Goal: Task Accomplishment & Management: Complete application form

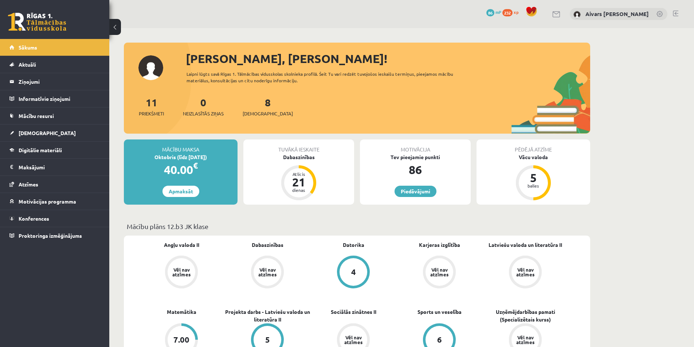
drag, startPoint x: 172, startPoint y: 157, endPoint x: 220, endPoint y: 156, distance: 47.7
click at [213, 156] on div "Oktobris (līdz 20.10.25)" at bounding box center [181, 157] width 114 height 8
click at [220, 156] on div "Oktobris (līdz 20.10.25)" at bounding box center [181, 157] width 114 height 8
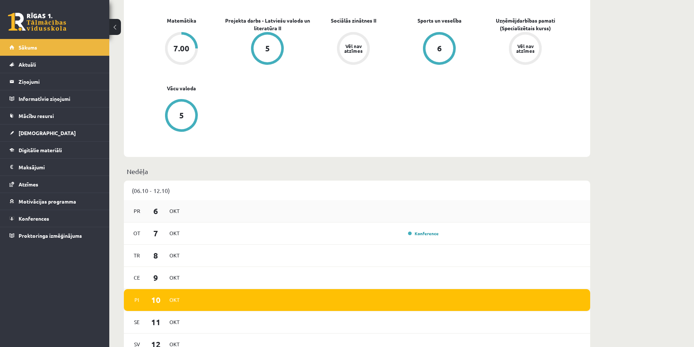
scroll to position [328, 0]
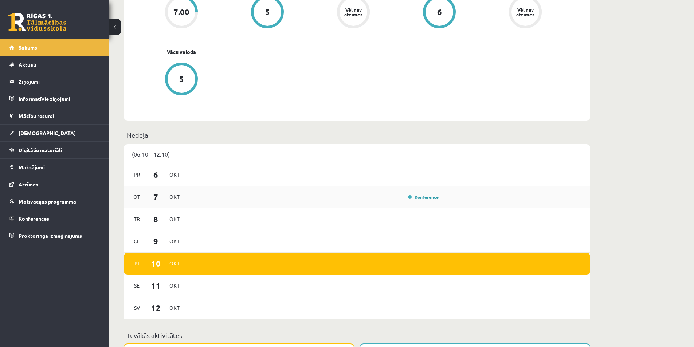
click at [393, 199] on div "Konference" at bounding box center [315, 197] width 254 height 8
click at [435, 198] on link "Konference" at bounding box center [423, 197] width 31 height 6
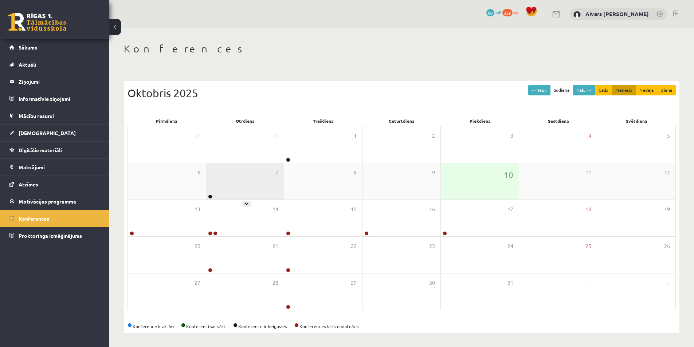
click at [271, 193] on div "7" at bounding box center [245, 181] width 78 height 36
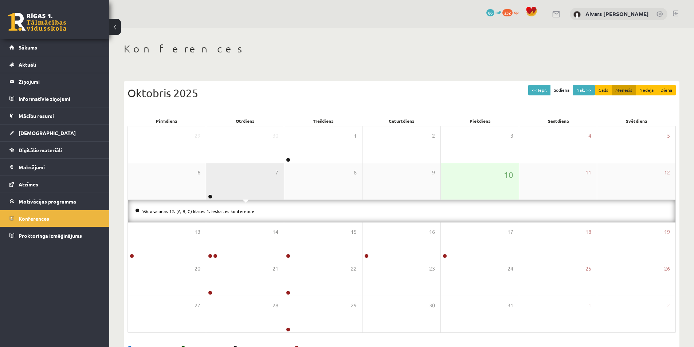
click at [266, 188] on div "7" at bounding box center [245, 181] width 78 height 36
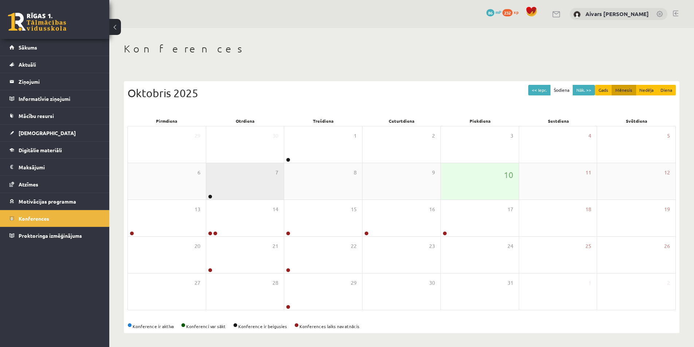
click at [266, 188] on div "7" at bounding box center [245, 181] width 78 height 36
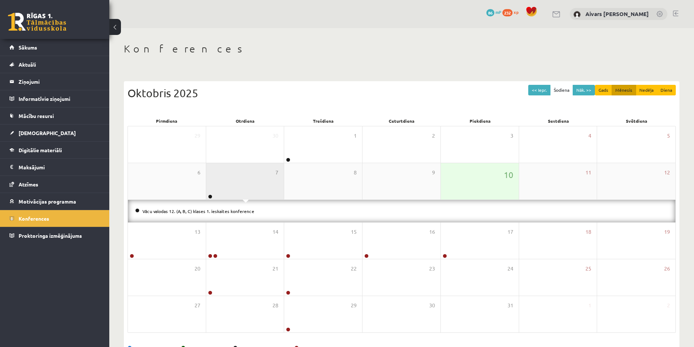
click at [268, 189] on div "7" at bounding box center [245, 181] width 78 height 36
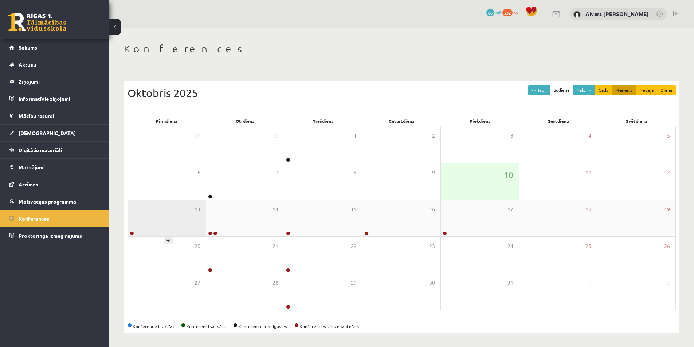
click at [192, 216] on div "13" at bounding box center [167, 218] width 78 height 36
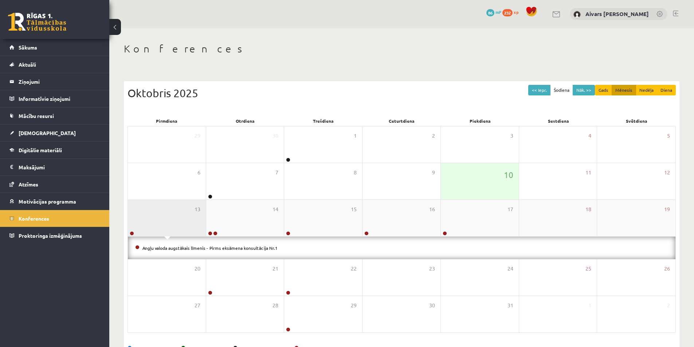
click at [185, 224] on div "13" at bounding box center [167, 218] width 78 height 36
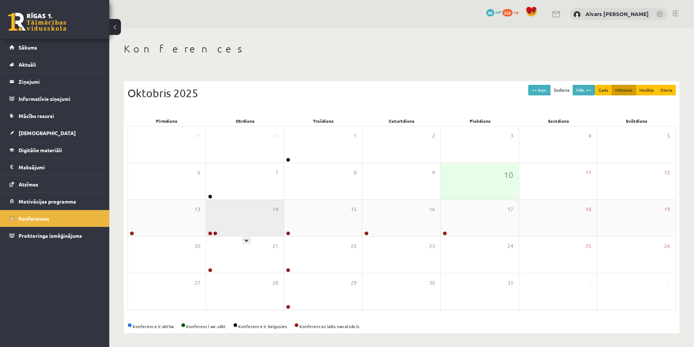
click at [255, 223] on div "14" at bounding box center [245, 218] width 78 height 36
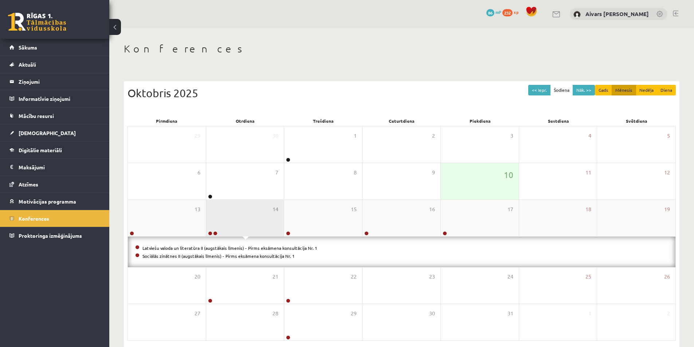
click at [257, 219] on div "14" at bounding box center [245, 218] width 78 height 36
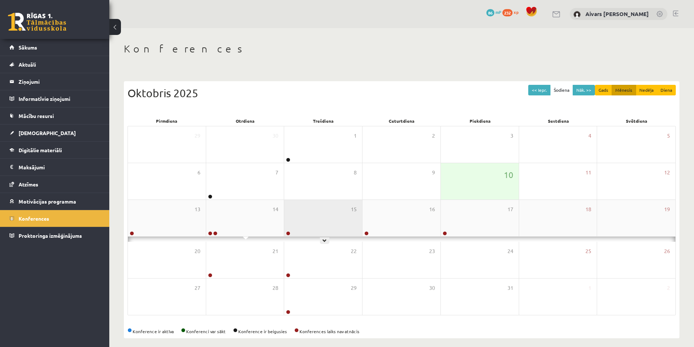
click at [337, 221] on div "15" at bounding box center [323, 218] width 78 height 36
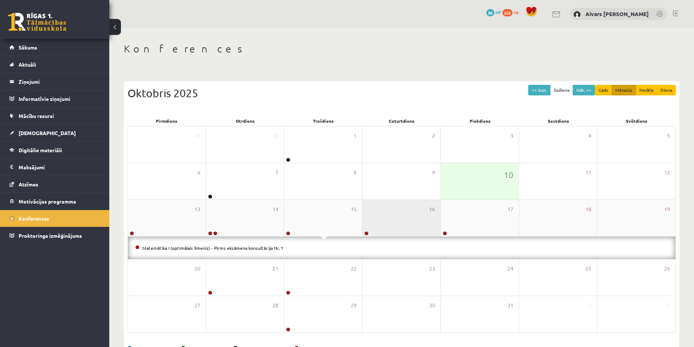
click at [391, 221] on div "16" at bounding box center [401, 218] width 78 height 36
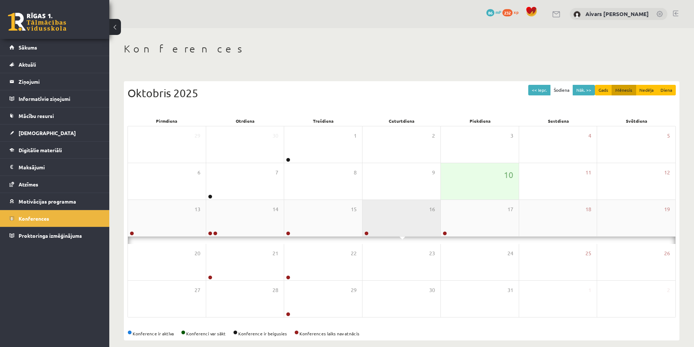
click at [390, 221] on div "16" at bounding box center [401, 218] width 78 height 36
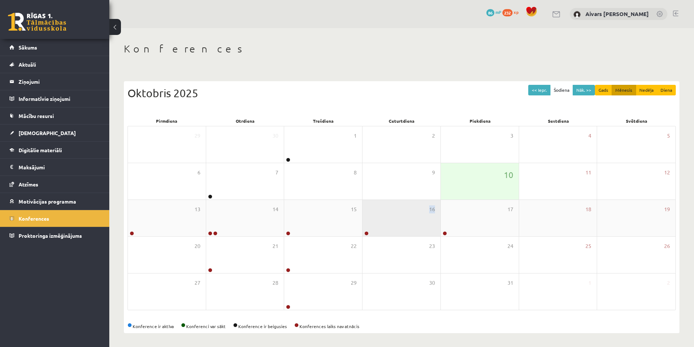
click at [390, 221] on div "16" at bounding box center [401, 218] width 78 height 36
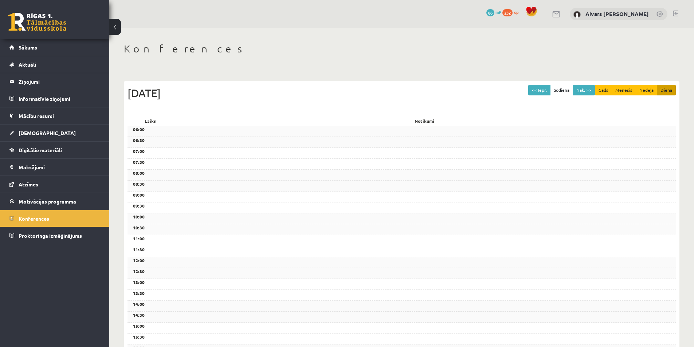
scroll to position [166, 0]
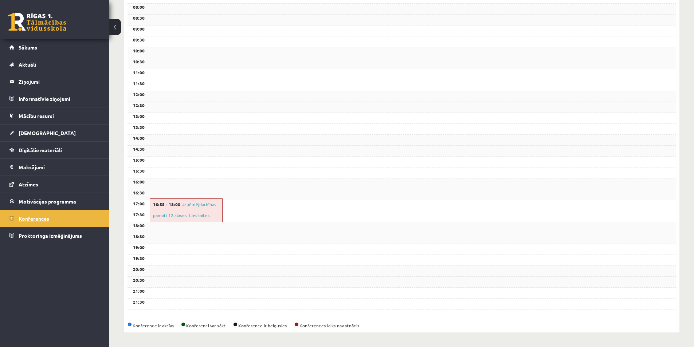
click at [43, 215] on span "Konferences" at bounding box center [34, 218] width 31 height 7
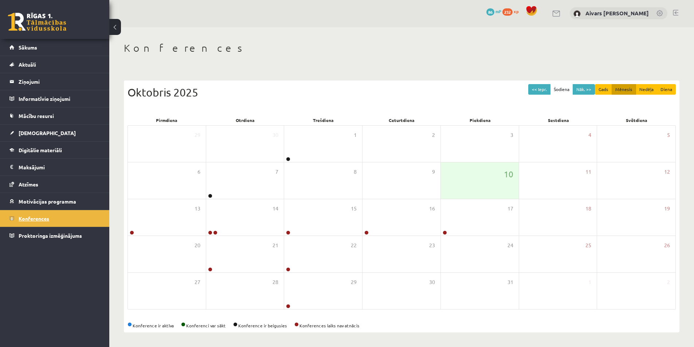
scroll to position [1, 0]
click at [51, 134] on link "[DEMOGRAPHIC_DATA]" at bounding box center [54, 133] width 91 height 17
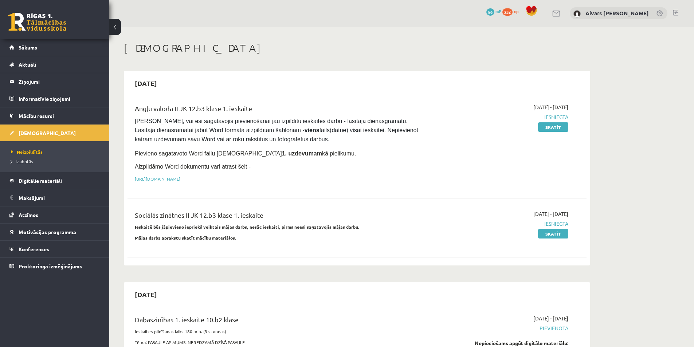
drag, startPoint x: 268, startPoint y: 154, endPoint x: 327, endPoint y: 157, distance: 58.7
click at [324, 157] on p "Pievieno sagatavoto Word failu ieskaites 1. uzdevumam kā pielikumu." at bounding box center [277, 153] width 285 height 9
click at [327, 157] on p "Pievieno sagatavoto Word failu ieskaites 1. uzdevumam kā pielikumu." at bounding box center [277, 153] width 285 height 9
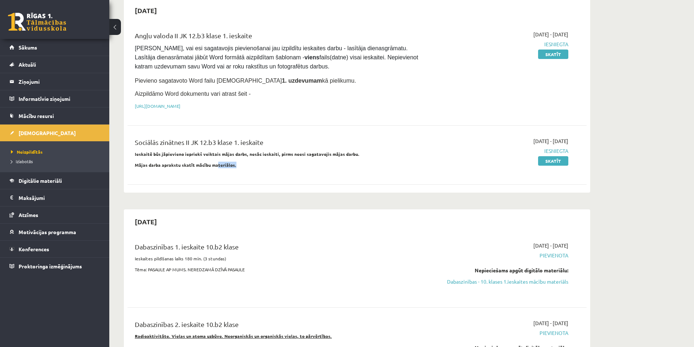
drag, startPoint x: 218, startPoint y: 162, endPoint x: 275, endPoint y: 166, distance: 57.0
click at [273, 166] on p "Mājas darba aprakstu skatīt mācību materiālos." at bounding box center [277, 165] width 285 height 7
click at [269, 168] on p "Mājas darba aprakstu skatīt mācību materiālos." at bounding box center [277, 165] width 285 height 7
drag, startPoint x: 183, startPoint y: 158, endPoint x: 268, endPoint y: 159, distance: 84.9
click at [265, 159] on div "Sociālās zinātnes II JK 12.b3 klase 1. ieskaite Ieskaitē būs jāpievieno iepriek…" at bounding box center [277, 154] width 296 height 35
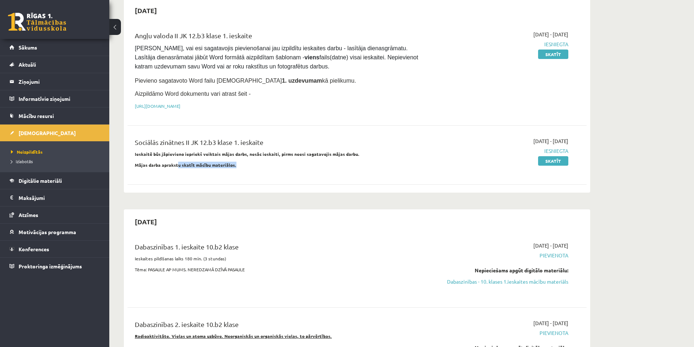
click at [275, 159] on div "Sociālās zinātnes II JK 12.b3 klase 1. ieskaite Ieskaitē būs jāpievieno iepriek…" at bounding box center [277, 154] width 296 height 35
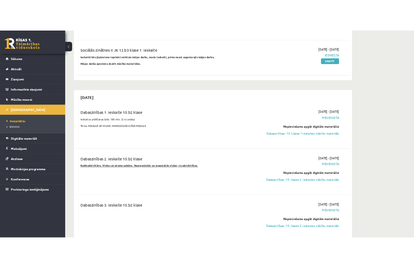
scroll to position [254, 0]
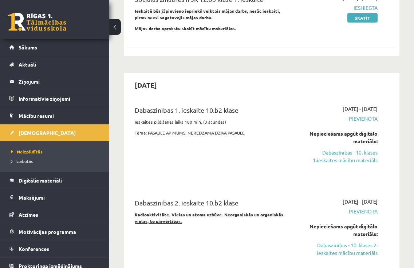
drag, startPoint x: 119, startPoint y: 196, endPoint x: 118, endPoint y: 191, distance: 5.3
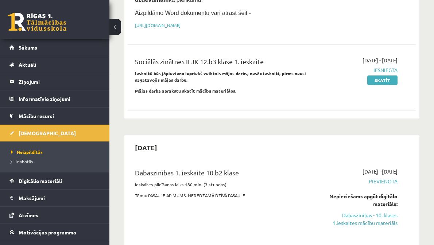
scroll to position [255, 0]
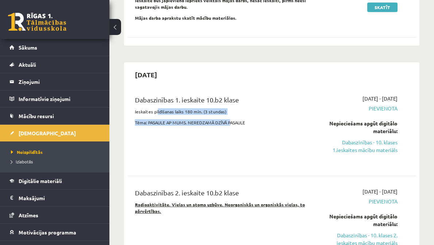
drag, startPoint x: 206, startPoint y: 113, endPoint x: 244, endPoint y: 117, distance: 38.5
click at [238, 117] on div "Dabaszinības 1. ieskaite 10.b2 klase Ieskaites pildīšanas laiks 180 min. (3 stu…" at bounding box center [220, 129] width 182 height 69
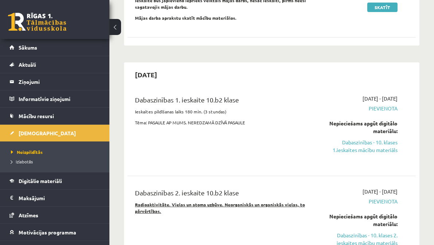
click at [245, 119] on p "Tēma: PASAULE AP MUMS. NEREDZAMĀ DZĪVĀ PASAULE" at bounding box center [220, 122] width 171 height 7
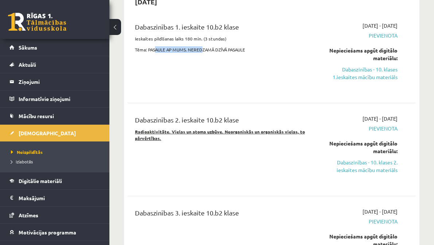
click at [232, 50] on div "Dabaszinības 1. ieskaite 10.b2 klase Ieskaites pildīšanas laiks 180 min. (3 stu…" at bounding box center [220, 56] width 182 height 69
click at [248, 51] on div "Dabaszinības 1. ieskaite 10.b2 klase Ieskaites pildīšanas laiks 180 min. (3 stu…" at bounding box center [220, 56] width 182 height 69
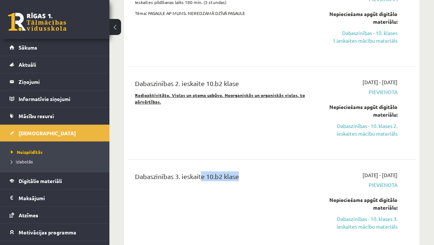
drag, startPoint x: 195, startPoint y: 166, endPoint x: 242, endPoint y: 166, distance: 47.0
click at [236, 166] on div "Dabaszinības 3. ieskaite 10.b2 klase 2025-09-01 - 2025-10-30 Pievienota Nepieci…" at bounding box center [272, 206] width 288 height 84
click at [246, 166] on div "Dabaszinības 3. ieskaite 10.b2 klase 2025-09-01 - 2025-10-30 Pievienota Nepieci…" at bounding box center [272, 206] width 288 height 84
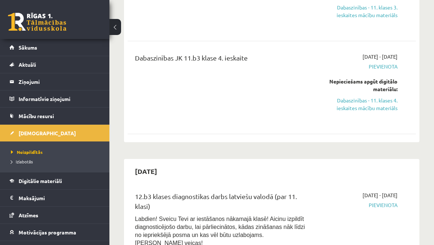
scroll to position [1020, 0]
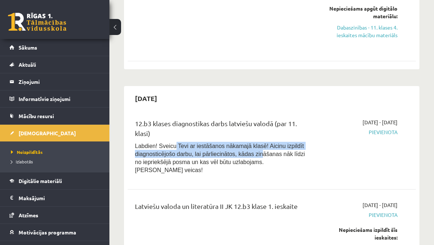
drag, startPoint x: 215, startPoint y: 147, endPoint x: 267, endPoint y: 149, distance: 51.4
click at [255, 149] on span "Labdien! Sveicu Tevi ar iestāšanos nākamajā klasē! Aicinu izpildīt diagnosticēj…" at bounding box center [220, 158] width 170 height 30
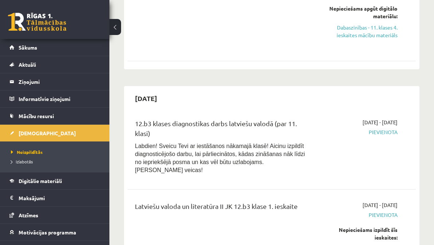
click at [275, 150] on span "Labdien! Sveicu Tevi ar iestāšanos nākamajā klasē! Aicinu izpildīt diagnosticēj…" at bounding box center [220, 158] width 170 height 30
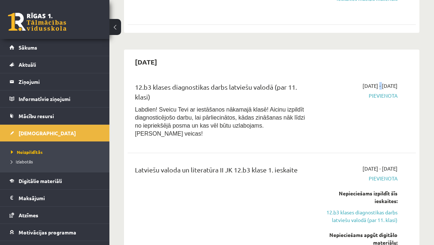
drag, startPoint x: 356, startPoint y: 83, endPoint x: 364, endPoint y: 83, distance: 8.0
click at [364, 83] on span "[DATE] - [DATE]" at bounding box center [379, 86] width 35 height 8
click at [342, 112] on div "2025-10-16 - 2025-10-31 Pievienota" at bounding box center [356, 111] width 91 height 59
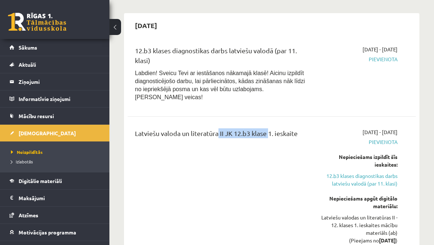
drag, startPoint x: 243, startPoint y: 118, endPoint x: 296, endPoint y: 122, distance: 53.0
click at [279, 128] on div "Latviešu valoda un literatūra II JK 12.b3 klase 1. ieskaite" at bounding box center [220, 134] width 171 height 13
click at [297, 128] on div "Latviešu valoda un literatūra II JK 12.b3 klase 1. ieskaite" at bounding box center [220, 134] width 171 height 13
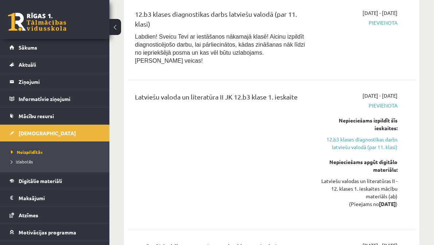
scroll to position [1202, 0]
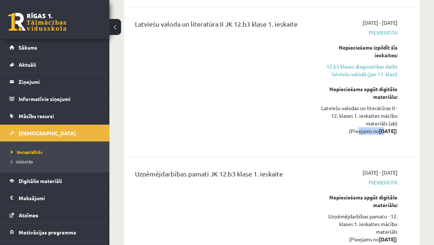
drag, startPoint x: 354, startPoint y: 121, endPoint x: 380, endPoint y: 119, distance: 25.5
click at [376, 120] on div "Latviešu valodas un literatūras II - 12. klases 1. ieskaites mācību materiāls (…" at bounding box center [357, 119] width 80 height 31
click at [381, 128] on strong "[DATE]" at bounding box center [387, 131] width 17 height 7
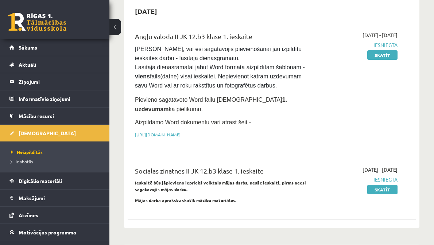
scroll to position [182, 0]
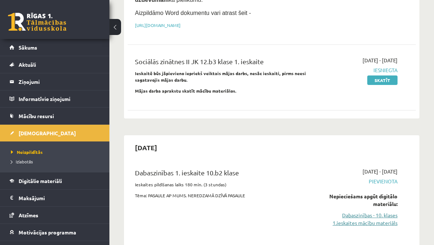
click at [383, 219] on link "Dabaszinības - 10. klases 1.ieskaites mācību materiāls" at bounding box center [357, 218] width 80 height 15
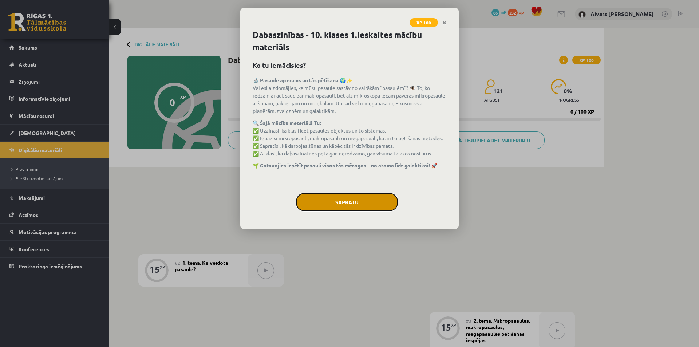
click at [361, 202] on button "Sapratu" at bounding box center [347, 202] width 102 height 18
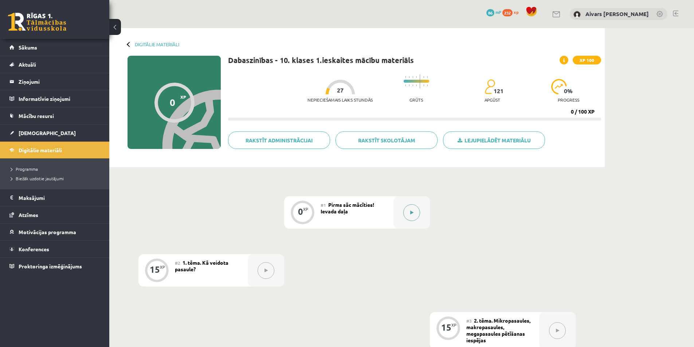
click at [407, 215] on button at bounding box center [411, 212] width 17 height 17
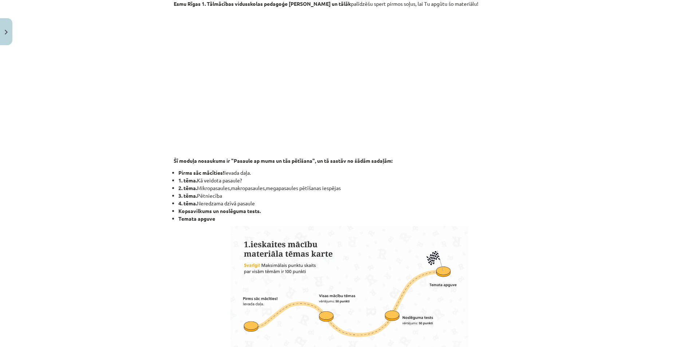
scroll to position [73, 0]
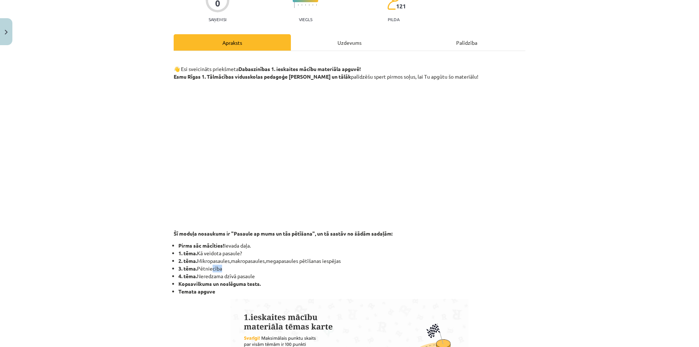
drag, startPoint x: 229, startPoint y: 268, endPoint x: 234, endPoint y: 268, distance: 5.1
click at [233, 244] on li "3. tēma. Pētniecība" at bounding box center [352, 269] width 347 height 8
drag, startPoint x: 222, startPoint y: 277, endPoint x: 268, endPoint y: 277, distance: 45.9
click at [264, 244] on li "4. tēma. Neredzama dzīvā pasaule" at bounding box center [352, 276] width 347 height 8
click at [270, 244] on li "4. tēma. Neredzama dzīvā pasaule" at bounding box center [352, 276] width 347 height 8
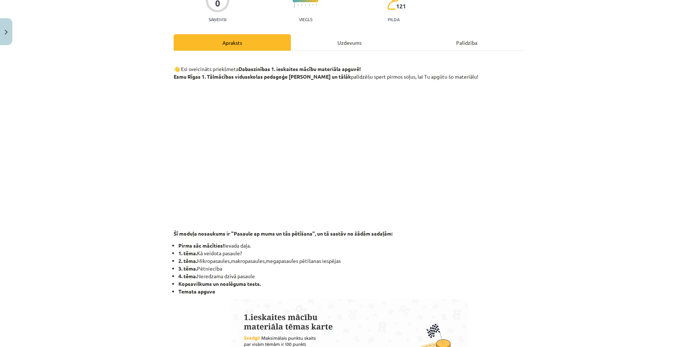
drag, startPoint x: 253, startPoint y: 270, endPoint x: 416, endPoint y: 273, distance: 162.9
click at [416, 244] on li "4. tēma. Neredzama dzīvā pasaule" at bounding box center [352, 276] width 347 height 8
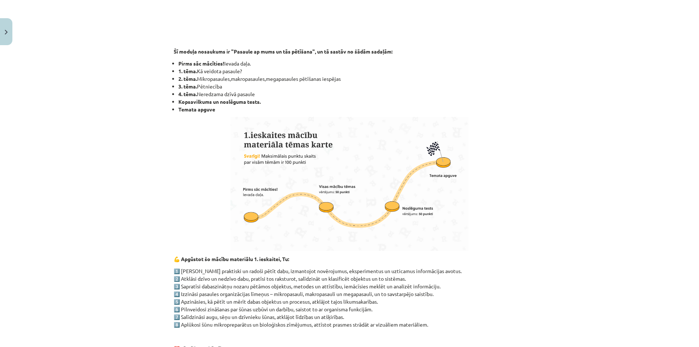
scroll to position [364, 0]
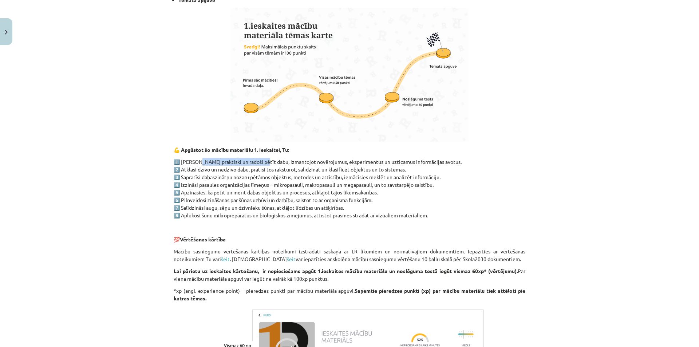
drag, startPoint x: 212, startPoint y: 159, endPoint x: 260, endPoint y: 161, distance: 47.4
click at [259, 161] on p "1️⃣ Mācīsies praktiski un radoši pētīt dabu, izmantojot novērojumus, eksperimen…" at bounding box center [350, 188] width 352 height 61
click at [260, 161] on p "1️⃣ Mācīsies praktiski un radoši pētīt dabu, izmantojot novērojumus, eksperimen…" at bounding box center [350, 188] width 352 height 61
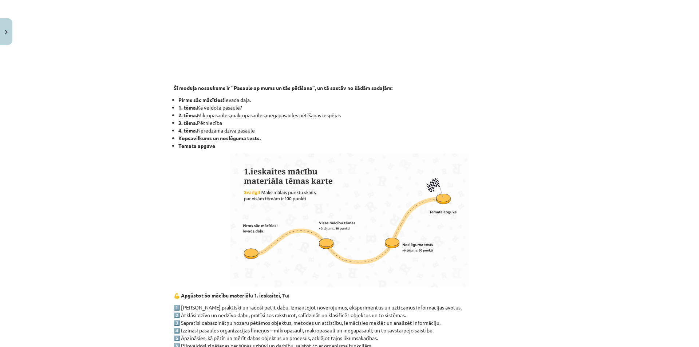
scroll to position [291, 0]
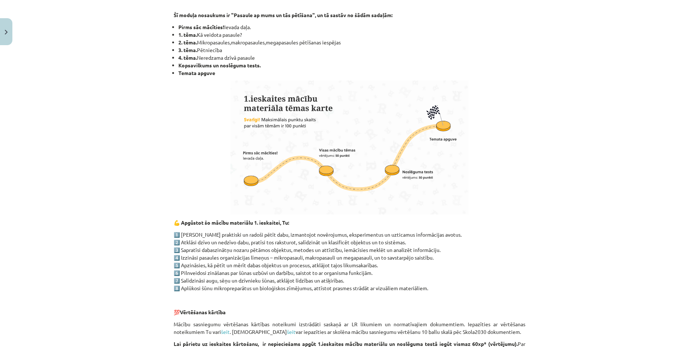
click at [252, 182] on img at bounding box center [350, 148] width 238 height 134
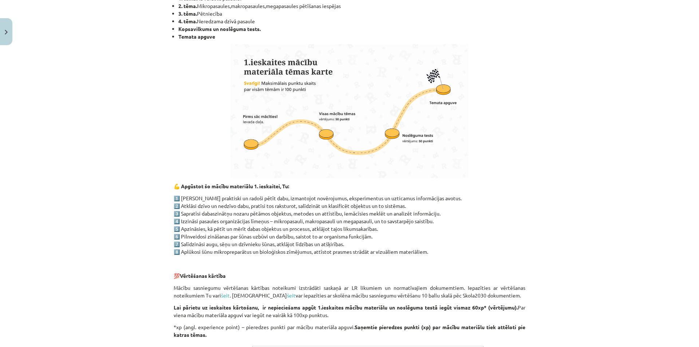
scroll to position [401, 0]
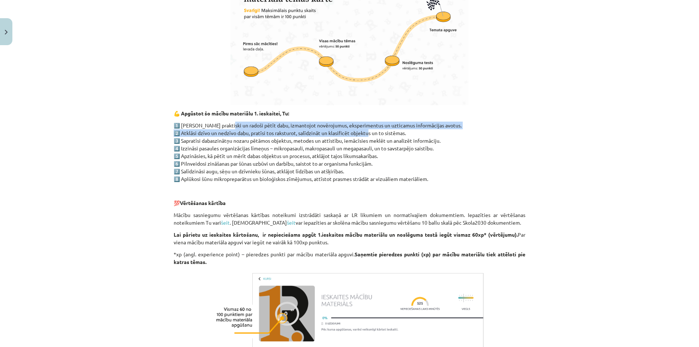
drag, startPoint x: 277, startPoint y: 126, endPoint x: 364, endPoint y: 133, distance: 87.0
click at [362, 133] on p "1️⃣ Mācīsies praktiski un radoši pētīt dabu, izmantojot novērojumus, eksperimen…" at bounding box center [350, 152] width 352 height 61
click at [364, 133] on p "1️⃣ [PERSON_NAME] praktiski un radoši pētīt dabu, izmantojot novērojumus, ekspe…" at bounding box center [350, 152] width 352 height 61
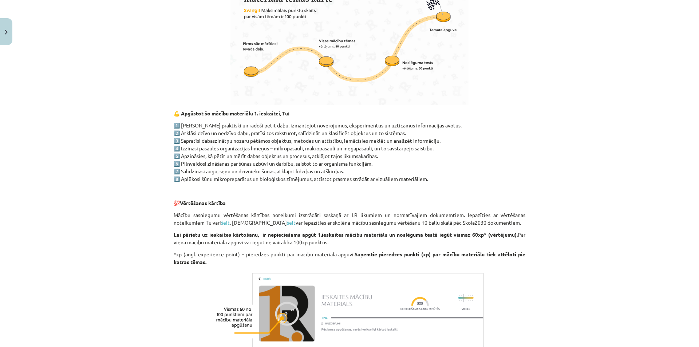
drag, startPoint x: 259, startPoint y: 126, endPoint x: 435, endPoint y: 130, distance: 175.6
click at [435, 130] on p "1️⃣ [PERSON_NAME] praktiski un radoši pētīt dabu, izmantojot novērojumus, ekspe…" at bounding box center [350, 152] width 352 height 61
click at [203, 139] on p "1️⃣ [PERSON_NAME] praktiski un radoši pētīt dabu, izmantojot novērojumus, ekspe…" at bounding box center [350, 152] width 352 height 61
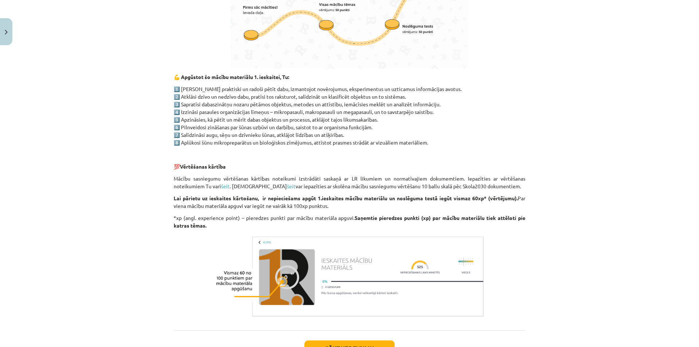
scroll to position [494, 0]
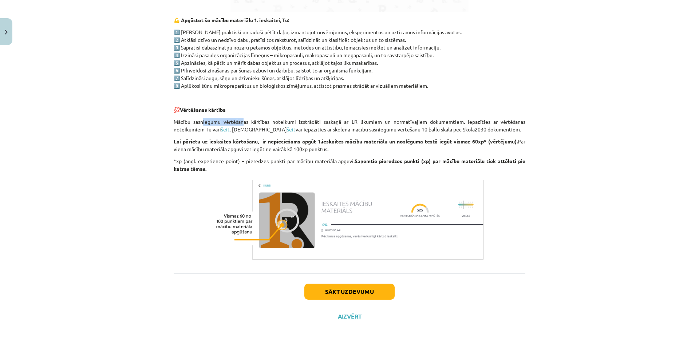
drag, startPoint x: 208, startPoint y: 118, endPoint x: 252, endPoint y: 114, distance: 44.6
click at [356, 244] on button "Sākt uzdevumu" at bounding box center [350, 292] width 90 height 16
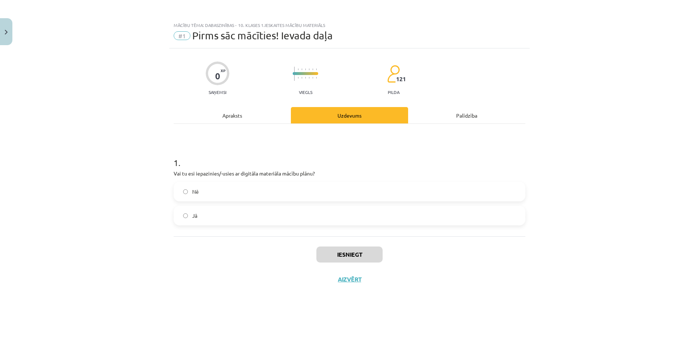
scroll to position [0, 0]
drag, startPoint x: 227, startPoint y: 173, endPoint x: 290, endPoint y: 174, distance: 63.8
click at [281, 174] on p "Vai tu esi iepazinies/-usies ar digitāla materiāla mācību plānu?" at bounding box center [350, 174] width 352 height 8
click at [290, 174] on p "Vai tu esi iepazinies/-usies ar digitāla materiāla mācību plānu?" at bounding box center [350, 174] width 352 height 8
click at [244, 125] on div "1 . Vai tu esi iepazinies/-usies ar digitāla materiāla mācību plānu? Nē Jā" at bounding box center [350, 180] width 352 height 113
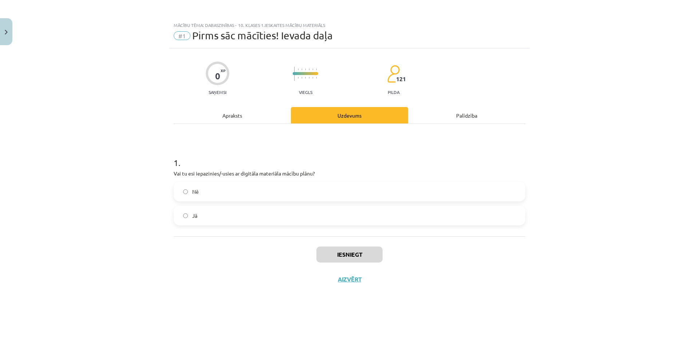
click at [241, 118] on div "Apraksts" at bounding box center [232, 115] width 117 height 16
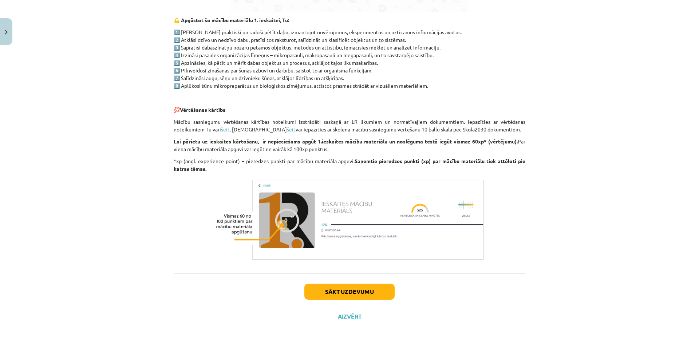
scroll to position [458, 0]
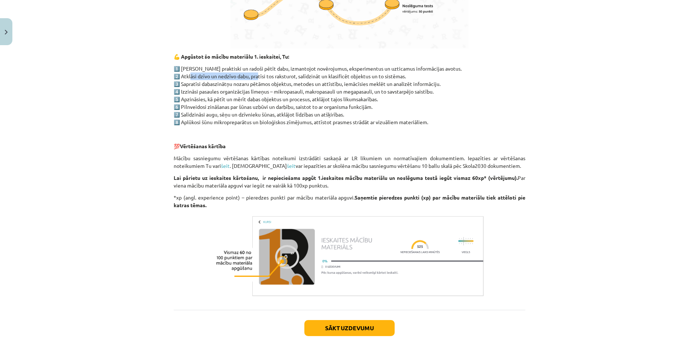
drag, startPoint x: 187, startPoint y: 76, endPoint x: 276, endPoint y: 81, distance: 89.8
click at [264, 79] on p "1️⃣ Mācīsies praktiski un radoši pētīt dabu, izmantojot novērojumus, eksperimen…" at bounding box center [350, 95] width 352 height 61
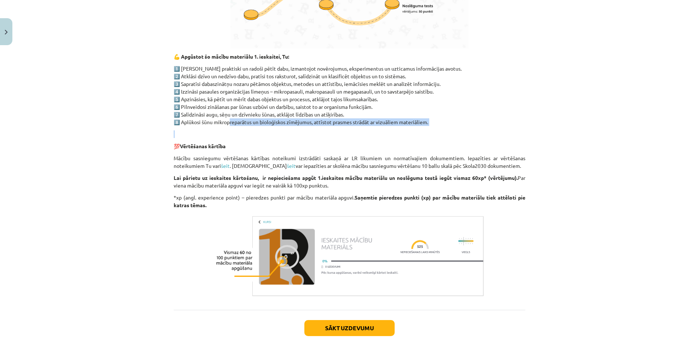
drag, startPoint x: 225, startPoint y: 120, endPoint x: 345, endPoint y: 129, distance: 120.5
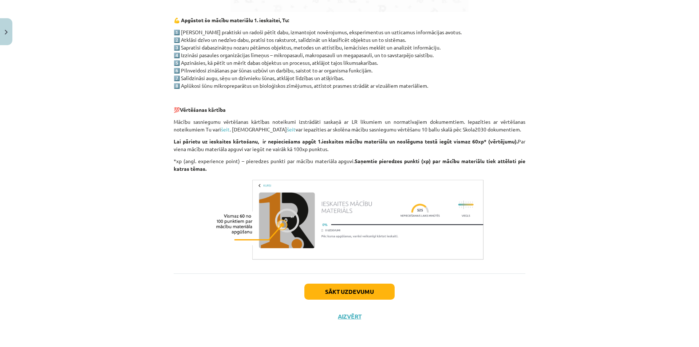
click at [351, 244] on button "Sākt uzdevumu" at bounding box center [350, 292] width 90 height 16
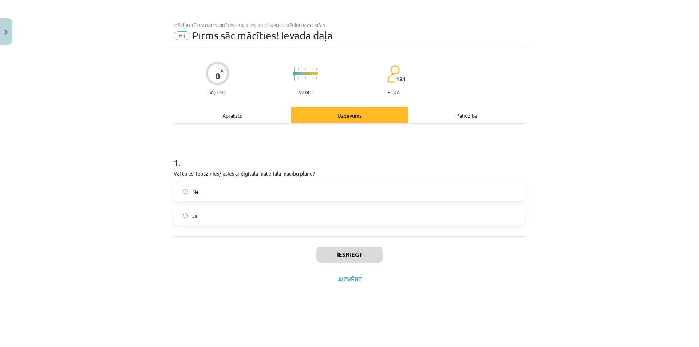
click at [195, 219] on span "Jā" at bounding box center [194, 216] width 5 height 8
click at [258, 122] on div "Apraksts" at bounding box center [232, 115] width 117 height 16
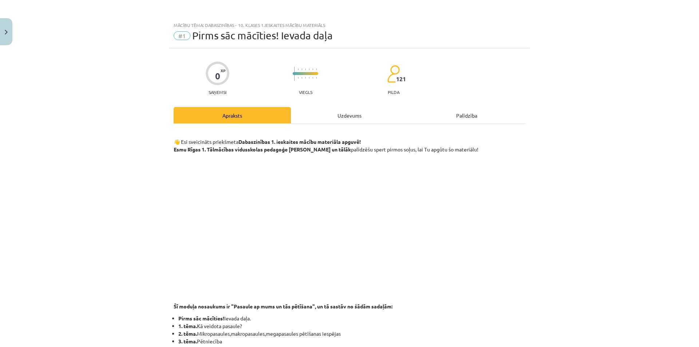
scroll to position [146, 0]
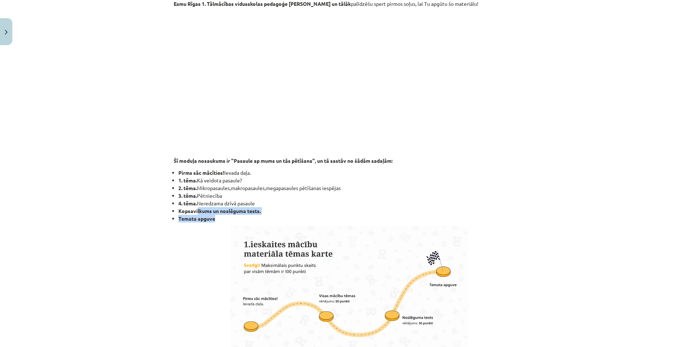
drag, startPoint x: 195, startPoint y: 213, endPoint x: 278, endPoint y: 218, distance: 82.8
click at [278, 218] on ul "Pirms sāc mācīties! Ievada daļa. 1. tēma. Kā veidota pasaule? 2. tēma. Mikropas…" at bounding box center [350, 196] width 352 height 54
click at [278, 218] on li "Temata apguve" at bounding box center [352, 219] width 347 height 8
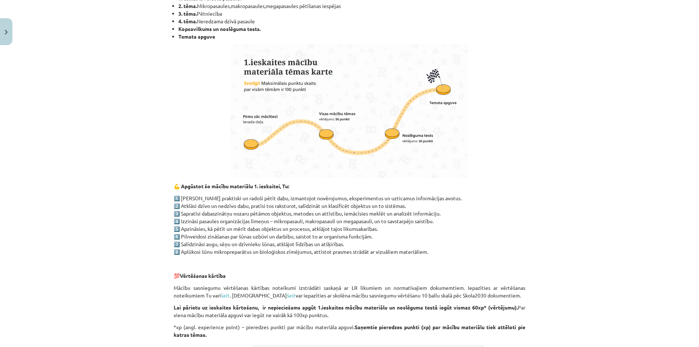
scroll to position [109, 0]
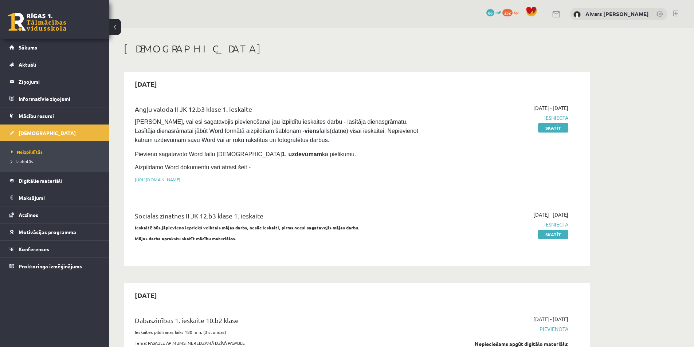
scroll to position [164, 0]
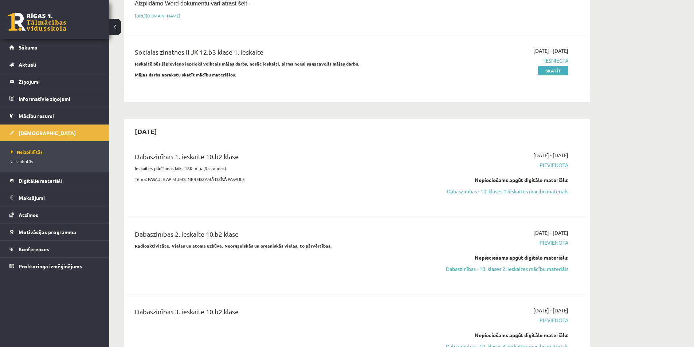
drag, startPoint x: 180, startPoint y: 156, endPoint x: 285, endPoint y: 157, distance: 105.3
click at [281, 156] on div "Dabaszinības 1. ieskaite 10.b2 klase" at bounding box center [277, 158] width 285 height 13
click at [286, 157] on div "Dabaszinības 1. ieskaite 10.b2 klase" at bounding box center [277, 158] width 285 height 13
drag, startPoint x: 208, startPoint y: 158, endPoint x: 248, endPoint y: 157, distance: 40.8
click at [248, 157] on div "Dabaszinības 1. ieskaite 10.b2 klase" at bounding box center [277, 158] width 285 height 13
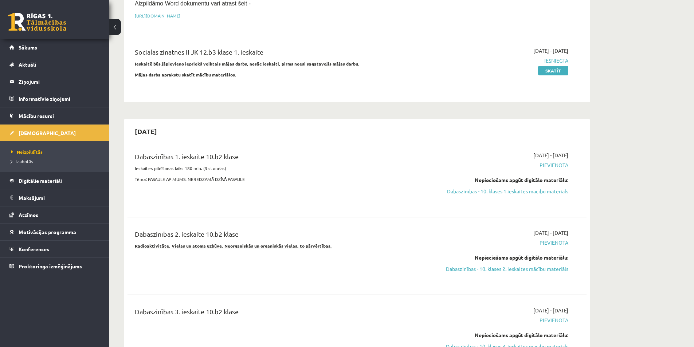
click at [248, 157] on div "Dabaszinības 1. ieskaite 10.b2 klase" at bounding box center [277, 158] width 285 height 13
click at [36, 247] on span "Konferences" at bounding box center [34, 249] width 31 height 7
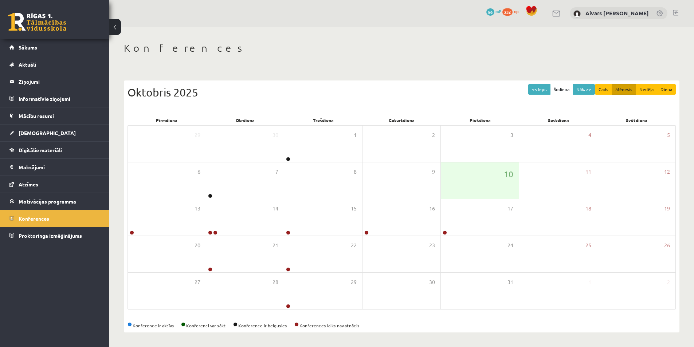
scroll to position [1, 0]
click at [266, 229] on div "14" at bounding box center [245, 217] width 78 height 36
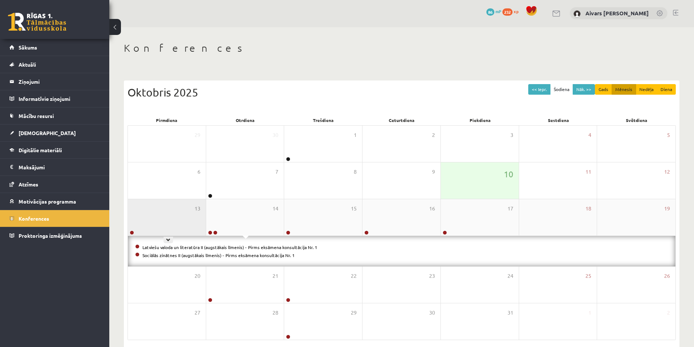
click at [183, 221] on div "13" at bounding box center [167, 217] width 78 height 36
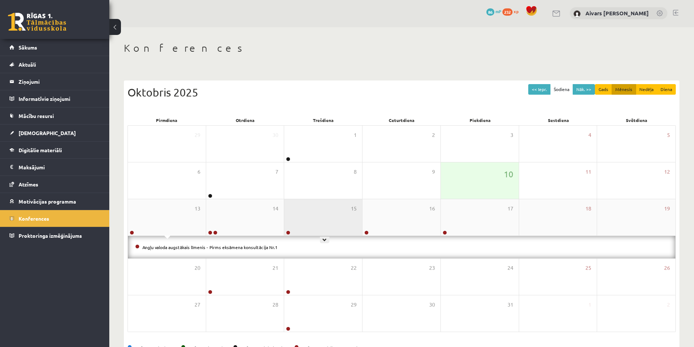
click at [318, 228] on div "15" at bounding box center [323, 217] width 78 height 36
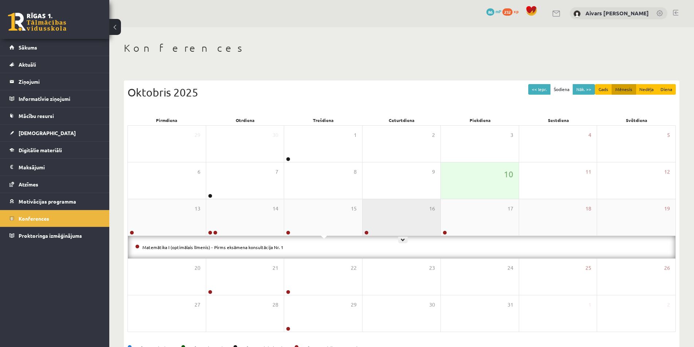
click at [381, 218] on div "16" at bounding box center [401, 217] width 78 height 36
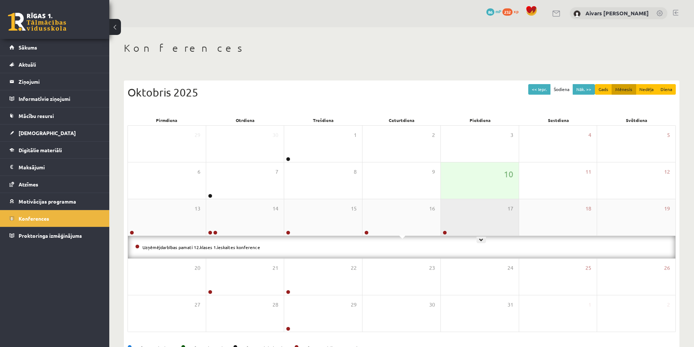
click at [471, 215] on div "17" at bounding box center [480, 217] width 78 height 36
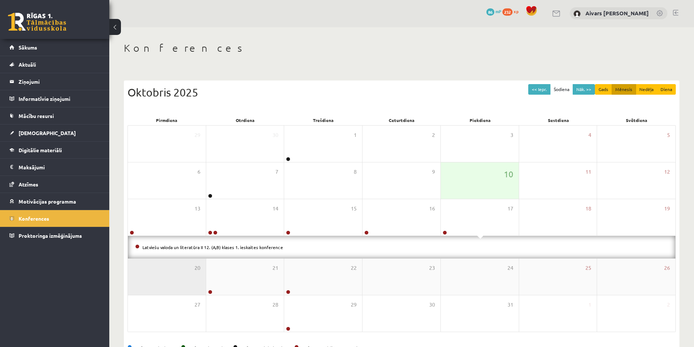
click at [181, 282] on div "20" at bounding box center [167, 277] width 78 height 36
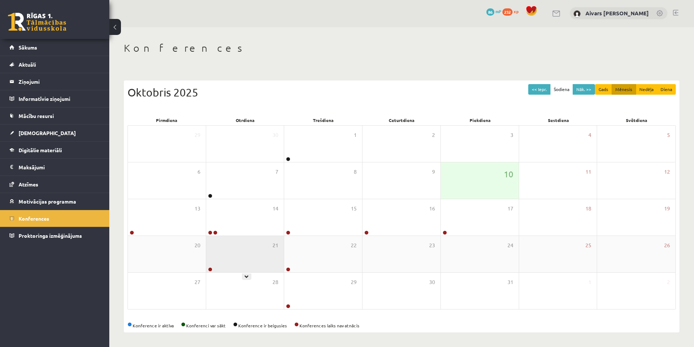
click at [254, 264] on div "21" at bounding box center [245, 254] width 78 height 36
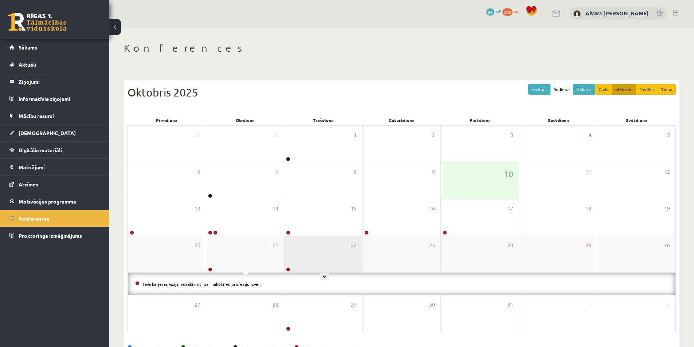
click at [321, 259] on div "22" at bounding box center [323, 254] width 78 height 36
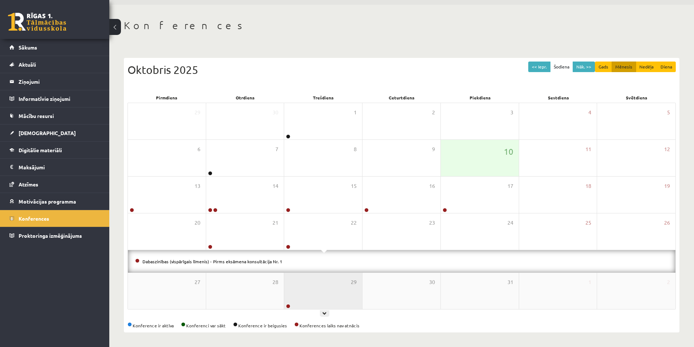
click at [319, 292] on div "29" at bounding box center [323, 291] width 78 height 36
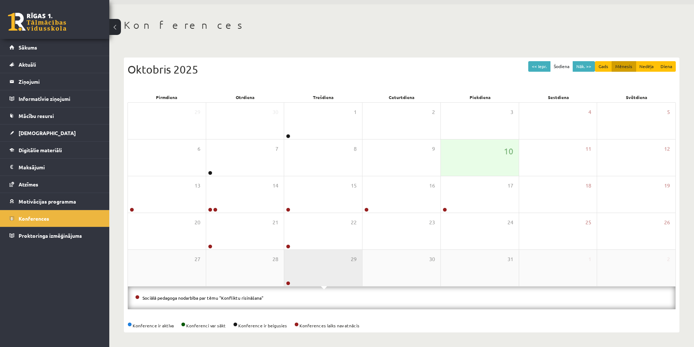
click at [323, 268] on div "29" at bounding box center [323, 268] width 78 height 36
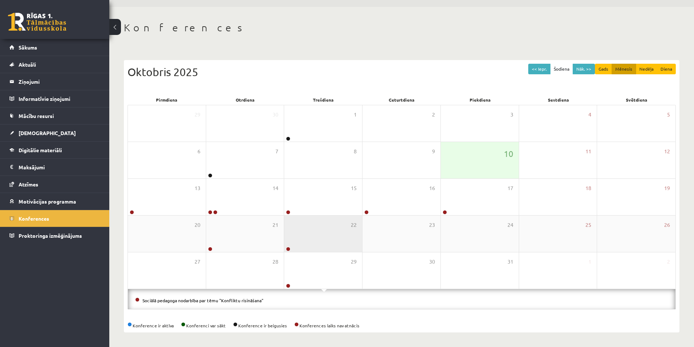
scroll to position [1, 0]
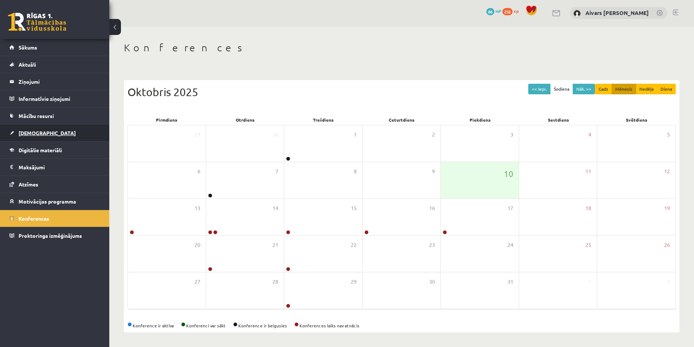
click at [52, 133] on link "[DEMOGRAPHIC_DATA]" at bounding box center [54, 133] width 91 height 17
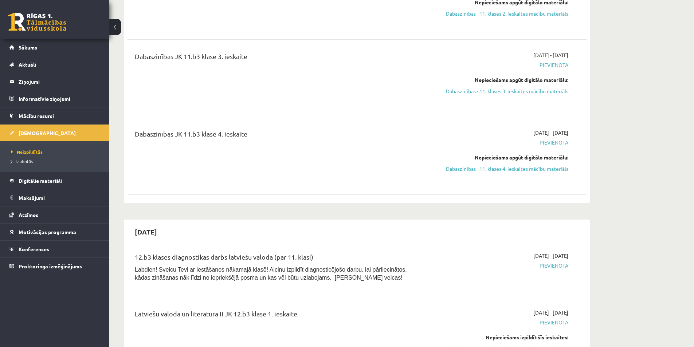
scroll to position [766, 0]
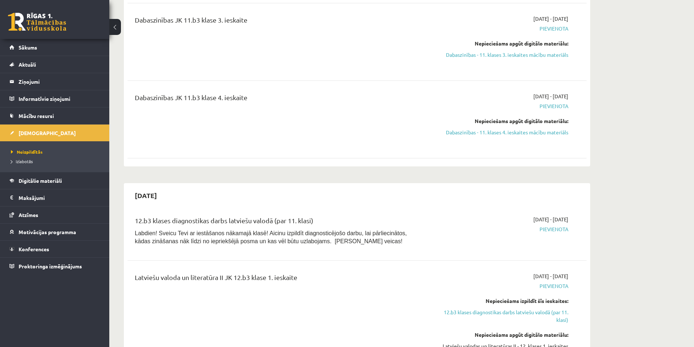
drag, startPoint x: 212, startPoint y: 223, endPoint x: 330, endPoint y: 220, distance: 117.3
click at [328, 220] on div "12.b3 klases diagnostikas darbs latviešu valodā (par 11. klasi)" at bounding box center [277, 222] width 285 height 13
click at [330, 220] on div "12.b3 klases diagnostikas darbs latviešu valodā (par 11. klasi)" at bounding box center [277, 222] width 285 height 13
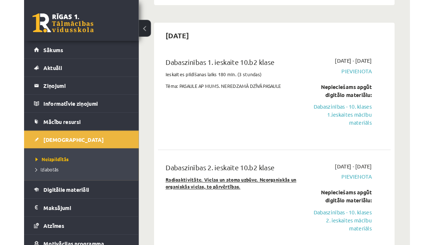
scroll to position [324, 0]
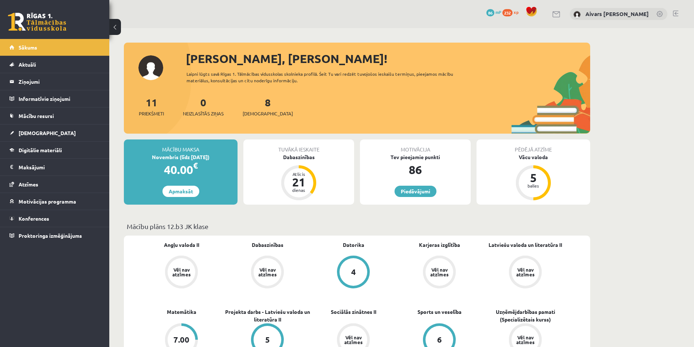
scroll to position [73, 0]
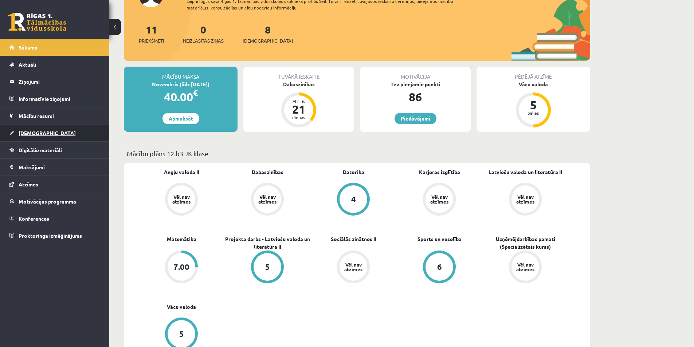
click at [46, 130] on link "[DEMOGRAPHIC_DATA]" at bounding box center [54, 133] width 91 height 17
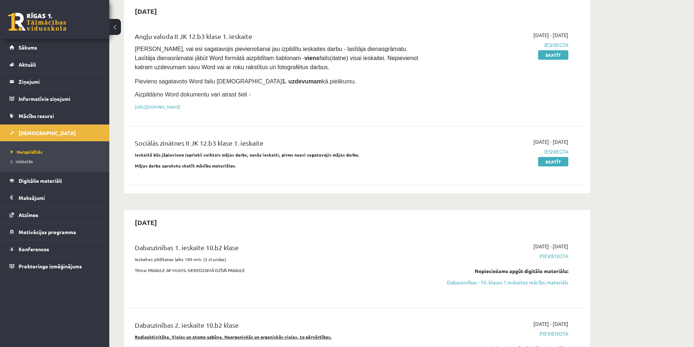
scroll to position [146, 0]
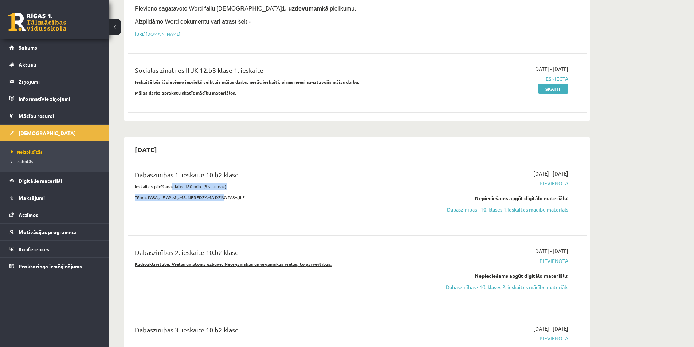
drag, startPoint x: 186, startPoint y: 188, endPoint x: 225, endPoint y: 191, distance: 39.1
click at [225, 191] on div "Dabaszinības 1. ieskaite 10.b2 klase Ieskaites pildīšanas laiks 180 min. (3 stu…" at bounding box center [277, 197] width 296 height 54
click at [257, 193] on div "Dabaszinības 1. ieskaite 10.b2 klase Ieskaites pildīšanas laiks 180 min. (3 stu…" at bounding box center [277, 197] width 296 height 54
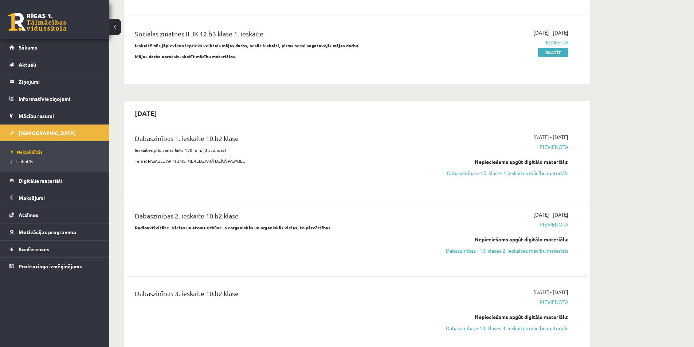
drag, startPoint x: 208, startPoint y: 133, endPoint x: 256, endPoint y: 136, distance: 48.2
click at [245, 134] on div "Dabaszinības 1. ieskaite 10.b2 klase Ieskaites pildīšanas laiks 180 min. (3 stu…" at bounding box center [357, 160] width 459 height 68
click at [256, 136] on div "Dabaszinības 1. ieskaite 10.b2 klase" at bounding box center [277, 139] width 285 height 13
drag, startPoint x: 203, startPoint y: 228, endPoint x: 275, endPoint y: 228, distance: 72.9
click at [275, 228] on u "Radioaktivitāte. Vielas un atoma uzbūve. Neorganiskās un organiskās vielas, to …" at bounding box center [233, 228] width 197 height 6
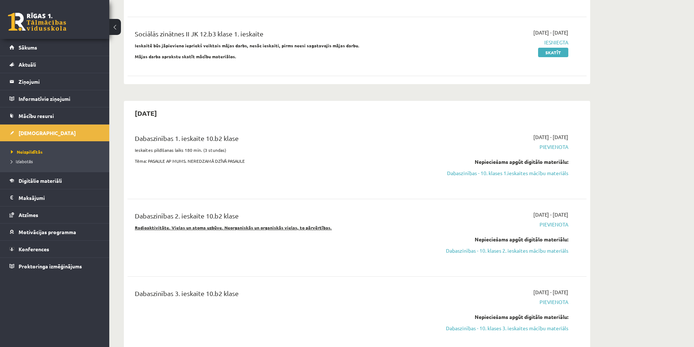
click at [277, 227] on u "Radioaktivitāte. Vielas un atoma uzbūve. Neorganiskās un organiskās vielas, to …" at bounding box center [233, 228] width 197 height 6
drag, startPoint x: 174, startPoint y: 230, endPoint x: 210, endPoint y: 228, distance: 36.1
click at [210, 228] on u "Radioaktivitāte. Vielas un atoma uzbūve. Neorganiskās un organiskās vielas, to …" at bounding box center [233, 228] width 197 height 6
drag, startPoint x: 210, startPoint y: 228, endPoint x: 203, endPoint y: 231, distance: 7.0
click at [210, 229] on u "Radioaktivitāte. Vielas un atoma uzbūve. Neorganiskās un organiskās vielas, to …" at bounding box center [233, 228] width 197 height 6
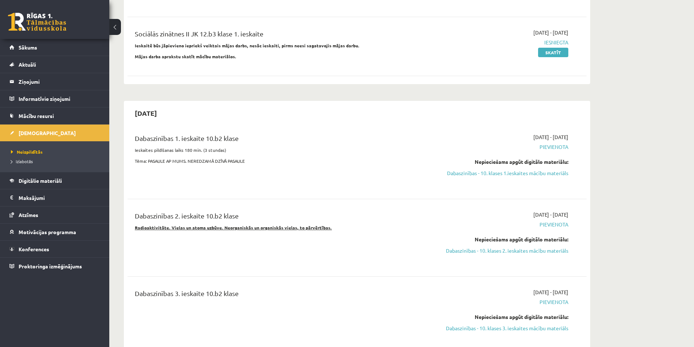
click at [412, 238] on div "Dabaszinības 2. ieskaite 10.b2 klase Radioaktivitāte. Vielas un atoma uzbūve. N…" at bounding box center [277, 238] width 296 height 54
click at [523, 177] on div "2025-09-01 - 2025-10-30 Pievienota Nepieciešams apgūt digitālo materiālu: Dabas…" at bounding box center [500, 160] width 148 height 54
click at [525, 175] on link "Dabaszinības - 10. klases 1.ieskaites mācību materiāls" at bounding box center [499, 173] width 137 height 8
click at [499, 174] on link "Dabaszinības - 10. klases 1.ieskaites mācību materiāls" at bounding box center [499, 173] width 137 height 8
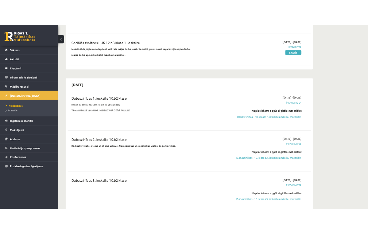
scroll to position [219, 0]
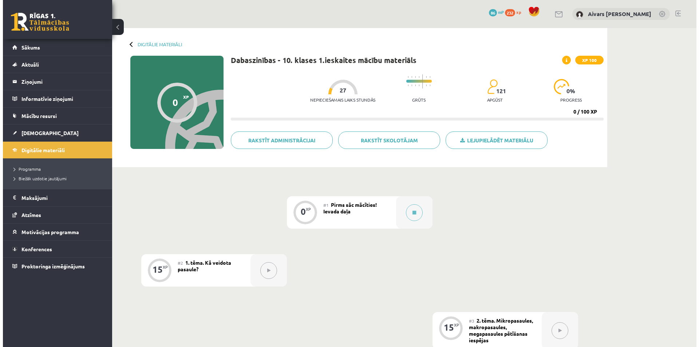
scroll to position [36, 0]
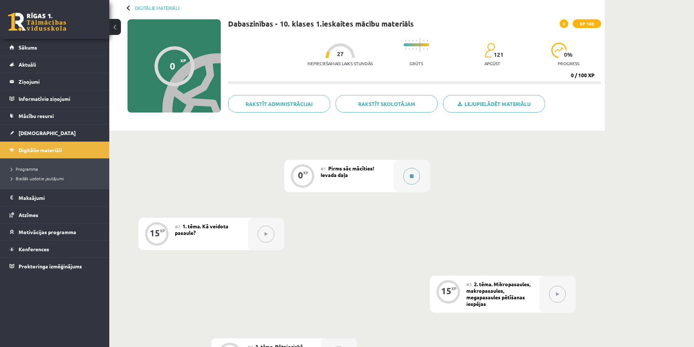
click at [367, 178] on button at bounding box center [411, 176] width 17 height 17
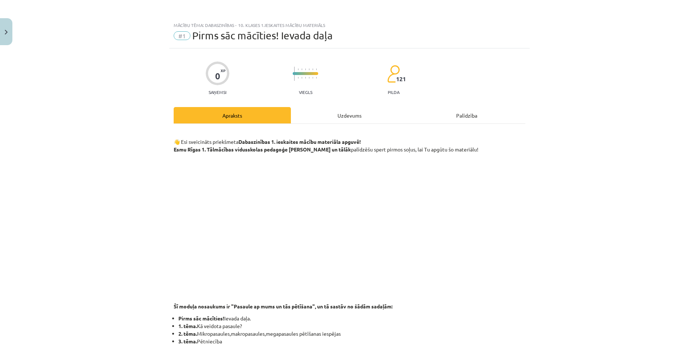
click at [325, 115] on div "Uzdevums" at bounding box center [349, 115] width 117 height 16
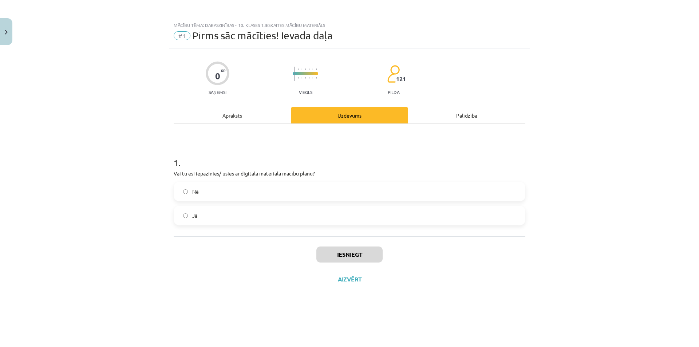
click at [261, 119] on div "Apraksts" at bounding box center [232, 115] width 117 height 16
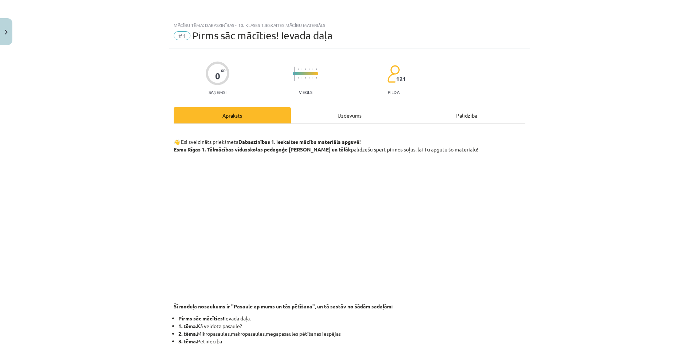
click at [367, 115] on div "Palīdzība" at bounding box center [466, 115] width 117 height 16
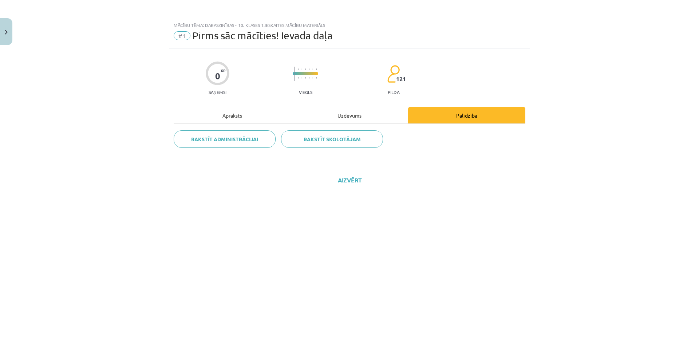
click at [238, 121] on div "Apraksts" at bounding box center [232, 115] width 117 height 16
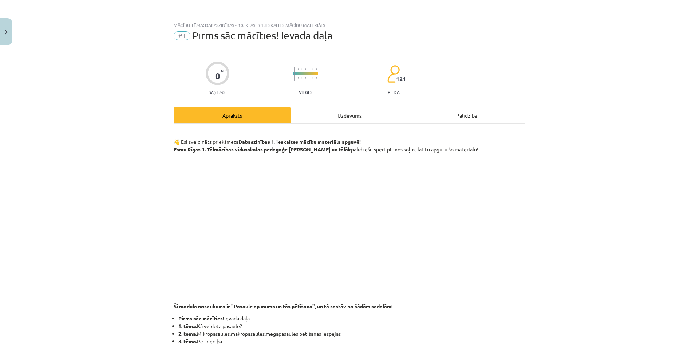
click at [307, 84] on div at bounding box center [306, 75] width 26 height 24
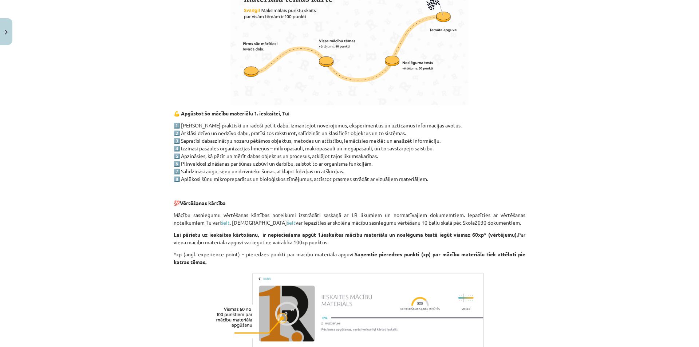
scroll to position [474, 0]
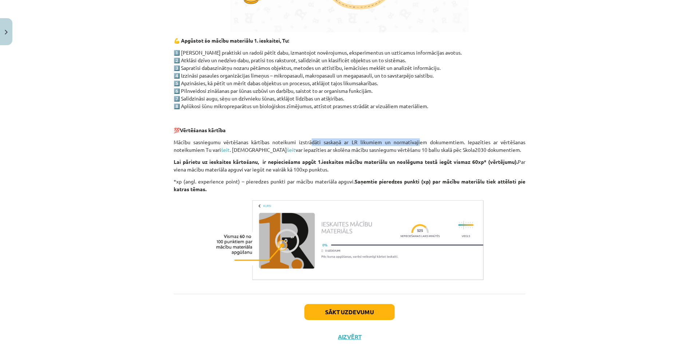
drag, startPoint x: 364, startPoint y: 143, endPoint x: 417, endPoint y: 144, distance: 53.6
click at [367, 144] on p "Mācību sasniegumu vērtēšanas kārtības noteikumi izstrādāti saskaņā ar LR likumi…" at bounding box center [350, 145] width 352 height 15
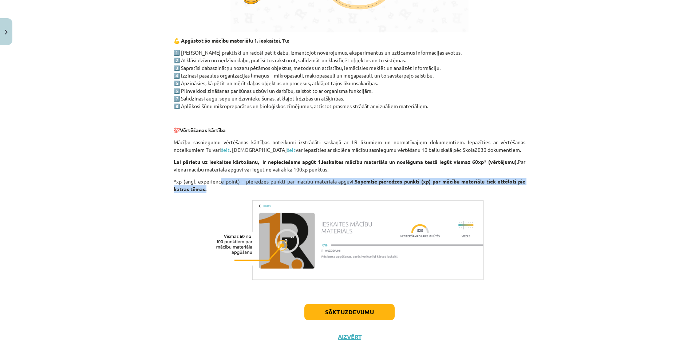
drag, startPoint x: 224, startPoint y: 182, endPoint x: 325, endPoint y: 186, distance: 101.0
click at [315, 186] on p "*xp (angl. experience point) – pieredzes punkti par mācību materiāla apguvi. Sa…" at bounding box center [350, 185] width 352 height 15
click at [325, 186] on p "*xp (angl. experience point) – pieredzes punkti par mācību materiāla apguvi. Sa…" at bounding box center [350, 185] width 352 height 15
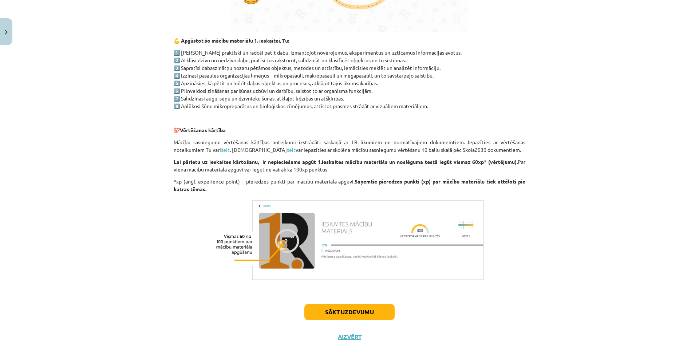
scroll to position [494, 0]
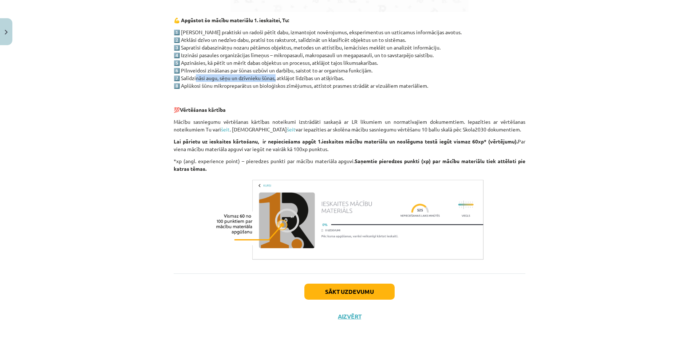
drag, startPoint x: 206, startPoint y: 77, endPoint x: 272, endPoint y: 77, distance: 65.9
click at [272, 77] on p "1️⃣ Mācīsies praktiski un radoši pētīt dabu, izmantojot novērojumus, eksperimen…" at bounding box center [350, 58] width 352 height 61
drag, startPoint x: 199, startPoint y: 72, endPoint x: 242, endPoint y: 74, distance: 42.7
click at [242, 74] on p "1️⃣ Mācīsies praktiski un radoši pētīt dabu, izmantojot novērojumus, eksperimen…" at bounding box center [350, 58] width 352 height 61
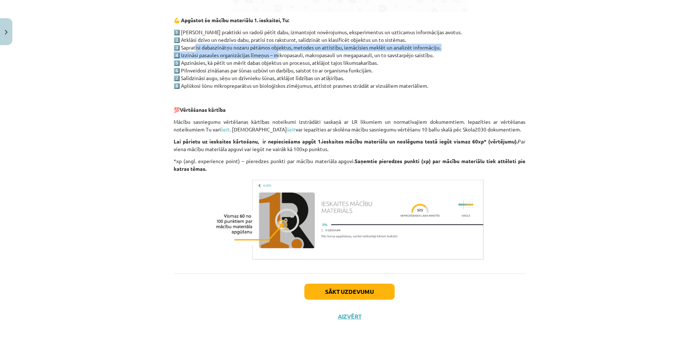
drag, startPoint x: 230, startPoint y: 50, endPoint x: 272, endPoint y: 52, distance: 42.3
click at [272, 52] on p "1️⃣ Mācīsies praktiski un radoši pētīt dabu, izmantojot novērojumus, eksperimen…" at bounding box center [350, 58] width 352 height 61
click at [271, 52] on p "1️⃣ Mācīsies praktiski un radoši pētīt dabu, izmantojot novērojumus, eksperimen…" at bounding box center [350, 58] width 352 height 61
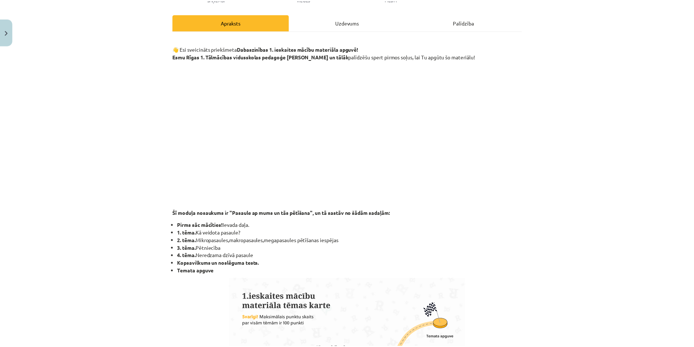
scroll to position [0, 0]
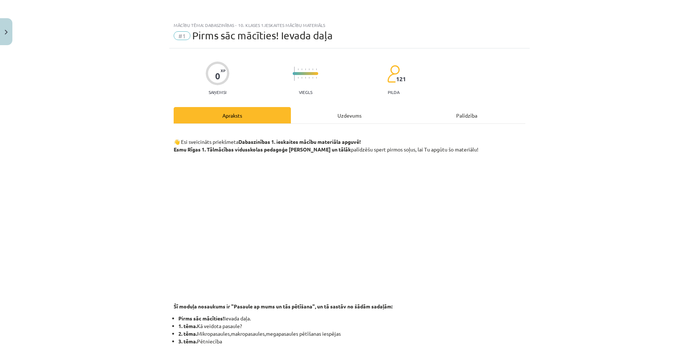
click at [192, 39] on span "Pirms sāc mācīties! Ievada daļa" at bounding box center [262, 36] width 141 height 12
click at [219, 24] on div "Mācību tēma: Dabaszinības - 10. klases 1.ieskaites mācību materiāls" at bounding box center [350, 25] width 352 height 5
click at [12, 35] on button "Close" at bounding box center [6, 31] width 12 height 27
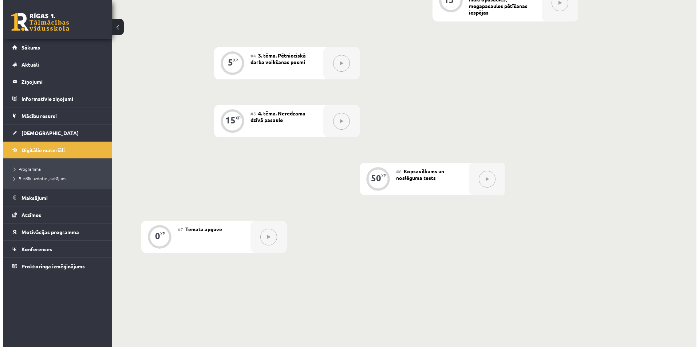
scroll to position [73, 0]
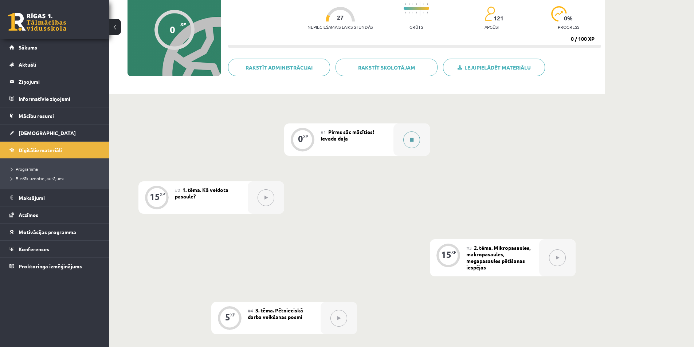
click at [367, 136] on button at bounding box center [411, 140] width 17 height 17
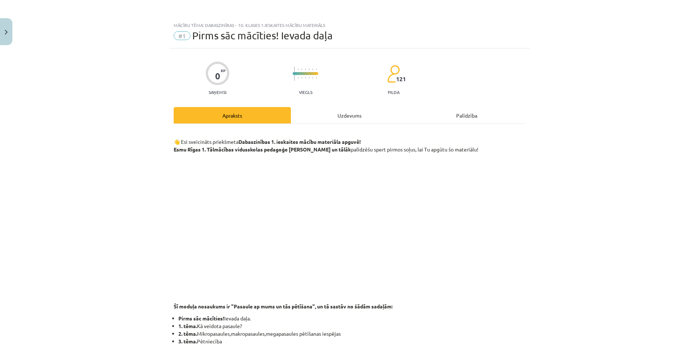
click at [342, 113] on div "Uzdevums" at bounding box center [349, 115] width 117 height 16
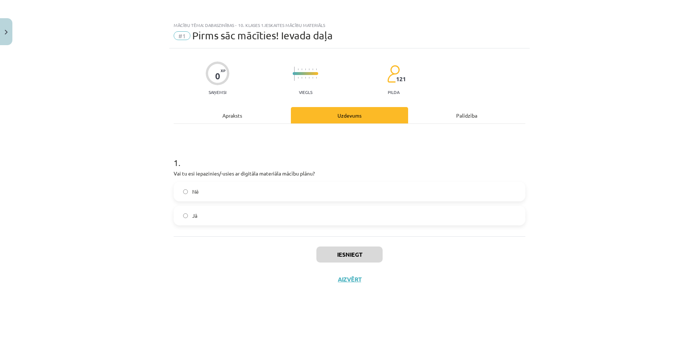
scroll to position [0, 0]
click at [196, 184] on label "Nē" at bounding box center [349, 192] width 350 height 18
click at [188, 217] on label "Jā" at bounding box center [349, 216] width 350 height 18
click at [338, 228] on button "Iesniegt" at bounding box center [350, 255] width 66 height 16
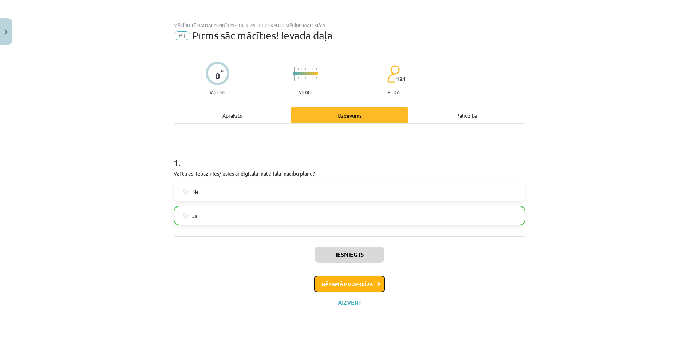
click at [349, 228] on button "Nākamā nodarbība" at bounding box center [349, 284] width 71 height 17
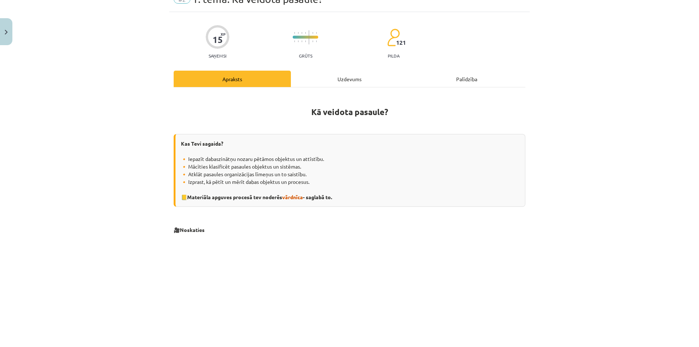
scroll to position [109, 0]
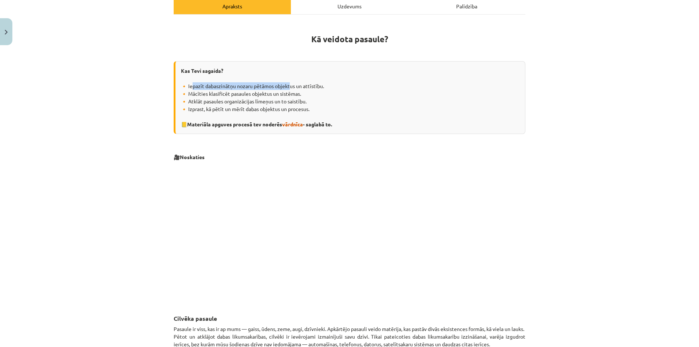
drag, startPoint x: 187, startPoint y: 90, endPoint x: 283, endPoint y: 86, distance: 95.9
click at [283, 86] on div "Kas Tevi sagaida? 🔸 Iepazīt dabaszinātņu nozaru pētāmos objektus un attīstību. …" at bounding box center [350, 97] width 352 height 73
click at [250, 123] on strong "Materiāla apguves procesā tev noderēs vārdnīca - saglabā to." at bounding box center [259, 124] width 145 height 7
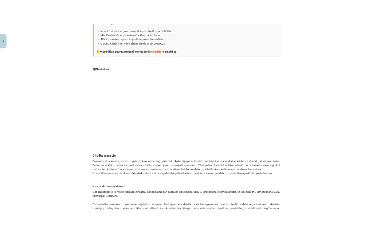
scroll to position [219, 0]
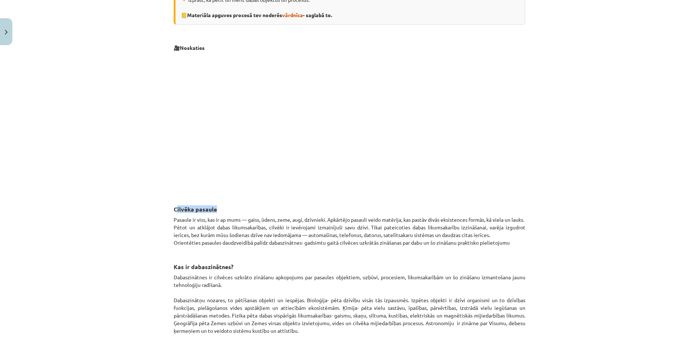
drag, startPoint x: 205, startPoint y: 209, endPoint x: 226, endPoint y: 209, distance: 20.0
click at [226, 209] on h3 "Cilvēka pasaule" at bounding box center [350, 203] width 352 height 20
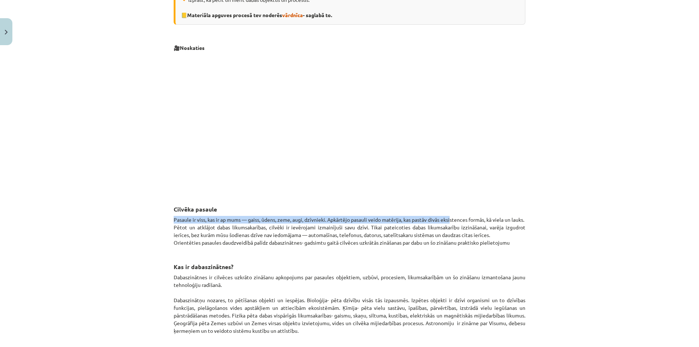
drag, startPoint x: 173, startPoint y: 220, endPoint x: 447, endPoint y: 219, distance: 274.0
click at [367, 219] on p "Pasaule ir viss, kas ir ap mums — gaiss, ūdens, zeme, augi, dzīvnieki. Apkārtēj…" at bounding box center [350, 231] width 352 height 31
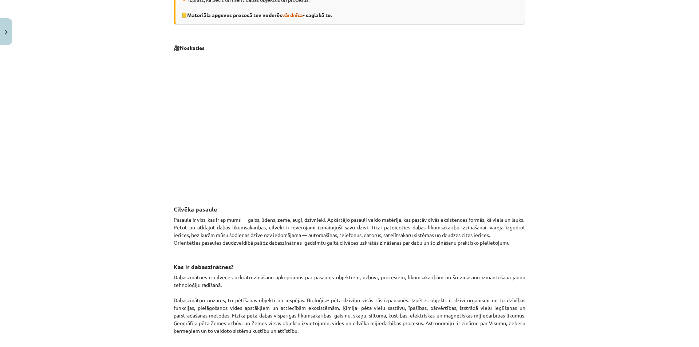
click at [294, 228] on h3 "Kas ir dabaszinātnes?" at bounding box center [350, 261] width 352 height 20
drag, startPoint x: 272, startPoint y: 218, endPoint x: 380, endPoint y: 214, distance: 107.5
drag, startPoint x: 313, startPoint y: 222, endPoint x: 357, endPoint y: 218, distance: 43.5
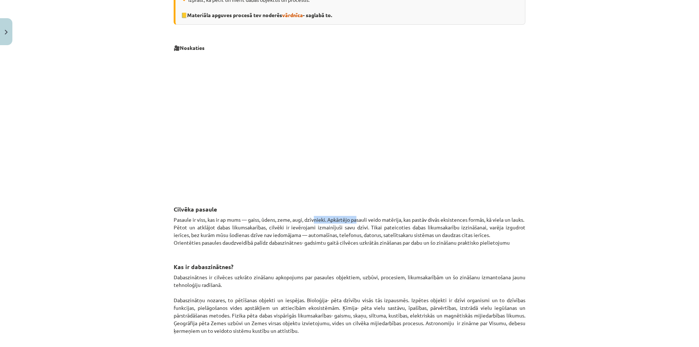
click at [355, 218] on p "Pasaule ir viss, kas ir ap mums — gaiss, ūdens, zeme, augi, dzīvnieki. Apkārtēj…" at bounding box center [350, 231] width 352 height 31
click at [338, 219] on p "Pasaule ir viss, kas ir ap mums — gaiss, ūdens, zeme, augi, dzīvnieki. Apkārtēj…" at bounding box center [350, 231] width 352 height 31
drag, startPoint x: 354, startPoint y: 219, endPoint x: 520, endPoint y: 222, distance: 165.4
click at [367, 221] on p "Pasaule ir viss, kas ir ap mums — gaiss, ūdens, zeme, augi, dzīvnieki. Apkārtēj…" at bounding box center [350, 231] width 352 height 31
click at [367, 222] on p "Pasaule ir viss, kas ir ap mums — gaiss, ūdens, zeme, augi, dzīvnieki. Apkārtēj…" at bounding box center [350, 231] width 352 height 31
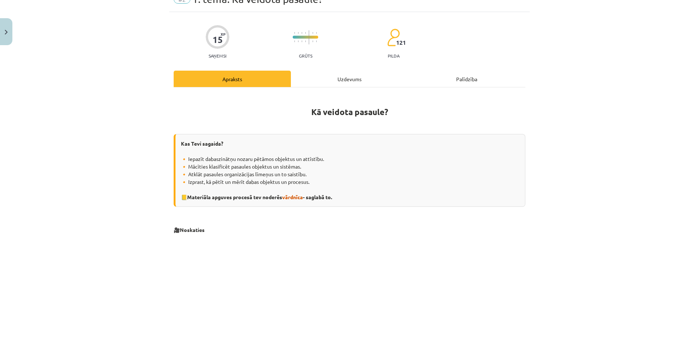
scroll to position [0, 0]
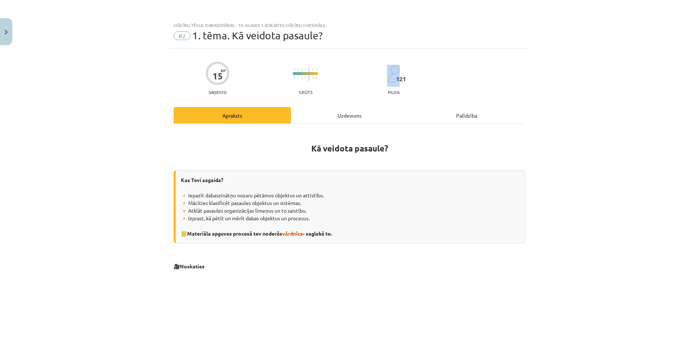
drag, startPoint x: 406, startPoint y: 81, endPoint x: 395, endPoint y: 82, distance: 10.6
click at [367, 82] on div "15 XP Saņemsi Grūts 121 pilda" at bounding box center [350, 76] width 352 height 38
click at [367, 81] on span "121" at bounding box center [401, 79] width 10 height 7
click at [367, 84] on div "15 XP Saņemsi Grūts 121 pilda" at bounding box center [350, 76] width 352 height 38
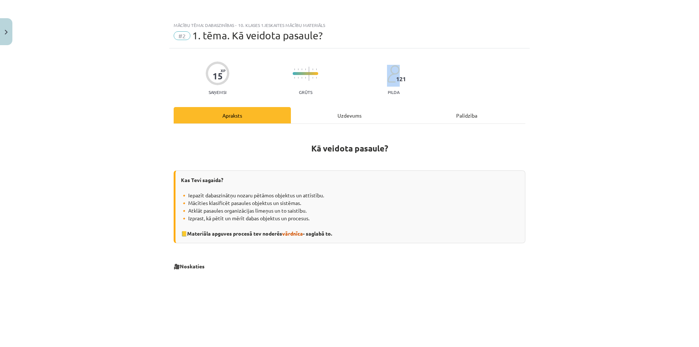
drag, startPoint x: 404, startPoint y: 79, endPoint x: 394, endPoint y: 79, distance: 10.2
click at [367, 79] on div "15 XP Saņemsi Grūts 121 pilda" at bounding box center [350, 76] width 352 height 38
click at [367, 78] on div "15 XP Saņemsi Grūts 121 pilda" at bounding box center [350, 76] width 352 height 38
click at [367, 80] on span "121" at bounding box center [401, 79] width 10 height 7
drag, startPoint x: 402, startPoint y: 80, endPoint x: 391, endPoint y: 81, distance: 11.3
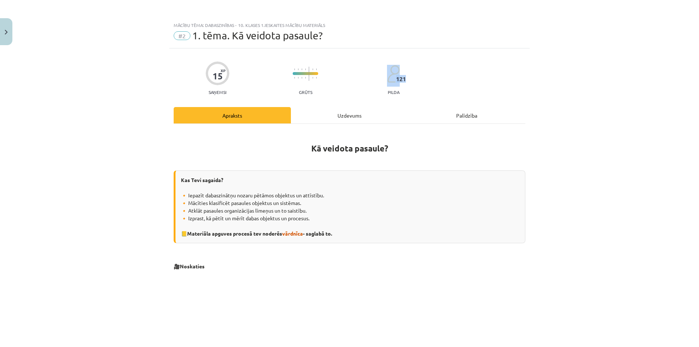
click at [367, 80] on div "121 pilda" at bounding box center [393, 80] width 13 height 30
click at [367, 81] on span "121" at bounding box center [401, 79] width 10 height 7
click at [367, 82] on span "121" at bounding box center [401, 79] width 10 height 7
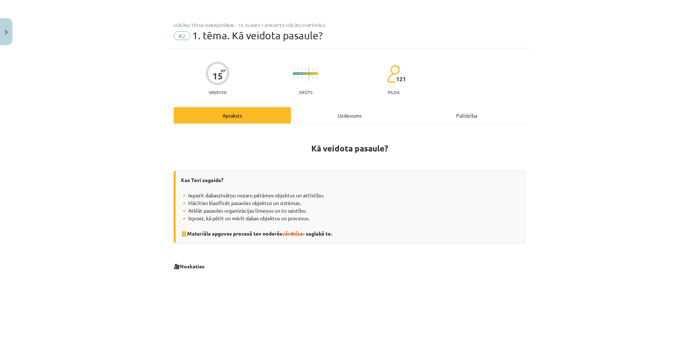
drag, startPoint x: 400, startPoint y: 84, endPoint x: 387, endPoint y: 84, distance: 12.8
click at [367, 84] on div "15 XP Saņemsi Grūts 121 pilda" at bounding box center [350, 76] width 352 height 38
click at [367, 90] on div "15 XP Saņemsi Grūts 121 pilda" at bounding box center [350, 76] width 352 height 38
drag, startPoint x: 387, startPoint y: 82, endPoint x: 402, endPoint y: 81, distance: 15.4
click at [367, 81] on div "15 XP Saņemsi Grūts 121 pilda" at bounding box center [350, 76] width 352 height 38
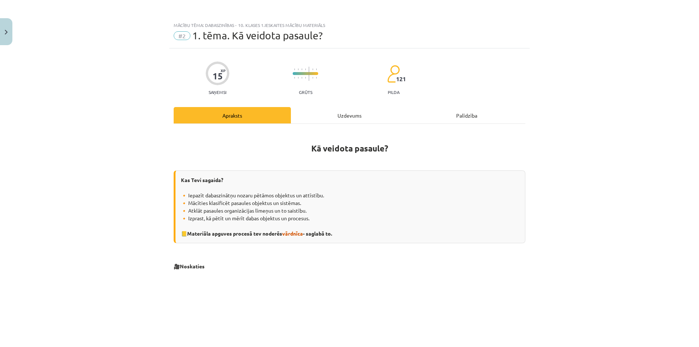
click at [367, 90] on div "15 XP Saņemsi Grūts 121 pilda" at bounding box center [350, 76] width 352 height 38
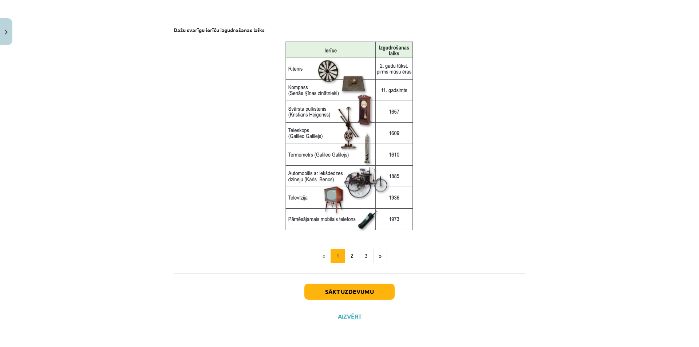
scroll to position [829, 0]
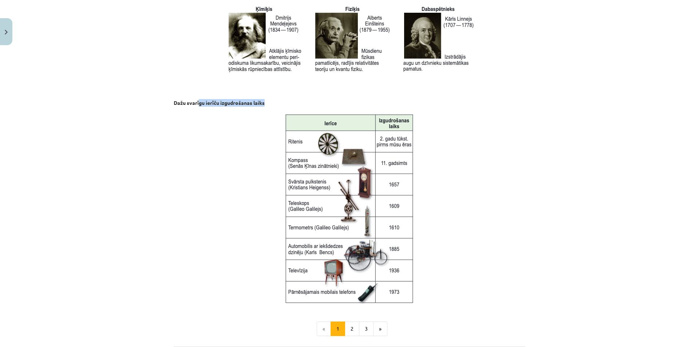
drag, startPoint x: 215, startPoint y: 101, endPoint x: 268, endPoint y: 104, distance: 53.2
click at [268, 104] on p "Dažu svarīgu ierīču izgudrošanas laiks" at bounding box center [350, 103] width 352 height 8
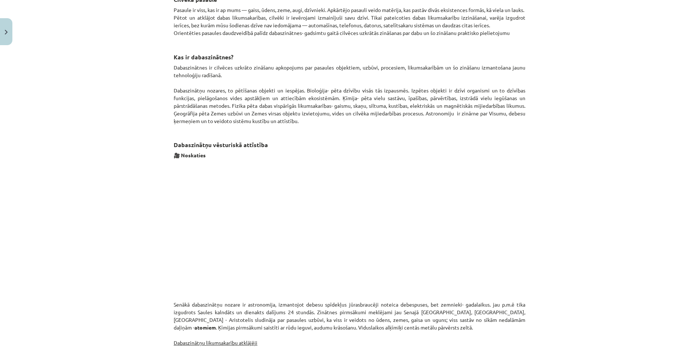
scroll to position [392, 0]
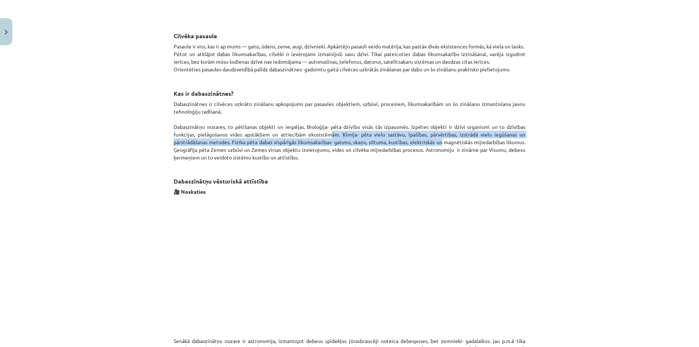
drag, startPoint x: 298, startPoint y: 134, endPoint x: 407, endPoint y: 139, distance: 109.4
click at [367, 139] on p "Dabaszinātnes ir cilvēces uzkrāto zināšanu apkopojums par pasaules objektiem, u…" at bounding box center [350, 130] width 352 height 61
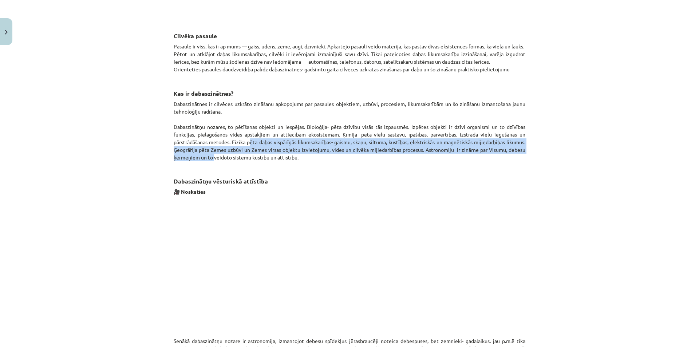
drag, startPoint x: 263, startPoint y: 141, endPoint x: 525, endPoint y: 150, distance: 262.4
click at [367, 150] on div "15 XP Saņemsi Grūts 121 pilda Apraksts Uzdevums Palīdzība Kā veidota pasaule? K…" at bounding box center [349, 247] width 361 height 1183
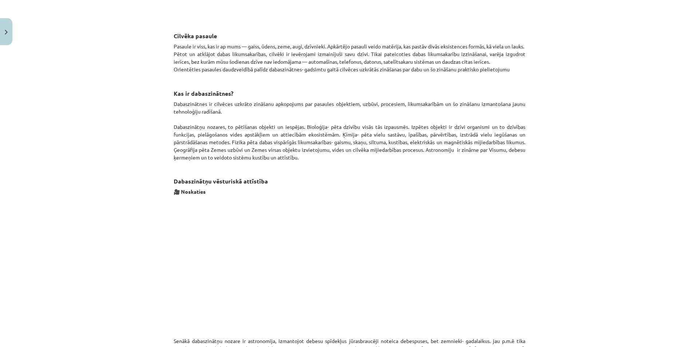
click at [367, 155] on p "Dabaszinātnes ir cilvēces uzkrāto zināšanu apkopojums par pasaules objektiem, u…" at bounding box center [350, 130] width 352 height 61
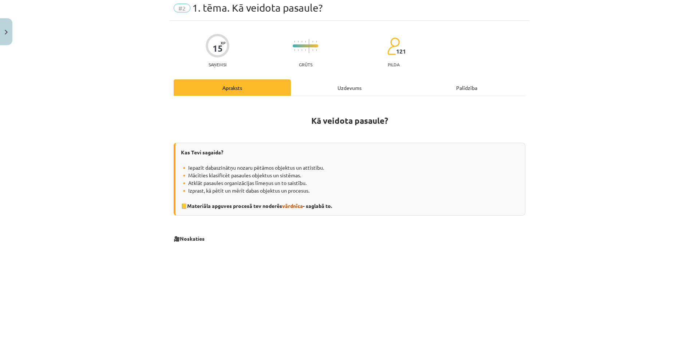
scroll to position [0, 0]
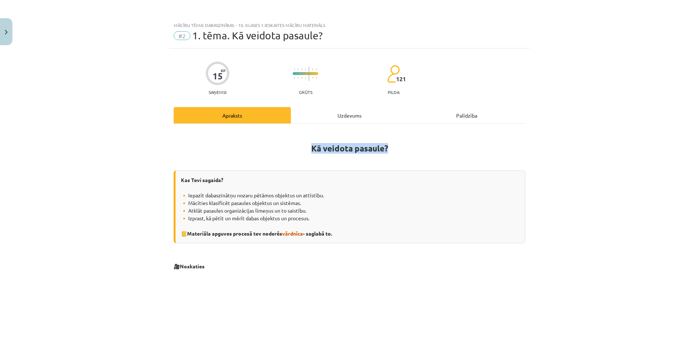
drag, startPoint x: 309, startPoint y: 145, endPoint x: 411, endPoint y: 152, distance: 103.0
click at [367, 152] on h1 "Kā veidota pasaule?" at bounding box center [350, 146] width 352 height 33
drag, startPoint x: 234, startPoint y: 228, endPoint x: 271, endPoint y: 225, distance: 37.6
click at [270, 228] on div "Kas Tevi sagaida? 🔸 Iepazīt dabaszinātņu nozaru pētāmos objektus un attīstību. …" at bounding box center [350, 206] width 352 height 73
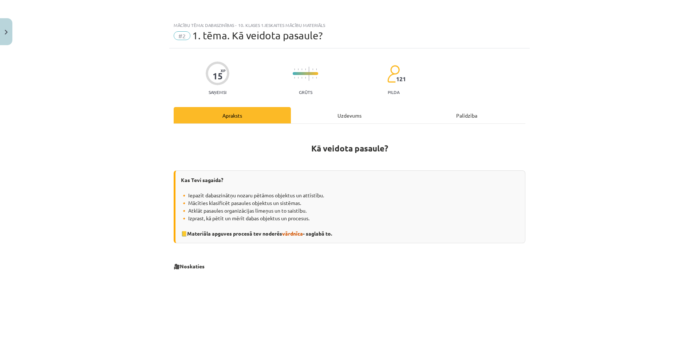
click at [272, 205] on div "Kas Tevi sagaida? 🔸 Iepazīt dabaszinātņu nozaru pētāmos objektus un attīstību. …" at bounding box center [350, 206] width 352 height 73
drag, startPoint x: 195, startPoint y: 195, endPoint x: 301, endPoint y: 191, distance: 105.7
click at [299, 191] on div "Kas Tevi sagaida? 🔸 Iepazīt dabaszinātņu nozaru pētāmos objektus un attīstību. …" at bounding box center [350, 206] width 352 height 73
click at [301, 191] on div "Kas Tevi sagaida? 🔸 Iepazīt dabaszinātņu nozaru pētāmos objektus un attīstību. …" at bounding box center [350, 206] width 352 height 73
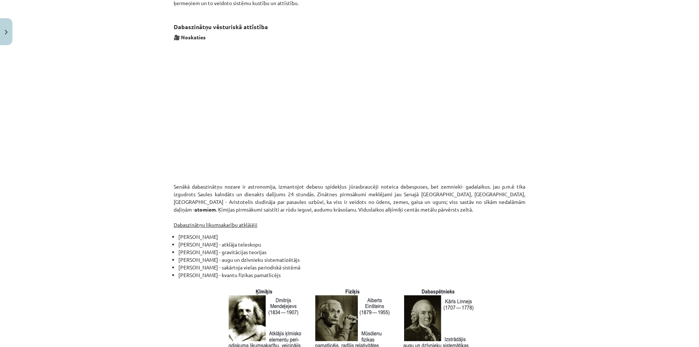
scroll to position [619, 0]
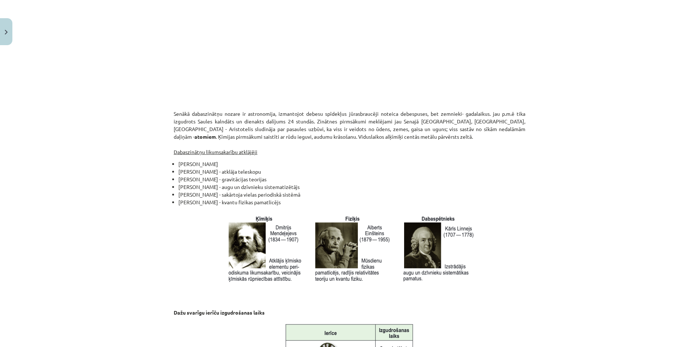
click at [278, 204] on li "Alberts Einšteins - kvantu fizikas pamatlicējs" at bounding box center [352, 252] width 347 height 106
click at [287, 203] on li "Alberts Einšteins - kvantu fizikas pamatlicējs" at bounding box center [352, 252] width 347 height 106
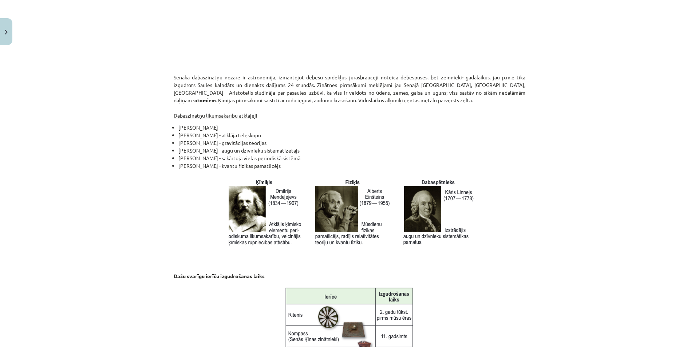
scroll to position [510, 0]
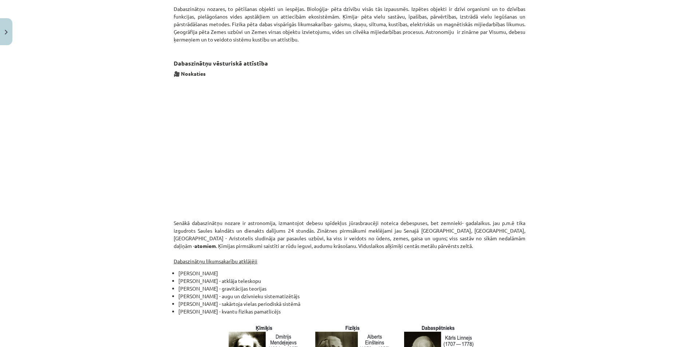
drag, startPoint x: 222, startPoint y: 274, endPoint x: 302, endPoint y: 273, distance: 80.2
click at [300, 228] on li "Nikolajs Koperniks - Zeme griežas ap sauli" at bounding box center [352, 274] width 347 height 8
click at [302, 228] on li "Nikolajs Koperniks - Zeme griežas ap sauli" at bounding box center [352, 274] width 347 height 8
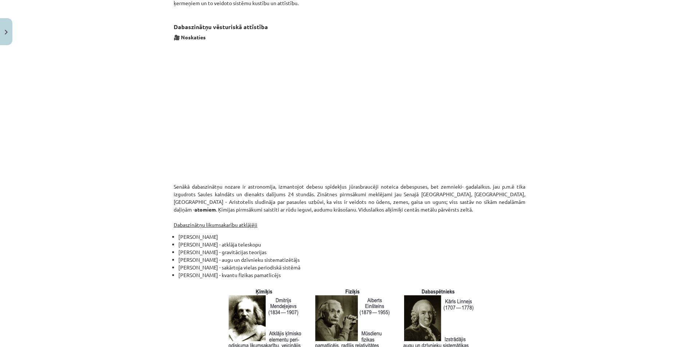
drag, startPoint x: 170, startPoint y: 236, endPoint x: 275, endPoint y: 277, distance: 112.7
click at [275, 228] on ul "Nikolajs Koperniks - Zeme griežas ap sauli Galileo Galilejs - atklāja teleskopu…" at bounding box center [350, 305] width 352 height 144
copy ul "Nikolajs Koperniks - Zeme griežas ap sauli Galileo Galilejs - atklāja teleskopu…"
click at [345, 224] on p "Senākā dabaszinātņu nozare ir astronomija, izmantojot debesu spīdekļus jūrasbra…" at bounding box center [350, 206] width 352 height 46
drag, startPoint x: 426, startPoint y: 201, endPoint x: 461, endPoint y: 202, distance: 35.3
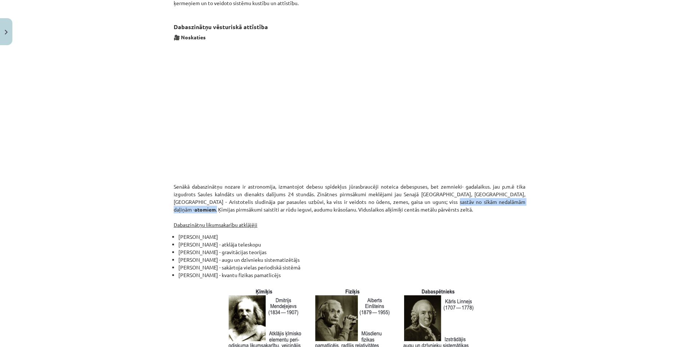
click at [367, 201] on p "Senākā dabaszinātņu nozare ir astronomija, izmantojot debesu spīdekļus jūrasbra…" at bounding box center [350, 206] width 352 height 46
click at [367, 202] on p "Senākā dabaszinātņu nozare ir astronomija, izmantojot debesu spīdekļus jūrasbra…" at bounding box center [350, 206] width 352 height 46
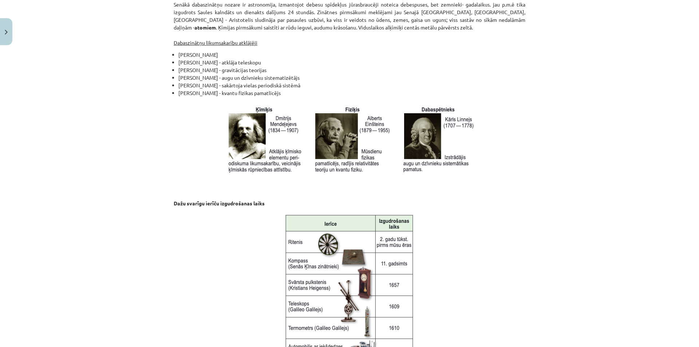
scroll to position [902, 0]
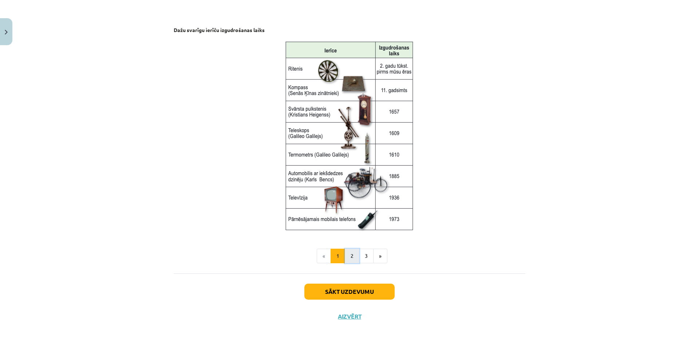
click at [347, 228] on button "2" at bounding box center [352, 256] width 15 height 15
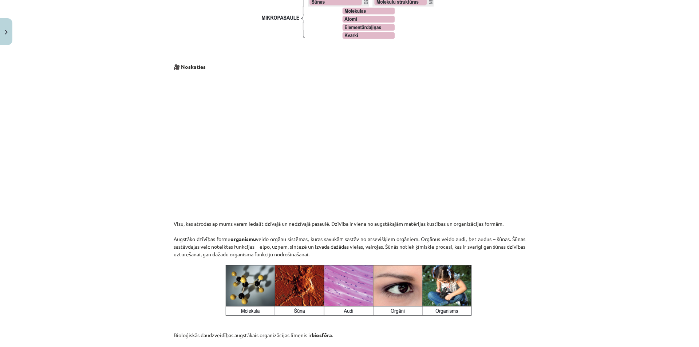
scroll to position [474, 0]
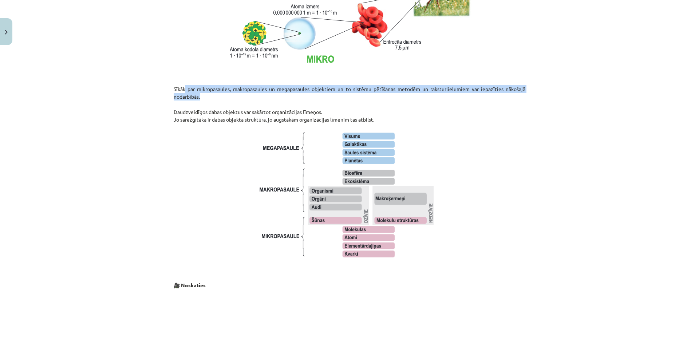
drag, startPoint x: 223, startPoint y: 88, endPoint x: 376, endPoint y: 101, distance: 153.6
click at [358, 99] on p "Sīkāk par mikropasaules, makropasaules un megapasaules objektiem un to sistēmu …" at bounding box center [350, 104] width 352 height 38
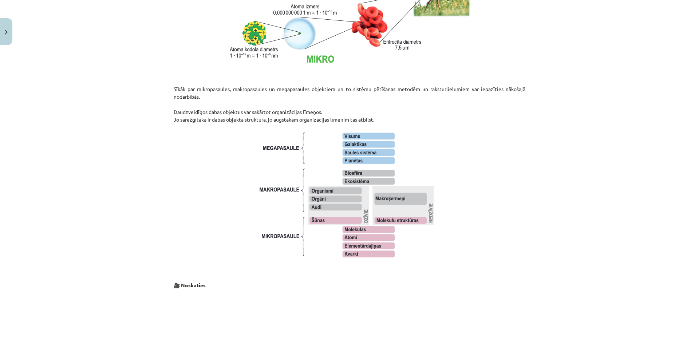
click at [367, 102] on p "Sīkāk par mikropasaules, makropasaules un megapasaules objektiem un to sistēmu …" at bounding box center [350, 104] width 352 height 38
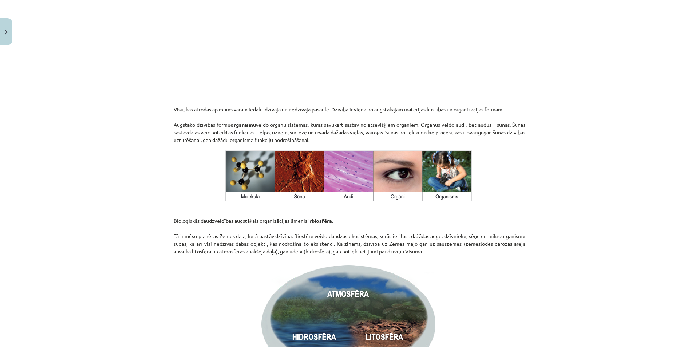
scroll to position [916, 0]
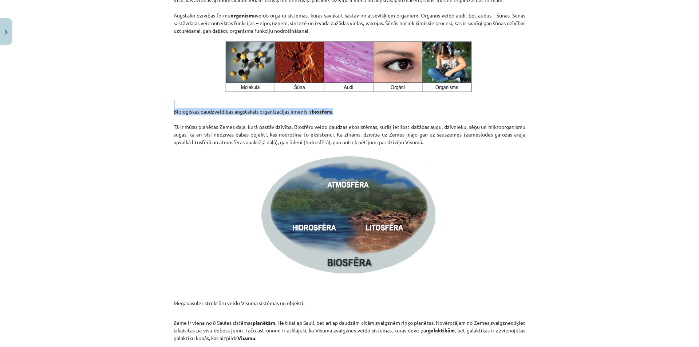
drag, startPoint x: 230, startPoint y: 104, endPoint x: 348, endPoint y: 109, distance: 118.9
click at [348, 109] on p "Bioloģiskās daudzveidības augstākais organizācijas līmenis ir biosfēra . Tā ir …" at bounding box center [350, 123] width 352 height 46
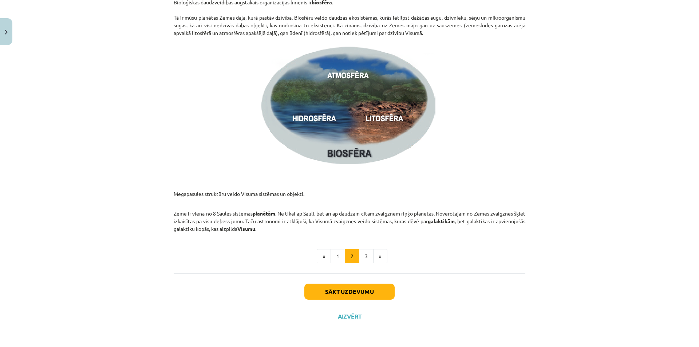
click at [143, 84] on div "Mācību tēma: Dabaszinības - 10. klases 1.ieskaites mācību materiāls #2 1. tēma.…" at bounding box center [349, 173] width 699 height 347
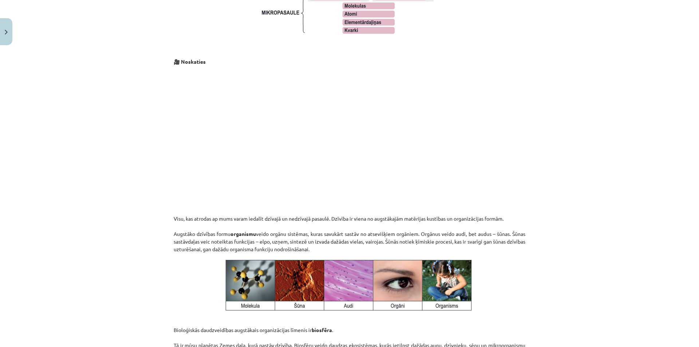
scroll to position [879, 0]
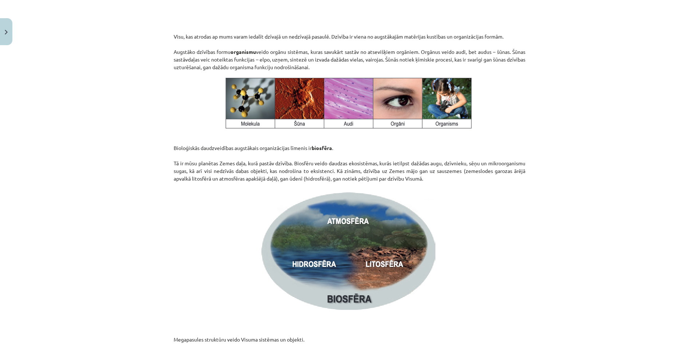
drag, startPoint x: 171, startPoint y: 136, endPoint x: 287, endPoint y: 163, distance: 118.9
click at [174, 137] on p "Bioloģiskās daudzveidības augstākais organizācijas līmenis ir biosfēra . Tā ir …" at bounding box center [350, 160] width 352 height 46
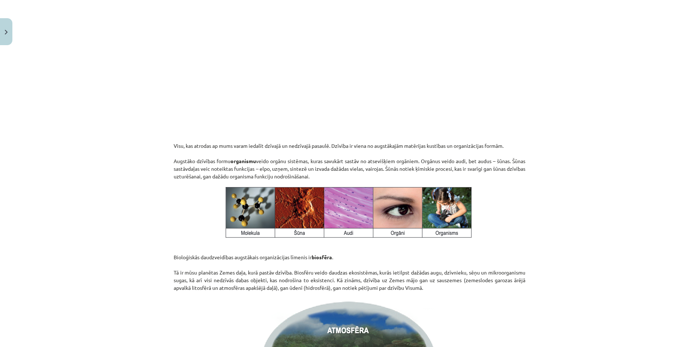
scroll to position [734, 0]
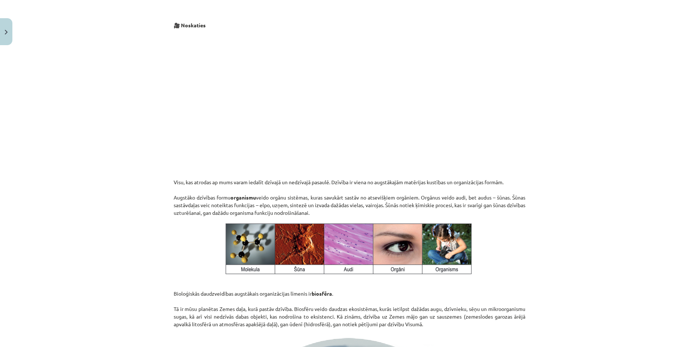
click at [149, 188] on div "Mācību tēma: Dabaszinības - 10. klases 1.ieskaites mācību materiāls #2 1. tēma.…" at bounding box center [349, 173] width 699 height 347
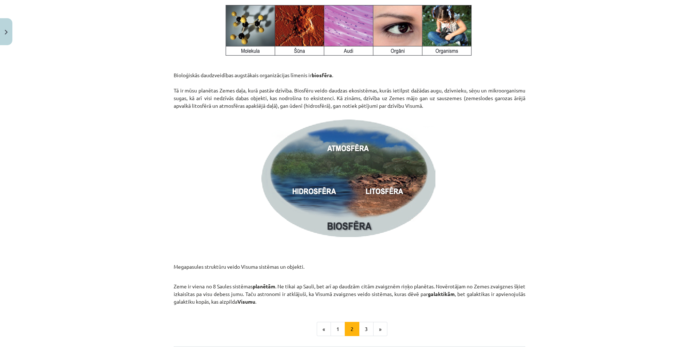
scroll to position [1025, 0]
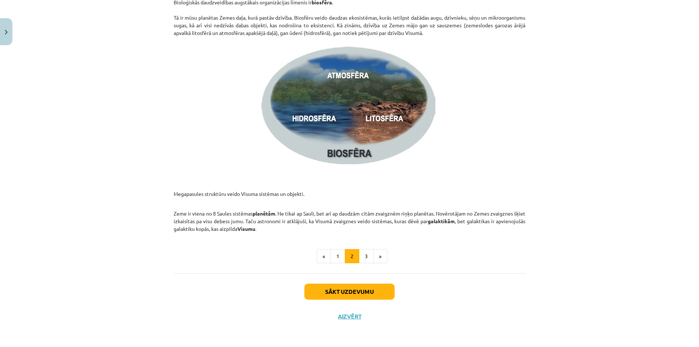
drag, startPoint x: 66, startPoint y: 130, endPoint x: 201, endPoint y: 150, distance: 137.0
click at [67, 130] on div "Mācību tēma: Dabaszinības - 10. klases 1.ieskaites mācību materiāls #2 1. tēma.…" at bounding box center [349, 173] width 699 height 347
click at [359, 228] on button "3" at bounding box center [366, 256] width 15 height 15
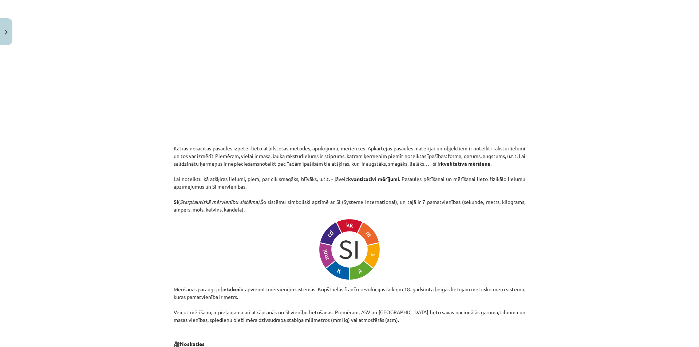
scroll to position [36, 0]
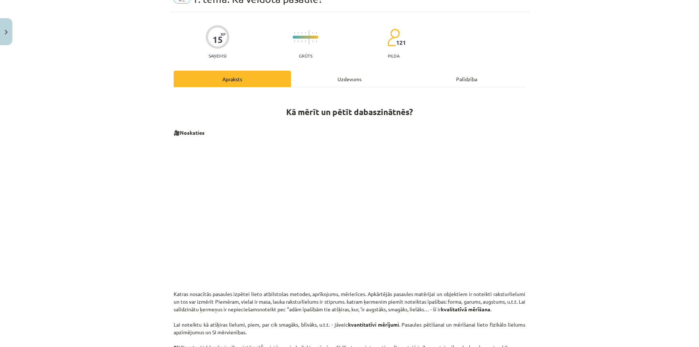
click at [103, 106] on div "Mācību tēma: Dabaszinības - 10. klases 1.ieskaites mācību materiāls #2 1. tēma.…" at bounding box center [349, 173] width 699 height 347
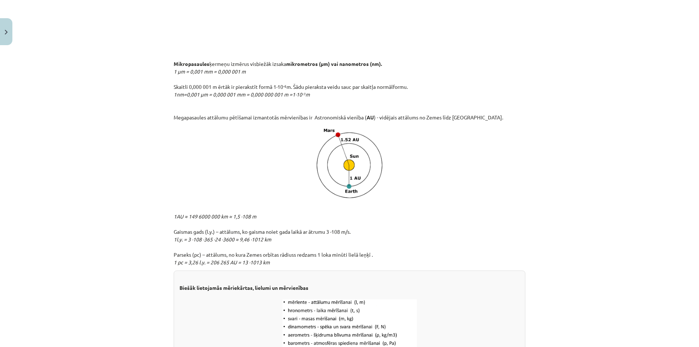
scroll to position [765, 0]
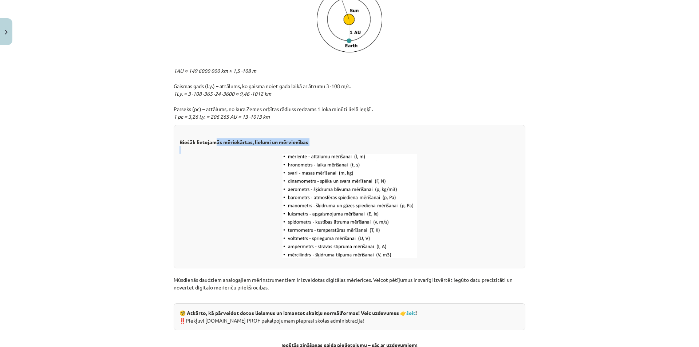
drag, startPoint x: 216, startPoint y: 144, endPoint x: 312, endPoint y: 150, distance: 96.4
click at [312, 150] on div "Biešāk lietojamās mēriekārtas, lielumi un mērvienības" at bounding box center [350, 197] width 352 height 144
click at [231, 166] on p at bounding box center [350, 206] width 340 height 105
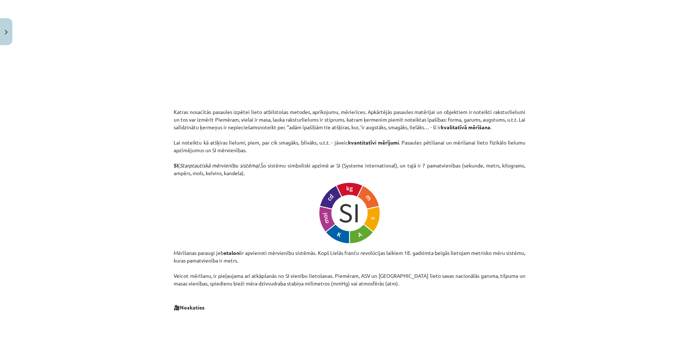
scroll to position [36, 0]
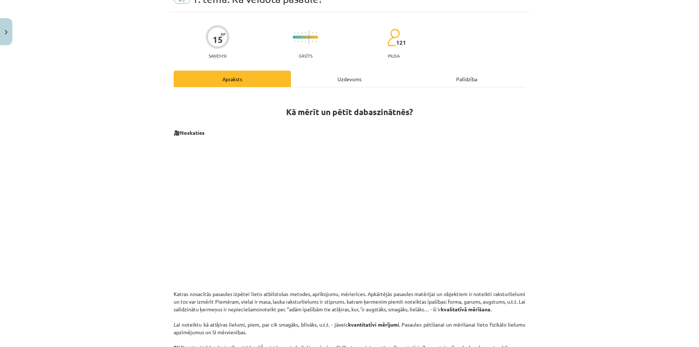
click at [367, 228] on div "Mācību tēma: Dabaszinības - 10. klases 1.ieskaites mācību materiāls #2 1. tēma.…" at bounding box center [349, 173] width 699 height 347
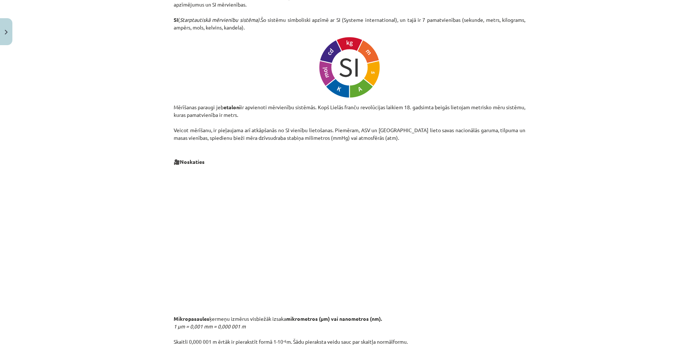
scroll to position [474, 0]
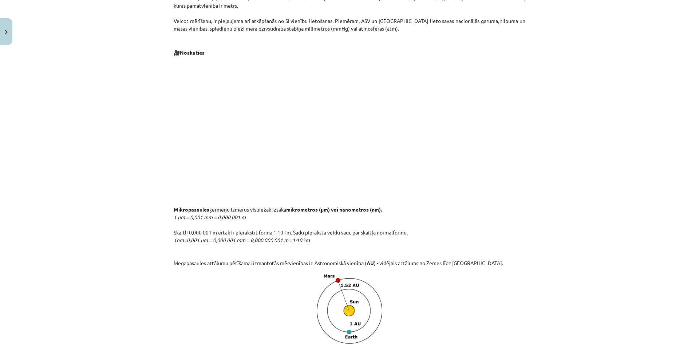
click at [34, 202] on div "Mācību tēma: Dabaszinības - 10. klases 1.ieskaites mācību materiāls #2 1. tēma.…" at bounding box center [349, 173] width 699 height 347
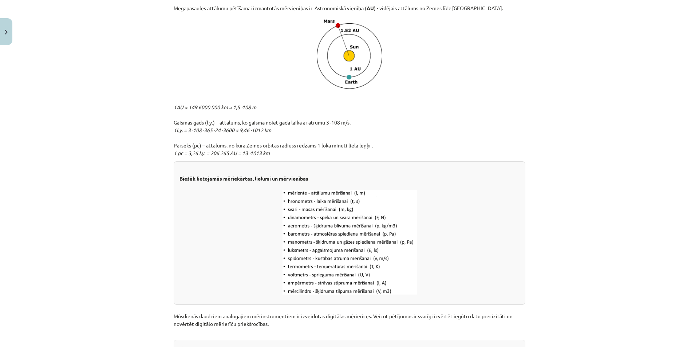
scroll to position [881, 0]
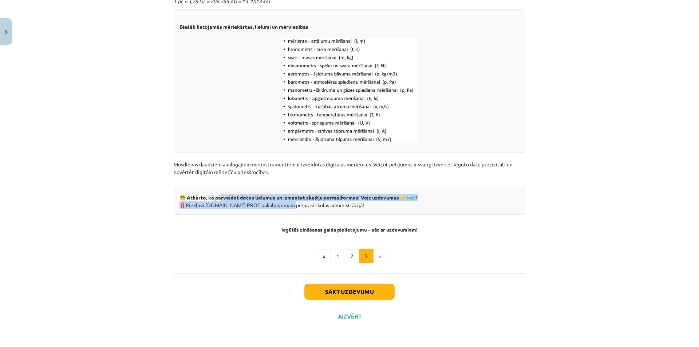
drag, startPoint x: 242, startPoint y: 203, endPoint x: 292, endPoint y: 207, distance: 50.4
click at [291, 207] on div "🧐 Atkārto, kā pārveidot dotos lielumus un izmantot skaitļu normālformas! Veic u…" at bounding box center [350, 201] width 352 height 27
click at [292, 207] on div "🧐 Atkārto, kā pārveidot dotos lielumus un izmantot skaitļu normālformas! Veic u…" at bounding box center [350, 201] width 352 height 27
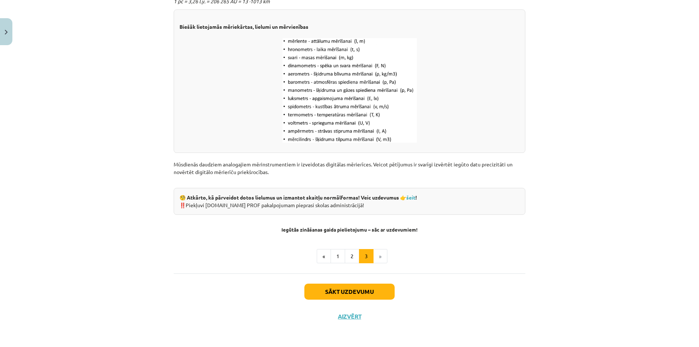
click at [323, 203] on div "🧐 Atkārto, kā pārveidot dotos lielumus un izmantot skaitļu normālformas! Veic u…" at bounding box center [350, 201] width 352 height 27
click at [367, 199] on link "šeit" at bounding box center [411, 197] width 9 height 7
click at [367, 195] on div "🧐 Atkārto, kā pārveidot dotos lielumus un izmantot skaitļu normālformas! Veic u…" at bounding box center [350, 201] width 352 height 27
click at [367, 195] on strong "🧐 Atkārto, kā pārveidot dotos lielumus un izmantot skaitļu normālformas! Veic u…" at bounding box center [299, 201] width 238 height 14
drag, startPoint x: 234, startPoint y: 203, endPoint x: 315, endPoint y: 201, distance: 80.9
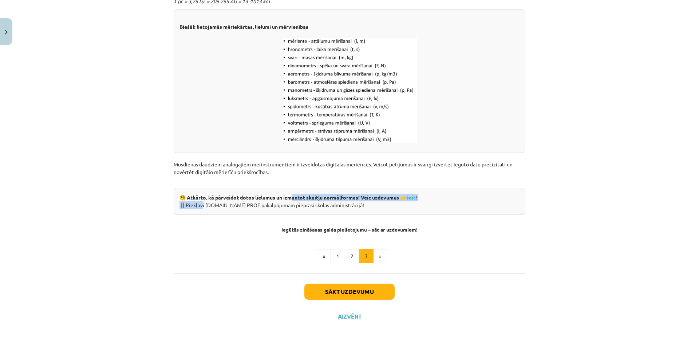
click at [310, 200] on div "🧐 Atkārto, kā pārveidot dotos lielumus un izmantot skaitļu normālformas! Veic u…" at bounding box center [350, 201] width 352 height 27
click at [317, 201] on div "🧐 Atkārto, kā pārveidot dotos lielumus un izmantot skaitļu normālformas! Veic u…" at bounding box center [350, 201] width 352 height 27
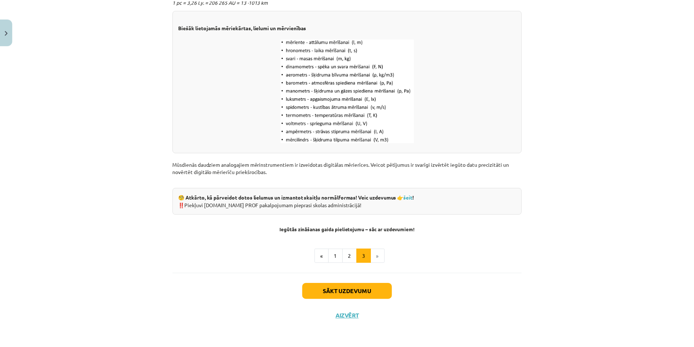
scroll to position [698, 0]
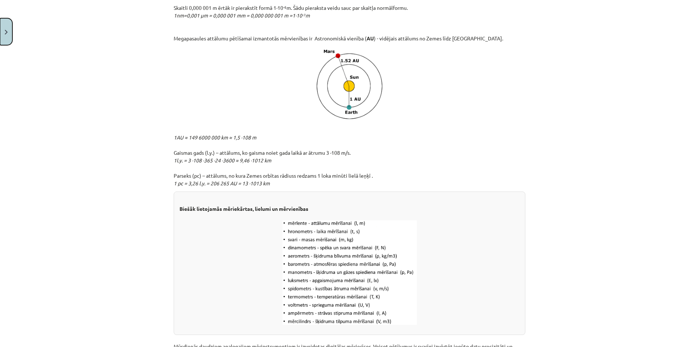
click at [0, 38] on button "Close" at bounding box center [6, 31] width 12 height 27
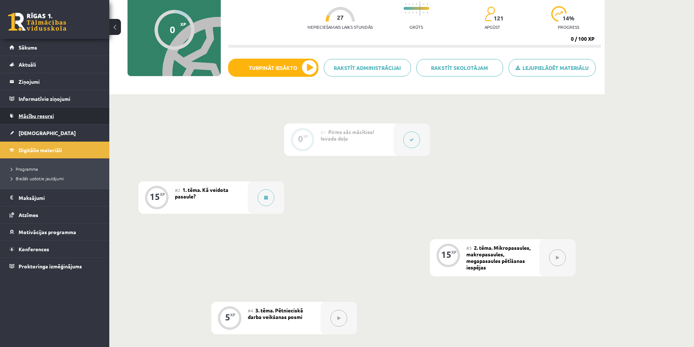
click at [33, 116] on span "Mācību resursi" at bounding box center [36, 116] width 35 height 7
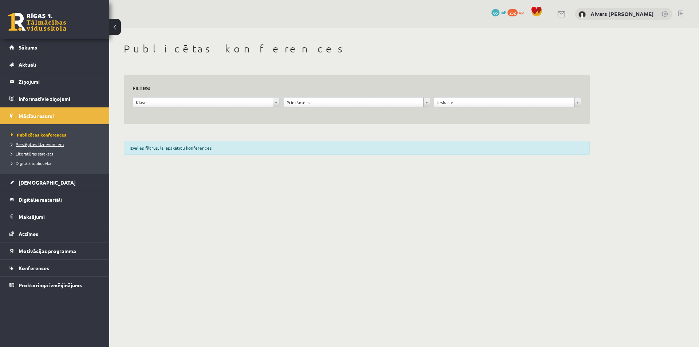
click at [40, 146] on span "Pieslēgties Uzdevumiem" at bounding box center [37, 144] width 53 height 6
click at [44, 185] on link "[DEMOGRAPHIC_DATA]" at bounding box center [54, 182] width 91 height 17
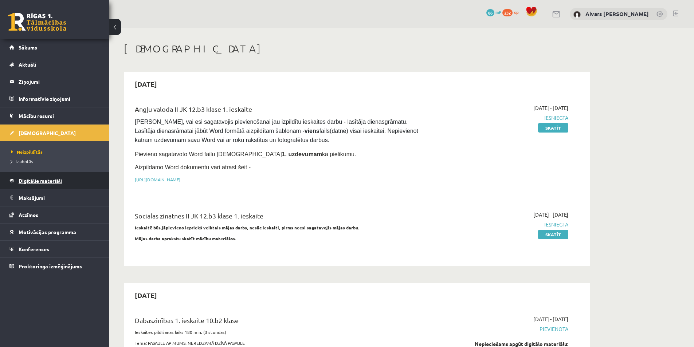
click at [44, 183] on span "Digitālie materiāli" at bounding box center [40, 180] width 43 height 7
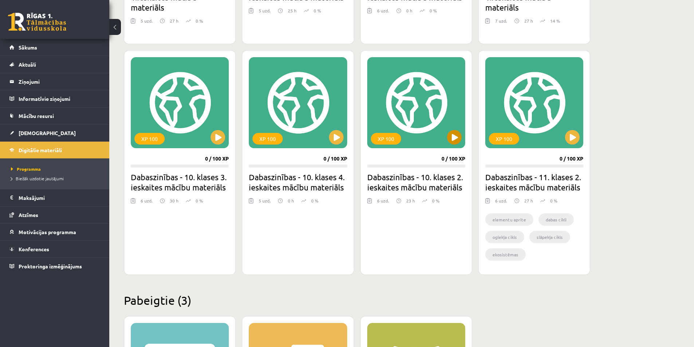
scroll to position [275, 0]
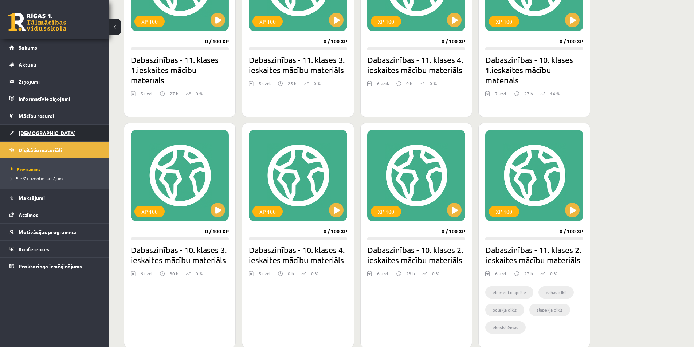
click at [34, 129] on link "[DEMOGRAPHIC_DATA]" at bounding box center [54, 133] width 91 height 17
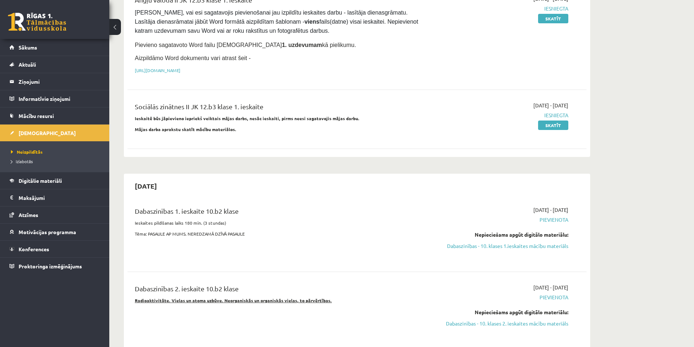
scroll to position [146, 0]
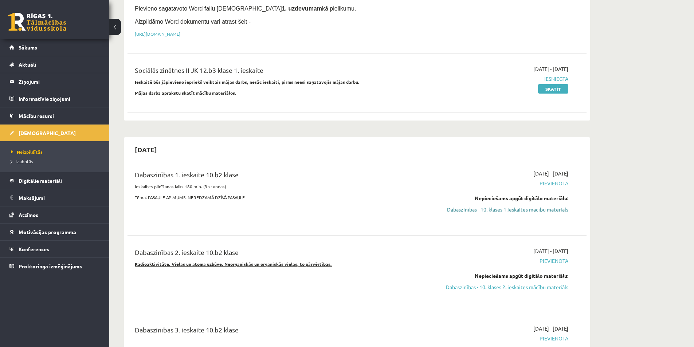
click at [367, 212] on link "Dabaszinības - 10. klases 1.ieskaites mācību materiāls" at bounding box center [499, 210] width 137 height 8
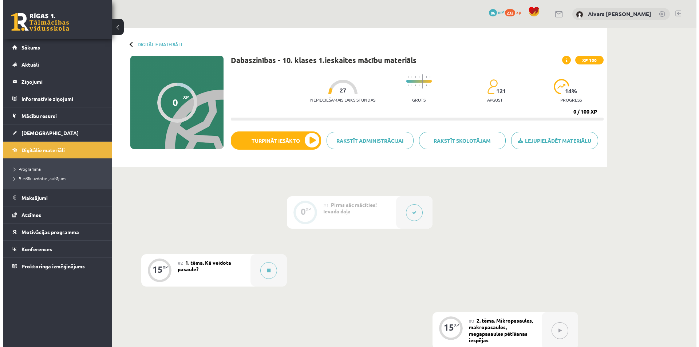
scroll to position [109, 0]
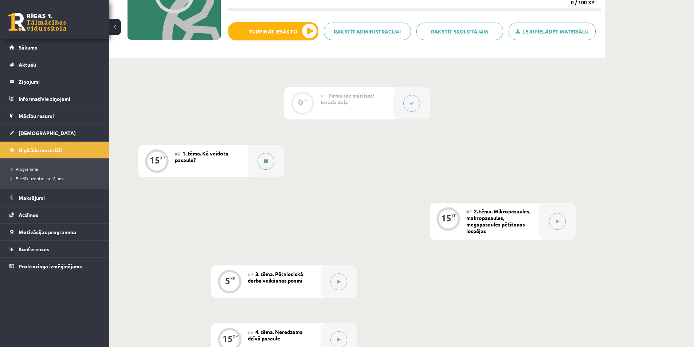
click at [271, 164] on button at bounding box center [266, 161] width 17 height 17
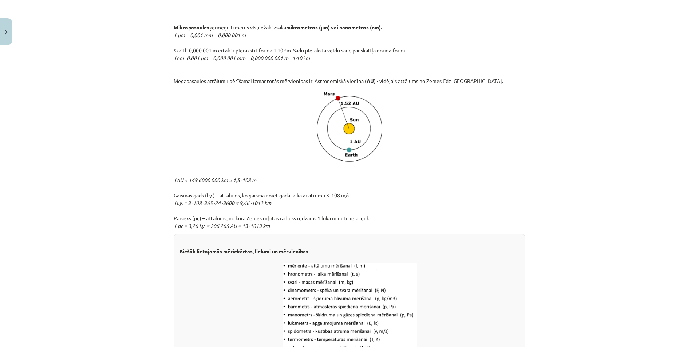
scroll to position [881, 0]
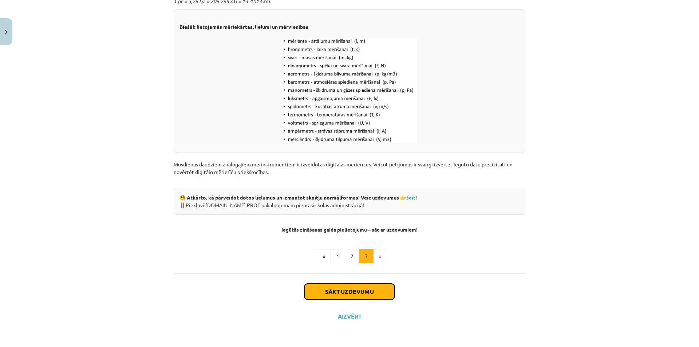
click at [366, 288] on button "Sākt uzdevumu" at bounding box center [350, 292] width 90 height 16
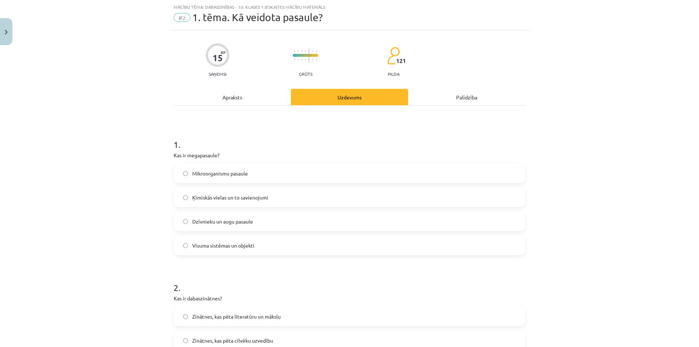
click at [217, 247] on span "Visuma sistēmas un objekti" at bounding box center [223, 246] width 62 height 8
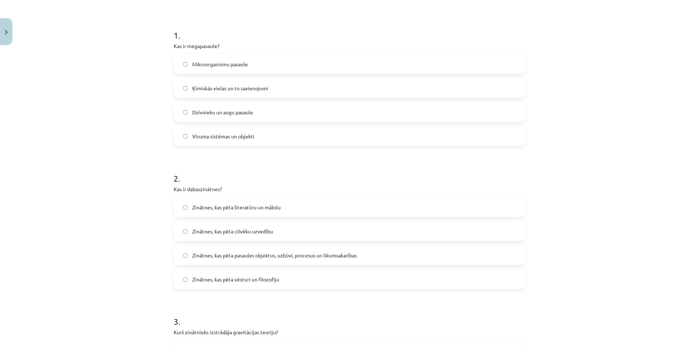
drag, startPoint x: 185, startPoint y: 193, endPoint x: 253, endPoint y: 189, distance: 67.9
click at [240, 189] on div "2 . Kas ir dabaszinātnes? Zinātnes, kas pēta literatūru un mākslu Zinātnes, kas…" at bounding box center [350, 225] width 352 height 129
click at [253, 189] on p "Kas ir dabaszinātnes?" at bounding box center [350, 189] width 352 height 8
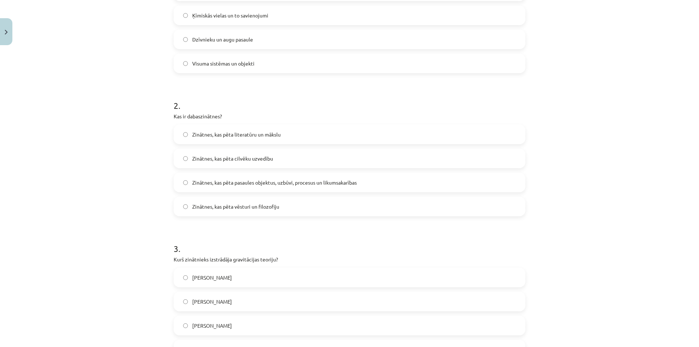
click at [307, 189] on label "Zinātnes, kas pēta pasaules objektus, uzbūvi, procesus un likumsakarības" at bounding box center [349, 182] width 350 height 18
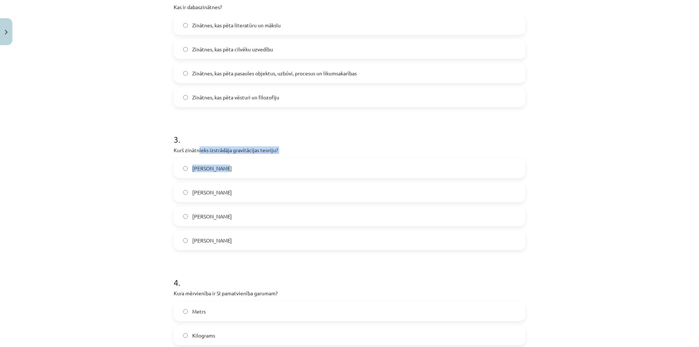
drag, startPoint x: 230, startPoint y: 152, endPoint x: 288, endPoint y: 158, distance: 58.2
click at [280, 158] on div "3 . Kurš zinātnieks izstrādāja gravitācijas teoriju? [PERSON_NAME] [PERSON_NAME…" at bounding box center [350, 186] width 352 height 129
click at [288, 158] on div "3 . Kurš zinātnieks izstrādāja gravitācijas teoriju? [PERSON_NAME] [PERSON_NAME…" at bounding box center [350, 186] width 352 height 129
click at [213, 163] on label "[PERSON_NAME]" at bounding box center [349, 168] width 350 height 18
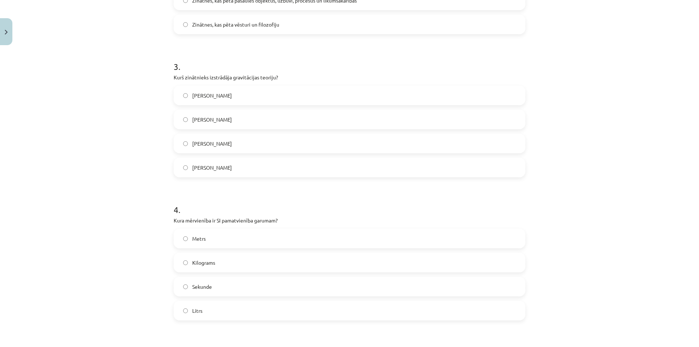
scroll to position [455, 0]
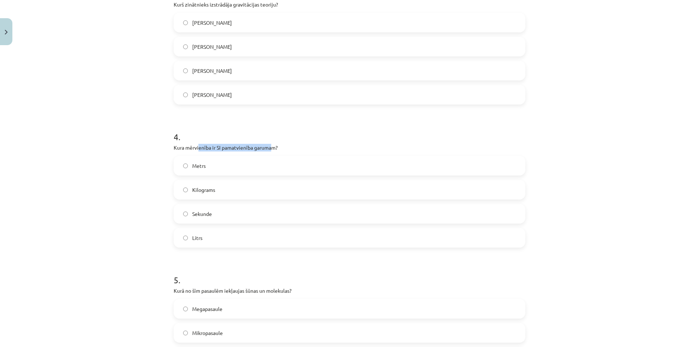
drag, startPoint x: 209, startPoint y: 143, endPoint x: 277, endPoint y: 147, distance: 67.9
click at [273, 146] on div "4 . Kura mērvienība ir SI pamatvienība garumam? Metrs Kilograms Sekunde Litrs" at bounding box center [350, 183] width 352 height 129
click at [278, 147] on p "Kura mērvienība ir SI pamatvienība garumam?" at bounding box center [350, 148] width 352 height 8
drag, startPoint x: 184, startPoint y: 147, endPoint x: 254, endPoint y: 154, distance: 70.3
click at [254, 154] on div "4 . Kura mērvienība ir SI pamatvienība garumam? Metrs Kilograms Sekunde Litrs" at bounding box center [350, 183] width 352 height 129
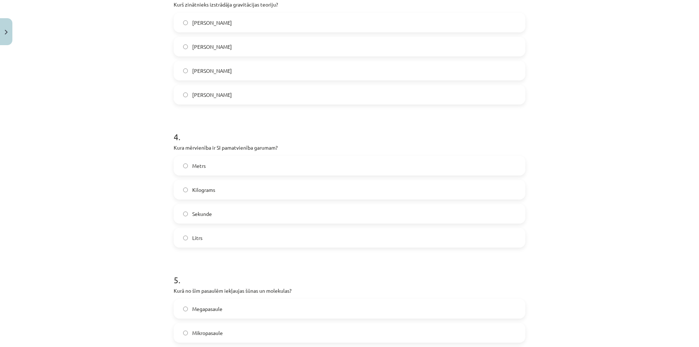
click at [305, 140] on h1 "4 ." at bounding box center [350, 130] width 352 height 23
click at [228, 164] on label "Metrs" at bounding box center [349, 166] width 350 height 18
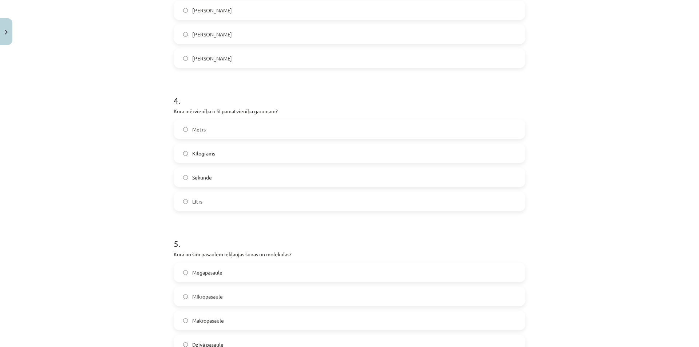
scroll to position [584, 0]
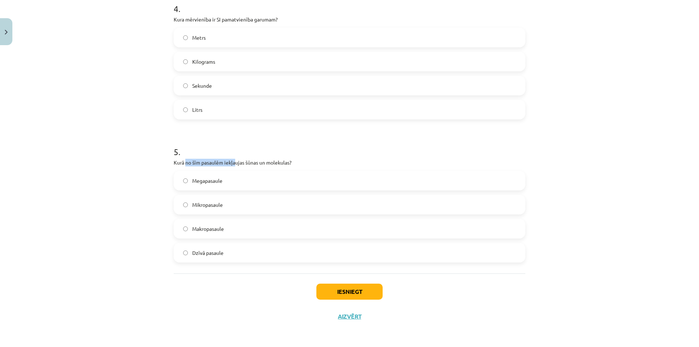
drag, startPoint x: 218, startPoint y: 159, endPoint x: 283, endPoint y: 162, distance: 64.5
click at [262, 162] on p "Kurā no šīm pasaulēm iekļaujas šūnas un molekulas?" at bounding box center [350, 163] width 352 height 8
click at [283, 162] on p "Kurā no šīm pasaulēm iekļaujas šūnas un molekulas?" at bounding box center [350, 163] width 352 height 8
click at [222, 231] on label "Makropasaule" at bounding box center [349, 229] width 350 height 18
click at [344, 294] on button "Iesniegt" at bounding box center [350, 292] width 66 height 16
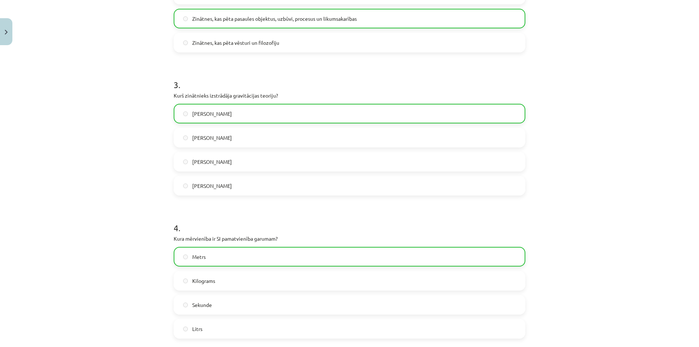
scroll to position [607, 0]
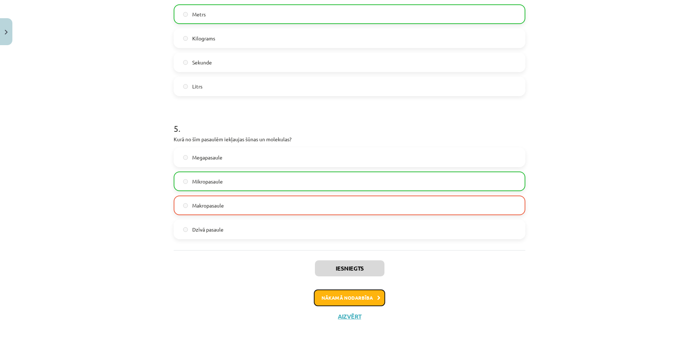
click at [342, 296] on button "Nākamā nodarbība" at bounding box center [349, 298] width 71 height 17
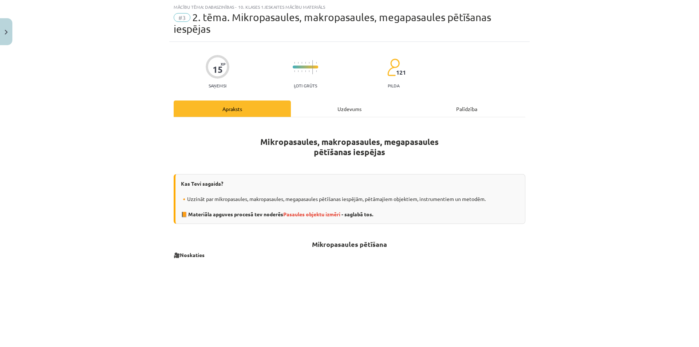
scroll to position [128, 0]
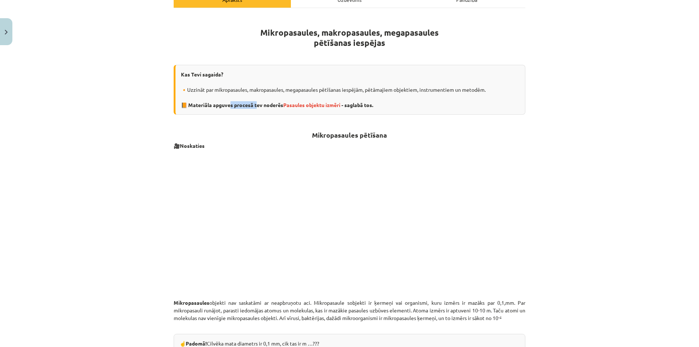
drag, startPoint x: 240, startPoint y: 102, endPoint x: 267, endPoint y: 106, distance: 27.3
click at [263, 106] on strong "📙 Materiāla apguves procesā tev noderēs Pasaules objektu izmēri - saglabā tos." at bounding box center [277, 105] width 192 height 7
click at [268, 106] on strong "📙 Materiāla apguves procesā tev noderēs Pasaules objektu izmēri - saglabā tos." at bounding box center [277, 105] width 192 height 7
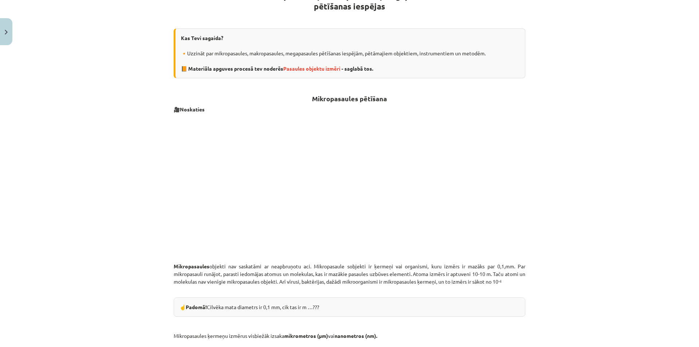
scroll to position [310, 0]
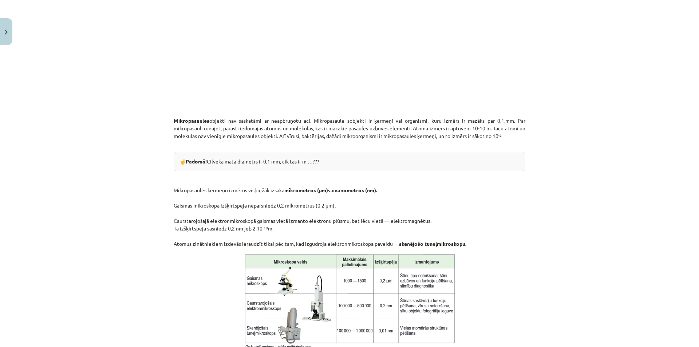
click at [260, 164] on div "☝️ Padomā! Cilvēka mata diametrs ir 0,1 mm, cik tas ir m …???" at bounding box center [350, 161] width 352 height 19
drag, startPoint x: 234, startPoint y: 162, endPoint x: 302, endPoint y: 162, distance: 68.1
click at [301, 162] on div "☝️ Padomā! Cilvēka mata diametrs ir 0,1 mm, cik tas ir m …???" at bounding box center [350, 161] width 352 height 19
click at [306, 163] on div "☝️ Padomā! Cilvēka mata diametrs ir 0,1 mm, cik tas ir m …???" at bounding box center [350, 161] width 352 height 19
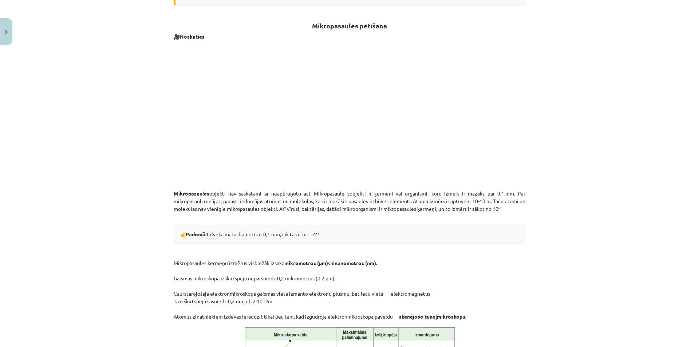
click at [122, 196] on div "Mācību tēma: Dabaszinības - 10. klases 1.ieskaites mācību materiāls #3 2. tēma.…" at bounding box center [349, 173] width 699 height 347
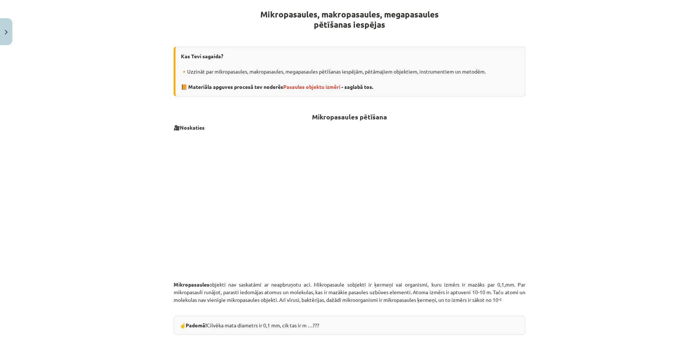
scroll to position [291, 0]
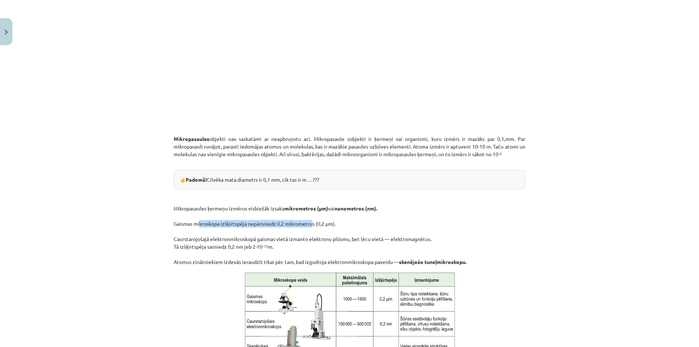
drag, startPoint x: 196, startPoint y: 225, endPoint x: 328, endPoint y: 226, distance: 131.1
click at [307, 226] on p "Mikropasaules ķermeņu izmērus visbiežāk izsaka mikrometros (μm) vai nanometros …" at bounding box center [350, 227] width 352 height 77
click at [328, 226] on p "Mikropasaules ķermeņu izmērus visbiežāk izsaka mikrometros (μm) vai nanometros …" at bounding box center [350, 227] width 352 height 77
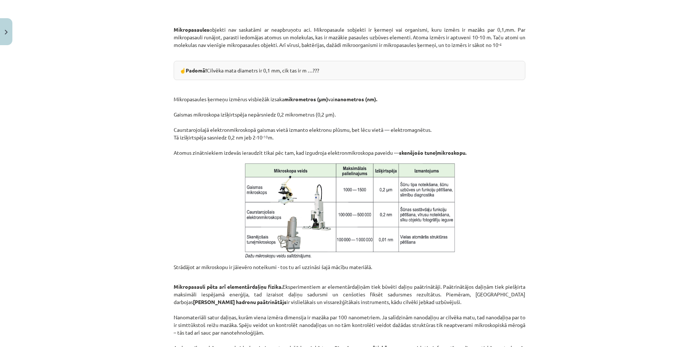
scroll to position [437, 0]
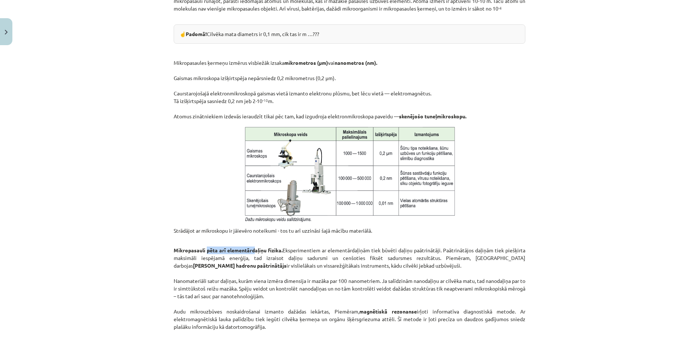
drag, startPoint x: 220, startPoint y: 249, endPoint x: 261, endPoint y: 250, distance: 40.8
click at [259, 250] on p "Mikropasauli pēta arī elementārdaļiņu fizika. Eksperimentiem ar elementārdaļiņā…" at bounding box center [350, 288] width 352 height 99
click at [306, 241] on p "Mikropasauli pēta arī elementārdaļiņu fizika. Eksperimentiem ar elementārdaļiņā…" at bounding box center [350, 288] width 352 height 99
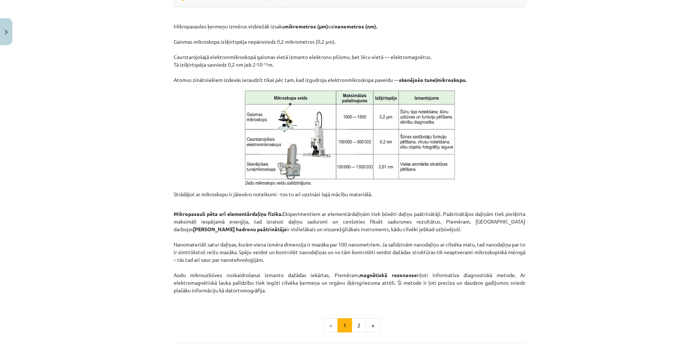
scroll to position [510, 0]
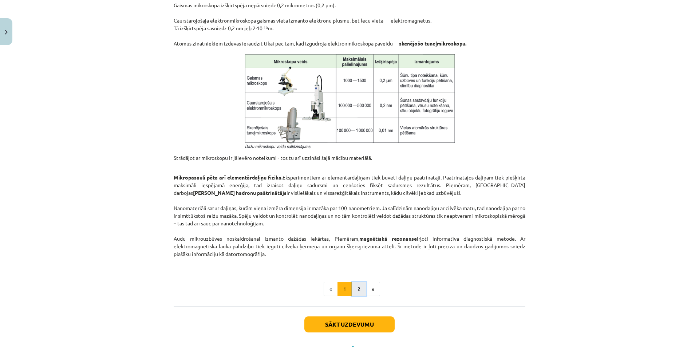
click at [353, 287] on button "2" at bounding box center [359, 289] width 15 height 15
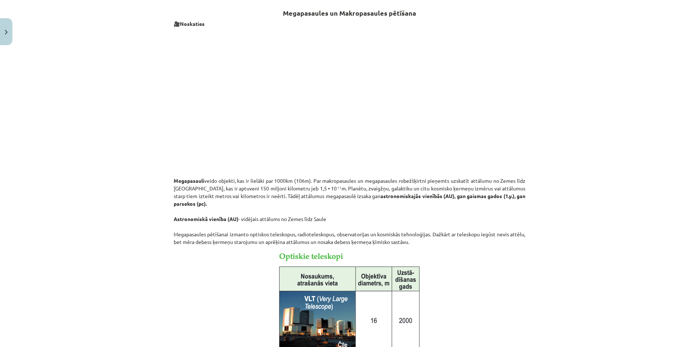
scroll to position [106, 0]
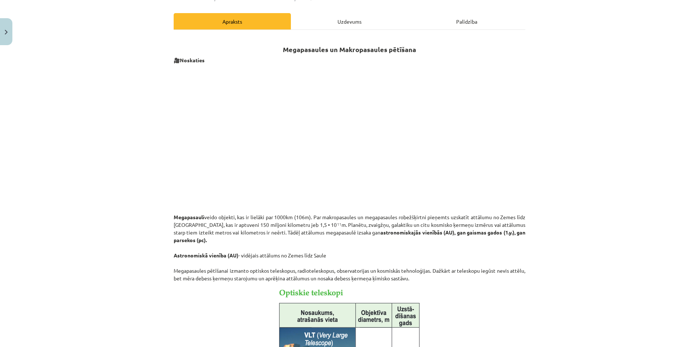
drag, startPoint x: 234, startPoint y: 218, endPoint x: 154, endPoint y: 211, distance: 80.1
click at [154, 211] on div "Mācību tēma: Dabaszinības - 10. klases 1.ieskaites mācību materiāls #3 2. tēma.…" at bounding box center [349, 173] width 699 height 347
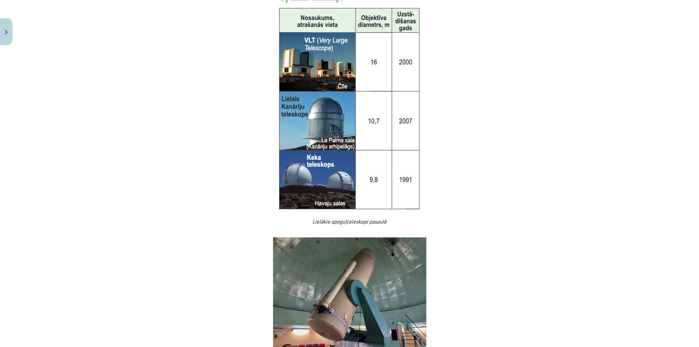
scroll to position [146, 0]
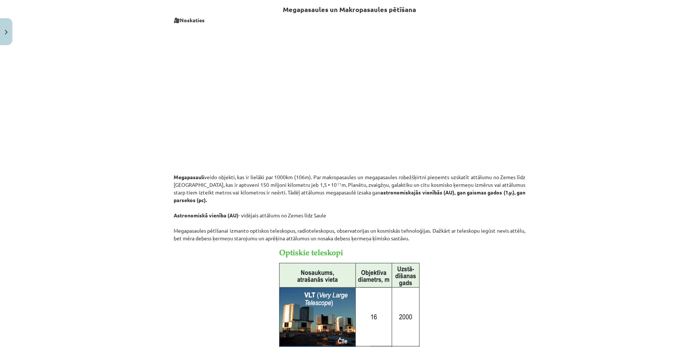
click at [444, 215] on p "Megapasauli veido objekti, kas ir lielāki par 1000km (106m). Par makropasaules …" at bounding box center [350, 204] width 352 height 77
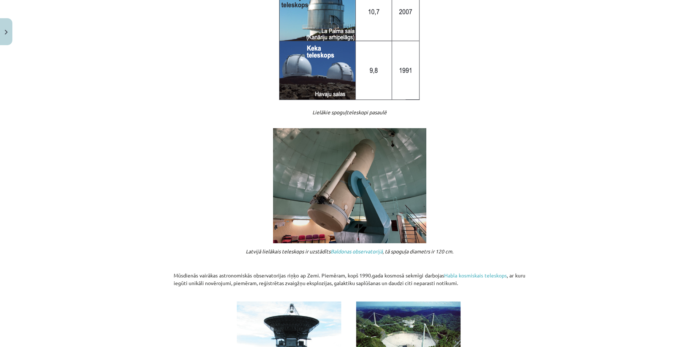
scroll to position [546, 0]
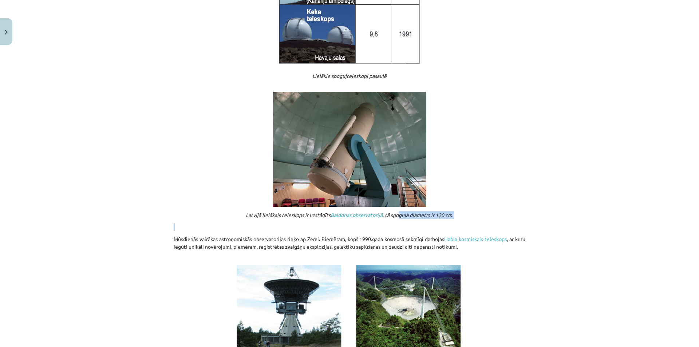
drag, startPoint x: 406, startPoint y: 217, endPoint x: 460, endPoint y: 221, distance: 54.8
click at [454, 220] on div "Megapasaules un Makropasaules pētīšana 🎥 Noskaties Megapasauli veido objekti, k…" at bounding box center [350, 3] width 352 height 815
click at [460, 221] on div "Megapasaules un Makropasaules pētīšana 🎥 Noskaties Megapasauli veido objekti, k…" at bounding box center [350, 3] width 352 height 815
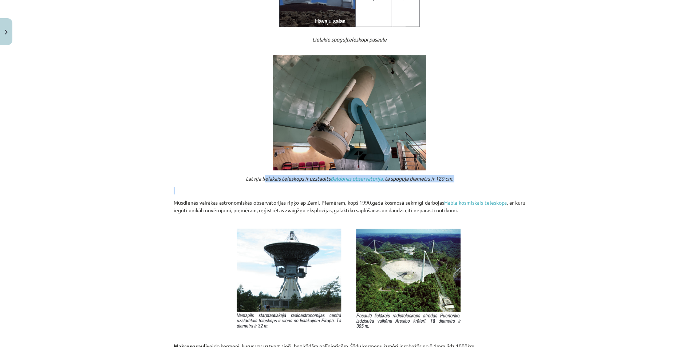
drag, startPoint x: 296, startPoint y: 183, endPoint x: 316, endPoint y: 187, distance: 20.4
click at [317, 187] on p at bounding box center [350, 191] width 352 height 8
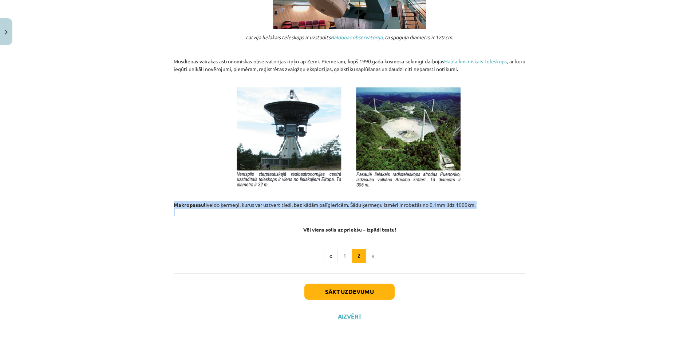
drag, startPoint x: 168, startPoint y: 206, endPoint x: 302, endPoint y: 211, distance: 133.4
click at [302, 211] on p "Makropasauli veido ķermeņi, kurus var uztvert tieši, bez kādām palīgierīcēm. Šā…" at bounding box center [350, 208] width 352 height 15
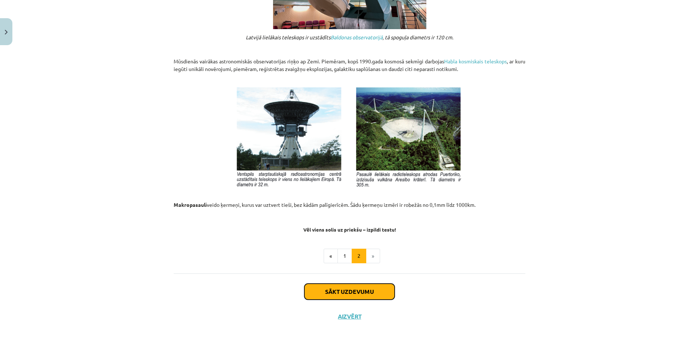
click at [360, 287] on button "Sākt uzdevumu" at bounding box center [350, 292] width 90 height 16
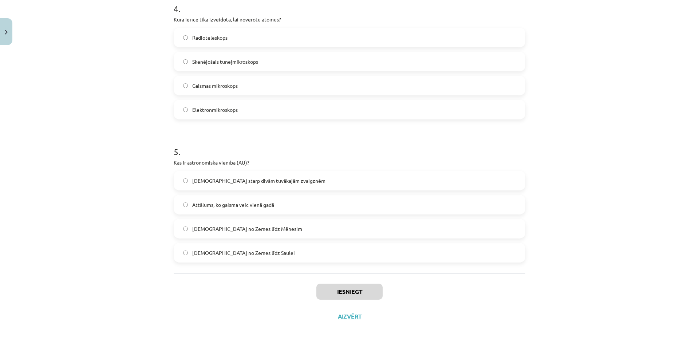
scroll to position [18, 0]
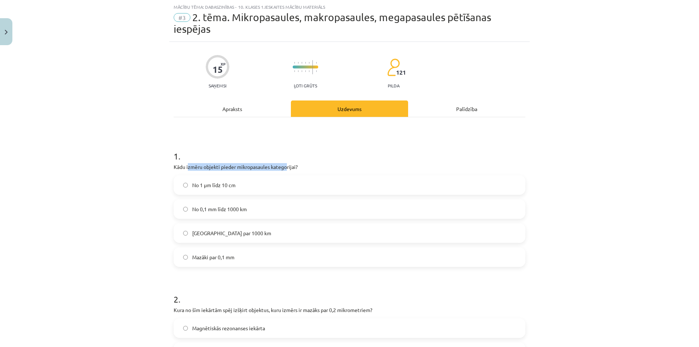
drag, startPoint x: 263, startPoint y: 162, endPoint x: 300, endPoint y: 162, distance: 36.8
click at [295, 162] on div "1 . Kādu izmēru objekti pieder mikropasaules kategorijai? No 1 μm līdz 10 cm No…" at bounding box center [350, 202] width 352 height 129
click at [300, 162] on div "1 . Kādu izmēru objekti pieder mikropasaules kategorijai? No 1 μm līdz 10 cm No…" at bounding box center [350, 202] width 352 height 129
click at [244, 259] on label "Mazāki par 0,1 mm" at bounding box center [349, 257] width 350 height 18
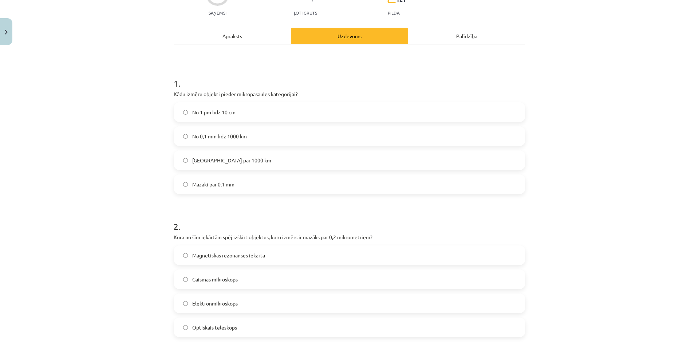
scroll to position [164, 0]
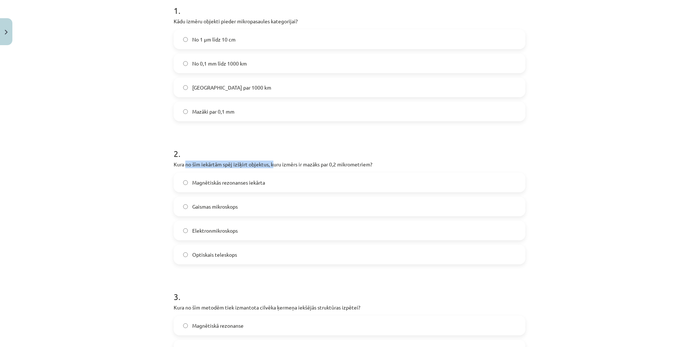
drag, startPoint x: 193, startPoint y: 162, endPoint x: 282, endPoint y: 164, distance: 88.9
click at [277, 165] on p "Kura no šīm iekārtām spēj izšķirt objektus, kuru izmērs ir mazāks par 0,2 mikro…" at bounding box center [350, 165] width 352 height 8
click at [283, 164] on p "Kura no šīm iekārtām spēj izšķirt objektus, kuru izmērs ir mazāks par 0,2 mikro…" at bounding box center [350, 165] width 352 height 8
drag, startPoint x: 303, startPoint y: 162, endPoint x: 375, endPoint y: 167, distance: 71.9
click at [354, 167] on p "Kura no šīm iekārtām spēj izšķirt objektus, kuru izmērs ir mazāks par 0,2 mikro…" at bounding box center [350, 165] width 352 height 8
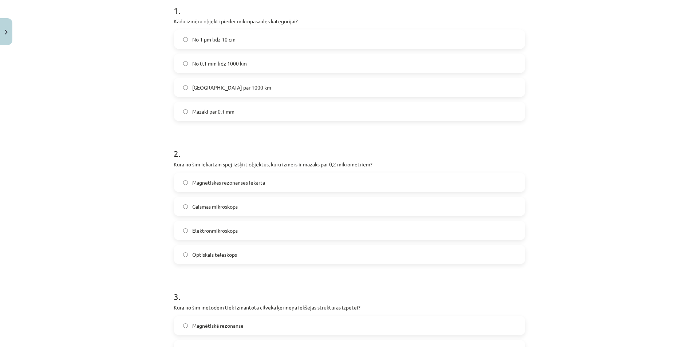
drag, startPoint x: 375, startPoint y: 167, endPoint x: 360, endPoint y: 169, distance: 15.1
click at [374, 167] on p "Kura no šīm iekārtām spēj izšķirt objektus, kuru izmērs ir mazāks par 0,2 mikro…" at bounding box center [350, 165] width 352 height 8
click at [248, 192] on div "Magnētiskās rezonanses iekārta Gaismas mikroskops Elektronmikroskops Optiskais …" at bounding box center [350, 219] width 352 height 92
click at [252, 179] on span "Magnētiskās rezonanses iekārta" at bounding box center [228, 183] width 73 height 8
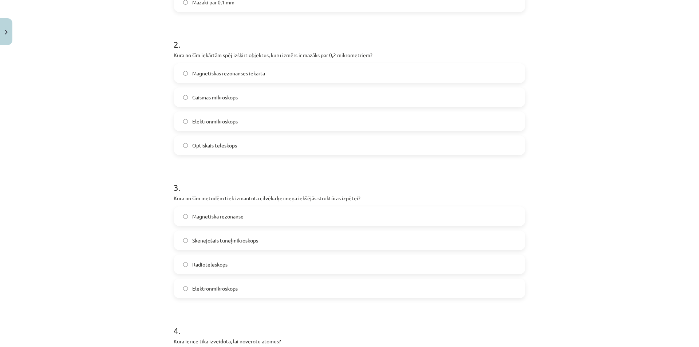
scroll to position [310, 0]
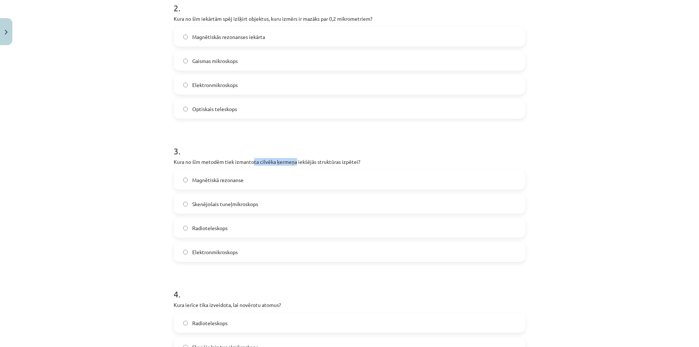
drag, startPoint x: 294, startPoint y: 162, endPoint x: 339, endPoint y: 165, distance: 45.2
click at [318, 164] on p "Kura no šīm metodēm tiek izmantota cilvēka ķermeņa iekšējās struktūras izpētei?" at bounding box center [350, 162] width 352 height 8
click at [339, 165] on p "Kura no šīm metodēm tiek izmantota cilvēka ķermeņa iekšējās struktūras izpētei?" at bounding box center [350, 162] width 352 height 8
click at [248, 183] on label "Magnētiskā rezonanse" at bounding box center [349, 180] width 350 height 18
click at [229, 83] on span "Elektronmikroskops" at bounding box center [215, 85] width 46 height 8
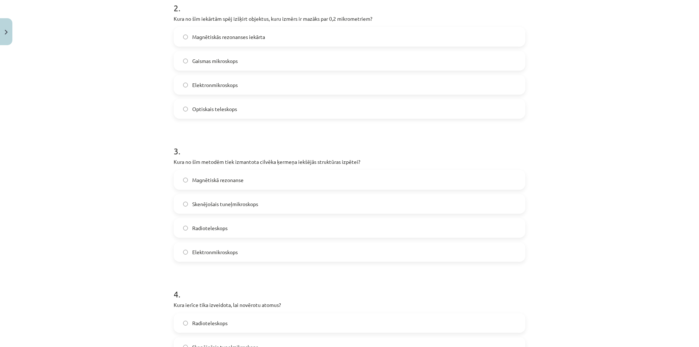
click at [243, 64] on label "Gaismas mikroskops" at bounding box center [349, 61] width 350 height 18
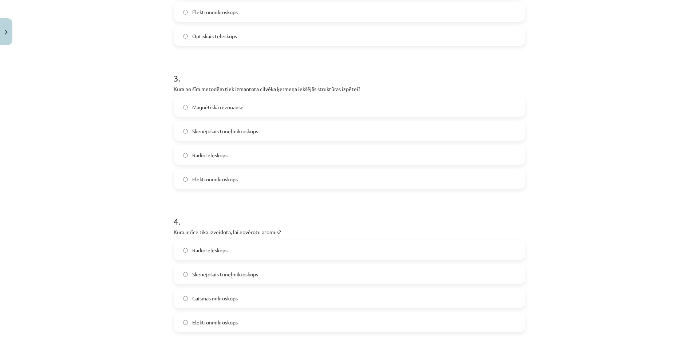
scroll to position [455, 0]
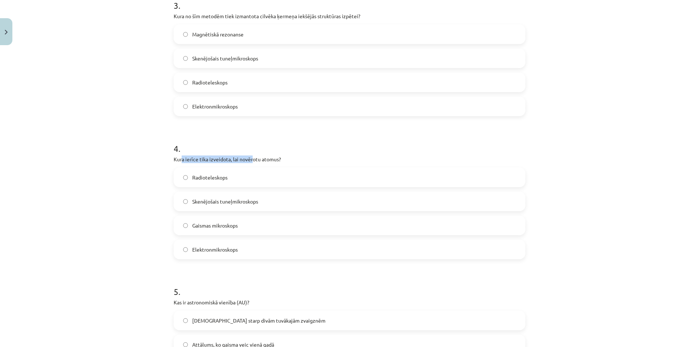
drag, startPoint x: 191, startPoint y: 159, endPoint x: 251, endPoint y: 153, distance: 60.4
click at [249, 153] on div "4 . Kura ierīce tika izveidota, lai novērotu atomus? Radioteleskops Skenējošais…" at bounding box center [350, 195] width 352 height 129
click at [251, 153] on h1 "4 ." at bounding box center [350, 142] width 352 height 23
click at [217, 224] on span "Gaismas mikroskops" at bounding box center [215, 226] width 46 height 8
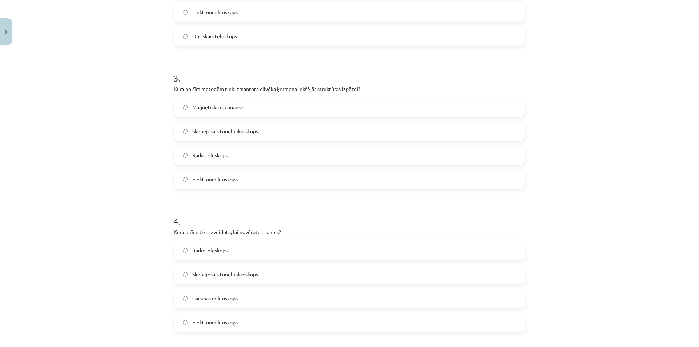
scroll to position [346, 0]
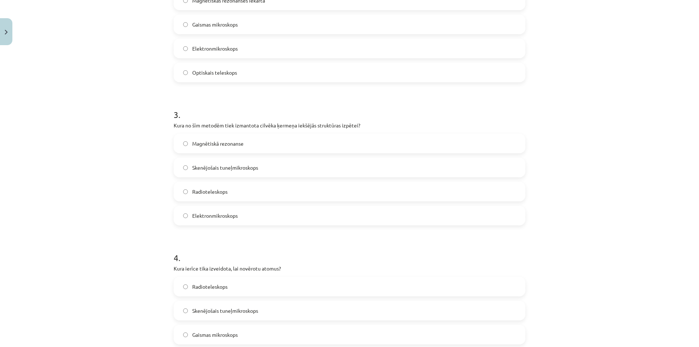
click at [219, 49] on span "Elektronmikroskops" at bounding box center [215, 49] width 46 height 8
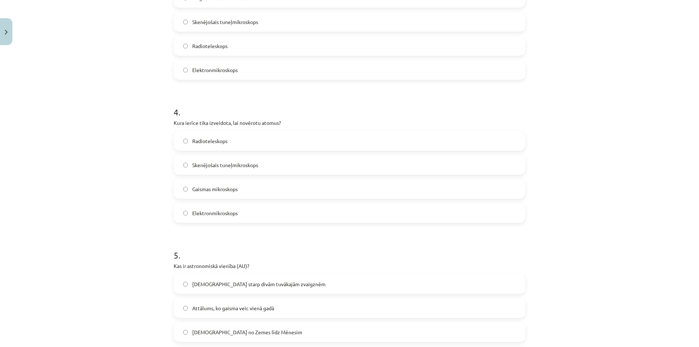
scroll to position [565, 0]
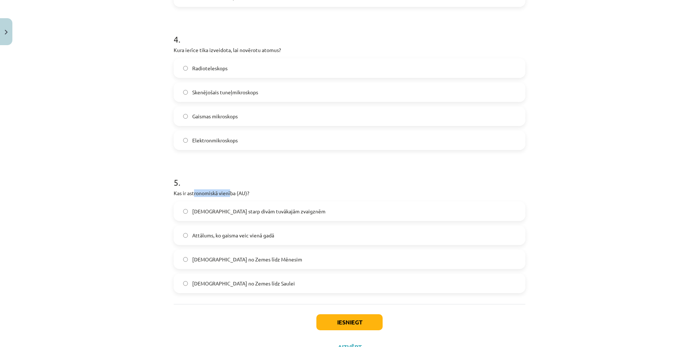
drag, startPoint x: 227, startPoint y: 192, endPoint x: 253, endPoint y: 192, distance: 25.9
click at [251, 192] on p "Kas ir astronomiskā vienība (AU)?" at bounding box center [350, 193] width 352 height 8
click at [254, 192] on p "Kas ir astronomiskā vienība (AU)?" at bounding box center [350, 193] width 352 height 8
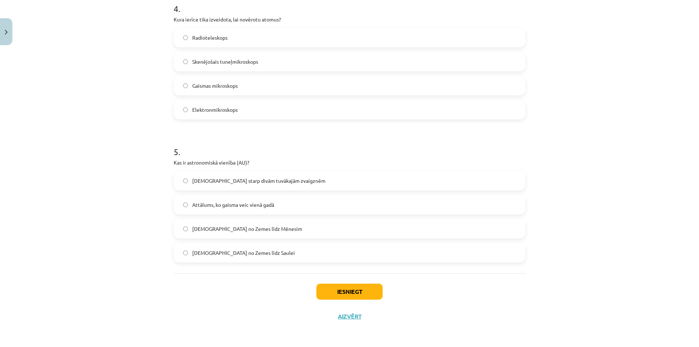
click at [228, 186] on label "Attālums starp divām tuvākajām zvaigznēm" at bounding box center [349, 181] width 350 height 18
click at [232, 204] on span "Attālums, ko gaisma veic vienā gadā" at bounding box center [233, 205] width 82 height 8
click at [351, 289] on button "Iesniegt" at bounding box center [350, 292] width 66 height 16
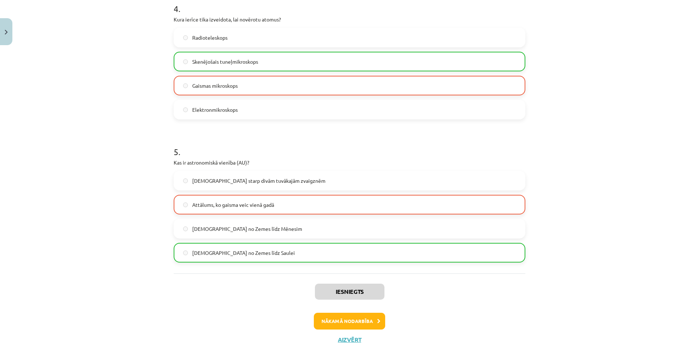
click at [227, 147] on h1 "5 ." at bounding box center [350, 145] width 352 height 23
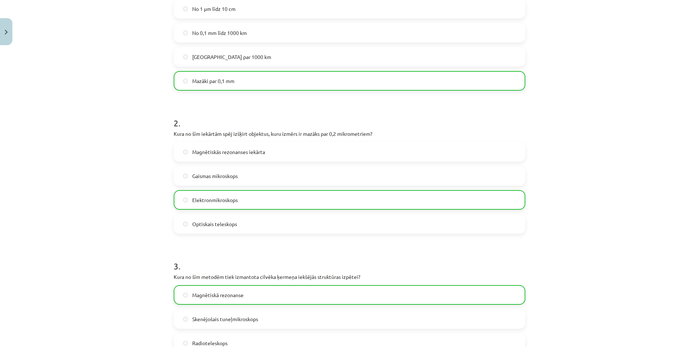
scroll to position [0, 0]
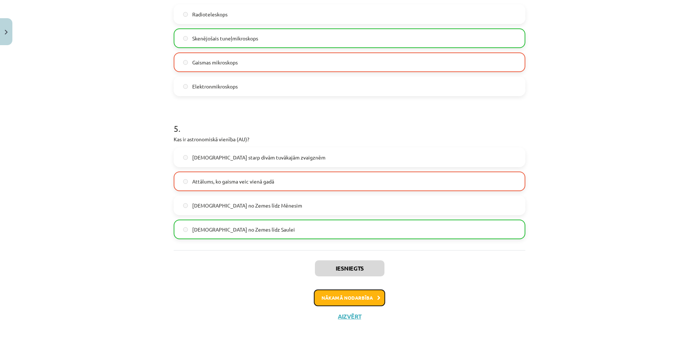
click at [334, 297] on button "Nākamā nodarbība" at bounding box center [349, 298] width 71 height 17
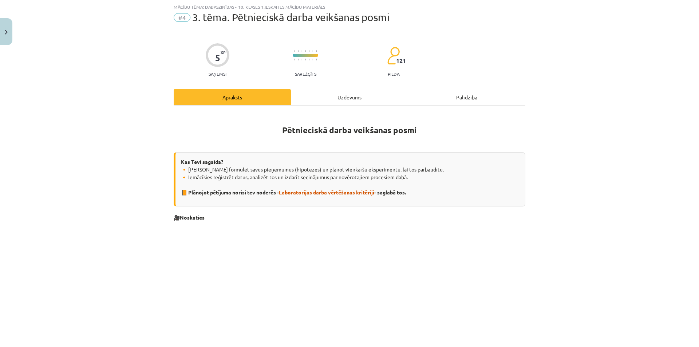
click at [495, 257] on p at bounding box center [350, 296] width 352 height 141
drag, startPoint x: 127, startPoint y: 209, endPoint x: 169, endPoint y: 214, distance: 42.2
click at [128, 209] on div "Mācību tēma: Dabaszinības - 10. klases 1.ieskaites mācību materiāls #4 3. tēma.…" at bounding box center [349, 173] width 699 height 347
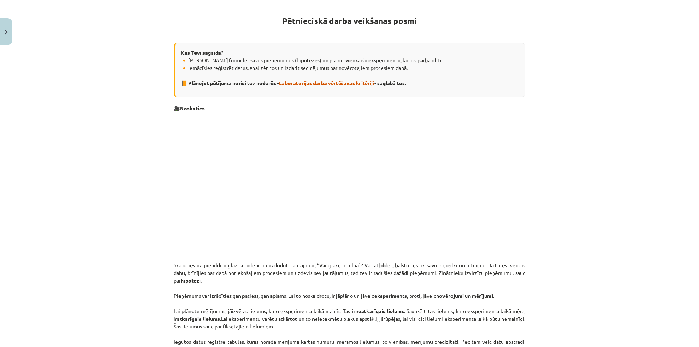
click at [314, 86] on span "Laboratorijas darba vērtēšanas kritēriji" at bounding box center [326, 83] width 95 height 7
click at [436, 263] on p "Skatoties uz piepildītu glāzi ar ūdeni un uzdodot jautājumu, “Vai glāze ir piln…" at bounding box center [350, 327] width 352 height 130
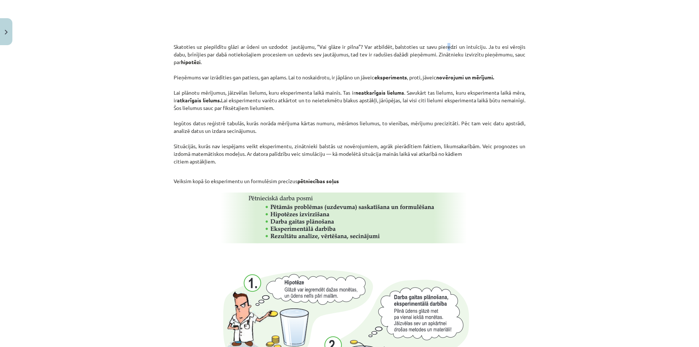
scroll to position [455, 0]
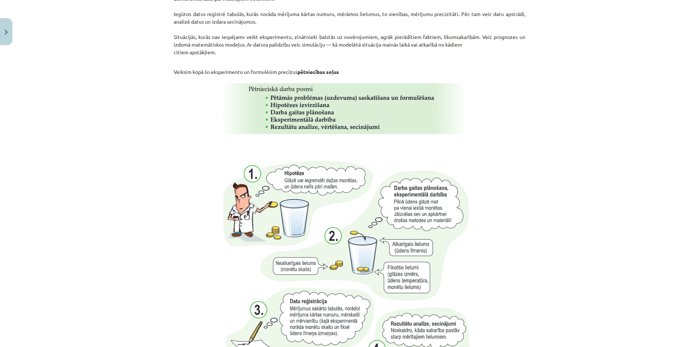
drag, startPoint x: 292, startPoint y: 106, endPoint x: 264, endPoint y: 162, distance: 63.2
click at [196, 126] on p at bounding box center [350, 109] width 352 height 58
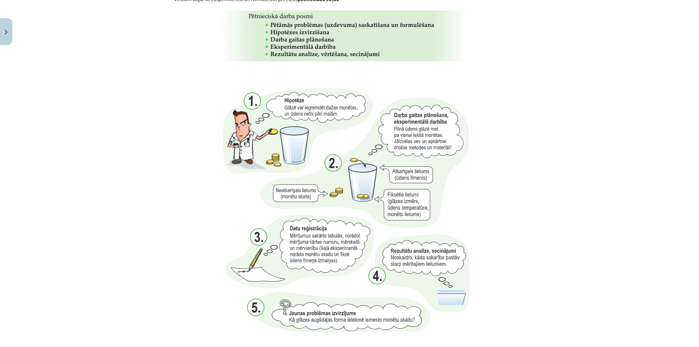
scroll to position [699, 0]
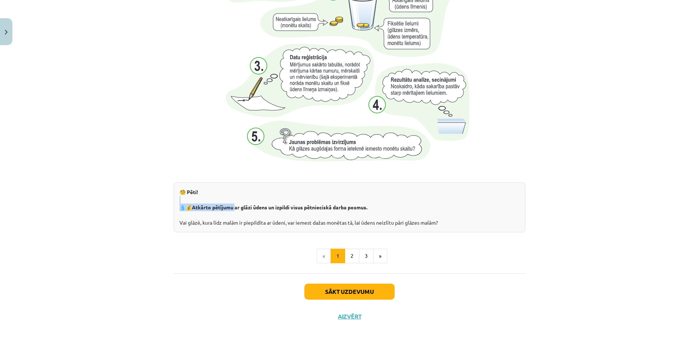
drag, startPoint x: 314, startPoint y: 206, endPoint x: 365, endPoint y: 203, distance: 51.1
click at [365, 203] on div "🧐 Pēti! 💧💰 Atkārto pētījumu ar glāzi ūdens un izpildi visus pētnieciskā darba p…" at bounding box center [350, 208] width 352 height 50
click at [286, 207] on strong "Atkārto pētījumu ar glāzi ūdens un izpildi visus pētnieciskā darba posmus." at bounding box center [280, 207] width 176 height 7
drag, startPoint x: 273, startPoint y: 209, endPoint x: 375, endPoint y: 207, distance: 102.0
click at [375, 207] on div "🧐 Pēti! 💧💰 Atkārto pētījumu ar glāzi ūdens un izpildi visus pētnieciskā darba p…" at bounding box center [350, 208] width 352 height 50
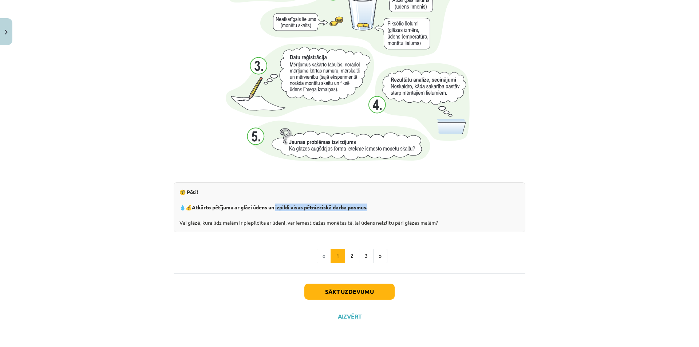
click at [375, 207] on div "🧐 Pēti! 💧💰 Atkārto pētījumu ar glāzi ūdens un izpildi visus pētnieciskā darba p…" at bounding box center [350, 208] width 352 height 50
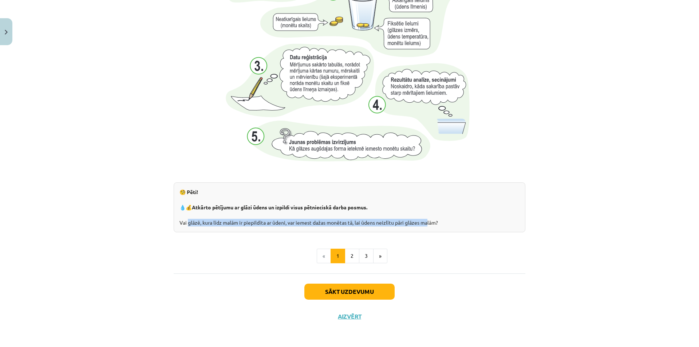
drag, startPoint x: 188, startPoint y: 222, endPoint x: 421, endPoint y: 222, distance: 232.8
click at [421, 222] on div "🧐 Pēti! 💧💰 Atkārto pētījumu ar glāzi ūdens un izpildi visus pētnieciskā darba p…" at bounding box center [350, 208] width 352 height 50
click at [436, 204] on div "🧐 Pēti! 💧💰 Atkārto pētījumu ar glāzi ūdens un izpildi visus pētnieciskā darba p…" at bounding box center [350, 208] width 352 height 50
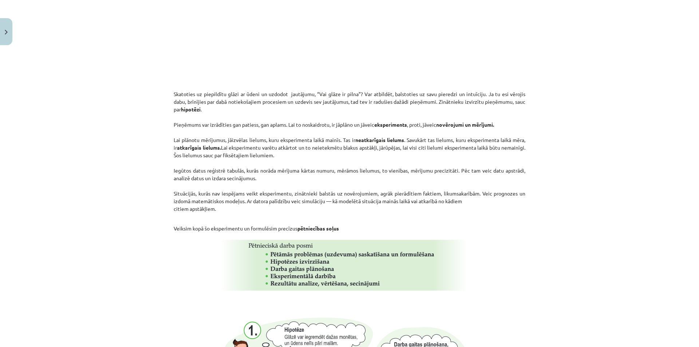
scroll to position [117, 0]
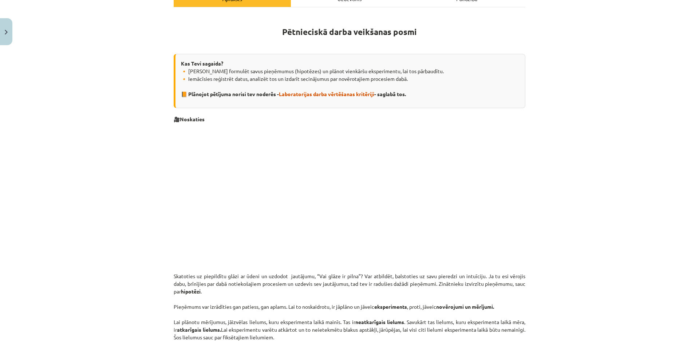
click at [519, 259] on p at bounding box center [350, 198] width 352 height 141
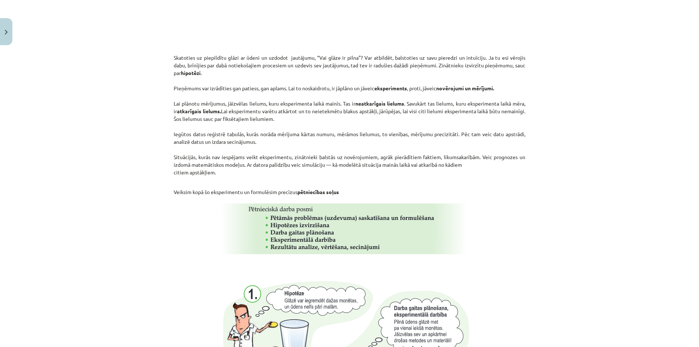
drag, startPoint x: 67, startPoint y: 178, endPoint x: 86, endPoint y: 171, distance: 20.6
click at [67, 178] on div "Mācību tēma: Dabaszinības - 10. klases 1.ieskaites mācību materiāls #4 3. tēma.…" at bounding box center [349, 173] width 699 height 347
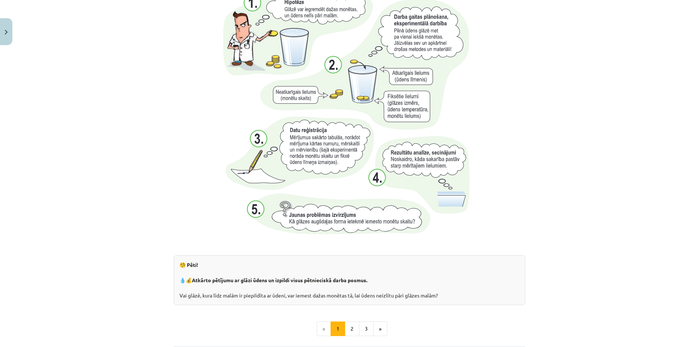
scroll to position [699, 0]
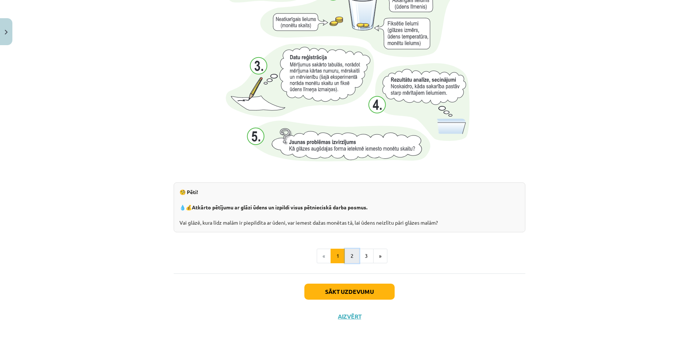
click at [345, 259] on button "2" at bounding box center [352, 256] width 15 height 15
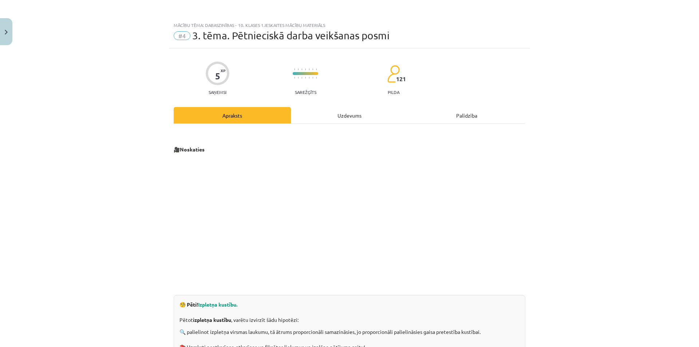
scroll to position [109, 0]
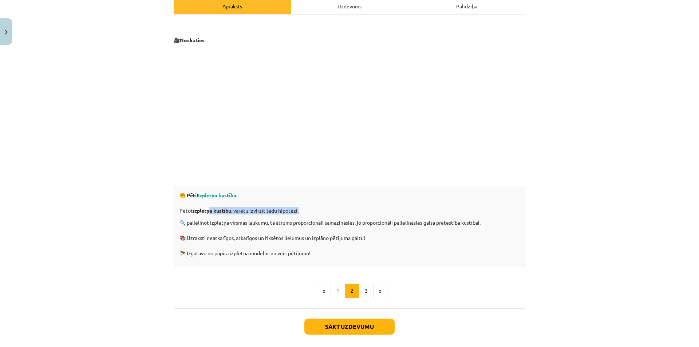
drag, startPoint x: 209, startPoint y: 210, endPoint x: 298, endPoint y: 214, distance: 89.0
click at [298, 214] on p "🧐 Pēti! Izpletņa kustību. Pētot izpletņa kustību , varētu izvirzīt šādu hipotēz…" at bounding box center [350, 203] width 340 height 23
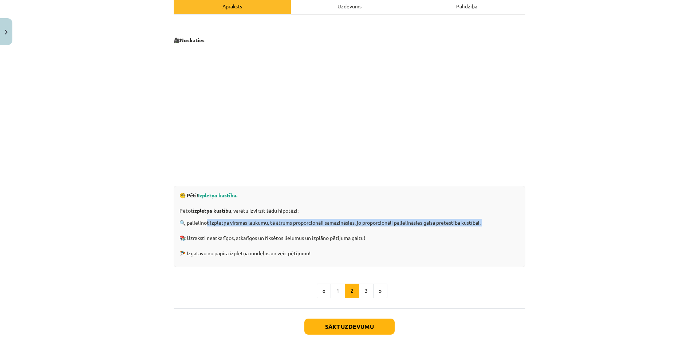
drag, startPoint x: 203, startPoint y: 223, endPoint x: 321, endPoint y: 230, distance: 118.2
click at [321, 230] on p "🔍 palielinot izpletņa virsmas laukumu, tā ātrums proporcionāli samazināsies, jo…" at bounding box center [350, 238] width 340 height 38
click at [318, 229] on p "🔍 palielinot izpletņa virsmas laukumu, tā ātrums proporcionāli samazināsies, jo…" at bounding box center [350, 238] width 340 height 38
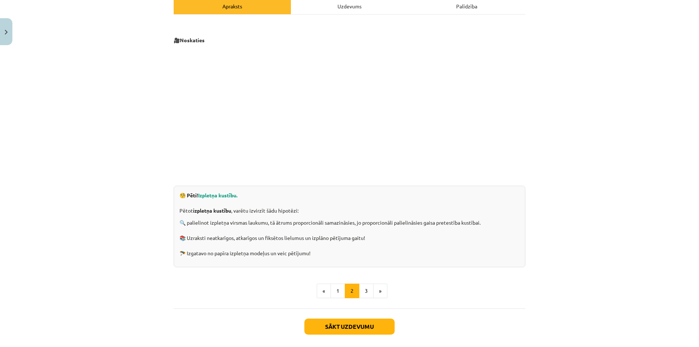
drag, startPoint x: 464, startPoint y: 259, endPoint x: 456, endPoint y: 260, distance: 8.4
click at [464, 259] on div "🧐 Pēti! Izpletņa kustību. Pētot izpletņa kustību , varētu izvirzīt šādu hipotēz…" at bounding box center [350, 227] width 352 height 82
drag, startPoint x: 496, startPoint y: 260, endPoint x: 469, endPoint y: 247, distance: 30.1
click at [496, 260] on div "🧐 Pēti! Izpletņa kustību. Pētot izpletņa kustību , varētu izvirzīt šādu hipotēz…" at bounding box center [350, 227] width 352 height 82
drag, startPoint x: 293, startPoint y: 214, endPoint x: 335, endPoint y: 216, distance: 41.9
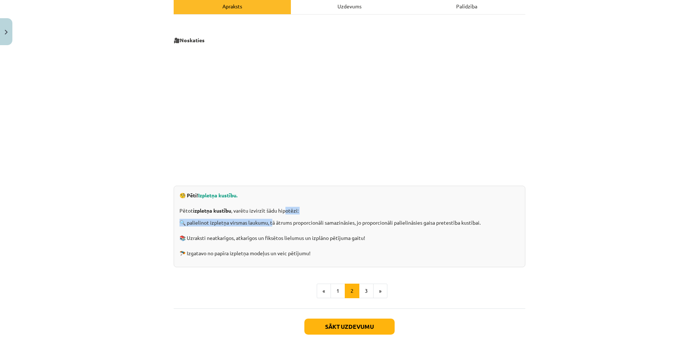
click at [318, 215] on div "🧐 Pēti! Izpletņa kustību. Pētot izpletņa kustību , varētu izvirzīt šādu hipotēz…" at bounding box center [350, 227] width 352 height 82
click at [340, 217] on div "🧐 Pēti! Izpletņa kustību. Pētot izpletņa kustību , varētu izvirzīt šādu hipotēz…" at bounding box center [350, 227] width 352 height 82
click at [361, 293] on button "3" at bounding box center [366, 291] width 15 height 15
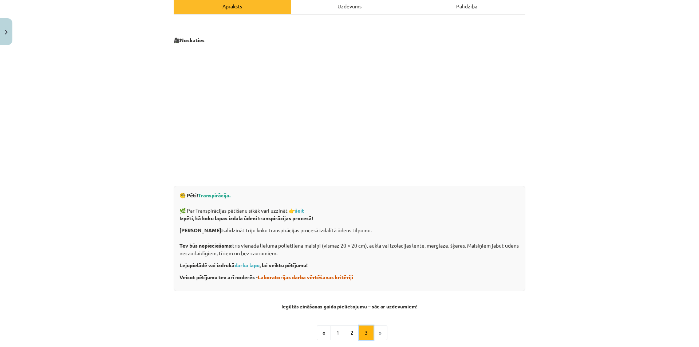
scroll to position [130, 0]
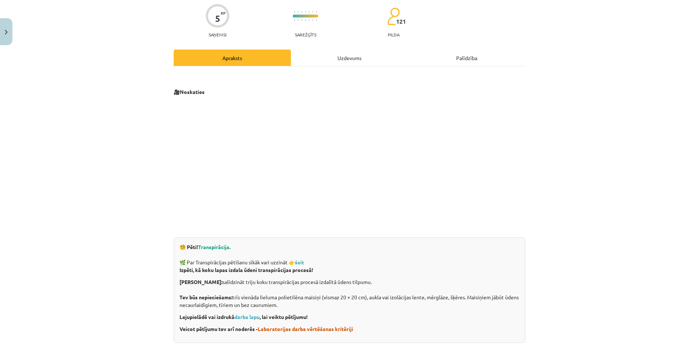
click at [338, 64] on div "Uzdevums" at bounding box center [349, 58] width 117 height 16
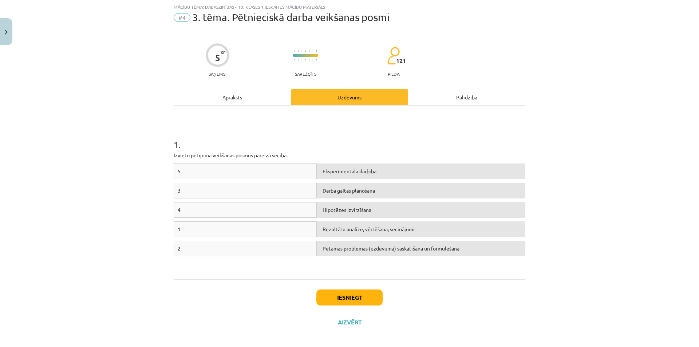
scroll to position [24, 0]
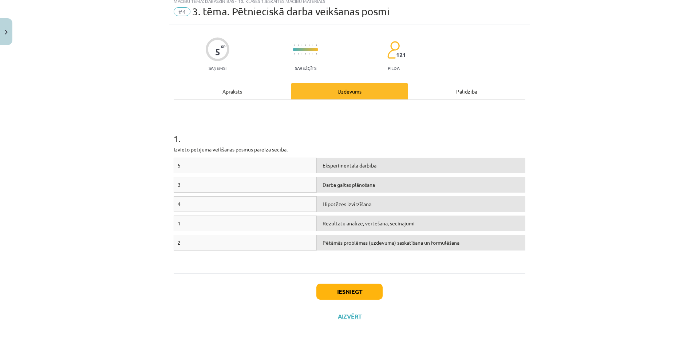
click at [249, 90] on div "Apraksts" at bounding box center [232, 91] width 117 height 16
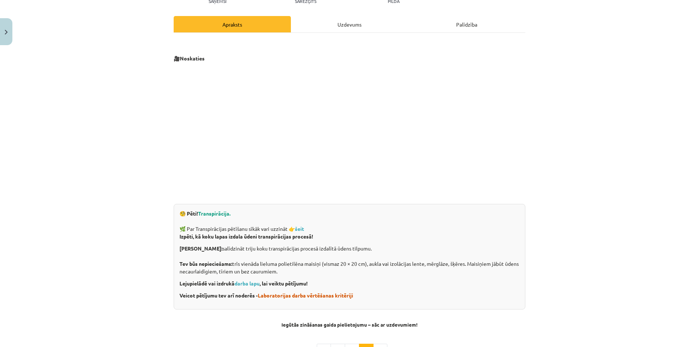
scroll to position [164, 0]
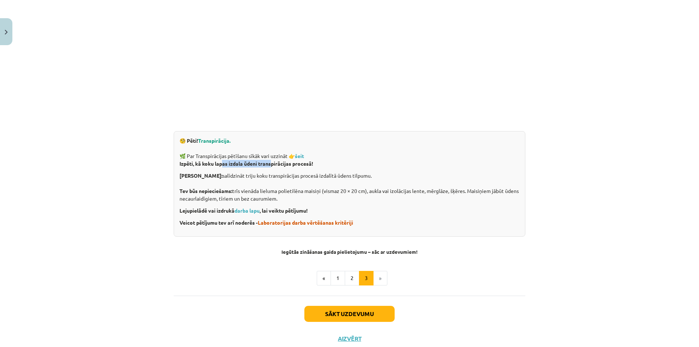
drag, startPoint x: 242, startPoint y: 163, endPoint x: 291, endPoint y: 165, distance: 49.2
click at [287, 164] on p "Izpēti, kā koku lapas izdala ūdeni transpirācijas procesā!" at bounding box center [350, 164] width 340 height 8
click at [291, 178] on p "Darba mērķis: salīdzināt triju koku transpirācijas procesā izdalītā ūdens tilpu…" at bounding box center [350, 187] width 340 height 31
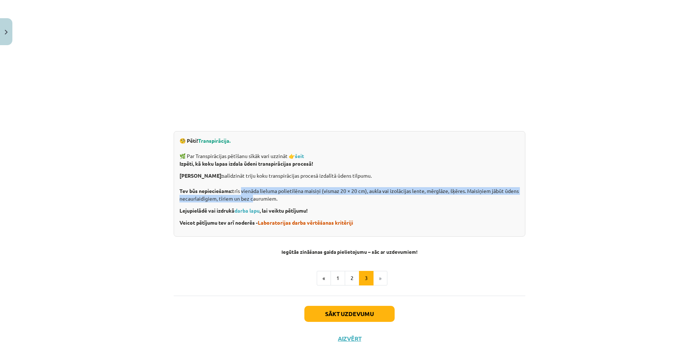
drag, startPoint x: 238, startPoint y: 195, endPoint x: 248, endPoint y: 196, distance: 9.6
click at [248, 196] on p "Darba mērķis: salīdzināt triju koku transpirācijas procesā izdalītā ūdens tilpu…" at bounding box center [350, 187] width 340 height 31
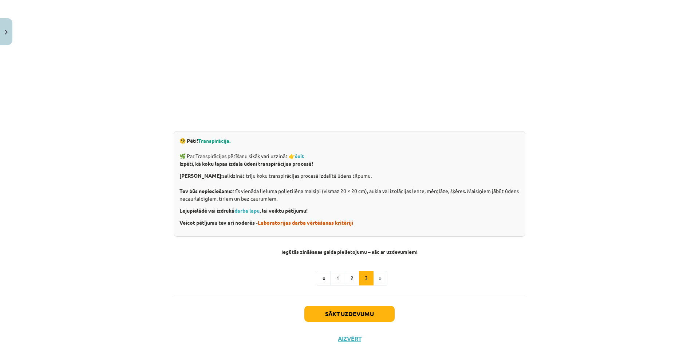
click at [278, 198] on p "Darba mērķis: salīdzināt triju koku transpirācijas procesā izdalītā ūdens tilpu…" at bounding box center [350, 187] width 340 height 31
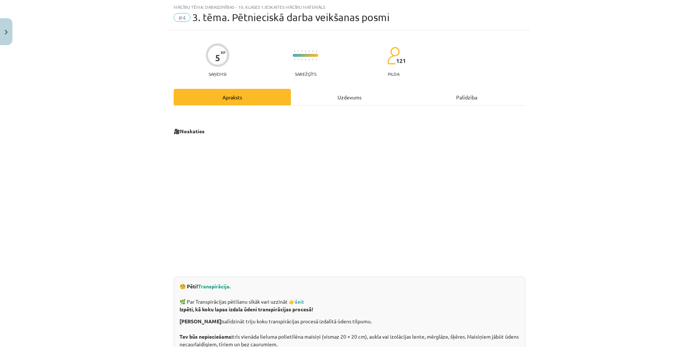
drag, startPoint x: 137, startPoint y: 133, endPoint x: 67, endPoint y: 168, distance: 77.9
click at [67, 168] on div "Mācību tēma: Dabaszinības - 10. klases 1.ieskaites mācību materiāls #4 3. tēma.…" at bounding box center [349, 173] width 699 height 347
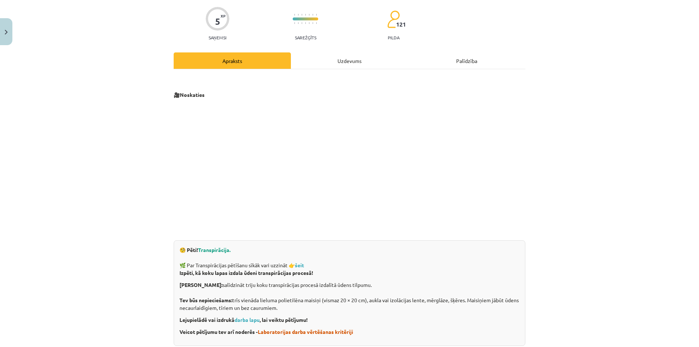
scroll to position [128, 0]
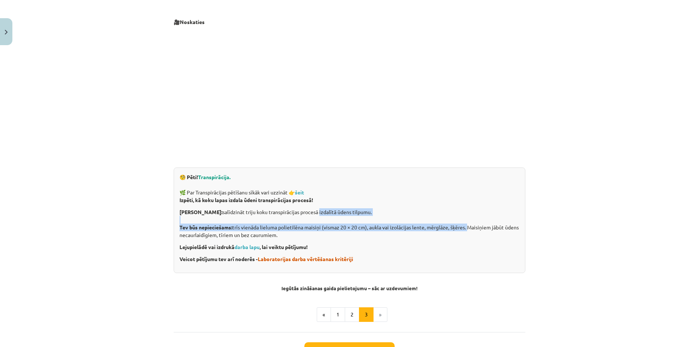
drag, startPoint x: 331, startPoint y: 216, endPoint x: 467, endPoint y: 230, distance: 136.6
click at [466, 230] on p "Darba mērķis: salīdzināt triju koku transpirācijas procesā izdalītā ūdens tilpu…" at bounding box center [350, 223] width 340 height 31
click at [465, 230] on p "Darba mērķis: salīdzināt triju koku transpirācijas procesā izdalītā ūdens tilpu…" at bounding box center [350, 223] width 340 height 31
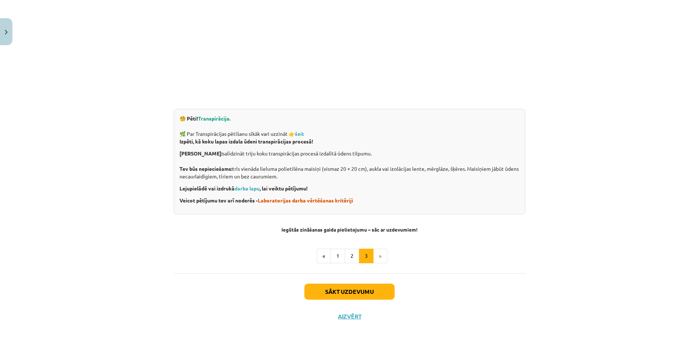
scroll to position [0, 0]
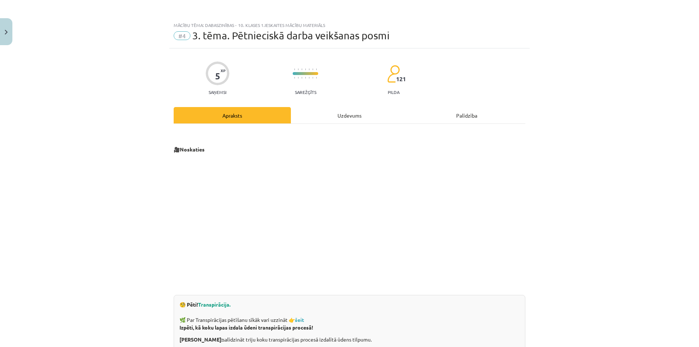
click at [358, 116] on div "Uzdevums" at bounding box center [349, 115] width 117 height 16
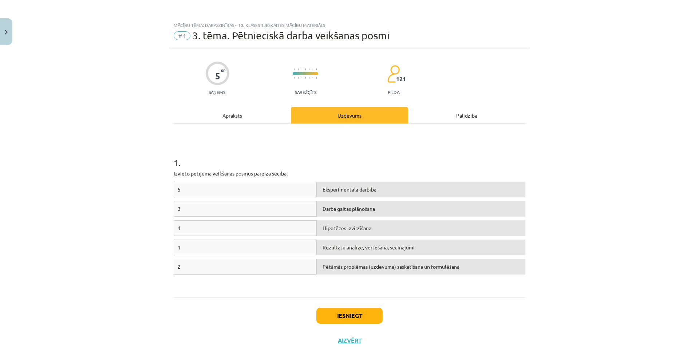
scroll to position [18, 0]
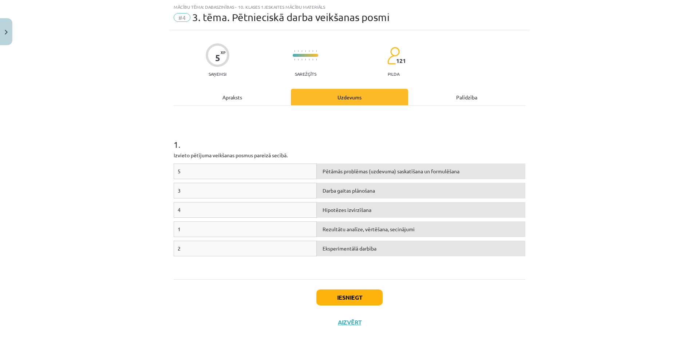
click at [289, 250] on div "2" at bounding box center [245, 249] width 143 height 16
click at [319, 226] on div "Rezultātu analīze, vērtēšana, secinājumi" at bounding box center [421, 229] width 209 height 16
drag, startPoint x: 591, startPoint y: 35, endPoint x: 427, endPoint y: 35, distance: 163.9
click at [420, 34] on div "Mācību tēma: Dabaszinības - 10. klases 1.ieskaites mācību materiāls #4 3. tēma.…" at bounding box center [349, 173] width 699 height 347
click at [339, 301] on button "Iesniegt" at bounding box center [350, 298] width 66 height 16
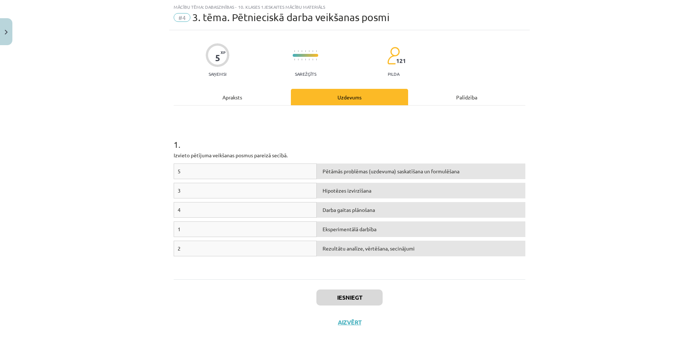
click at [34, 153] on div "Mācību tēma: Dabaszinības - 10. klases 1.ieskaites mācību materiāls #4 3. tēma.…" at bounding box center [349, 173] width 699 height 347
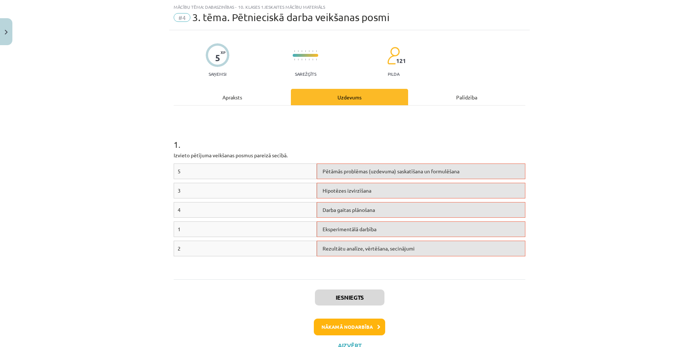
scroll to position [47, 0]
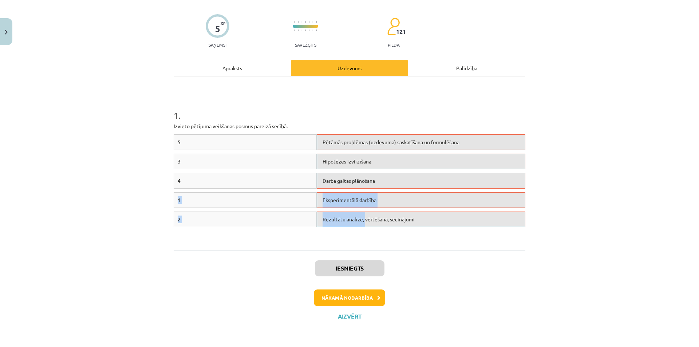
drag, startPoint x: 362, startPoint y: 216, endPoint x: 371, endPoint y: 187, distance: 31.0
click at [371, 187] on div "5 Pētāmās problēmas (uzdevuma) saskatīšana un formulēšana 3 Hipotēzes izvirzīša…" at bounding box center [350, 188] width 352 height 109
click at [409, 213] on div "Rezultātu analīze, vērtēšana, secinājumi" at bounding box center [421, 220] width 209 height 16
drag, startPoint x: 405, startPoint y: 223, endPoint x: 384, endPoint y: 224, distance: 21.5
click at [384, 224] on div "Rezultātu analīze, vērtēšana, secinājumi" at bounding box center [421, 220] width 209 height 16
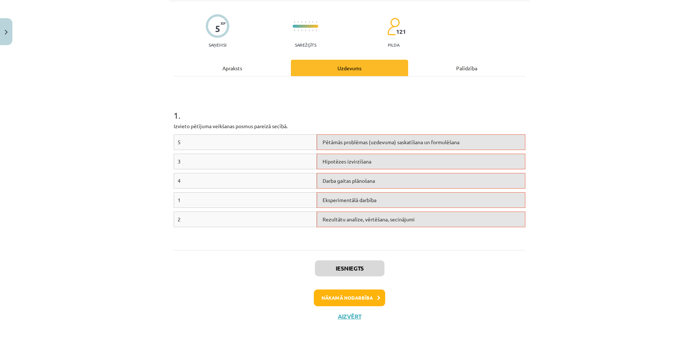
click at [381, 228] on div "2 Rezultātu analīze, vērtēšana, secinājumi" at bounding box center [350, 221] width 352 height 19
click at [380, 222] on span "Rezultātu analīze, vērtēšana, secinājumi" at bounding box center [369, 219] width 92 height 7
click at [414, 220] on div "Rezultātu analīze, vērtēšana, secinājumi" at bounding box center [421, 220] width 209 height 16
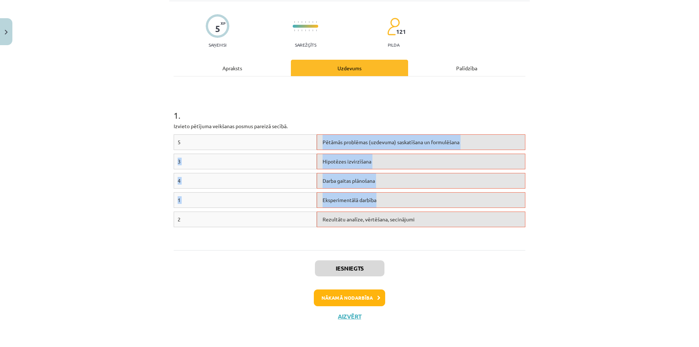
drag, startPoint x: 191, startPoint y: 142, endPoint x: 172, endPoint y: 228, distance: 88.5
click at [174, 228] on div "5 Pētāmās problēmas (uzdevuma) saskatīšana un formulēšana 3 Hipotēzes izvirzīša…" at bounding box center [350, 188] width 352 height 109
click at [174, 228] on div "2 Rezultātu analīze, vērtēšana, secinājumi" at bounding box center [350, 221] width 352 height 19
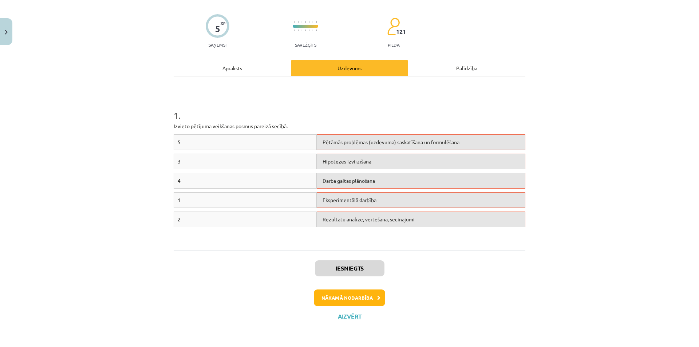
click at [410, 194] on div "Eksperimentālā darbība" at bounding box center [421, 200] width 209 height 16
drag, startPoint x: 263, startPoint y: 124, endPoint x: 328, endPoint y: 122, distance: 64.9
click at [328, 122] on p "Izvieto pētījuma veikšanas posmus pareizā secībā." at bounding box center [350, 126] width 352 height 8
click at [321, 123] on p "Izvieto pētījuma veikšanas posmus pareizā secībā." at bounding box center [350, 126] width 352 height 8
drag, startPoint x: 190, startPoint y: 128, endPoint x: 292, endPoint y: 133, distance: 102.2
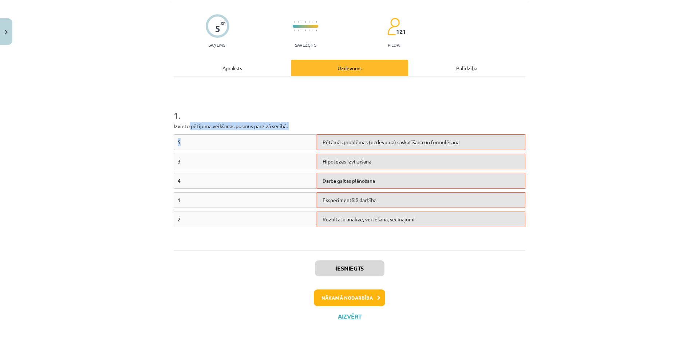
click at [292, 133] on div "1 . Izvieto pētījuma veikšanas posmus pareizā secībā. 5 Pētāmās problēmas (uzde…" at bounding box center [350, 163] width 352 height 161
click at [293, 134] on div "1 . Izvieto pētījuma veikšanas posmus pareizā secībā. 5 Pētāmās problēmas (uzde…" at bounding box center [350, 163] width 352 height 161
drag, startPoint x: 370, startPoint y: 152, endPoint x: 363, endPoint y: 150, distance: 7.0
click at [363, 150] on div "5 Pētāmās problēmas (uzdevuma) saskatīšana un formulēšana" at bounding box center [350, 143] width 352 height 19
drag, startPoint x: 353, startPoint y: 145, endPoint x: 266, endPoint y: 142, distance: 87.5
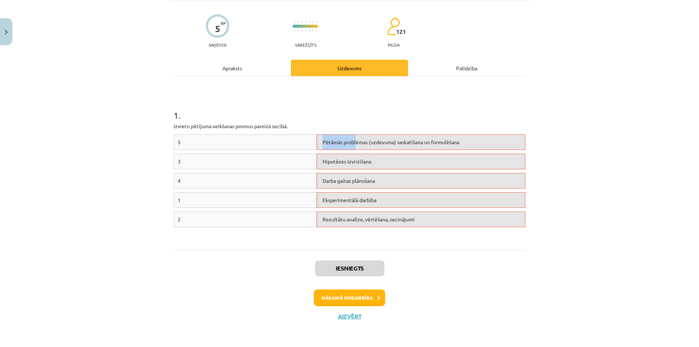
click at [266, 142] on div "5 Pētāmās problēmas (uzdevuma) saskatīšana un formulēšana" at bounding box center [350, 143] width 352 height 19
click at [266, 142] on div "5" at bounding box center [245, 142] width 143 height 16
drag, startPoint x: 381, startPoint y: 145, endPoint x: 424, endPoint y: 148, distance: 43.4
click at [424, 148] on div "Pētāmās problēmas (uzdevuma) saskatīšana un formulēšana" at bounding box center [421, 142] width 209 height 16
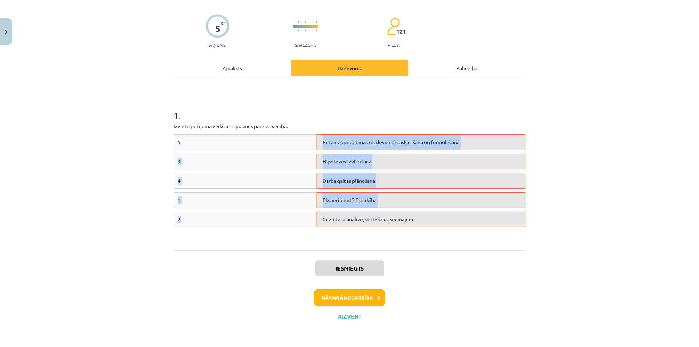
drag, startPoint x: 221, startPoint y: 214, endPoint x: 191, endPoint y: 139, distance: 81.2
click at [191, 139] on div "5 Pētāmās problēmas (uzdevuma) saskatīšana un formulēšana 3 Hipotēzes izvirzīša…" at bounding box center [350, 188] width 352 height 109
click at [191, 139] on div "5" at bounding box center [245, 142] width 143 height 16
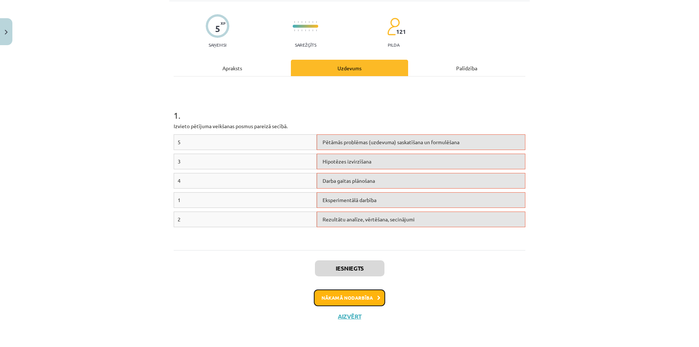
click at [365, 297] on button "Nākamā nodarbība" at bounding box center [349, 298] width 71 height 17
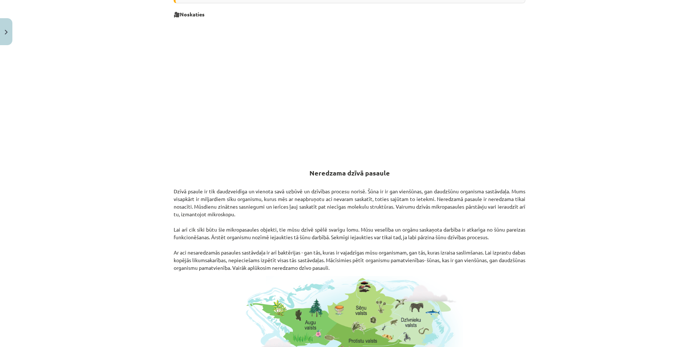
scroll to position [94, 0]
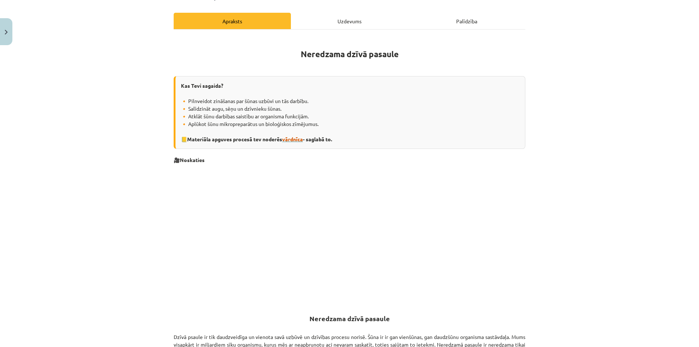
click at [292, 140] on span "vārdnīca" at bounding box center [292, 139] width 21 height 7
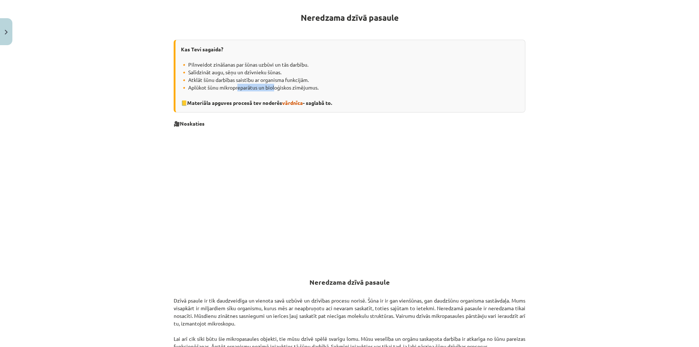
click at [294, 90] on div "Kas Tevi sagaida? 🔸 Pilnveidot zināšanas par šūnas uzbūvi un tās darbību. 🔸 Sal…" at bounding box center [350, 76] width 352 height 73
click at [309, 91] on div "Kas Tevi sagaida? 🔸 Pilnveidot zināšanas par šūnas uzbūvi un tās darbību. 🔸 Sal…" at bounding box center [350, 76] width 352 height 73
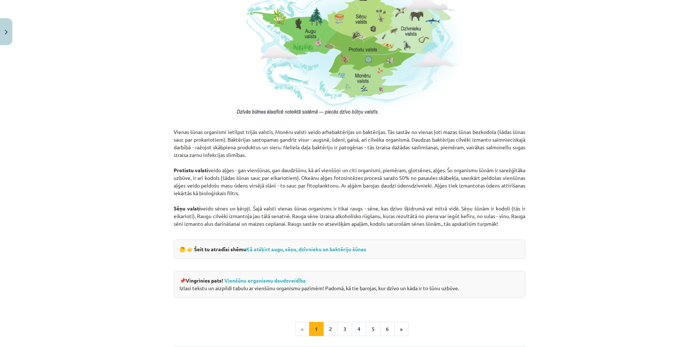
scroll to position [604, 0]
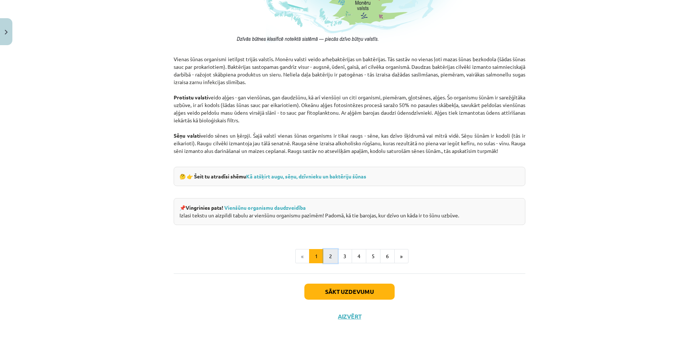
click at [325, 256] on button "2" at bounding box center [330, 256] width 15 height 15
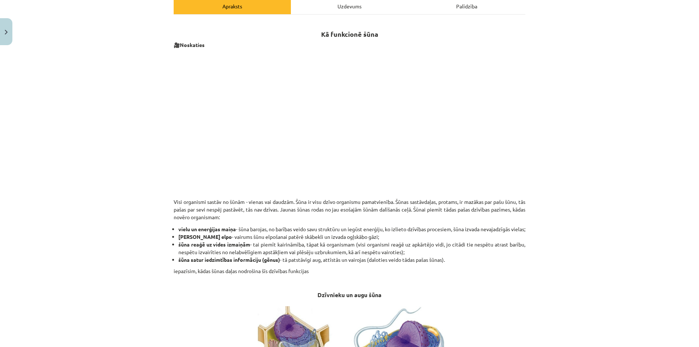
scroll to position [73, 0]
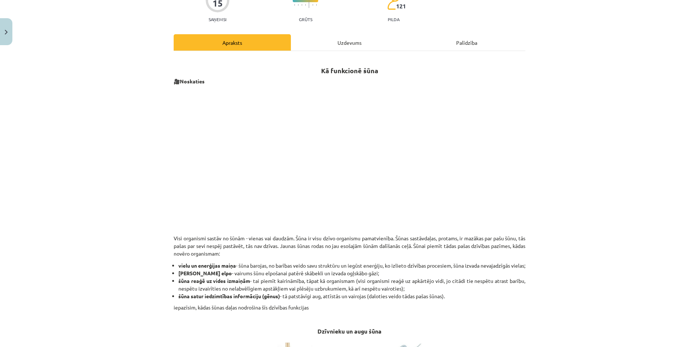
click at [61, 141] on div "Mācību tēma: Dabaszinības - 10. klases 1.ieskaites mācību materiāls #5 4. tēma.…" at bounding box center [349, 173] width 699 height 347
drag, startPoint x: 78, startPoint y: 145, endPoint x: 168, endPoint y: 165, distance: 92.1
click at [79, 145] on div "Mācību tēma: Dabaszinības - 10. klases 1.ieskaites mācību materiāls #5 4. tēma.…" at bounding box center [349, 173] width 699 height 347
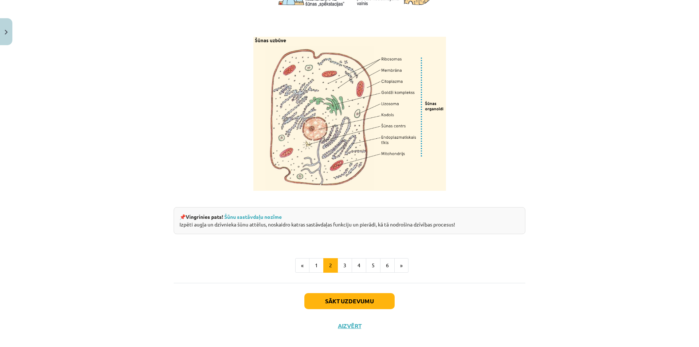
scroll to position [811, 0]
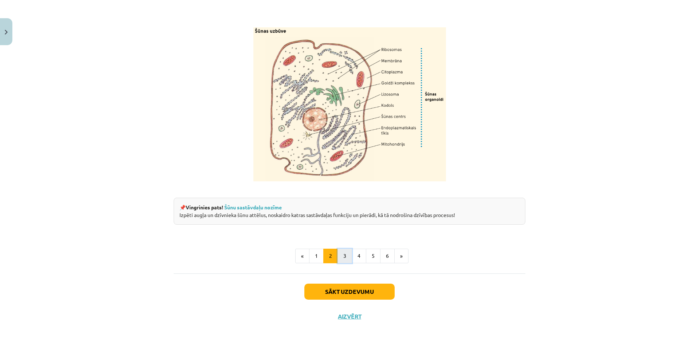
click at [346, 258] on button "3" at bounding box center [345, 256] width 15 height 15
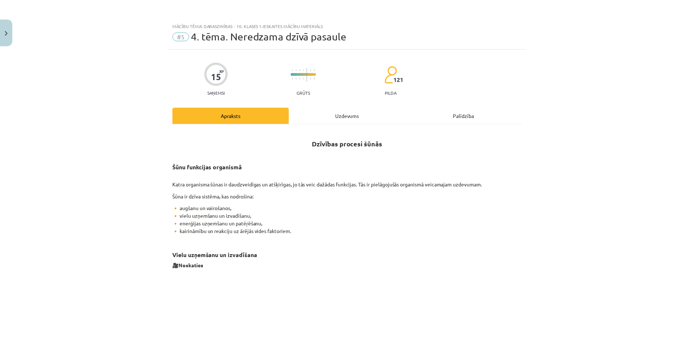
scroll to position [109, 0]
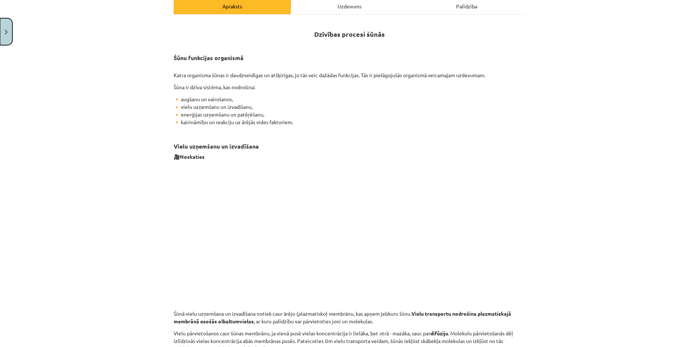
click at [7, 31] on img "Close" at bounding box center [6, 32] width 3 height 5
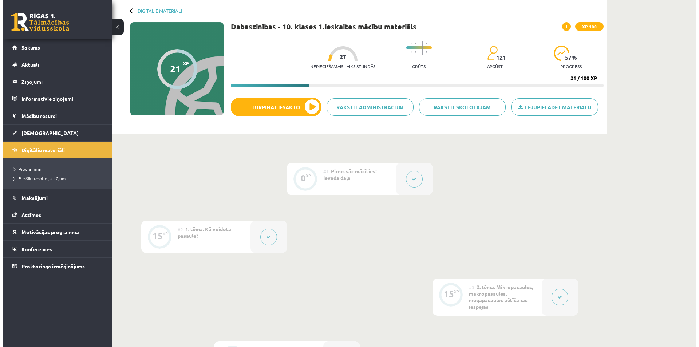
scroll to position [289, 0]
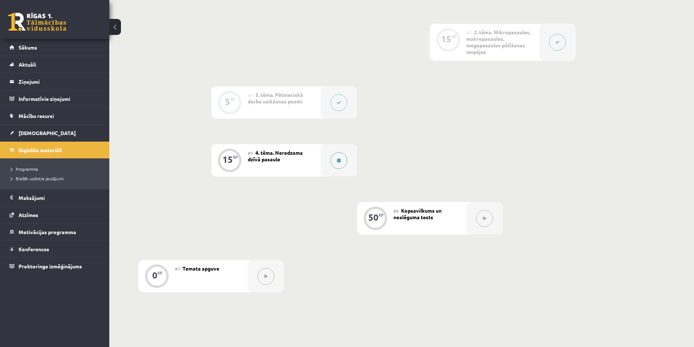
click at [341, 160] on button at bounding box center [338, 160] width 17 height 17
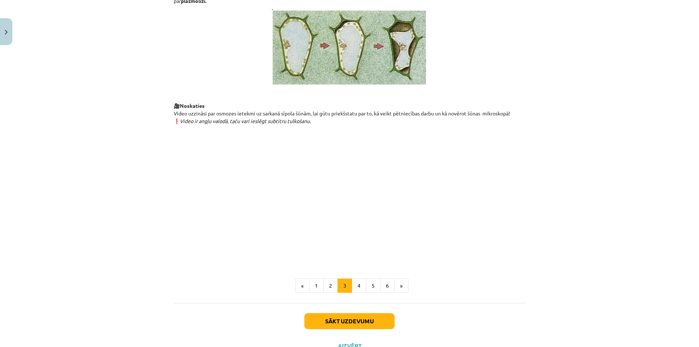
scroll to position [758, 0]
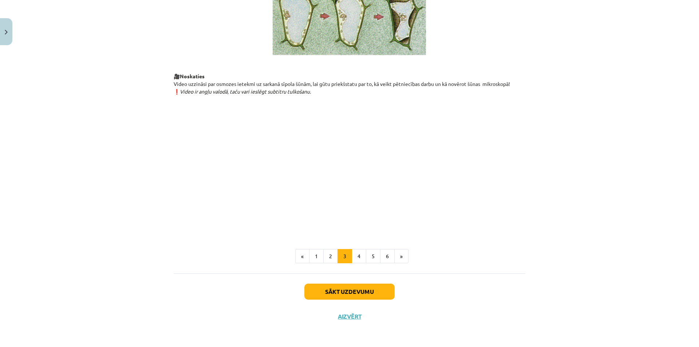
click at [250, 297] on div "Sākt uzdevumu Aizvērt" at bounding box center [350, 299] width 352 height 51
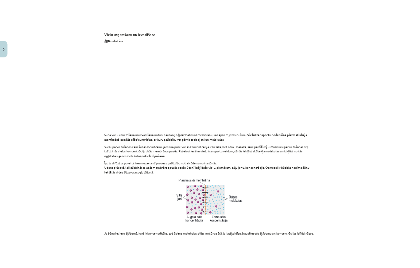
scroll to position [212, 0]
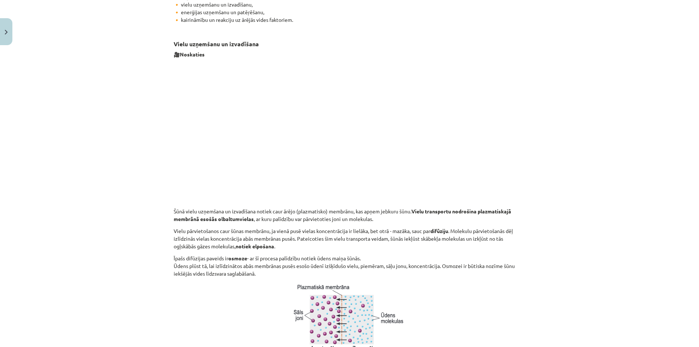
click at [360, 230] on p "Vielu pārvietošanos caur šūnas membrānu, ja vienā pusē vielas koncentrācija ir …" at bounding box center [350, 238] width 352 height 23
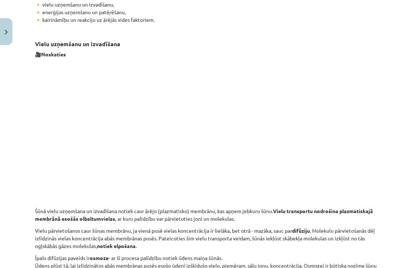
drag, startPoint x: 11, startPoint y: 107, endPoint x: 25, endPoint y: 111, distance: 14.4
click at [11, 107] on div "Mācību tēma: Dabaszinības - 10. klases 1.ieskaites mācību materiāls #5 4. tēma.…" at bounding box center [210, 134] width 420 height 268
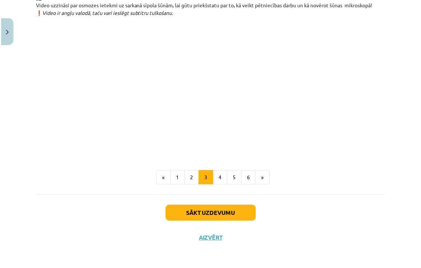
scroll to position [816, 0]
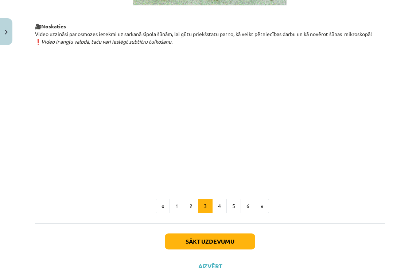
drag, startPoint x: 338, startPoint y: 218, endPoint x: 335, endPoint y: 215, distance: 4.4
click at [338, 214] on ul "« 1 2 3 4 5 6 »" at bounding box center [210, 206] width 350 height 15
click at [348, 202] on ul "« 1 2 3 4 5 6 »" at bounding box center [210, 206] width 351 height 15
click at [221, 207] on button "4" at bounding box center [220, 206] width 15 height 15
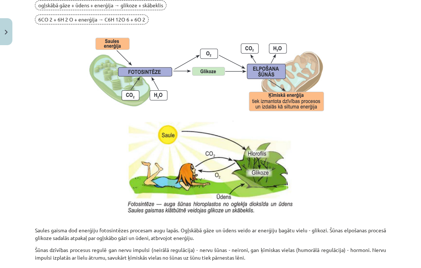
scroll to position [568, 0]
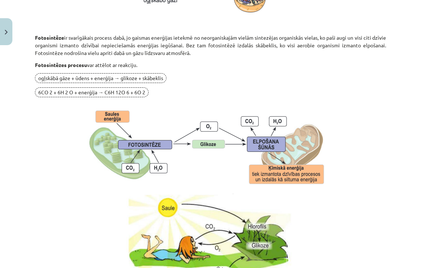
click at [113, 93] on span "6CO 2 + 6H 2 O + enerģija → C6H 12O 6 + 6O 2" at bounding box center [92, 92] width 114 height 10
drag, startPoint x: 115, startPoint y: 77, endPoint x: 134, endPoint y: 78, distance: 18.9
click at [134, 78] on span "ogļskābā gāze + ūdens + enerģija → glikoze + skābeklis" at bounding box center [101, 78] width 132 height 10
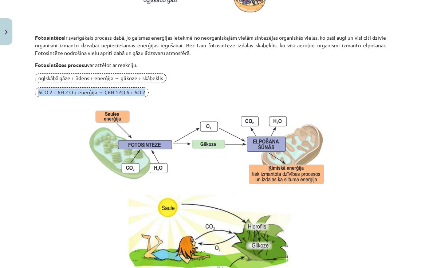
drag, startPoint x: 155, startPoint y: 95, endPoint x: 30, endPoint y: 93, distance: 124.6
click at [30, 93] on div "Mācību tēma: Dabaszinības - 10. klases 1.ieskaites mācību materiāls #5 4. tēma.…" at bounding box center [210, 134] width 421 height 268
click at [29, 93] on div "Mācību tēma: Dabaszinības - 10. klases 1.ieskaites mācību materiāls #5 4. tēma.…" at bounding box center [210, 134] width 421 height 268
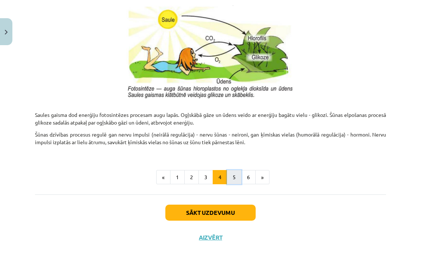
click at [230, 177] on button "5" at bounding box center [234, 177] width 15 height 15
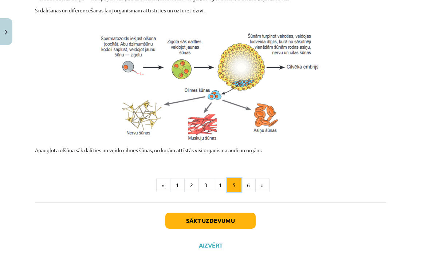
scroll to position [336, 0]
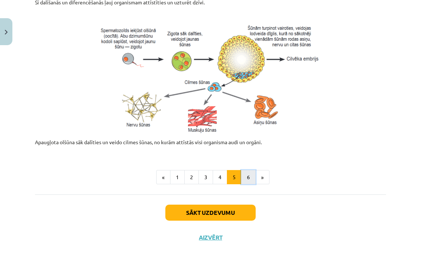
click at [242, 177] on button "6" at bounding box center [248, 177] width 15 height 15
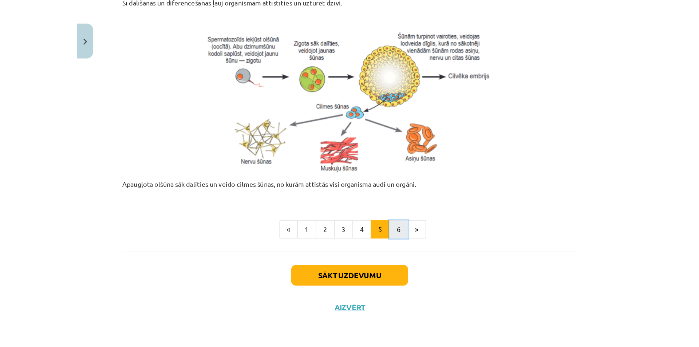
scroll to position [130, 0]
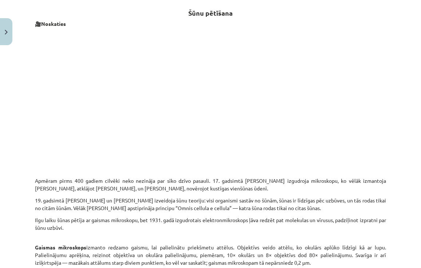
click at [282, 186] on p "Apmēram pirms 400 gadiem cilvēki neko nezināja par sīko dzīvo pasauli. 17. gads…" at bounding box center [210, 180] width 351 height 23
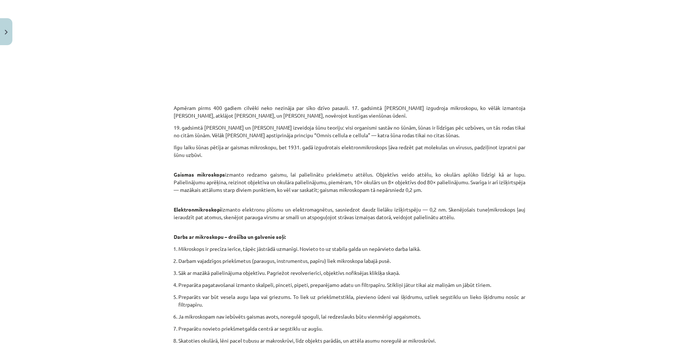
scroll to position [240, 0]
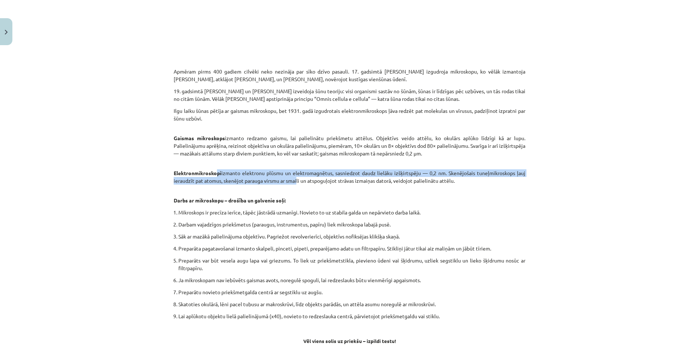
drag, startPoint x: 236, startPoint y: 174, endPoint x: 301, endPoint y: 176, distance: 64.9
click at [301, 176] on p "Elektronmikroskopi izmanto elektronu plūsmu un elektromagnētus, sasniedzot daud…" at bounding box center [350, 180] width 352 height 23
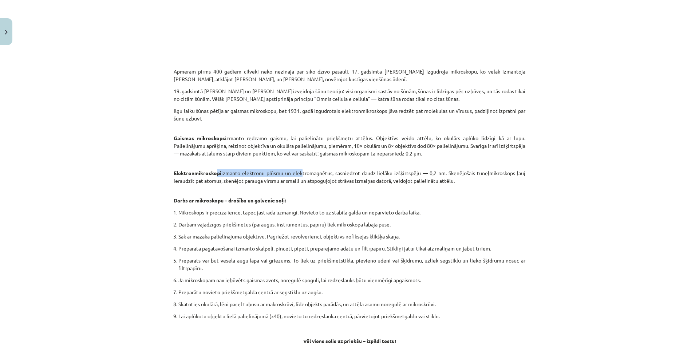
click at [301, 176] on p "Elektronmikroskopi izmanto elektronu plūsmu un elektromagnētus, sasniedzot daud…" at bounding box center [350, 180] width 352 height 23
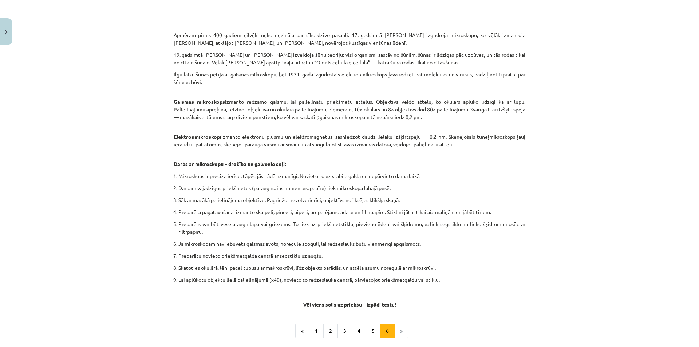
scroll to position [313, 0]
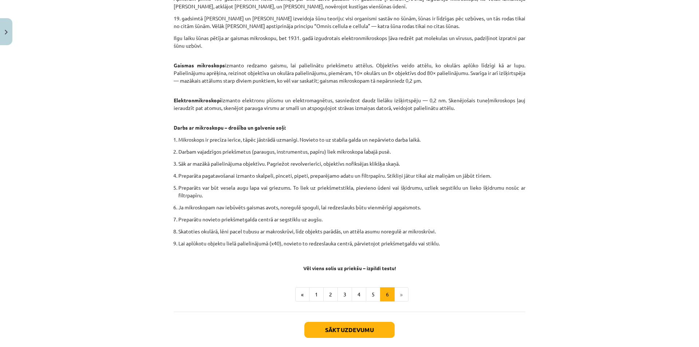
drag, startPoint x: 463, startPoint y: 250, endPoint x: 450, endPoint y: 241, distance: 15.9
click at [462, 249] on p "Lai aplūkotu objektu lielā palielinājumā (x40), novieto to redzeslauka centrā, …" at bounding box center [352, 247] width 347 height 15
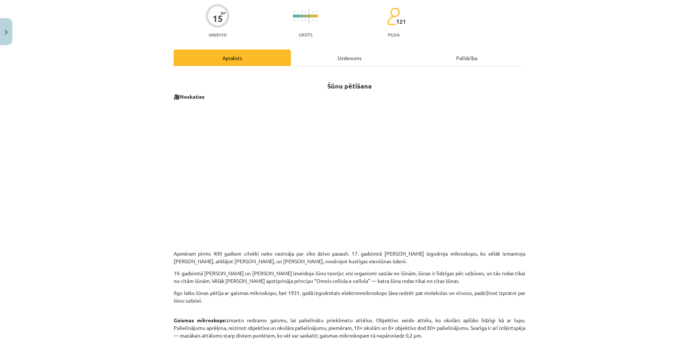
click at [525, 245] on div "15 XP Saņemsi Grūts 121 pilda Apraksts Uzdevums Palīdzība Šūnu pētīšana 🎥 Noska…" at bounding box center [349, 306] width 361 height 631
click at [13, 42] on div "Mācību tēma: Dabaszinības - 10. klases 1.ieskaites mācību materiāls #5 4. tēma.…" at bounding box center [349, 173] width 699 height 347
click at [2, 37] on button "Close" at bounding box center [6, 31] width 12 height 27
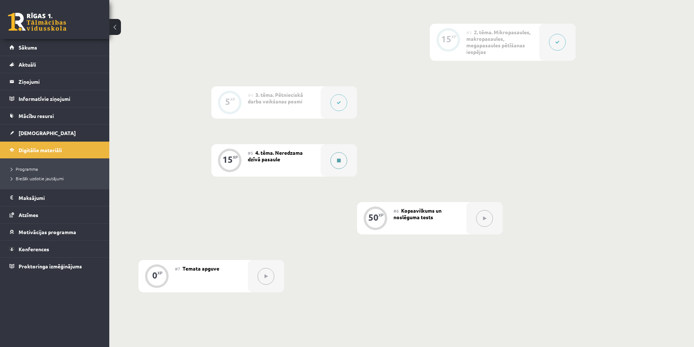
click at [335, 158] on button at bounding box center [338, 160] width 17 height 17
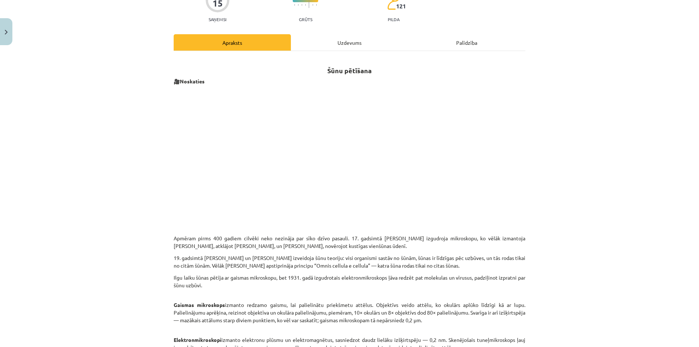
scroll to position [146, 0]
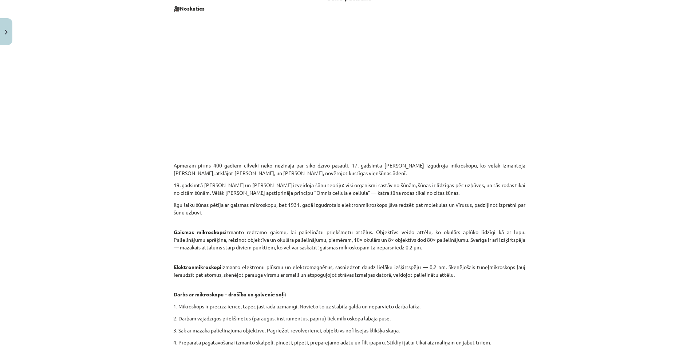
click at [472, 238] on p "Gaismas mikroskops izmanto redzamo gaismu, lai palielinātu priekšmetu attēlus. …" at bounding box center [350, 243] width 352 height 31
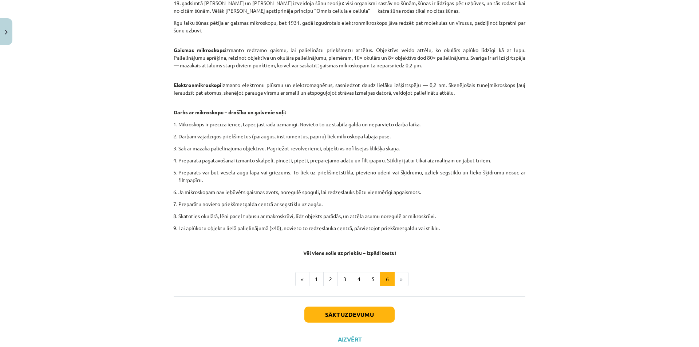
scroll to position [109, 0]
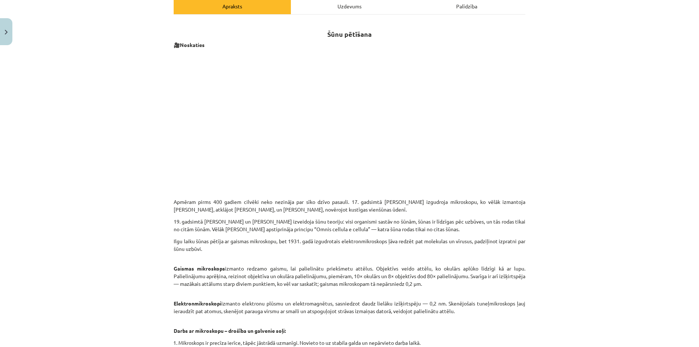
click at [478, 272] on p "Gaismas mikroskops izmanto redzamo gaismu, lai palielinātu priekšmetu attēlus. …" at bounding box center [350, 280] width 352 height 31
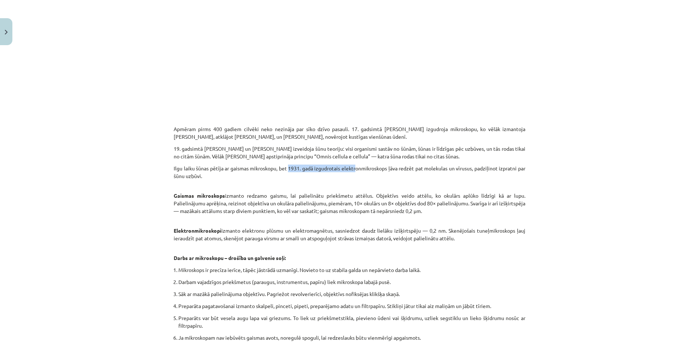
drag, startPoint x: 297, startPoint y: 166, endPoint x: 409, endPoint y: 165, distance: 111.8
click at [398, 165] on p "Ilgu laiku šūnas pētīja ar gaismas mikroskopu, bet 1931. gadā izgudrotais elekt…" at bounding box center [350, 176] width 352 height 23
click at [407, 165] on p "Ilgu laiku šūnas pētīja ar gaismas mikroskopu, bet 1931. gadā izgudrotais elekt…" at bounding box center [350, 176] width 352 height 23
drag, startPoint x: 348, startPoint y: 168, endPoint x: 412, endPoint y: 170, distance: 64.5
click at [409, 170] on p "Ilgu laiku šūnas pētīja ar gaismas mikroskopu, bet 1931. gadā izgudrotais elekt…" at bounding box center [350, 176] width 352 height 23
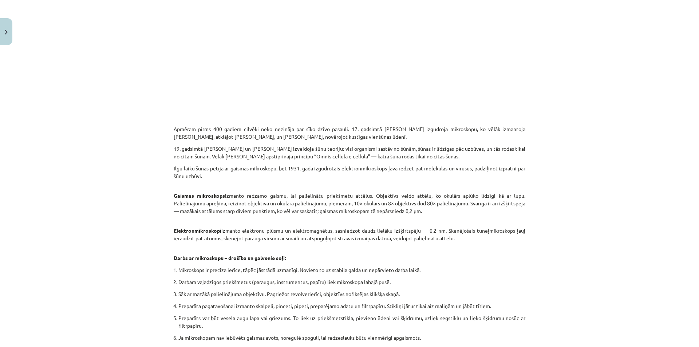
click at [435, 172] on p "Ilgu laiku šūnas pētīja ar gaismas mikroskopu, bet 1931. gadā izgudrotais elekt…" at bounding box center [350, 176] width 352 height 23
drag, startPoint x: 409, startPoint y: 168, endPoint x: 479, endPoint y: 172, distance: 70.8
click at [479, 172] on p "Ilgu laiku šūnas pētīja ar gaismas mikroskopu, bet 1931. gadā izgudrotais elekt…" at bounding box center [350, 176] width 352 height 23
click at [434, 181] on p "Ilgu laiku šūnas pētīja ar gaismas mikroskopu, bet 1931. gadā izgudrotais elekt…" at bounding box center [350, 176] width 352 height 23
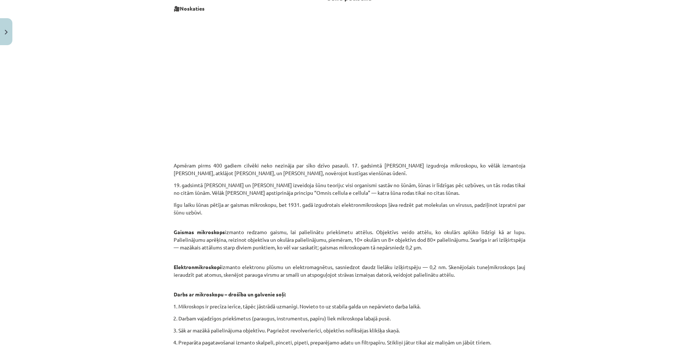
scroll to position [351, 0]
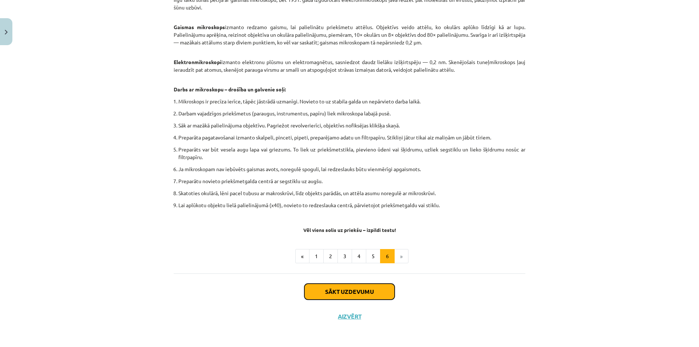
click at [370, 286] on button "Sākt uzdevumu" at bounding box center [350, 292] width 90 height 16
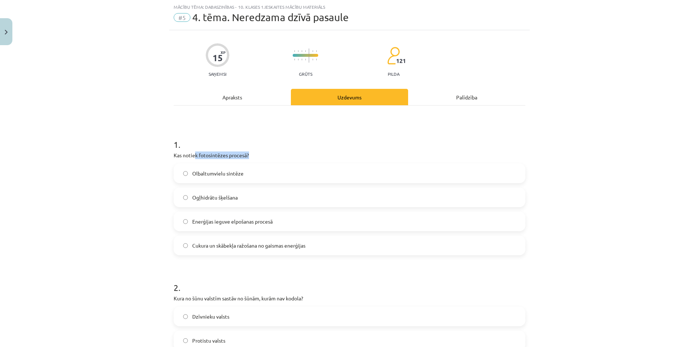
drag, startPoint x: 268, startPoint y: 154, endPoint x: 275, endPoint y: 154, distance: 6.6
click at [273, 154] on p "Kas notiek fotosintēzes procesā?" at bounding box center [350, 156] width 352 height 8
click at [282, 154] on p "Kas notiek fotosintēzes procesā?" at bounding box center [350, 156] width 352 height 8
click at [252, 246] on span "Cukura un skābekļa ražošana no gaismas enerģijas" at bounding box center [248, 246] width 113 height 8
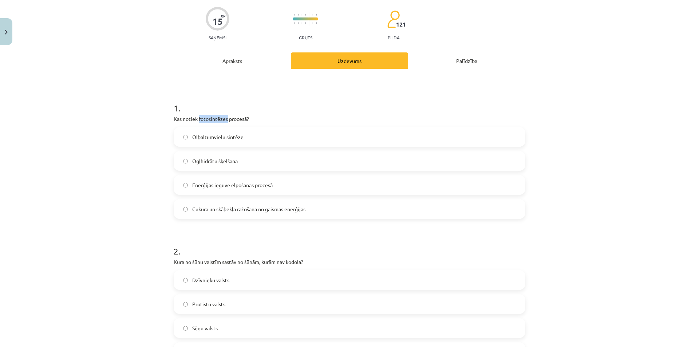
drag, startPoint x: 196, startPoint y: 119, endPoint x: 225, endPoint y: 121, distance: 29.2
click at [225, 121] on p "Kas notiek fotosintēzes procesā?" at bounding box center [350, 119] width 352 height 8
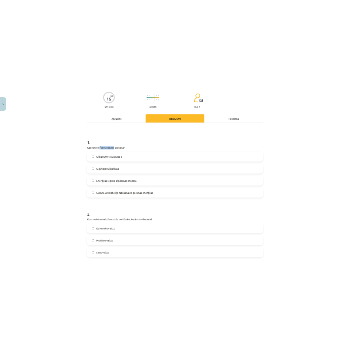
scroll to position [164, 0]
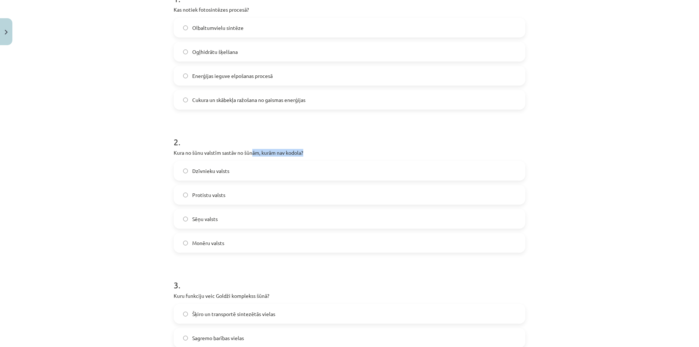
drag, startPoint x: 220, startPoint y: 156, endPoint x: 309, endPoint y: 157, distance: 88.9
click at [253, 154] on div "2 . Kura no šūnu valstīm sastāv no šūnām, kurām nav kodola? Dzīvnieku valsts Pr…" at bounding box center [350, 188] width 352 height 129
click at [309, 157] on div "2 . Kura no šūnu valstīm sastāv no šūnām, kurām nav kodola? Dzīvnieku valsts Pr…" at bounding box center [350, 188] width 352 height 129
drag, startPoint x: 278, startPoint y: 160, endPoint x: 328, endPoint y: 160, distance: 50.3
click at [316, 159] on div "2 . Kura no šūnu valstīm sastāv no šūnām, kurām nav kodola? Dzīvnieku valsts Pr…" at bounding box center [350, 188] width 352 height 129
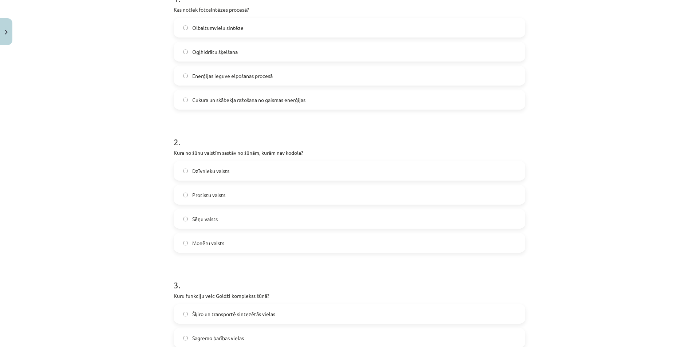
click at [329, 160] on div "2 . Kura no šūnu valstīm sastāv no šūnām, kurām nav kodola? Dzīvnieku valsts Pr…" at bounding box center [350, 188] width 352 height 129
click at [217, 225] on label "Sēņu valsts" at bounding box center [349, 219] width 350 height 18
drag, startPoint x: 227, startPoint y: 150, endPoint x: 295, endPoint y: 146, distance: 68.6
click at [290, 147] on div "2 . Kura no šūnu valstīm sastāv no šūnām, kurām nav kodola? Dzīvnieku valsts Pr…" at bounding box center [350, 188] width 352 height 129
click at [295, 146] on h1 "2 ." at bounding box center [350, 135] width 352 height 23
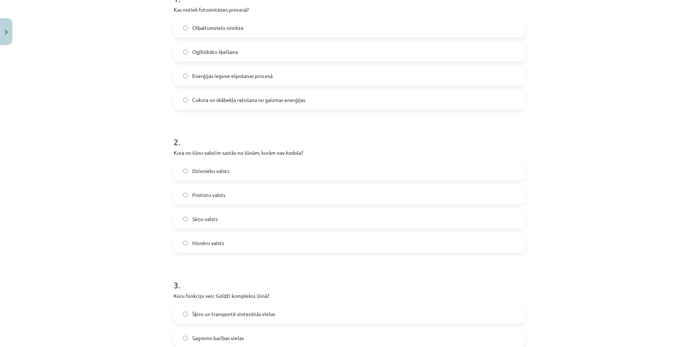
click at [205, 196] on span "Protistu valsts" at bounding box center [208, 195] width 33 height 8
click at [208, 171] on span "Dzīvnieku valsts" at bounding box center [210, 171] width 37 height 8
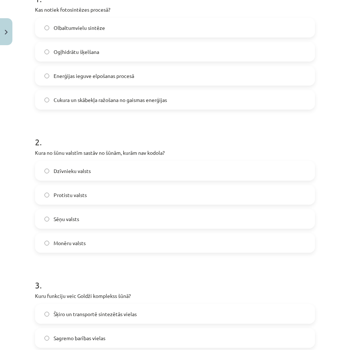
click at [119, 194] on label "Protistu valsts" at bounding box center [175, 195] width 278 height 18
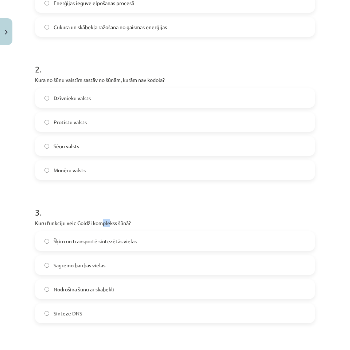
drag, startPoint x: 114, startPoint y: 224, endPoint x: 140, endPoint y: 223, distance: 25.5
click at [133, 224] on p "Kuru funkciju veic Goldži komplekss šūnā?" at bounding box center [175, 223] width 280 height 8
click at [141, 223] on p "Kuru funkciju veic Goldži komplekss šūnā?" at bounding box center [175, 223] width 280 height 8
click at [170, 211] on h1 "3 ." at bounding box center [175, 206] width 280 height 23
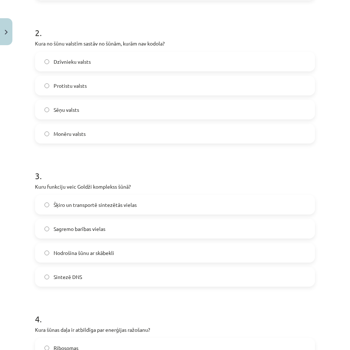
click at [78, 187] on p "Kuru funkciju veic Goldži komplekss šūnā?" at bounding box center [175, 187] width 280 height 8
drag, startPoint x: 76, startPoint y: 187, endPoint x: 117, endPoint y: 183, distance: 40.7
click at [117, 183] on p "Kuru funkciju veic Goldži komplekss šūnā?" at bounding box center [175, 187] width 280 height 8
click at [85, 196] on label "Šķiro un transportē sintezētās vielas" at bounding box center [175, 205] width 278 height 18
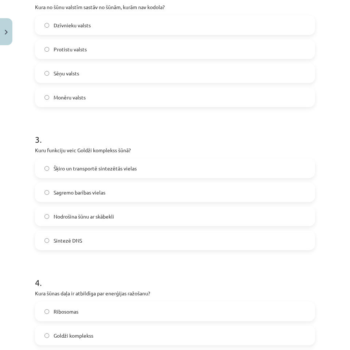
click at [107, 173] on label "Šķiro un transportē sintezētās vielas" at bounding box center [175, 168] width 278 height 18
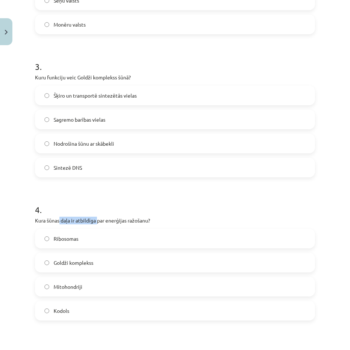
drag, startPoint x: 59, startPoint y: 220, endPoint x: 144, endPoint y: 222, distance: 85.6
click at [134, 223] on p "Kura šūnas daļa ir atbildīga par enerģijas ražošanu?" at bounding box center [175, 221] width 280 height 8
click at [151, 221] on p "Kura šūnas daļa ir atbildīga par enerģijas ražošanu?" at bounding box center [175, 221] width 280 height 8
click at [162, 208] on h1 "4 ." at bounding box center [175, 203] width 280 height 23
click at [87, 236] on label "Ribosomas" at bounding box center [175, 239] width 278 height 18
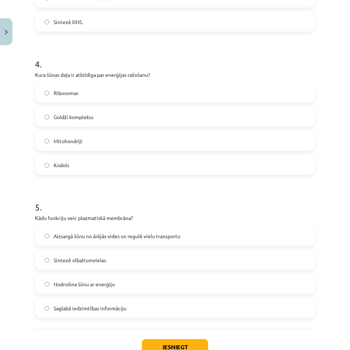
scroll to position [565, 0]
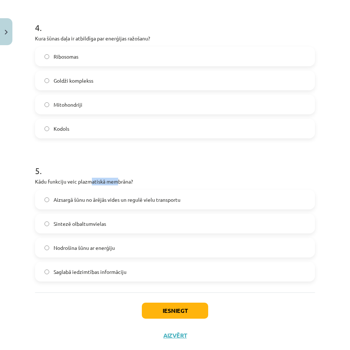
drag, startPoint x: 101, startPoint y: 182, endPoint x: 142, endPoint y: 182, distance: 40.8
click at [134, 182] on p "Kādu funkciju veic plazmatiskā membrāna?" at bounding box center [175, 182] width 280 height 8
click at [154, 183] on p "Kādu funkciju veic plazmatiskā membrāna?" at bounding box center [175, 182] width 280 height 8
click at [134, 200] on span "Aizsargā šūnu no ārējās vides un regulē vielu transportu" at bounding box center [117, 200] width 127 height 8
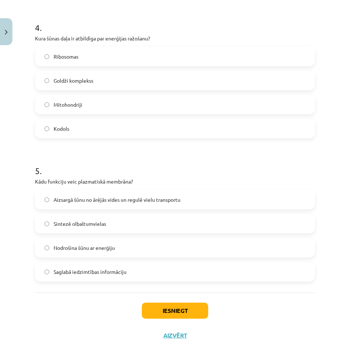
scroll to position [581, 0]
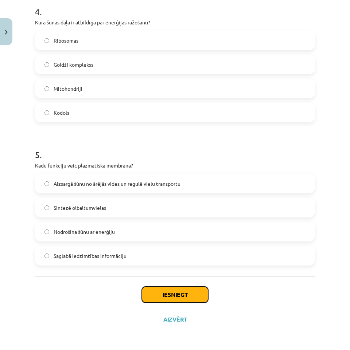
click at [186, 291] on button "Iesniegt" at bounding box center [175, 295] width 66 height 16
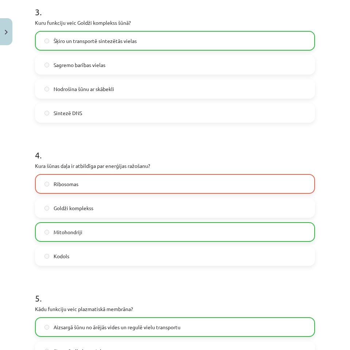
scroll to position [583, 0]
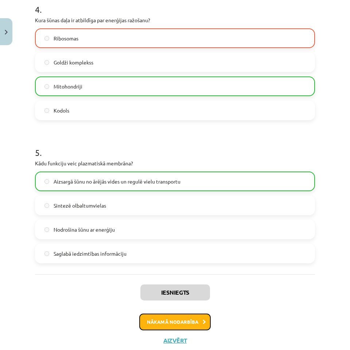
click at [178, 322] on button "Nākamā nodarbība" at bounding box center [174, 322] width 71 height 17
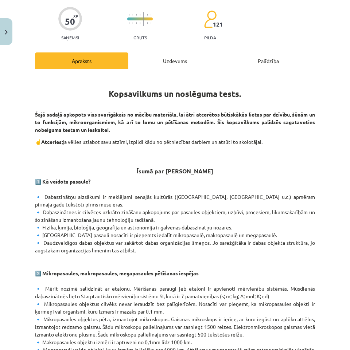
scroll to position [0, 0]
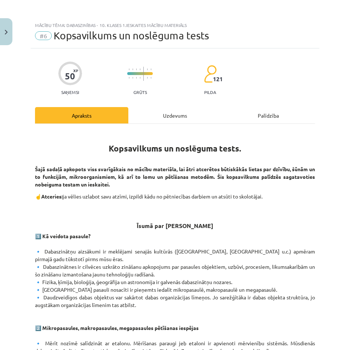
click at [150, 115] on div "Uzdevums" at bounding box center [174, 115] width 93 height 16
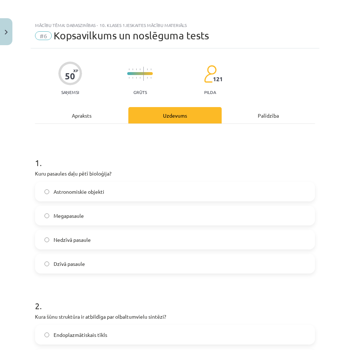
scroll to position [18, 0]
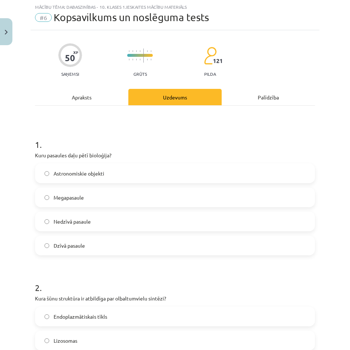
click at [96, 94] on div "Apraksts" at bounding box center [81, 97] width 93 height 16
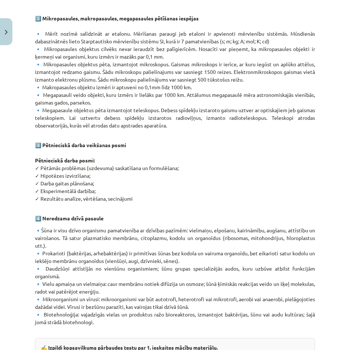
scroll to position [412, 0]
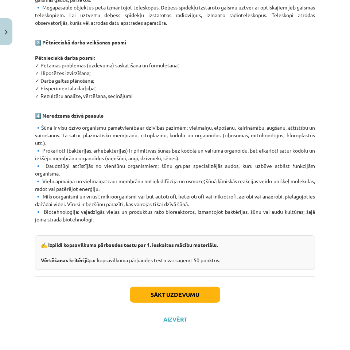
click at [204, 129] on p "🔹Šūna ir visu dzīvo organismu pamatvienība ar dzīvības pazīmēm: vielmaiņu, elpo…" at bounding box center [175, 177] width 280 height 107
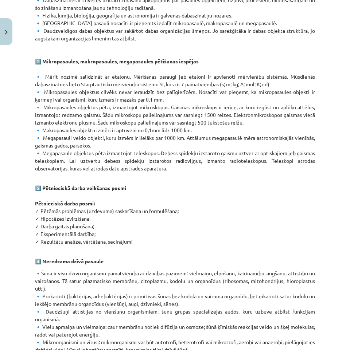
click at [263, 144] on p "1️⃣ Kā veidota pasaule? 🔹 Dabaszinātņu aizsākumi ir meklējami senajās kultūrās …" at bounding box center [175, 69] width 280 height 207
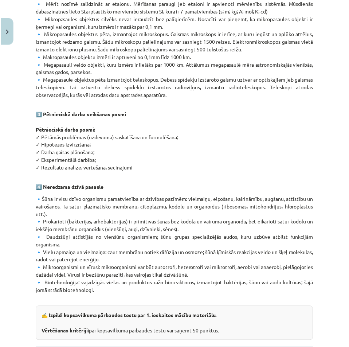
scroll to position [412, 0]
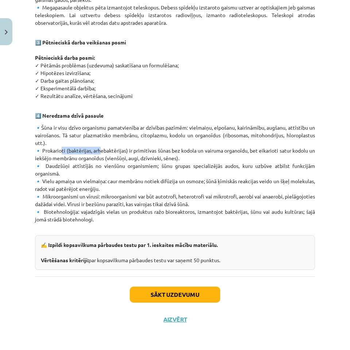
drag, startPoint x: 59, startPoint y: 150, endPoint x: 115, endPoint y: 152, distance: 56.2
click at [109, 152] on p "🔹Šūna ir visu dzīvo organismu pamatvienība ar dzīvības pazīmēm: vielmaiņu, elpo…" at bounding box center [175, 177] width 280 height 107
click at [117, 153] on p "🔹Šūna ir visu dzīvo organismu pamatvienība ar dzīvības pazīmēm: vielmaiņu, elpo…" at bounding box center [175, 177] width 280 height 107
drag, startPoint x: 37, startPoint y: 127, endPoint x: 216, endPoint y: 221, distance: 201.9
click at [217, 221] on p "🔹Šūna ir visu dzīvo organismu pamatvienība ar dzīvības pazīmēm: vielmaiņu, elpo…" at bounding box center [175, 177] width 280 height 107
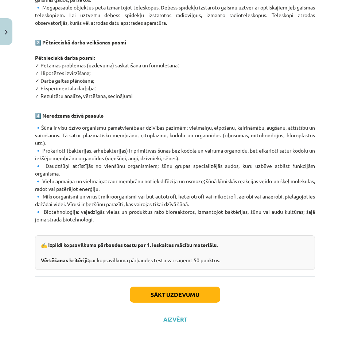
copy p "🔹Šūna ir visu dzīvo organismu pamatvienība ar dzīvības pazīmēm: vielmaiņu, elpo…"
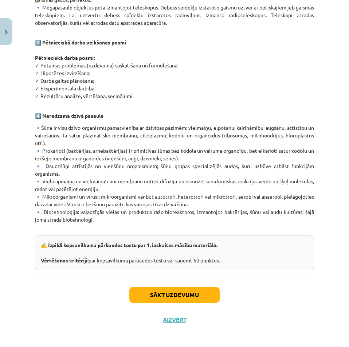
click at [161, 177] on p "🔹Šūna ir visu dzīvo organismu pamatvienība ar dzīvības pazīmēm: vielmaiņu, elpo…" at bounding box center [174, 177] width 279 height 107
drag, startPoint x: 220, startPoint y: 264, endPoint x: 218, endPoint y: 270, distance: 6.8
click at [220, 264] on div "✍️ Izpildi kopsavilkuma pārbaudes testu par 1. ieskaites mācību materiālu. Vērt…" at bounding box center [174, 252] width 279 height 35
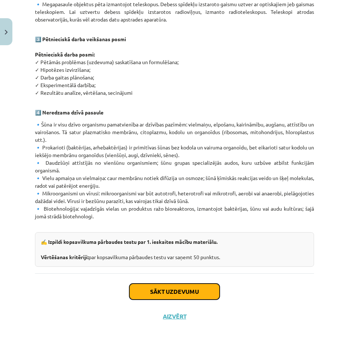
click at [169, 286] on button "Sākt uzdevumu" at bounding box center [174, 291] width 90 height 16
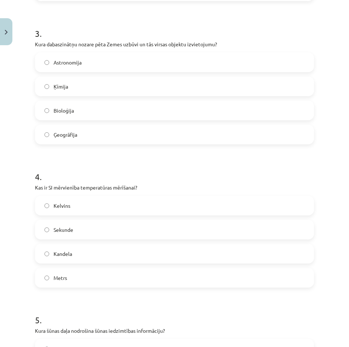
scroll to position [18, 0]
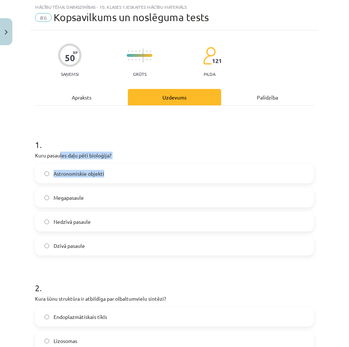
drag, startPoint x: 71, startPoint y: 158, endPoint x: 161, endPoint y: 158, distance: 90.3
click at [126, 160] on div "1 . Kuru pasaules daļu pētī bioloģija? Astronomiskie objekti Megapasaule Nedzīv…" at bounding box center [174, 191] width 279 height 129
click at [161, 158] on p "Kuru pasaules daļu pētī bioloģija?" at bounding box center [174, 156] width 279 height 8
drag, startPoint x: 74, startPoint y: 153, endPoint x: 133, endPoint y: 153, distance: 58.7
click at [124, 152] on p "Kuru pasaules daļu pētī bioloģija?" at bounding box center [174, 156] width 279 height 8
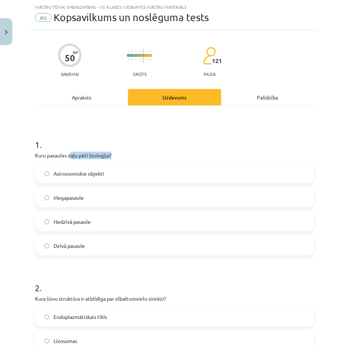
click at [133, 153] on p "Kuru pasaules daļu pētī bioloģija?" at bounding box center [174, 156] width 279 height 8
click at [93, 246] on label "Dzīvā pasaule" at bounding box center [175, 245] width 278 height 18
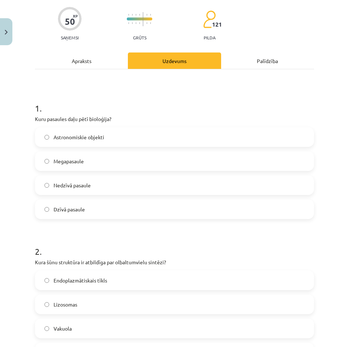
scroll to position [128, 0]
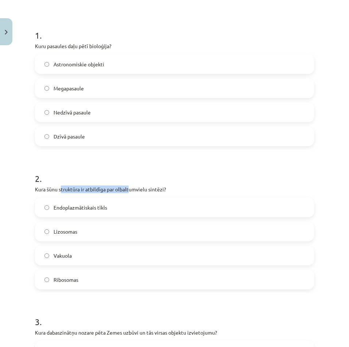
drag, startPoint x: 81, startPoint y: 188, endPoint x: 145, endPoint y: 192, distance: 64.6
click at [139, 192] on p "Kura šūnu struktūra ir atbildīga par olbaltumvielu sintēzi?" at bounding box center [174, 189] width 279 height 8
click at [156, 191] on p "Kura šūnu struktūra ir atbildīga par olbaltumvielu sintēzi?" at bounding box center [174, 189] width 279 height 8
click at [132, 166] on h1 "2 ." at bounding box center [174, 172] width 279 height 23
click at [105, 232] on label "Lizosomas" at bounding box center [175, 231] width 278 height 18
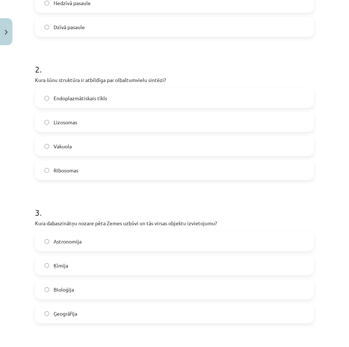
scroll to position [273, 0]
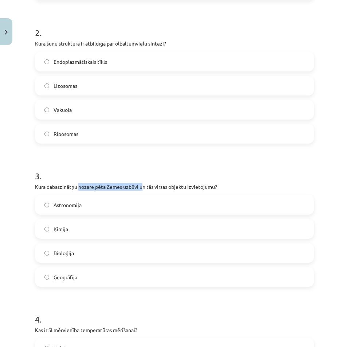
drag, startPoint x: 115, startPoint y: 187, endPoint x: 160, endPoint y: 185, distance: 44.8
click at [156, 185] on p "Kura dabaszinātņu nozare pēta Zemes uzbūvi un tās virsas objektu izvietojumu?" at bounding box center [174, 187] width 279 height 8
click at [160, 185] on p "Kura dabaszinātņu nozare pēta Zemes uzbūvi un tās virsas objektu izvietojumu?" at bounding box center [174, 187] width 279 height 8
click at [92, 271] on label "Ģeogrāfija" at bounding box center [175, 277] width 278 height 18
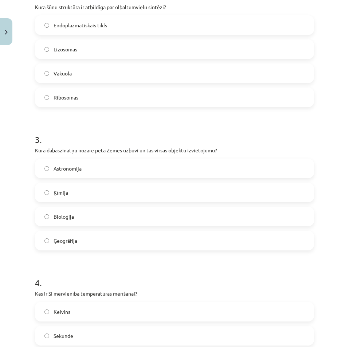
scroll to position [383, 0]
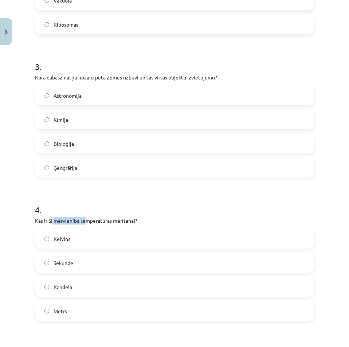
drag, startPoint x: 66, startPoint y: 219, endPoint x: 124, endPoint y: 218, distance: 57.6
click at [111, 217] on p "Kas ir SI mērvienība temperatūras mērīšanai?" at bounding box center [174, 221] width 279 height 8
click at [124, 218] on p "Kas ir SI mērvienība temperatūras mērīšanai?" at bounding box center [174, 221] width 279 height 8
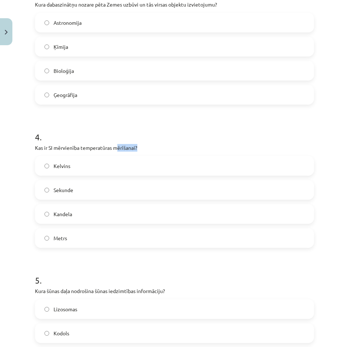
drag, startPoint x: 116, startPoint y: 148, endPoint x: 152, endPoint y: 147, distance: 36.4
click at [152, 147] on p "Kas ir SI mērvienība temperatūras mērīšanai?" at bounding box center [174, 148] width 279 height 8
click at [153, 147] on p "Kas ir SI mērvienība temperatūras mērīšanai?" at bounding box center [174, 148] width 279 height 8
click at [82, 167] on label "Kelvins" at bounding box center [175, 166] width 278 height 18
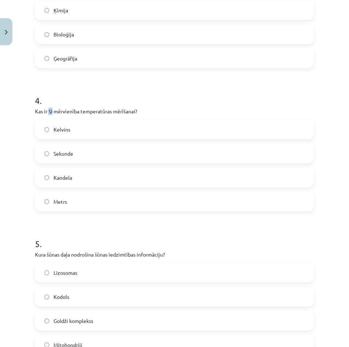
click at [51, 112] on p "Kas ir SI mērvienība temperatūras mērīšanai?" at bounding box center [174, 111] width 279 height 8
click at [76, 113] on p "Kas ir SI mērvienība temperatūras mērīšanai?" at bounding box center [174, 111] width 279 height 8
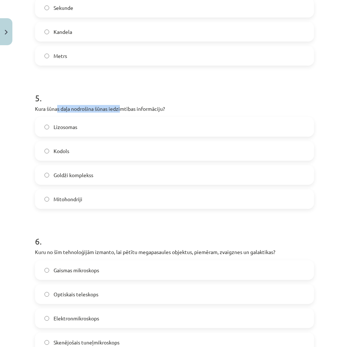
drag, startPoint x: 62, startPoint y: 106, endPoint x: 130, endPoint y: 106, distance: 68.5
click at [124, 106] on p "Kura šūnas daļa nodrošina šūnas iedzimtības informāciju?" at bounding box center [174, 109] width 279 height 8
click at [130, 106] on p "Kura šūnas daļa nodrošina šūnas iedzimtības informāciju?" at bounding box center [174, 109] width 279 height 8
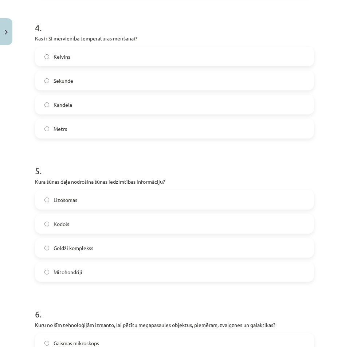
scroll to position [601, 0]
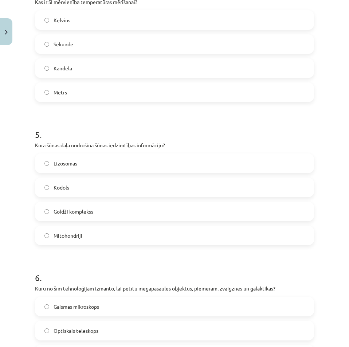
click at [97, 182] on label "Kodols" at bounding box center [175, 187] width 278 height 18
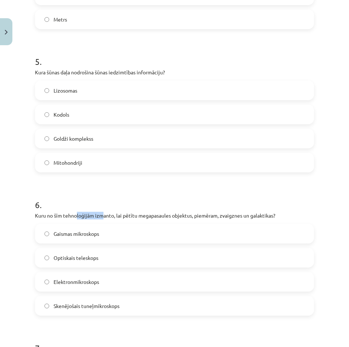
drag, startPoint x: 103, startPoint y: 212, endPoint x: 155, endPoint y: 213, distance: 51.8
click at [150, 213] on p "Kuru no šīm tehnoloģijām izmanto, lai pētītu megapasaules objektus, piemēram, z…" at bounding box center [174, 216] width 279 height 8
click at [156, 213] on p "Kuru no šīm tehnoloģijām izmanto, lai pētītu megapasaules objektus, piemēram, z…" at bounding box center [174, 216] width 279 height 8
click at [160, 179] on form "1 . Kuru pasaules daļu pētī bioloģija? Astronomiskie objekti Megapasaule Nedzīv…" at bounding box center [174, 179] width 279 height 1417
drag, startPoint x: 200, startPoint y: 216, endPoint x: 260, endPoint y: 213, distance: 59.5
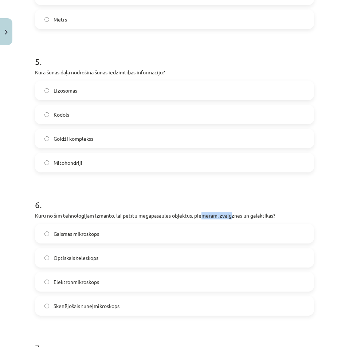
click at [253, 213] on p "Kuru no šīm tehnoloģijām izmanto, lai pētītu megapasaules objektus, piemēram, z…" at bounding box center [174, 216] width 279 height 8
click at [265, 212] on p "Kuru no šīm tehnoloģijām izmanto, lai pētītu megapasaules objektus, piemēram, z…" at bounding box center [174, 216] width 279 height 8
click at [91, 255] on span "Optiskais teleskops" at bounding box center [76, 258] width 45 height 8
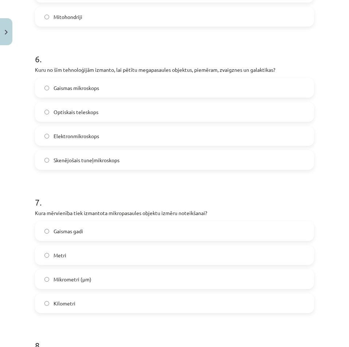
scroll to position [893, 0]
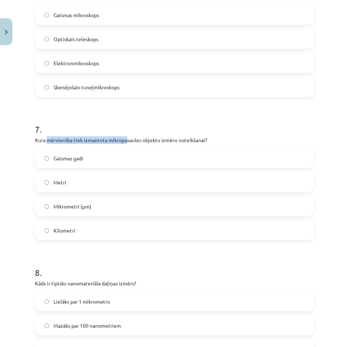
drag, startPoint x: 84, startPoint y: 139, endPoint x: 153, endPoint y: 142, distance: 68.6
click at [146, 142] on p "Kura mērvienība tiek izmantota mikropasaules objektu izmēru noteikšanai?" at bounding box center [174, 140] width 279 height 8
click at [153, 142] on p "Kura mērvienība tiek izmantota mikropasaules objektu izmēru noteikšanai?" at bounding box center [174, 140] width 279 height 8
click at [109, 203] on label "Mikrometri (μm)" at bounding box center [175, 206] width 278 height 18
click at [219, 144] on p "Kura mērvienība tiek izmantota mikropasaules objektu izmēru noteikšanai?" at bounding box center [174, 140] width 279 height 8
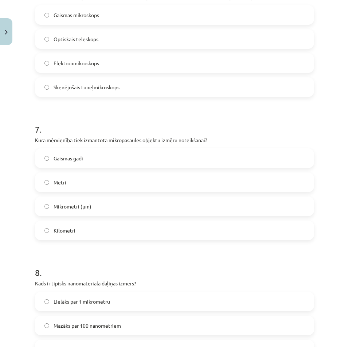
click at [223, 144] on div "7 . Kura mērvienība tiek izmantota mikropasaules objektu izmēru noteikšanai? Ga…" at bounding box center [174, 175] width 279 height 129
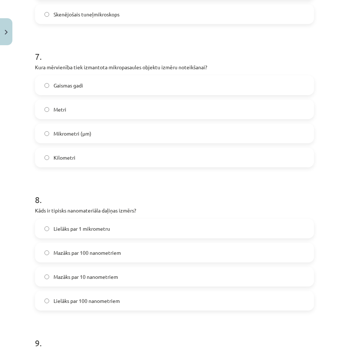
scroll to position [1002, 0]
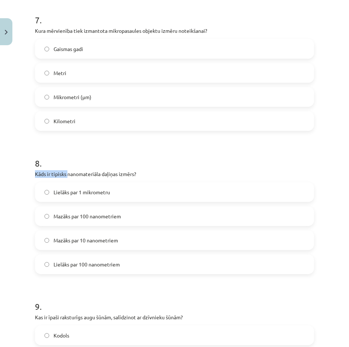
drag, startPoint x: 89, startPoint y: 169, endPoint x: 145, endPoint y: 166, distance: 56.5
click at [124, 166] on div "8 . Kāds ir tipisks nanomateriāla daļiņas izmērs? Lielāks par 1 mikrometru Mazā…" at bounding box center [174, 209] width 279 height 129
click at [149, 166] on h1 "8 ." at bounding box center [174, 156] width 279 height 23
click at [152, 170] on p "Kāds ir tipisks nanomateriāla daļiņas izmērs?" at bounding box center [174, 174] width 279 height 8
click at [161, 170] on p "Kāds ir tipisks nanomateriāla daļiņas izmērs?" at bounding box center [174, 174] width 279 height 8
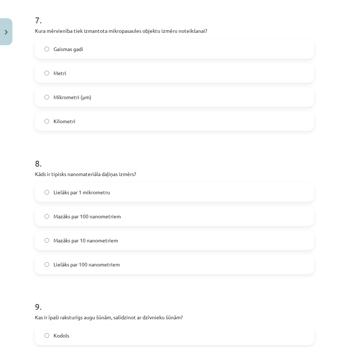
scroll to position [1038, 0]
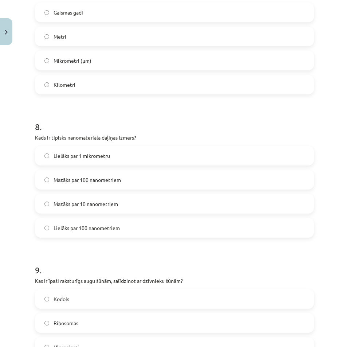
click at [138, 184] on label "Mazāks par 100 nanometriem" at bounding box center [175, 179] width 278 height 18
click at [137, 203] on label "Mazāks par 10 nanometriem" at bounding box center [175, 204] width 278 height 18
click at [122, 227] on label "Lielāks par 100 nanometriem" at bounding box center [175, 228] width 278 height 18
click at [130, 208] on label "Mazāks par 10 nanometriem" at bounding box center [175, 204] width 278 height 18
click at [138, 182] on label "Mazāks par 100 nanometriem" at bounding box center [175, 179] width 278 height 18
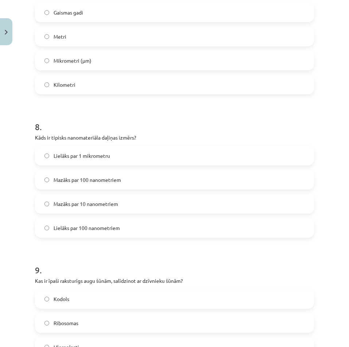
scroll to position [1111, 0]
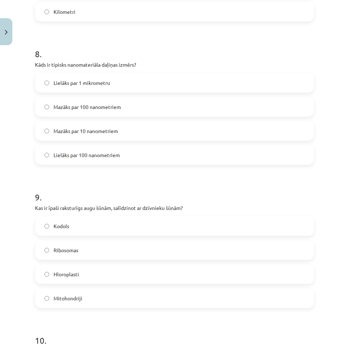
click at [107, 154] on span "Lielāks par 100 nanometriem" at bounding box center [87, 155] width 66 height 8
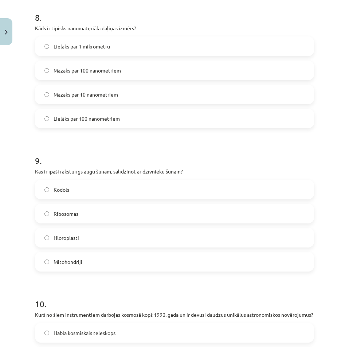
click at [94, 236] on label "Hloroplasti" at bounding box center [175, 237] width 278 height 18
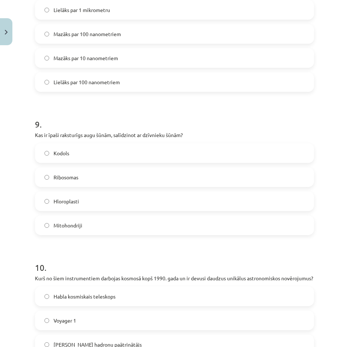
scroll to position [1257, 0]
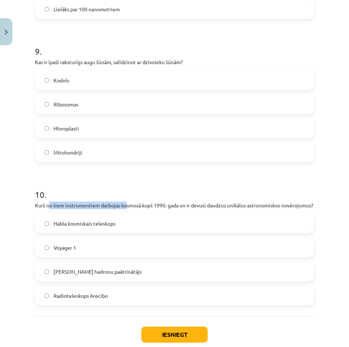
drag, startPoint x: 55, startPoint y: 206, endPoint x: 147, endPoint y: 201, distance: 92.3
click at [137, 201] on div "10 . Kurš no šiem instrumentiem darbojas kosmosā kopš 1990. gada un ir devusi d…" at bounding box center [174, 241] width 279 height 129
drag, startPoint x: 147, startPoint y: 201, endPoint x: 151, endPoint y: 197, distance: 5.9
click at [148, 201] on div "10 . Kurš no šiem instrumentiem darbojas kosmosā kopš 1990. gada un ir devusi d…" at bounding box center [174, 241] width 279 height 129
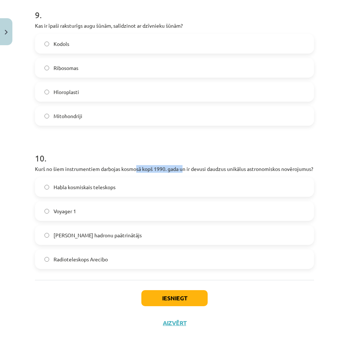
drag, startPoint x: 156, startPoint y: 168, endPoint x: 193, endPoint y: 167, distance: 37.2
click at [192, 167] on p "Kurš no šiem instrumentiem darbojas kosmosā kopš 1990. gada un ir devusi daudzu…" at bounding box center [174, 169] width 279 height 8
click at [193, 167] on p "Kurš no šiem instrumentiem darbojas kosmosā kopš 1990. gada un ir devusi daudzu…" at bounding box center [174, 169] width 279 height 8
click at [100, 211] on label "Voyager 1" at bounding box center [175, 211] width 278 height 18
click at [108, 239] on span "Lielais hadronu paātrinātājs" at bounding box center [98, 235] width 88 height 8
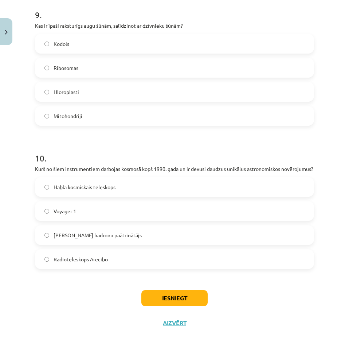
click at [97, 263] on span "Radioteleskops Arecibo" at bounding box center [81, 259] width 54 height 8
click at [123, 196] on label "Habla kosmiskais teleskops" at bounding box center [175, 187] width 278 height 18
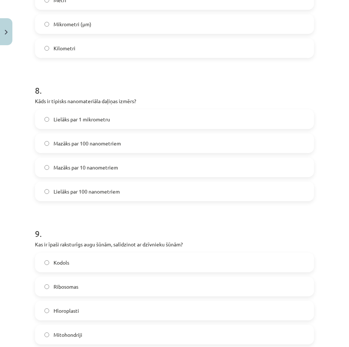
scroll to position [1307, 0]
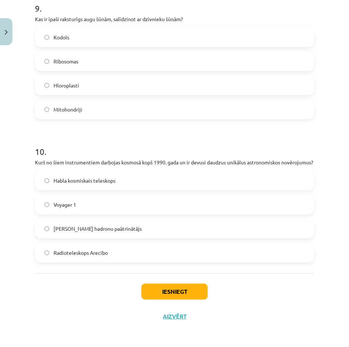
click at [163, 281] on div "Iesniegt Aizvērt" at bounding box center [174, 298] width 279 height 51
click at [167, 291] on button "Iesniegt" at bounding box center [174, 291] width 66 height 16
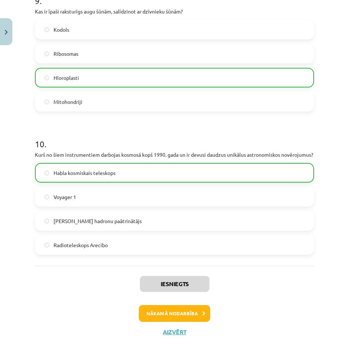
click at [297, 254] on label "Radioteleskops Arecibo" at bounding box center [175, 245] width 278 height 18
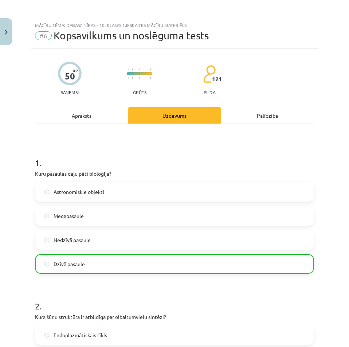
scroll to position [219, 0]
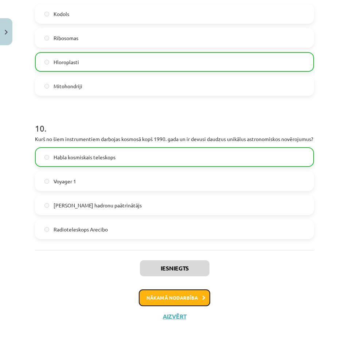
click at [160, 293] on button "Nākamā nodarbība" at bounding box center [174, 297] width 71 height 17
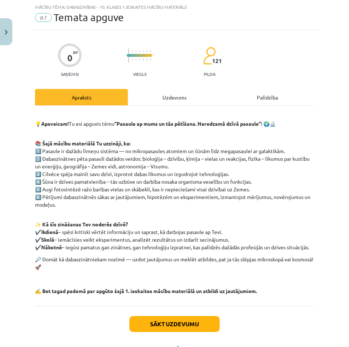
scroll to position [51, 0]
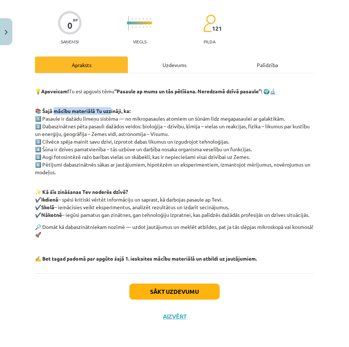
drag, startPoint x: 56, startPoint y: 112, endPoint x: 148, endPoint y: 107, distance: 91.5
click at [134, 107] on div "💡 Apsveicam! Tu esi apguvis tēmu “Pasaule ap mums un tās pētīšana. Neredzamā dz…" at bounding box center [174, 171] width 279 height 183
click at [160, 109] on p "📚 Šajā mācību materiālā Tu uzzināji, ka: 1️⃣ Pasaule ir dažādu līmeņu sistēma —…" at bounding box center [174, 141] width 279 height 69
drag, startPoint x: 100, startPoint y: 195, endPoint x: 141, endPoint y: 194, distance: 40.4
click at [132, 195] on p "✨ Kā šīs zināšanas Tev noderēs dzīvē? ✔️ Ikdienā – spēsi kritiski vērtēt inform…" at bounding box center [174, 199] width 279 height 38
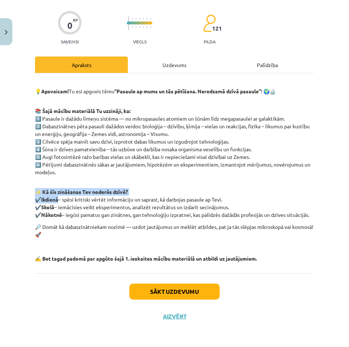
click at [141, 194] on p "✨ Kā šīs zināšanas Tev noderēs dzīvē? ✔️ Ikdienā – spēsi kritiski vērtēt inform…" at bounding box center [174, 199] width 279 height 38
click at [155, 71] on div "Uzdevums" at bounding box center [174, 64] width 93 height 16
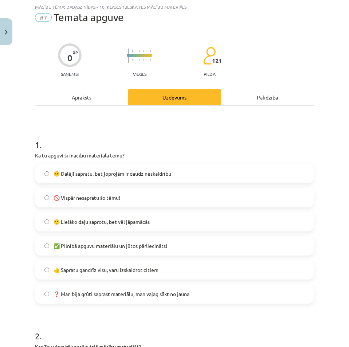
click at [94, 97] on div "Apraksts" at bounding box center [81, 97] width 93 height 16
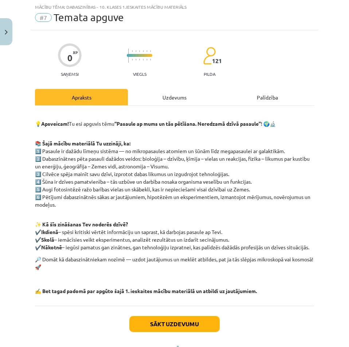
scroll to position [51, 0]
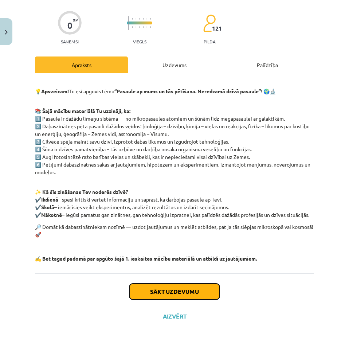
click at [161, 286] on button "Sākt uzdevumu" at bounding box center [174, 291] width 90 height 16
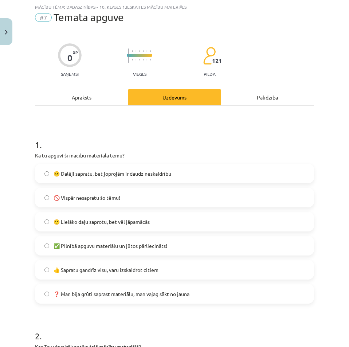
click at [171, 222] on label "🙂 Lielāko daļu saprotu, bet vēl jāpamācās" at bounding box center [175, 221] width 278 height 18
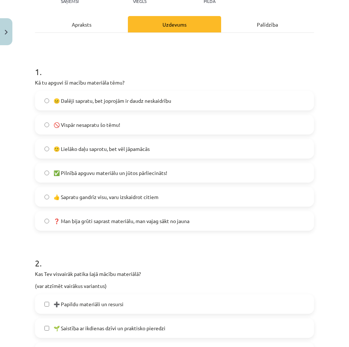
click at [87, 203] on label "👍 Sapratu gandrīz visu, varu izskaidrot citiem" at bounding box center [175, 197] width 278 height 18
click at [109, 203] on label "👍 Sapratu gandrīz visu, varu izskaidrot citiem" at bounding box center [175, 197] width 278 height 18
click at [136, 149] on span "🙂 Lielāko daļu saprotu, bet vēl jāpamācās" at bounding box center [102, 149] width 96 height 8
click at [136, 173] on span "✅ Pilnībā apguvu materiālu un jūtos pārliecināts!" at bounding box center [111, 173] width 114 height 8
click at [190, 146] on label "🙂 Lielāko daļu saprotu, bet vēl jāpamācās" at bounding box center [175, 149] width 278 height 18
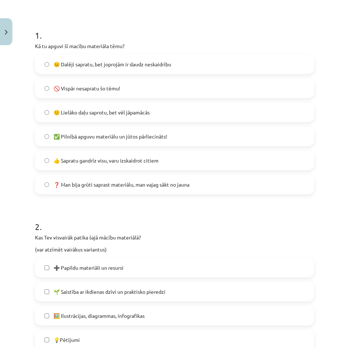
scroll to position [200, 0]
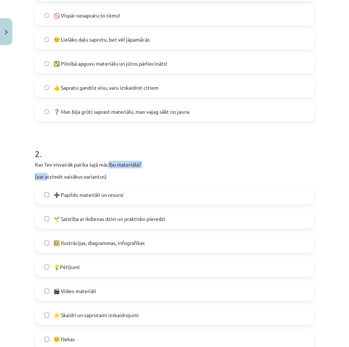
drag, startPoint x: 81, startPoint y: 162, endPoint x: 135, endPoint y: 160, distance: 53.6
click at [121, 161] on div "Kas Tev visvairāk patika šajā mācību materiālā? (var atzīmēt vairākus variantus)" at bounding box center [174, 171] width 279 height 20
click at [141, 160] on div "2 . Kas Tev visvairāk patika šajā mācību materiālā? (var atzīmēt vairākus varia…" at bounding box center [174, 242] width 279 height 213
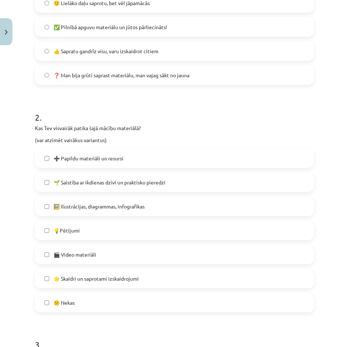
click at [132, 184] on span "🌱 Saistība ar ikdienas dzīvi un praktisko pieredzi" at bounding box center [110, 183] width 112 height 8
click at [133, 179] on span "🌱 Saistība ar ikdienas dzīvi un praktisko pieredzi" at bounding box center [110, 183] width 112 height 8
click at [131, 156] on label "➕ Papildu materiāli un resursi" at bounding box center [175, 158] width 278 height 18
click at [115, 205] on span "🖼️ Ilustrācijas, diagrammas, infografikas" at bounding box center [99, 207] width 91 height 8
click at [81, 204] on span "🖼️ Ilustrācijas, diagrammas, infografikas" at bounding box center [99, 207] width 91 height 8
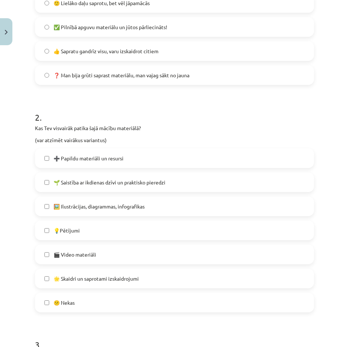
click at [86, 248] on label "🎬 Video materiāli" at bounding box center [175, 254] width 278 height 18
click at [88, 279] on span "🌟 Skaidri un saprotami izskaidrojumi" at bounding box center [96, 279] width 85 height 8
click at [93, 201] on label "🖼️ Ilustrācijas, diagrammas, infografikas" at bounding box center [175, 206] width 278 height 18
drag, startPoint x: 54, startPoint y: 235, endPoint x: 26, endPoint y: 246, distance: 29.8
click at [54, 235] on label "💡Pētījumi" at bounding box center [175, 230] width 278 height 18
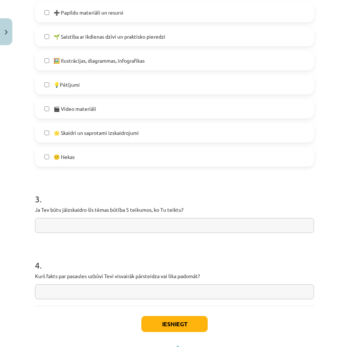
scroll to position [415, 0]
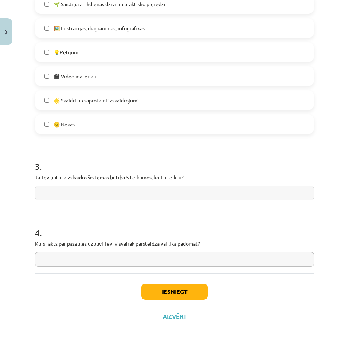
click at [89, 184] on div "3 . Ja Tev būtu jāizskaidro šīs tēmas būtība 5 teikumos, ko Tu teiktu?" at bounding box center [174, 175] width 279 height 52
click at [116, 191] on input "text" at bounding box center [174, 192] width 279 height 15
drag, startPoint x: 146, startPoint y: 175, endPoint x: 159, endPoint y: 175, distance: 12.4
click at [159, 175] on p "Ja Tev būtu jāizskaidro šīs tēmas būtība 5 teikumos, ko Tu teiktu?" at bounding box center [174, 177] width 279 height 8
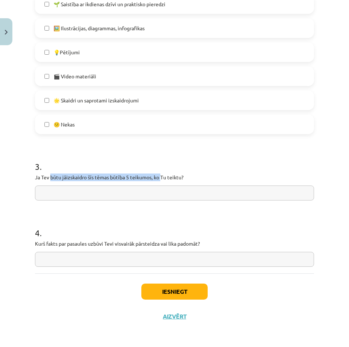
click at [160, 175] on p "Ja Tev būtu jāizskaidro šīs tēmas būtība 5 teikumos, ko Tu teiktu?" at bounding box center [174, 177] width 279 height 8
click at [146, 261] on input "text" at bounding box center [174, 259] width 279 height 15
click at [182, 221] on h1 "4 ." at bounding box center [174, 226] width 279 height 23
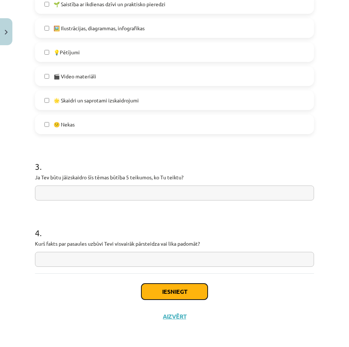
click at [165, 292] on button "Iesniegt" at bounding box center [174, 291] width 66 height 16
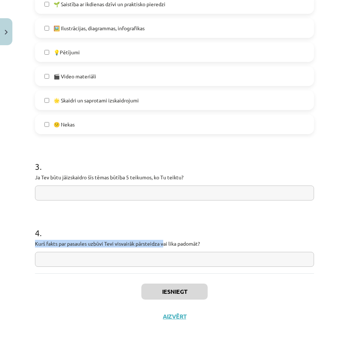
drag, startPoint x: 161, startPoint y: 239, endPoint x: 233, endPoint y: 235, distance: 71.9
click at [228, 234] on div "4 . Kurš fakts par pasaules uzbūvi Tevi visvairāk pārsteidza vai lika padomāt?" at bounding box center [174, 241] width 279 height 52
click at [238, 235] on h1 "4 ." at bounding box center [174, 226] width 279 height 23
drag, startPoint x: 179, startPoint y: 240, endPoint x: 215, endPoint y: 237, distance: 36.5
click at [198, 238] on div "4 . Kurš fakts par pasaules uzbūvi Tevi visvairāk pārsteidza vai lika padomāt?" at bounding box center [174, 241] width 279 height 52
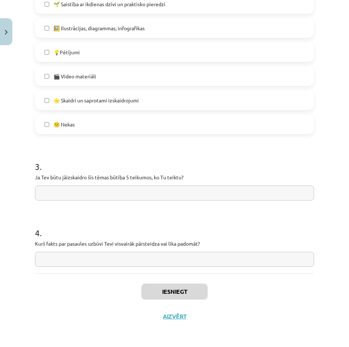
click at [215, 237] on h1 "4 ." at bounding box center [174, 226] width 279 height 23
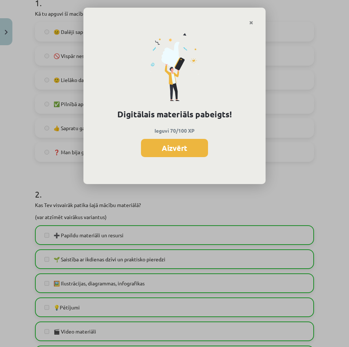
scroll to position [265, 0]
click at [186, 142] on button "Aizvērt" at bounding box center [174, 148] width 67 height 18
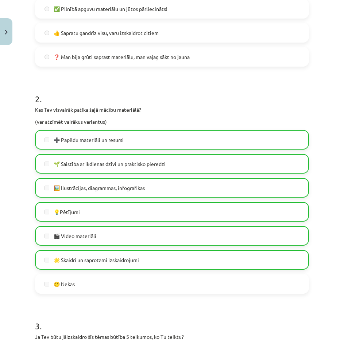
scroll to position [374, 0]
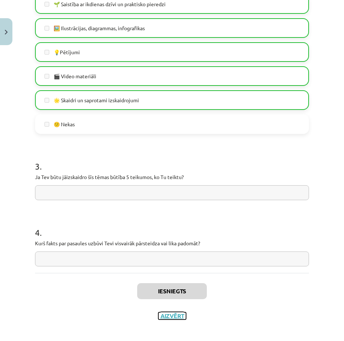
click at [163, 313] on button "Aizvērt" at bounding box center [172, 316] width 28 height 7
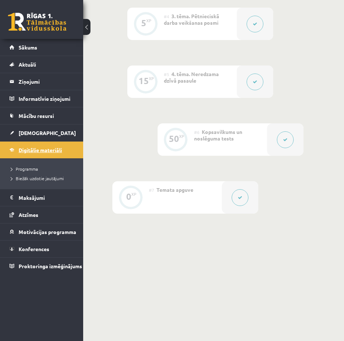
click at [29, 152] on span "Digitālie materiāli" at bounding box center [40, 150] width 43 height 7
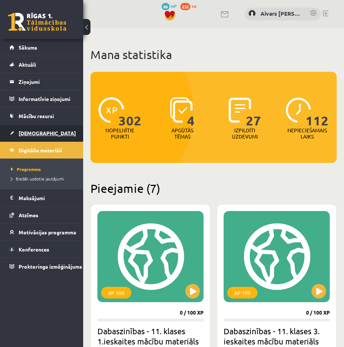
click at [31, 133] on span "[DEMOGRAPHIC_DATA]" at bounding box center [47, 133] width 57 height 7
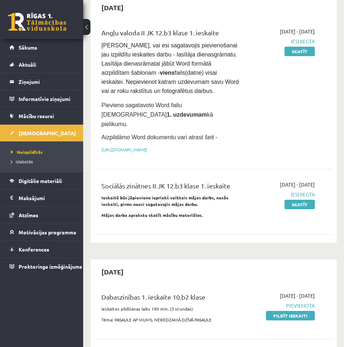
scroll to position [182, 0]
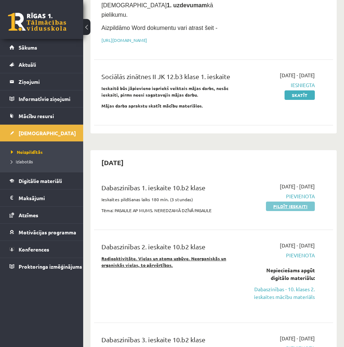
click at [293, 202] on link "Pildīt ieskaiti" at bounding box center [290, 205] width 49 height 9
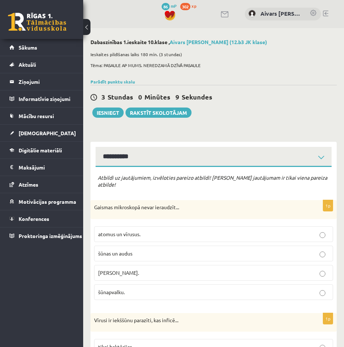
scroll to position [109, 0]
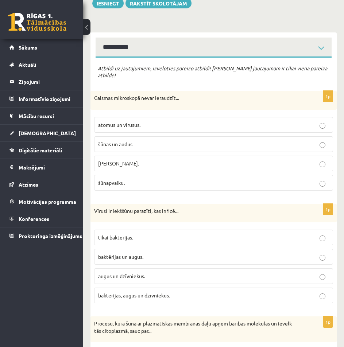
drag, startPoint x: 125, startPoint y: 89, endPoint x: 146, endPoint y: 86, distance: 21.0
click at [130, 94] on p "Gaismas mikroskopā nevar ieraudzīt..." at bounding box center [195, 97] width 202 height 7
click at [152, 91] on div "Gaismas mikroskopā nevar ieraudzīt..." at bounding box center [213, 100] width 246 height 19
click at [158, 117] on label "atomus un vīrusus." at bounding box center [213, 125] width 239 height 16
click at [171, 136] on label "šūnas un audus" at bounding box center [213, 144] width 239 height 16
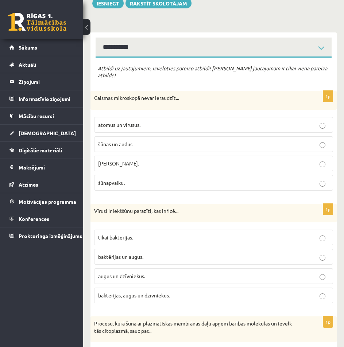
click at [171, 121] on p "atomus un vīrusus." at bounding box center [213, 125] width 231 height 8
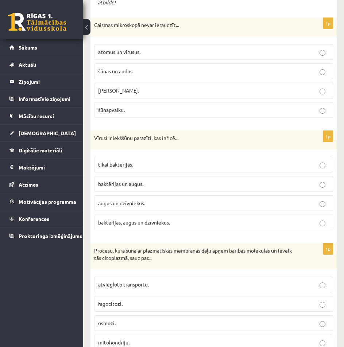
click at [158, 219] on span "baktērijas, augus un dzīvniekus." at bounding box center [134, 222] width 72 height 7
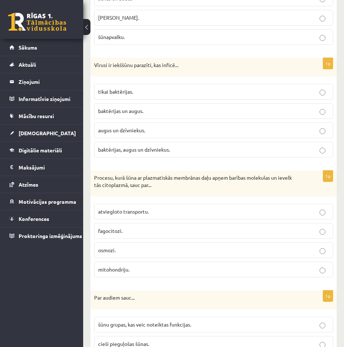
scroll to position [291, 0]
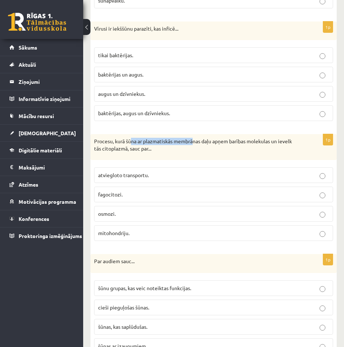
drag, startPoint x: 168, startPoint y: 132, endPoint x: 226, endPoint y: 136, distance: 58.1
click at [210, 138] on p "Procesu, kurā šūna ar plazmatiskās membrānas daļu apņem barības molekulas un ie…" at bounding box center [195, 145] width 202 height 14
click at [226, 138] on p "Procesu, kurā šūna ar plazmatiskās membrānas daļu apņem barības molekulas un ie…" at bounding box center [195, 145] width 202 height 14
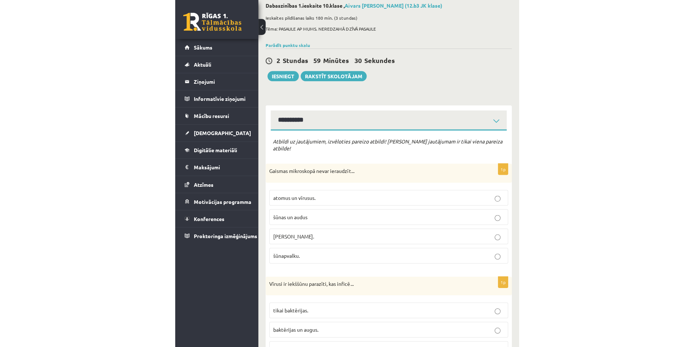
scroll to position [0, 0]
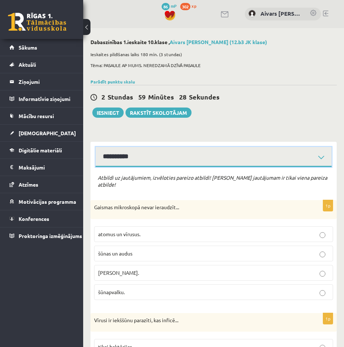
click at [323, 156] on select "**********" at bounding box center [213, 157] width 236 height 20
select select "**********"
click at [95, 147] on select "**********" at bounding box center [213, 157] width 236 height 20
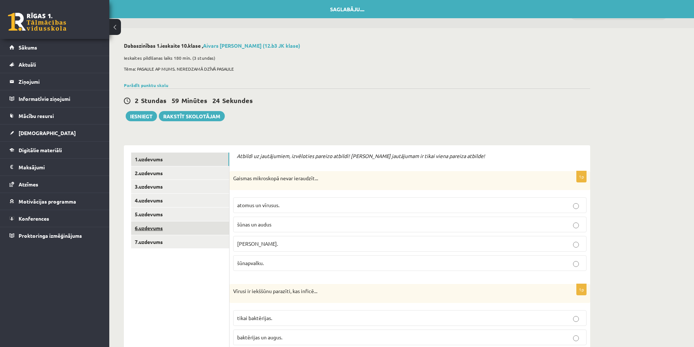
scroll to position [73, 0]
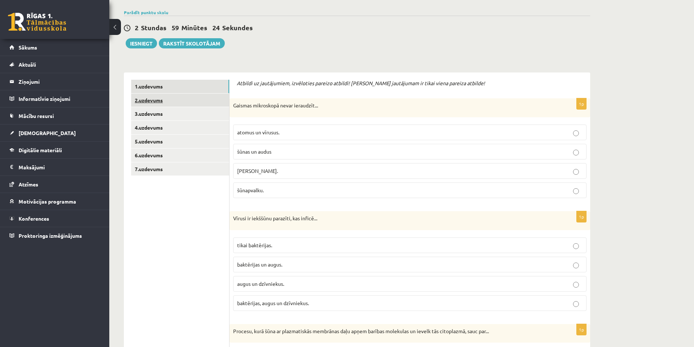
click at [157, 100] on link "2.uzdevums" at bounding box center [180, 100] width 98 height 13
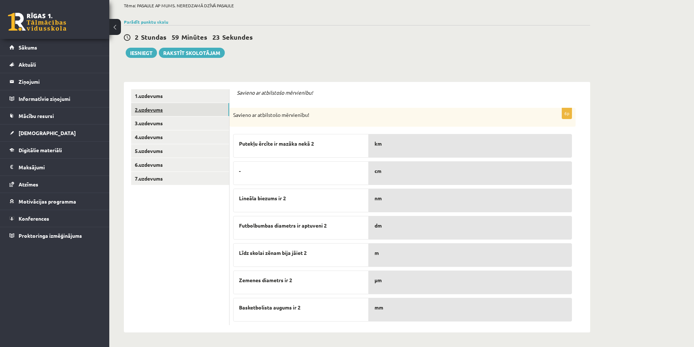
scroll to position [63, 0]
click at [160, 113] on link "2.uzdevums" at bounding box center [180, 109] width 98 height 13
click at [167, 95] on link "1.uzdevums" at bounding box center [180, 95] width 98 height 13
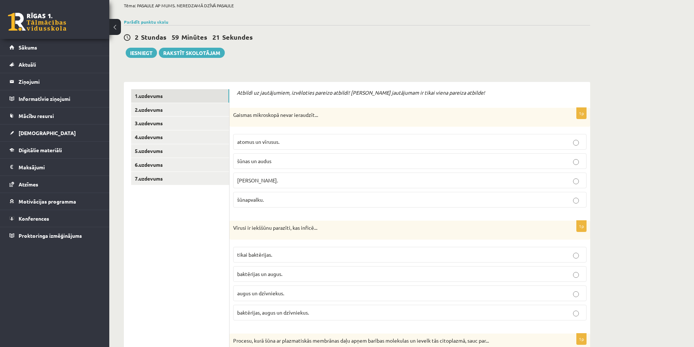
click at [322, 141] on p "atomus un vīrusus." at bounding box center [409, 142] width 345 height 8
click at [306, 201] on p "šūnapvalku." at bounding box center [409, 200] width 345 height 8
click at [307, 139] on p "atomus un vīrusus." at bounding box center [409, 142] width 345 height 8
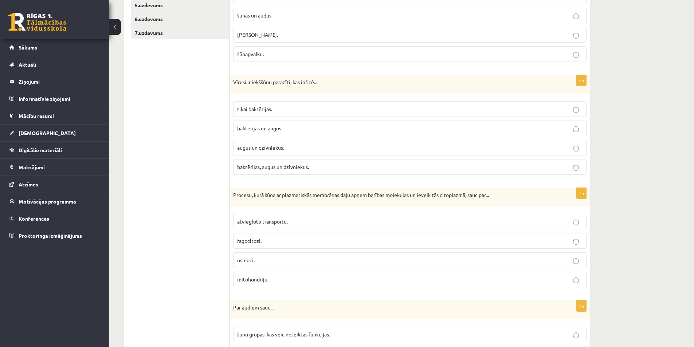
click at [279, 166] on span "baktērijas, augus un dzīvniekus." at bounding box center [273, 167] width 72 height 7
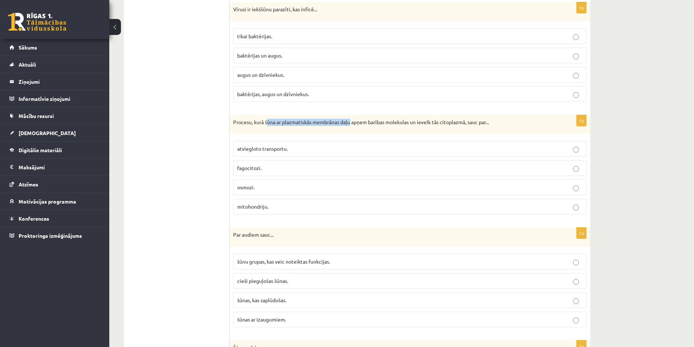
drag, startPoint x: 276, startPoint y: 117, endPoint x: 390, endPoint y: 124, distance: 114.2
click at [343, 122] on div "Procesu, kurā šūna ar plazmatiskās membrānas daļu apņem barības molekulas un ie…" at bounding box center [410, 124] width 361 height 19
click at [343, 124] on p "Procesu, kurā šūna ar plazmatiskās membrānas daļu apņem barības molekulas un ie…" at bounding box center [391, 122] width 317 height 7
click at [287, 145] on p "atviegloto transportu." at bounding box center [409, 149] width 345 height 8
click at [287, 165] on p "fagocitozi." at bounding box center [409, 168] width 345 height 8
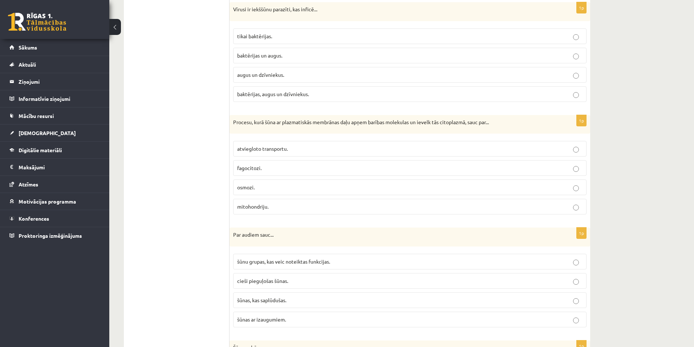
click at [285, 184] on p "osmozi." at bounding box center [409, 188] width 345 height 8
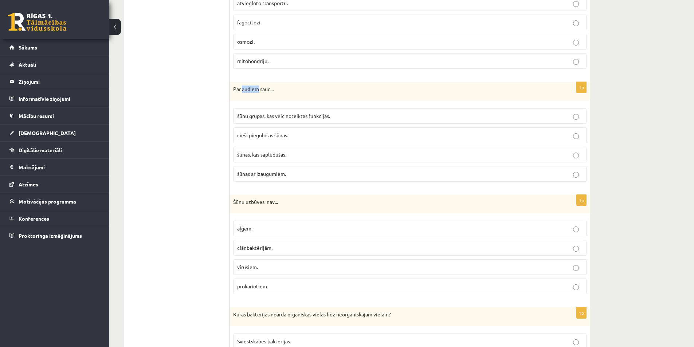
drag, startPoint x: 243, startPoint y: 89, endPoint x: 254, endPoint y: 91, distance: 11.7
click at [258, 91] on p "Par audiem sauc..." at bounding box center [391, 89] width 317 height 7
drag, startPoint x: 232, startPoint y: 87, endPoint x: 270, endPoint y: 86, distance: 37.6
click at [270, 86] on div "Par audiem sauc..." at bounding box center [410, 91] width 361 height 19
click at [311, 135] on p "cieši pieguļošas šūnas." at bounding box center [409, 136] width 345 height 8
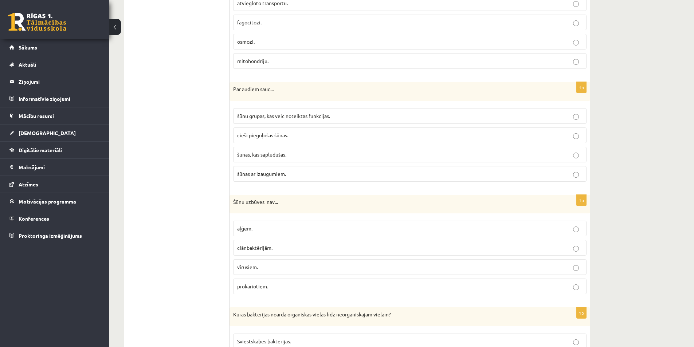
click at [302, 138] on p "cieši pieguļošas šūnas." at bounding box center [409, 136] width 345 height 8
click at [302, 148] on label "šūnas, kas saplūdušas." at bounding box center [409, 155] width 353 height 16
click at [303, 137] on p "cieši pieguļošas šūnas." at bounding box center [409, 136] width 345 height 8
click at [303, 151] on p "šūnas, kas saplūdušas." at bounding box center [409, 155] width 345 height 8
drag, startPoint x: 253, startPoint y: 200, endPoint x: 297, endPoint y: 202, distance: 43.8
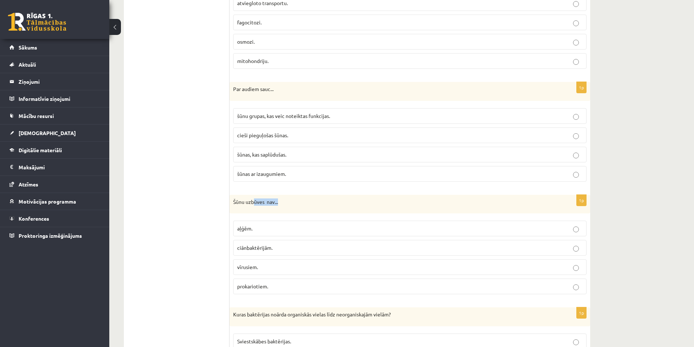
click at [295, 202] on p "Šūnu uzbūves nav..." at bounding box center [391, 202] width 317 height 7
click at [297, 202] on p "Šūnu uzbūves nav..." at bounding box center [391, 202] width 317 height 7
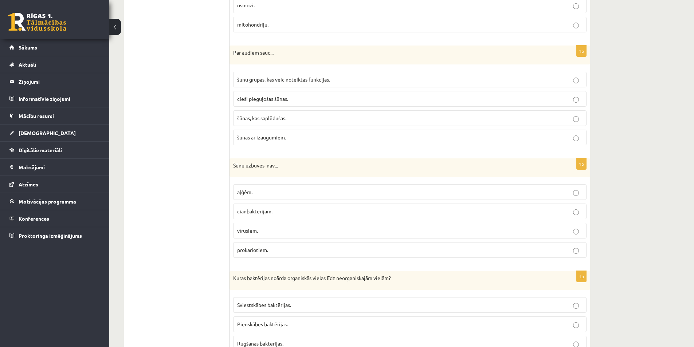
click at [274, 190] on p "aļģēm." at bounding box center [409, 192] width 345 height 8
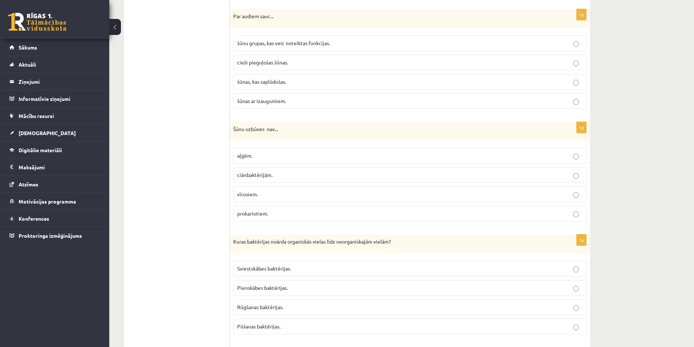
scroll to position [537, 0]
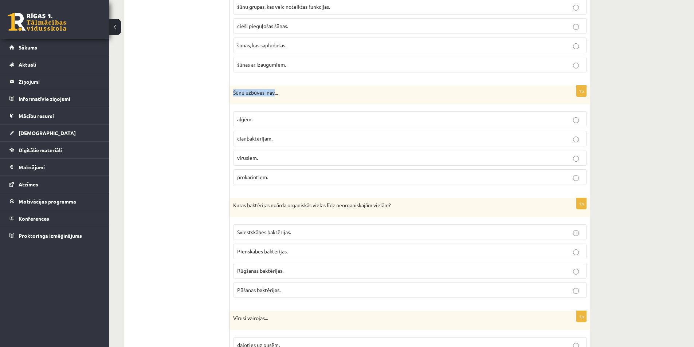
drag, startPoint x: 231, startPoint y: 90, endPoint x: 275, endPoint y: 95, distance: 44.0
click at [275, 95] on div "Šūnu uzbūves nav..." at bounding box center [410, 95] width 361 height 19
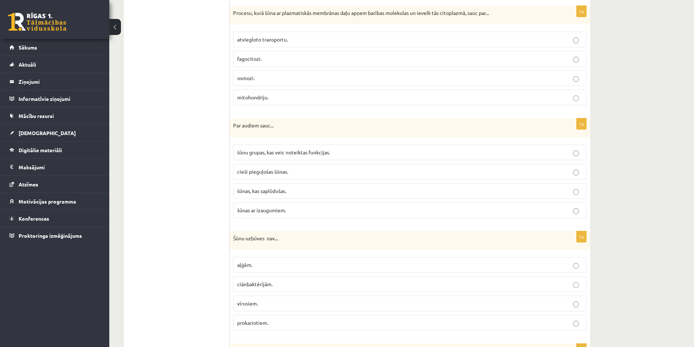
click at [272, 97] on p "mitohondriju." at bounding box center [409, 98] width 345 height 8
click at [269, 79] on p "osmozi." at bounding box center [409, 78] width 345 height 8
click at [270, 61] on p "fagocitozi." at bounding box center [409, 59] width 345 height 8
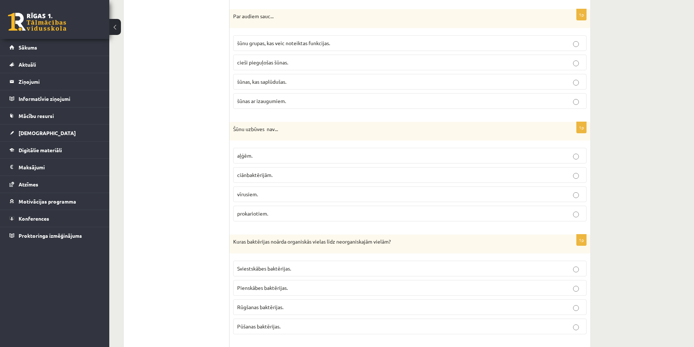
scroll to position [573, 0]
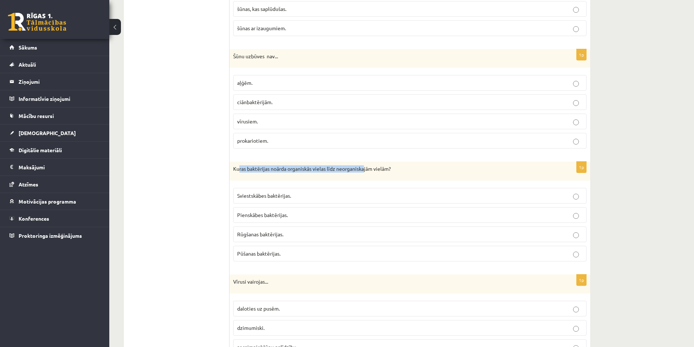
drag, startPoint x: 238, startPoint y: 167, endPoint x: 366, endPoint y: 169, distance: 127.5
click at [343, 170] on p "Kuras baktērijas noārda organiskās vielas līdz neorganiskajām vielām?" at bounding box center [391, 168] width 317 height 7
click at [343, 169] on p "Kuras baktērijas noārda organiskās vielas līdz neorganiskajām vielām?" at bounding box center [391, 168] width 317 height 7
drag, startPoint x: 313, startPoint y: 163, endPoint x: 377, endPoint y: 167, distance: 63.9
click at [343, 168] on div "Kuras baktērijas noārda organiskās vielas līdz neorganiskajām vielām?" at bounding box center [410, 171] width 361 height 19
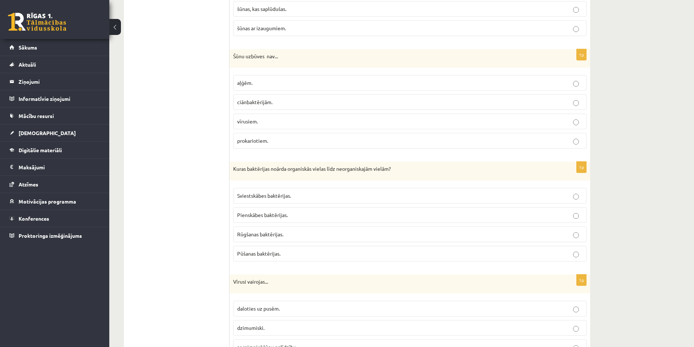
click at [343, 166] on p "Kuras baktērijas noārda organiskās vielas līdz neorganiskajām vielām?" at bounding box center [391, 168] width 317 height 7
drag, startPoint x: 370, startPoint y: 173, endPoint x: 404, endPoint y: 173, distance: 33.9
click at [343, 173] on div "Kuras baktērijas noārda organiskās vielas līdz neorganiskajām vielām?" at bounding box center [410, 171] width 361 height 19
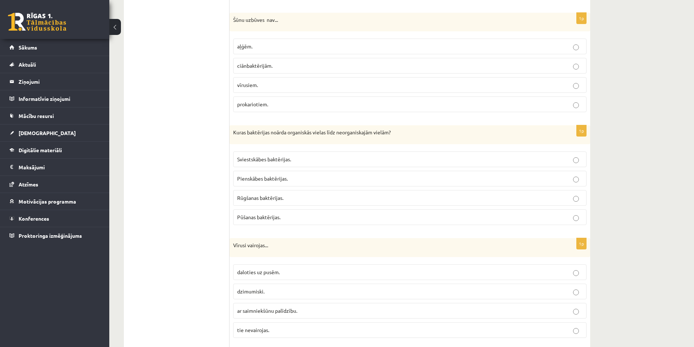
click at [283, 202] on label "Rūgšanas baktērijas." at bounding box center [409, 198] width 353 height 16
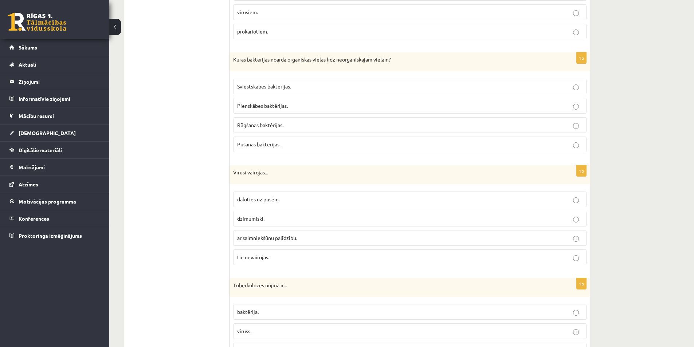
click at [264, 144] on span "Pūšanas baktērijas." at bounding box center [258, 144] width 43 height 7
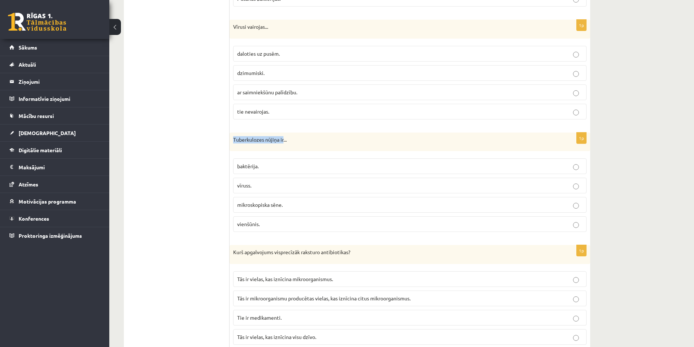
drag, startPoint x: 234, startPoint y: 139, endPoint x: 282, endPoint y: 142, distance: 47.8
click at [282, 142] on p "Tuberkulozes nūjiņa ir..." at bounding box center [391, 139] width 317 height 7
click at [269, 180] on label "vīruss." at bounding box center [409, 186] width 353 height 16
click at [275, 184] on p "vīruss." at bounding box center [409, 186] width 345 height 8
click at [270, 160] on label "baktērija." at bounding box center [409, 166] width 353 height 16
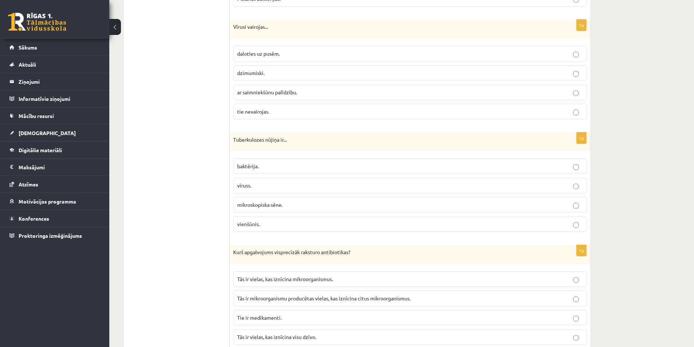
click at [275, 186] on p "vīruss." at bounding box center [409, 186] width 345 height 8
click at [276, 201] on label "mikroskopiska sēne." at bounding box center [409, 205] width 353 height 16
click at [257, 190] on label "vīruss." at bounding box center [409, 186] width 353 height 16
click at [259, 200] on label "mikroskopiska sēne." at bounding box center [409, 205] width 353 height 16
click at [267, 190] on label "vīruss." at bounding box center [409, 186] width 353 height 16
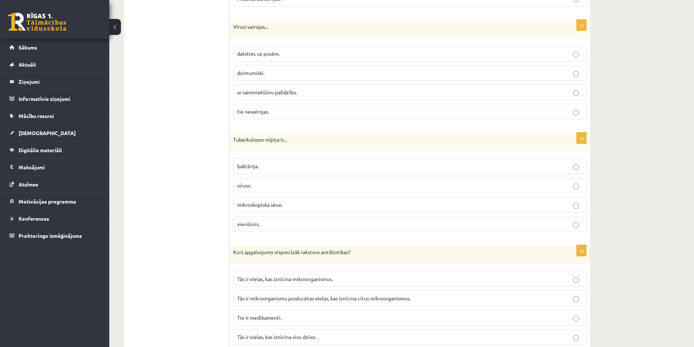
click at [267, 207] on span "mikroskopiska sēne." at bounding box center [260, 204] width 46 height 7
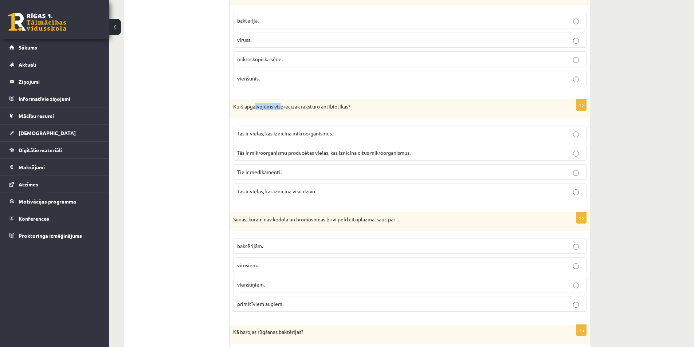
click at [295, 107] on p "Kurš apgalvojums visprecīzāk raksturo antibiotikas?" at bounding box center [391, 106] width 317 height 7
click at [343, 109] on p "Kurš apgalvojums visprecīzāk raksturo antibiotikas?" at bounding box center [391, 106] width 317 height 7
drag, startPoint x: 285, startPoint y: 154, endPoint x: 348, endPoint y: 156, distance: 63.8
click at [343, 156] on p "Tās ir mikroorganismu producētas vielas, kas iznīcina citus mikroorganismus." at bounding box center [409, 153] width 345 height 8
click at [196, 154] on ul "1.uzdevums 2.uzdevums 3.uzdevums 4.uzdevums 5.uzdevums 6.uzdevums 7.uzdevums" at bounding box center [180, 313] width 98 height 2268
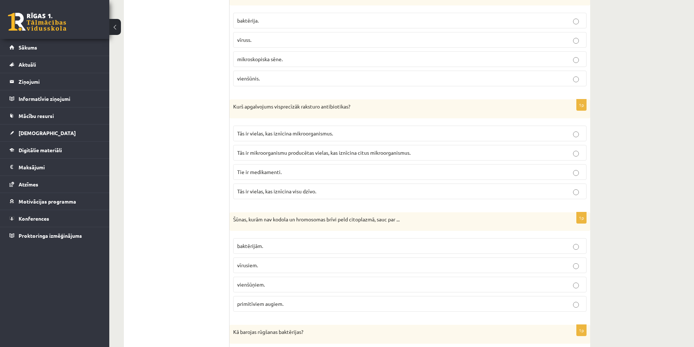
scroll to position [1011, 0]
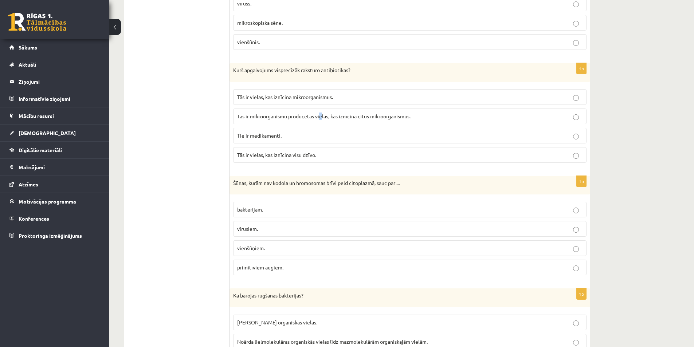
drag, startPoint x: 321, startPoint y: 117, endPoint x: 338, endPoint y: 127, distance: 20.4
click at [321, 117] on span "Tās ir mikroorganismu producētas vielas, kas iznīcina citus mikroorganismus." at bounding box center [323, 116] width 173 height 7
click at [343, 124] on label "Tās ir mikroorganismu producētas vielas, kas iznīcina citus mikroorganismus." at bounding box center [409, 117] width 353 height 16
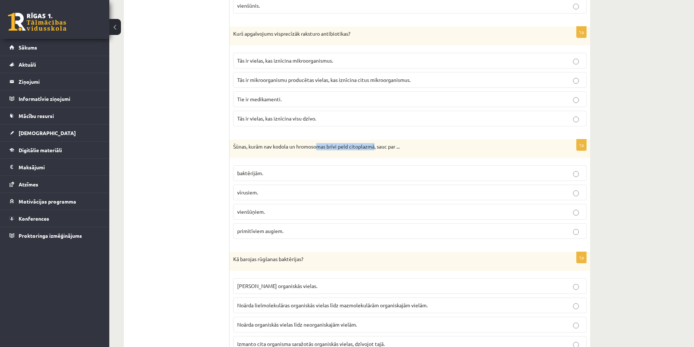
drag, startPoint x: 381, startPoint y: 149, endPoint x: 391, endPoint y: 149, distance: 9.5
click at [343, 149] on p "Šūnas, kurām nav kodola un hromosomas brīvi peld citoplazmā, sauc par ..." at bounding box center [391, 146] width 317 height 7
click at [262, 211] on span "vienšūņiem." at bounding box center [251, 211] width 28 height 7
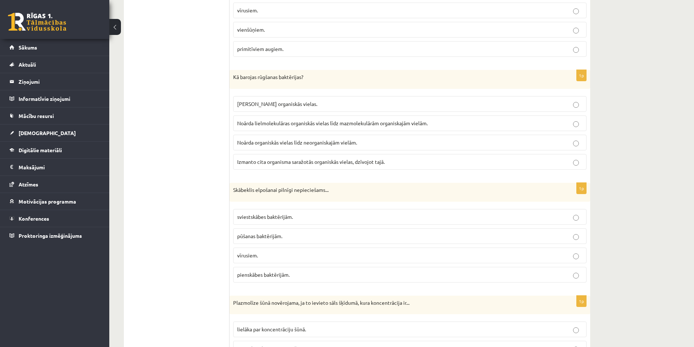
scroll to position [1302, 0]
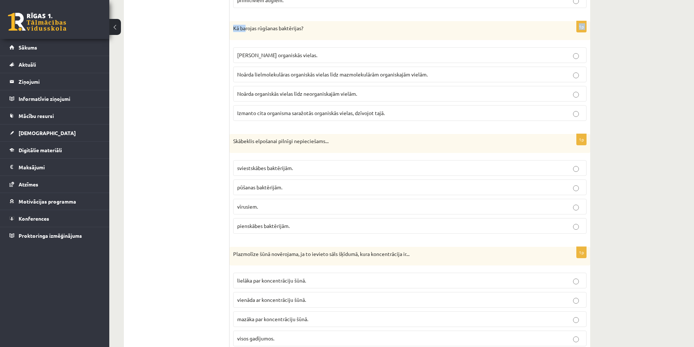
drag, startPoint x: 281, startPoint y: 3, endPoint x: 298, endPoint y: 6, distance: 17.8
click at [298, 3] on form "Atbildi uz jautājumiem, izvēloties pareizo atbildi! Katram jautājumam ir tikai …" at bounding box center [410, 9] width 346 height 2268
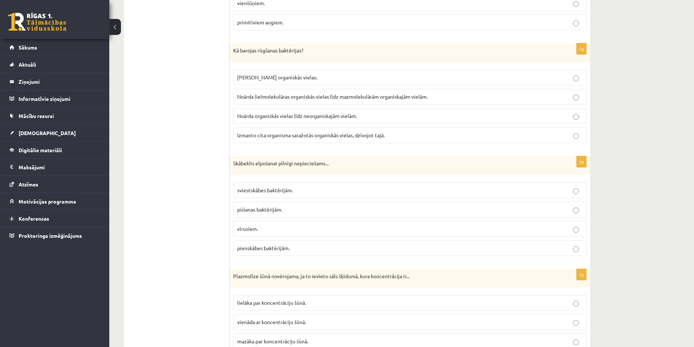
click at [294, 61] on div "Kā barojas rūgšanas baktērijas?" at bounding box center [410, 52] width 361 height 19
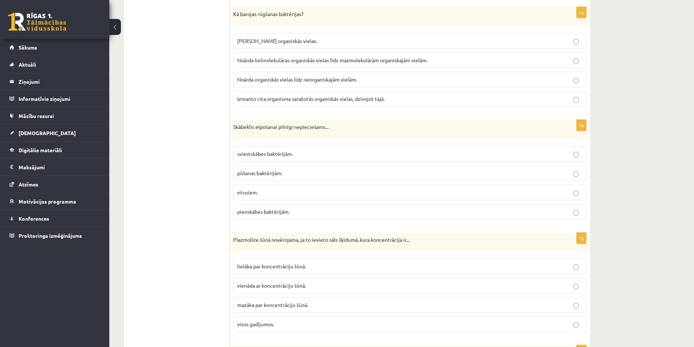
click at [286, 63] on p "Noārda lielmolekulāras organiskās vielas līdz mazmolekulārām organiskajām vielā…" at bounding box center [409, 60] width 345 height 8
click at [286, 79] on span "Noārda organiskās vielas līdz neorganiskajām vielām." at bounding box center [297, 79] width 120 height 7
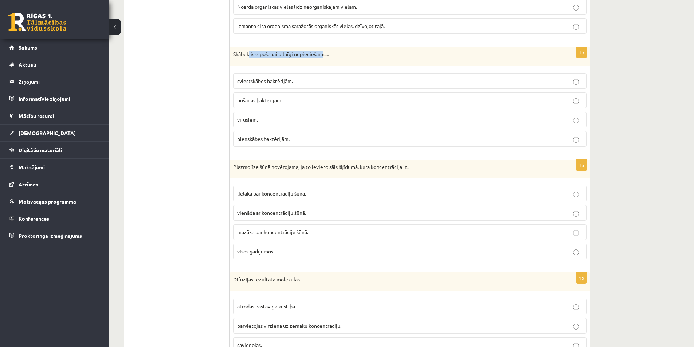
drag, startPoint x: 249, startPoint y: 54, endPoint x: 338, endPoint y: 56, distance: 89.3
click at [334, 56] on p "Skābeklis elpošanai pilnīgi nepieciešams..." at bounding box center [391, 54] width 317 height 7
click at [338, 56] on p "Skābeklis elpošanai pilnīgi nepieciešams..." at bounding box center [391, 54] width 317 height 7
click at [284, 100] on p "pūšanas baktērijām." at bounding box center [409, 101] width 345 height 8
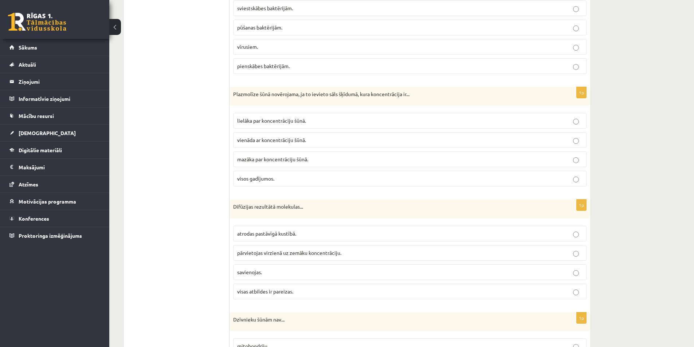
scroll to position [1474, 0]
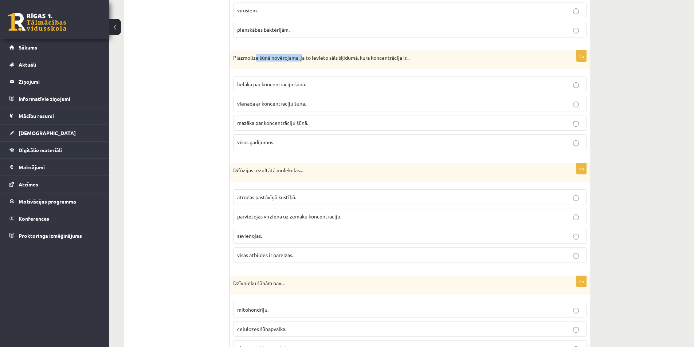
drag, startPoint x: 257, startPoint y: 57, endPoint x: 306, endPoint y: 54, distance: 49.7
click at [306, 54] on p "Plazmolīze šūnā novērojama, ja to ievieto sāls šķīdumā, kura koncentrācija ir..." at bounding box center [391, 57] width 317 height 7
click at [311, 56] on p "Plazmolīze šūnā novērojama, ja to ievieto sāls šķīdumā, kura koncentrācija ir..." at bounding box center [391, 57] width 317 height 7
click at [297, 62] on div "Plazmolīze šūnā novērojama, ja to ievieto sāls šķīdumā, kura koncentrācija ir..." at bounding box center [410, 60] width 361 height 19
drag, startPoint x: 336, startPoint y: 50, endPoint x: 369, endPoint y: 48, distance: 32.8
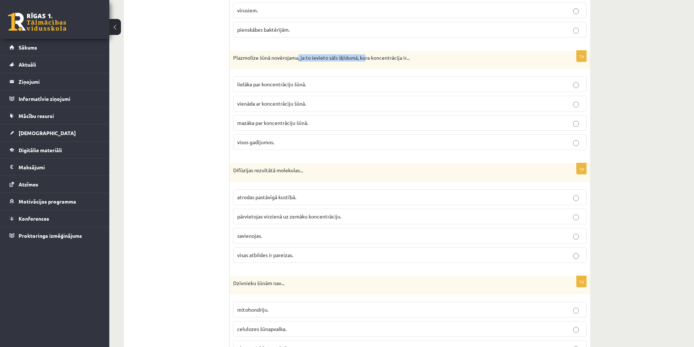
click at [247, 58] on p "Plazmolīze šūnā novērojama, ja to ievieto sāls šķīdumā, kura koncentrācija ir..." at bounding box center [391, 57] width 317 height 7
click at [265, 85] on span "lielāka par koncentrāciju šūnā." at bounding box center [271, 84] width 69 height 7
drag, startPoint x: 273, startPoint y: 55, endPoint x: 335, endPoint y: 58, distance: 62.3
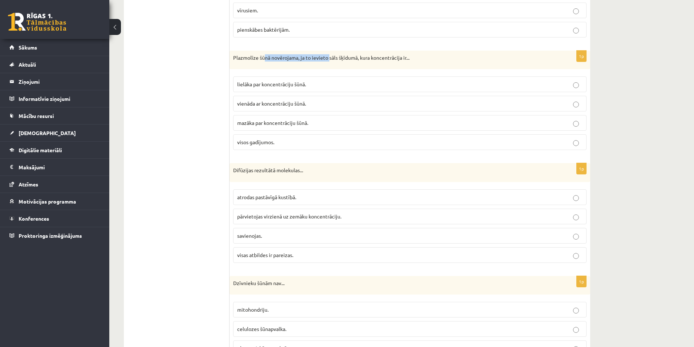
click at [332, 57] on p "Plazmolīze šūnā novērojama, ja to ievieto sāls šķīdumā, kura koncentrācija ir..." at bounding box center [391, 57] width 317 height 7
click at [335, 58] on p "Plazmolīze šūnā novērojama, ja to ievieto sāls šķīdumā, kura koncentrācija ir..." at bounding box center [391, 57] width 317 height 7
click at [259, 138] on label "visos gadījumos." at bounding box center [409, 142] width 353 height 16
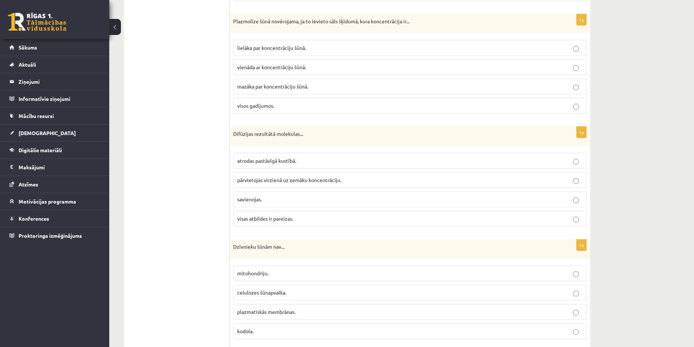
scroll to position [1547, 0]
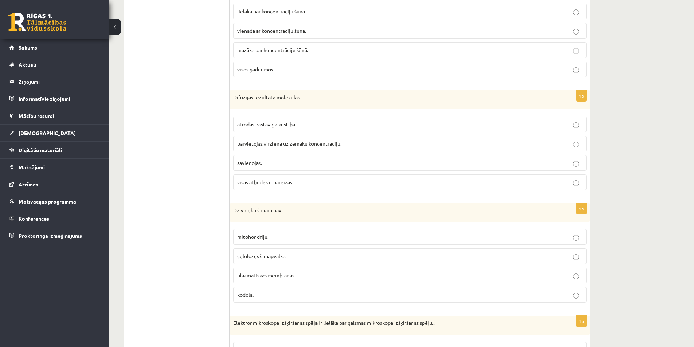
click at [279, 144] on span "pārvietojas virzienā uz zemāku koncentrāciju." at bounding box center [289, 143] width 104 height 7
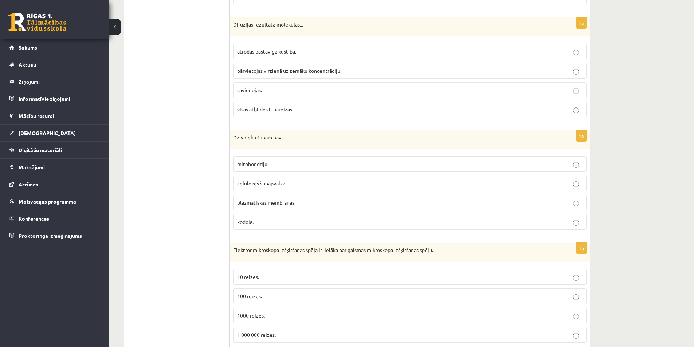
scroll to position [1656, 0]
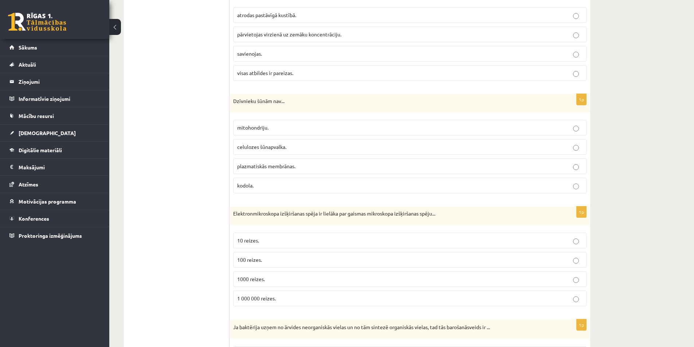
click at [292, 169] on span "plazmatiskās membrānas." at bounding box center [266, 166] width 58 height 7
click at [280, 123] on label "mitohondriju." at bounding box center [409, 128] width 353 height 16
click at [287, 150] on p "celulozes šūnapvalka." at bounding box center [409, 147] width 345 height 8
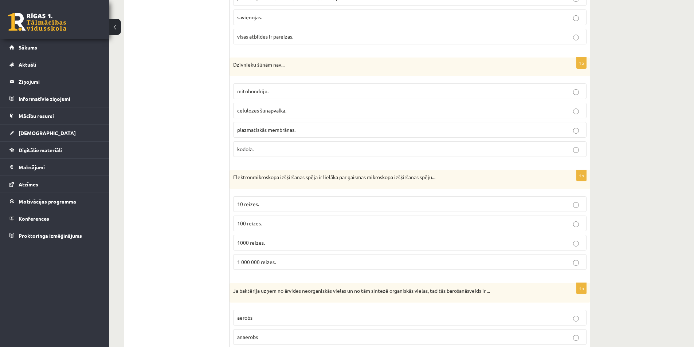
scroll to position [1766, 0]
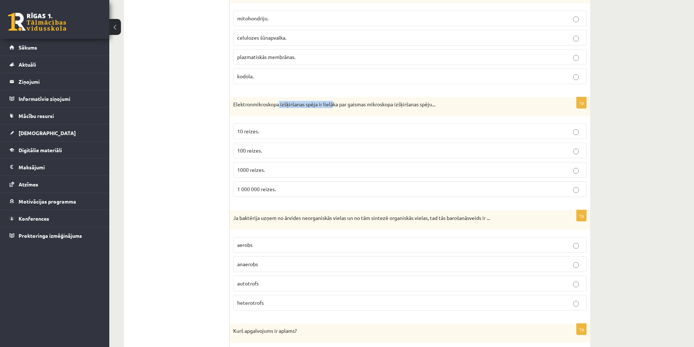
drag, startPoint x: 285, startPoint y: 107, endPoint x: 354, endPoint y: 110, distance: 68.9
click at [338, 108] on div "Elektronmikroskopa izšķiršanas spēja ir lielāka par gaismas mikroskopa izšķirša…" at bounding box center [410, 106] width 361 height 19
click at [343, 110] on div "Elektronmikroskopa izšķiršanas spēja ir lielāka par gaismas mikroskopa izšķirša…" at bounding box center [410, 106] width 361 height 19
click at [283, 187] on p "1 000 000 reizes." at bounding box center [409, 189] width 345 height 8
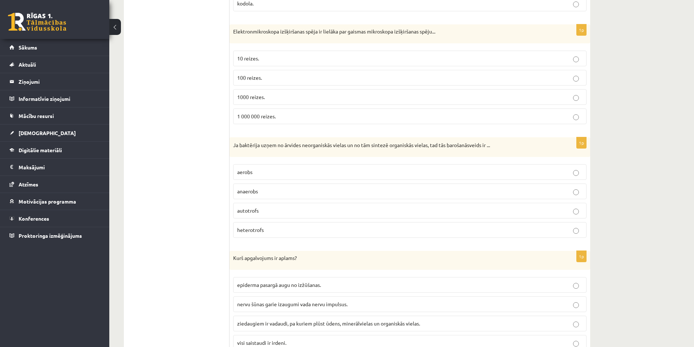
scroll to position [1875, 0]
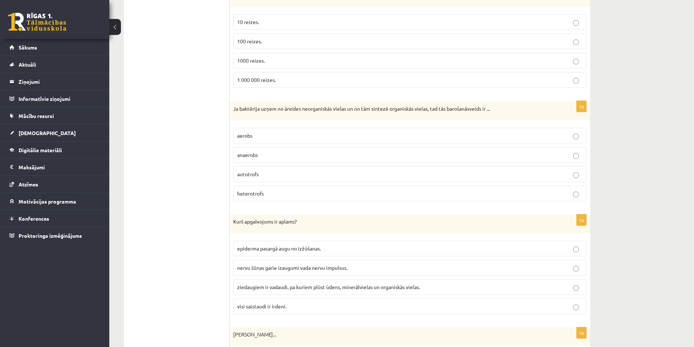
drag, startPoint x: 424, startPoint y: 104, endPoint x: 486, endPoint y: 103, distance: 61.6
click at [343, 103] on div "Ja baktērija uzņem no ārvides neorganiskās vielas un no tām sintezē organiskās …" at bounding box center [410, 111] width 361 height 20
click at [271, 132] on p "aerobs" at bounding box center [409, 136] width 345 height 8
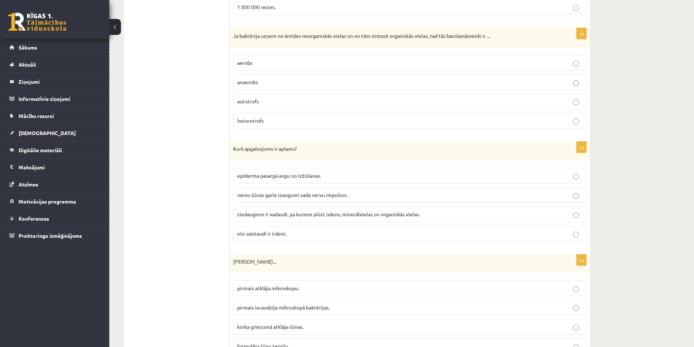
click at [264, 96] on label "autotrofs" at bounding box center [409, 102] width 353 height 16
click at [276, 112] on fieldset "aerobs anaerobs autotrofs heterotrofs" at bounding box center [409, 90] width 353 height 79
click at [283, 118] on p "heterotrofs" at bounding box center [409, 121] width 345 height 8
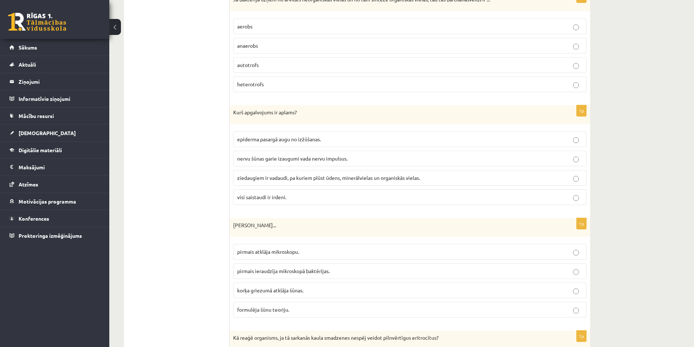
click at [288, 180] on span "ziedaugiem ir vadaudi, pa kuriem plūst ūdens, minerālvielas un organiskās viela…" at bounding box center [328, 177] width 183 height 7
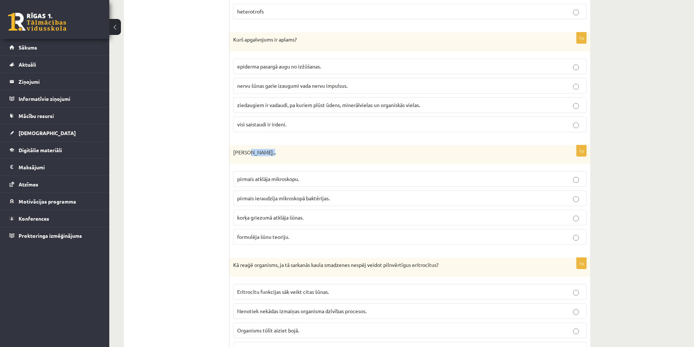
drag, startPoint x: 254, startPoint y: 152, endPoint x: 278, endPoint y: 150, distance: 23.7
click at [274, 150] on p "[PERSON_NAME]..." at bounding box center [391, 152] width 317 height 7
click at [280, 150] on p "[PERSON_NAME]..." at bounding box center [391, 152] width 317 height 7
click at [270, 156] on p "[PERSON_NAME]..." at bounding box center [391, 152] width 317 height 7
drag, startPoint x: 246, startPoint y: 152, endPoint x: 251, endPoint y: 154, distance: 5.9
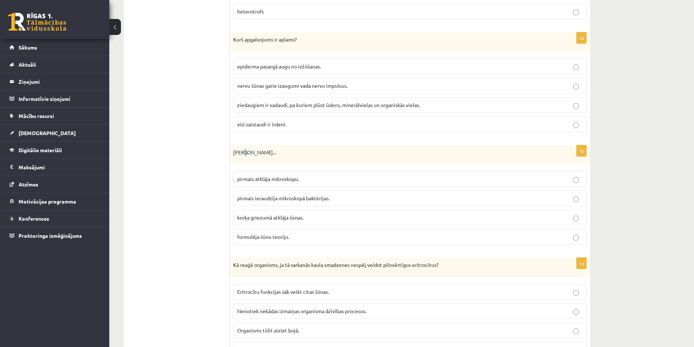
click at [246, 152] on p "[PERSON_NAME]..." at bounding box center [391, 152] width 317 height 7
drag, startPoint x: 263, startPoint y: 155, endPoint x: 233, endPoint y: 156, distance: 29.9
click at [233, 156] on p "[PERSON_NAME]..." at bounding box center [391, 152] width 317 height 7
click at [254, 152] on p "[PERSON_NAME]..." at bounding box center [391, 152] width 317 height 7
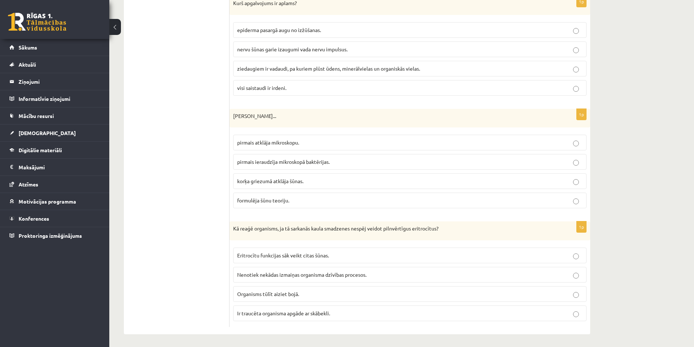
click at [317, 162] on span "pirmais ieraudzīja mikroskopā baktērijas." at bounding box center [283, 161] width 93 height 7
click at [287, 180] on span "korķa griezumā atklāja šūnas." at bounding box center [270, 181] width 66 height 7
click at [292, 187] on label "korķa griezumā atklāja šūnas." at bounding box center [409, 181] width 353 height 16
click at [290, 194] on label "formulēja šūnu teoriju." at bounding box center [409, 201] width 353 height 16
click at [287, 203] on span "formulēja šūnu teoriju." at bounding box center [263, 200] width 52 height 7
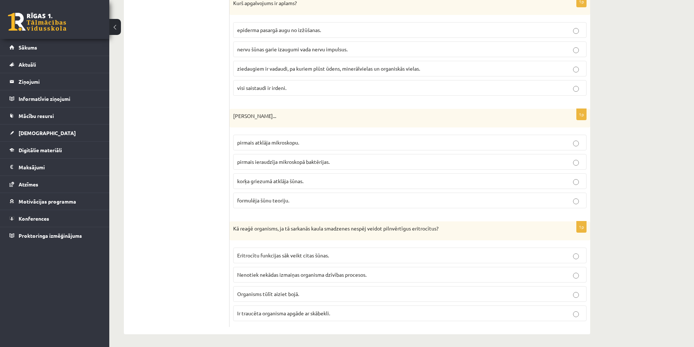
click at [302, 158] on p "pirmais ieraudzīja mikroskopā baktērijas." at bounding box center [409, 162] width 345 height 8
click at [273, 163] on span "pirmais ieraudzīja mikroskopā baktērijas." at bounding box center [283, 161] width 93 height 7
click at [279, 164] on span "pirmais ieraudzīja mikroskopā baktērijas." at bounding box center [283, 161] width 93 height 7
click at [288, 184] on span "korķa griezumā atklāja šūnas." at bounding box center [270, 181] width 66 height 7
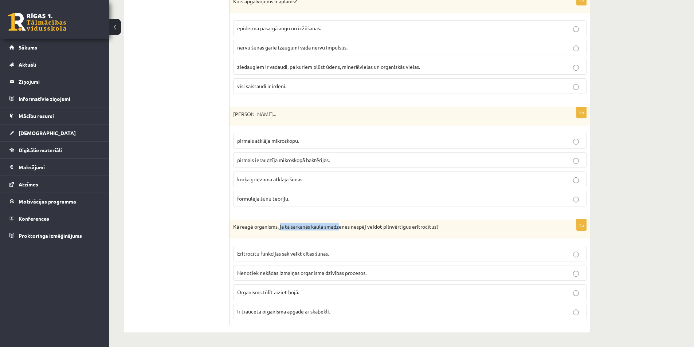
drag, startPoint x: 338, startPoint y: 231, endPoint x: 377, endPoint y: 231, distance: 39.4
click at [343, 231] on div "Kā reaģē organisms, ja tā sarkanās kaula smadzenes nespēj veidot pilnvērtīgus e…" at bounding box center [410, 229] width 361 height 19
click at [303, 257] on span "Eritrocītu funkcijas sāk veikt citas šūnas." at bounding box center [283, 253] width 92 height 7
click at [290, 275] on span "Nenotiek nekādas izmaiņas organisma dzīvības procesos." at bounding box center [301, 273] width 129 height 7
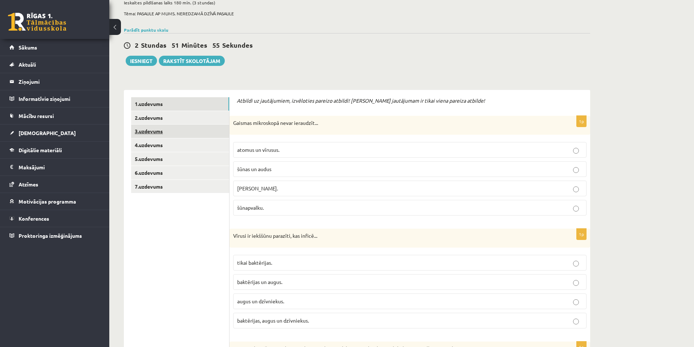
scroll to position [0, 0]
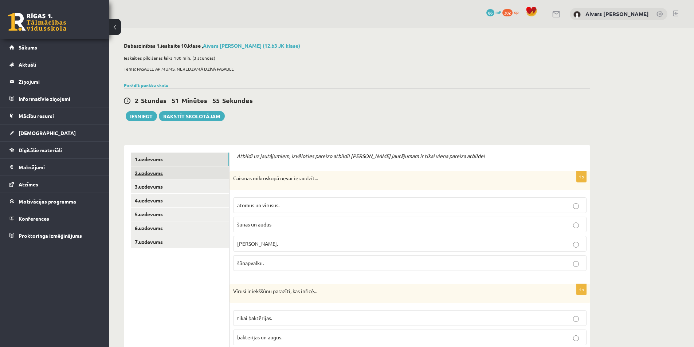
click at [157, 173] on link "2.uzdevums" at bounding box center [180, 172] width 98 height 13
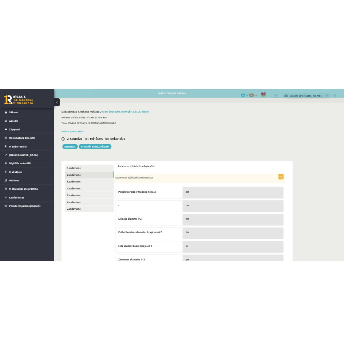
scroll to position [63, 0]
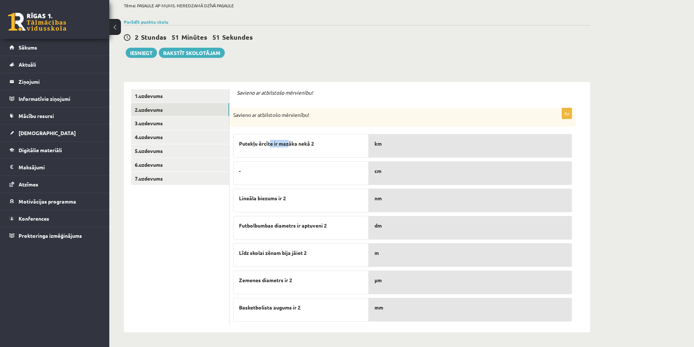
click at [307, 141] on span "Putekļu ērcīte ir mazāka nekā 2" at bounding box center [276, 144] width 75 height 8
click at [312, 141] on span "Putekļu ērcīte ir mazāka nekā 2" at bounding box center [276, 144] width 75 height 8
click at [343, 148] on div "km" at bounding box center [470, 146] width 203 height 24
drag, startPoint x: 281, startPoint y: 176, endPoint x: 287, endPoint y: 167, distance: 10.9
click at [287, 167] on div "-" at bounding box center [301, 173] width 136 height 24
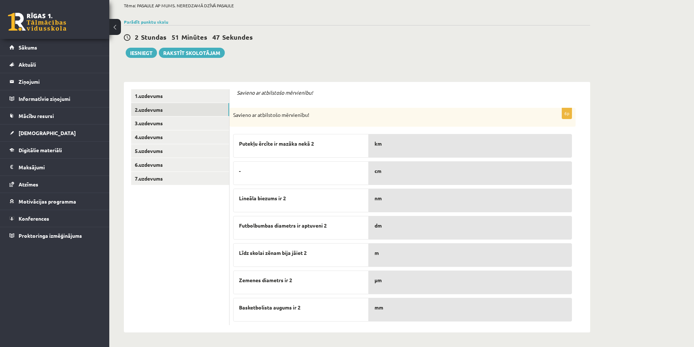
drag, startPoint x: 244, startPoint y: 172, endPoint x: 277, endPoint y: 177, distance: 32.9
click at [245, 172] on p "-" at bounding box center [301, 171] width 124 height 8
drag, startPoint x: 274, startPoint y: 281, endPoint x: 308, endPoint y: 281, distance: 33.9
click at [308, 281] on p "Zemenes diametrs ir 2" at bounding box center [301, 281] width 124 height 8
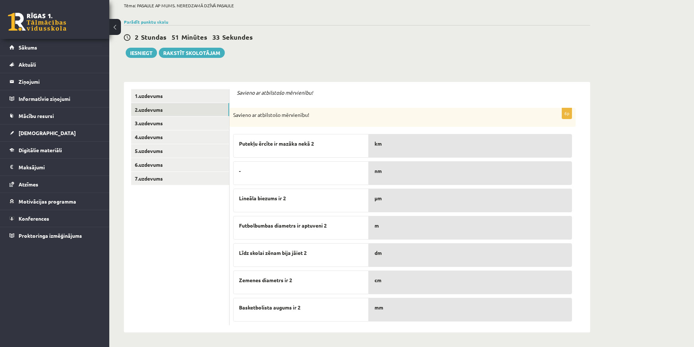
click at [343, 282] on p "Zemenes diametrs ir 2" at bounding box center [301, 281] width 124 height 8
drag, startPoint x: 283, startPoint y: 308, endPoint x: 310, endPoint y: 308, distance: 27.3
click at [310, 308] on p "Basketbolista augums ir 2" at bounding box center [301, 308] width 124 height 8
drag, startPoint x: 267, startPoint y: 174, endPoint x: 295, endPoint y: 181, distance: 28.7
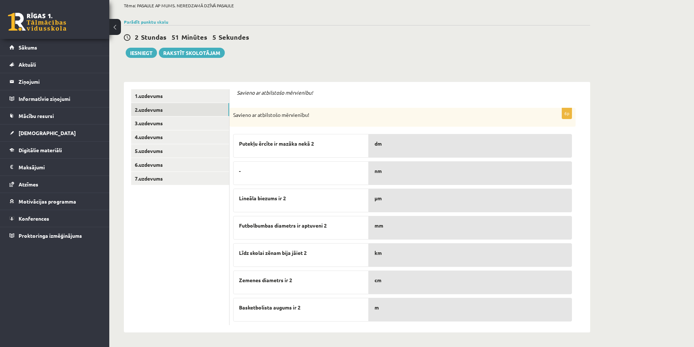
click at [295, 181] on div "-" at bounding box center [301, 173] width 136 height 24
drag, startPoint x: 245, startPoint y: 172, endPoint x: 241, endPoint y: 172, distance: 4.0
click at [242, 172] on p "-" at bounding box center [301, 171] width 124 height 8
drag, startPoint x: 239, startPoint y: 171, endPoint x: 251, endPoint y: 172, distance: 11.7
click at [251, 172] on p "-" at bounding box center [301, 171] width 124 height 8
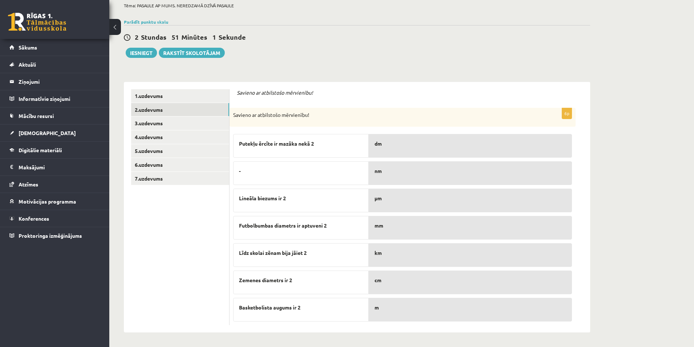
click at [343, 19] on div "Parādīt punktu skalu Atzīme No Līdz 1 0 13 2 14 20 3 21 27 4 28 35 5 36 42 6 43…" at bounding box center [357, 22] width 466 height 7
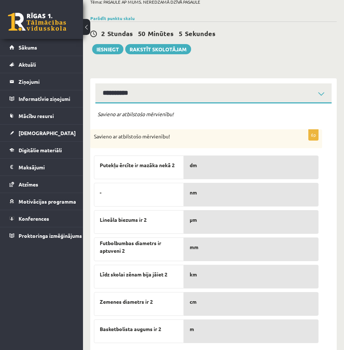
scroll to position [78, 0]
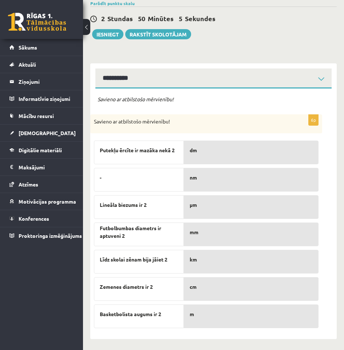
click at [144, 235] on span "Futbolbumbas diametrs ir aptuveni 2" at bounding box center [139, 231] width 78 height 15
drag, startPoint x: 133, startPoint y: 231, endPoint x: 138, endPoint y: 230, distance: 5.3
click at [138, 230] on span "Futbolbumbas diametrs ir aptuveni 2" at bounding box center [139, 231] width 78 height 15
click at [122, 235] on span "Futbolbumbas diametrs ir aptuveni 2" at bounding box center [139, 231] width 78 height 15
drag, startPoint x: 148, startPoint y: 147, endPoint x: 165, endPoint y: 145, distance: 16.8
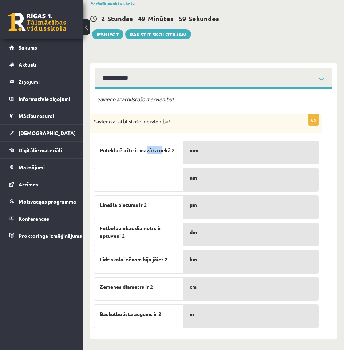
click at [165, 145] on div "Putekļu ērcīte ir mazāka nekā 2" at bounding box center [139, 153] width 90 height 24
drag, startPoint x: 165, startPoint y: 145, endPoint x: 162, endPoint y: 154, distance: 9.3
click at [165, 145] on div "Putekļu ērcīte ir mazāka nekā 2" at bounding box center [139, 153] width 90 height 24
click at [155, 167] on div "Putekļu ērcīte ir mazāka nekā 2 - Lineāla biezums ir 2 Futbolbumbas diametrs ir…" at bounding box center [139, 232] width 90 height 191
drag, startPoint x: 100, startPoint y: 151, endPoint x: 135, endPoint y: 153, distance: 34.7
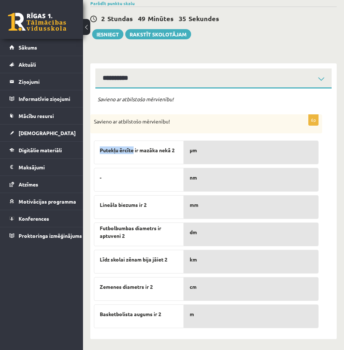
click at [135, 153] on span "Putekļu ērcīte ir mazāka nekā 2" at bounding box center [137, 150] width 75 height 8
click at [196, 179] on span "nm" at bounding box center [193, 178] width 7 height 8
click at [199, 156] on div "μm" at bounding box center [251, 153] width 135 height 24
click at [329, 95] on div "Savieno ar atbilstošo mērvienību! 6p Savieno ar atbilstošo mērvienību! Putekļu …" at bounding box center [213, 214] width 247 height 251
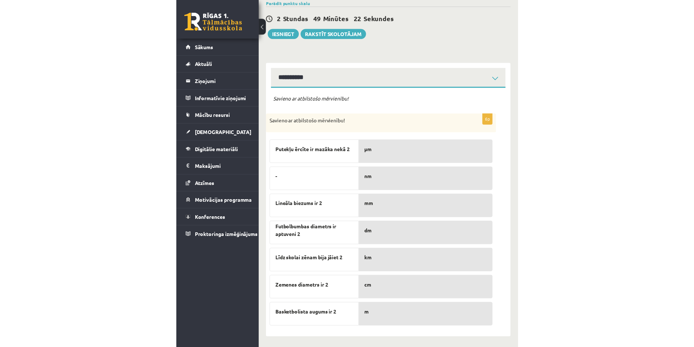
scroll to position [63, 0]
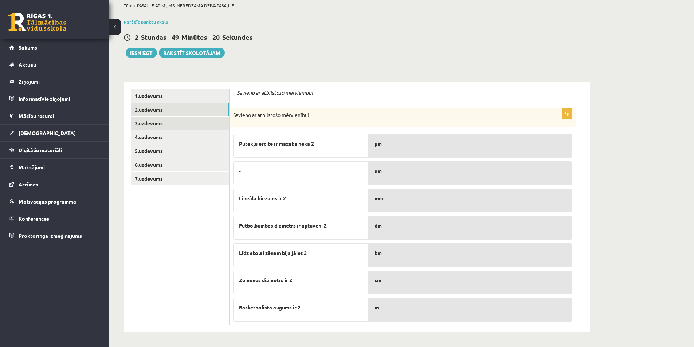
click at [154, 125] on link "3.uzdevums" at bounding box center [180, 123] width 98 height 13
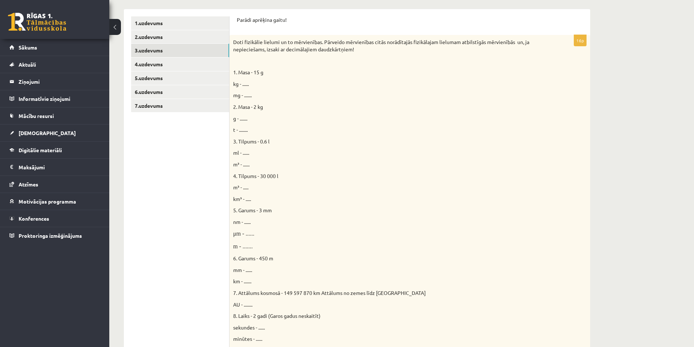
scroll to position [0, 0]
drag, startPoint x: 299, startPoint y: 40, endPoint x: 405, endPoint y: 46, distance: 105.8
click at [343, 46] on p "Doti fizikālie lielumi un to mērvienības. Pārveido mērvienības citās norādītajā…" at bounding box center [391, 46] width 317 height 14
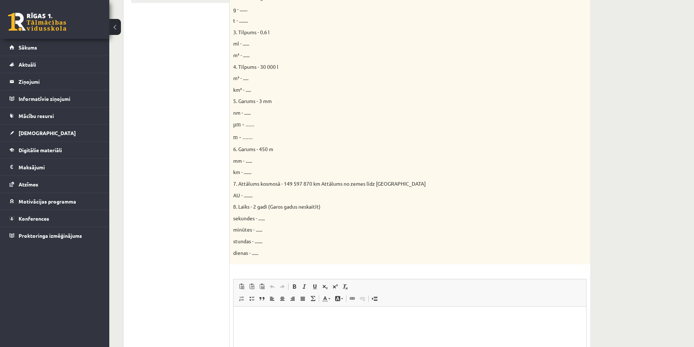
scroll to position [282, 0]
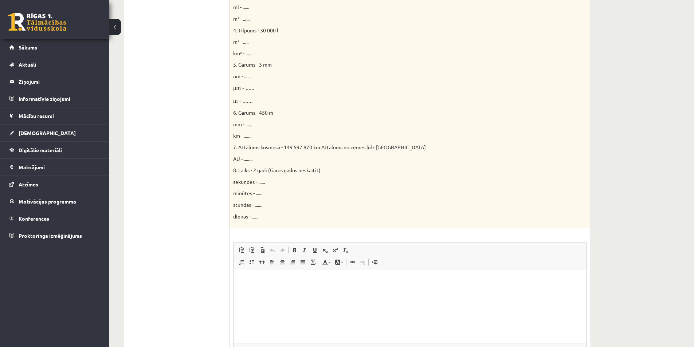
click at [296, 134] on p "km - ......." at bounding box center [391, 135] width 317 height 7
drag, startPoint x: 256, startPoint y: 152, endPoint x: 245, endPoint y: 159, distance: 13.4
click at [256, 152] on div "Doti fizikālie lielumi un to mērvienības. Pārveido mērvienības citās norādītajā…" at bounding box center [410, 58] width 361 height 339
click at [245, 159] on span "AU - ........" at bounding box center [242, 159] width 19 height 7
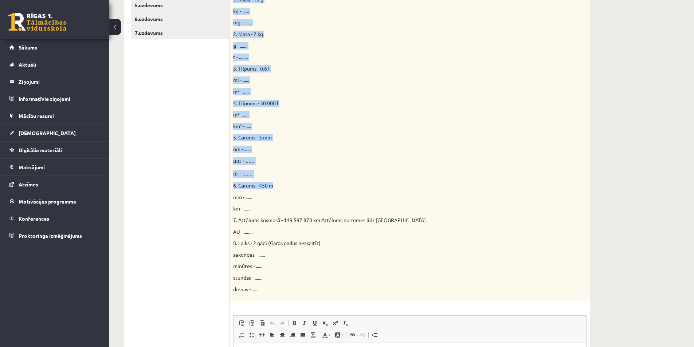
scroll to position [246, 0]
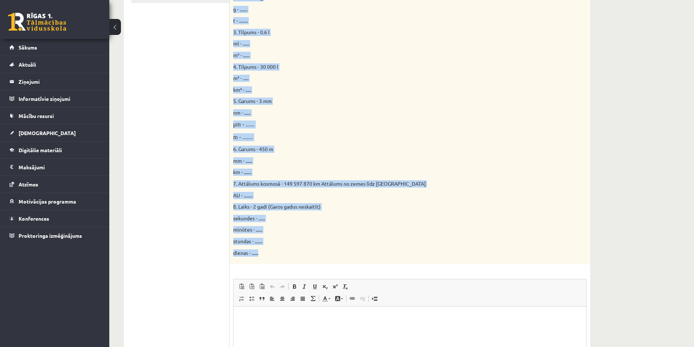
drag, startPoint x: 233, startPoint y: 110, endPoint x: 285, endPoint y: 250, distance: 150.0
click at [285, 250] on div "Doti fizikālie lielumi un to mērvienības. Pārveido mērvienības citās norādītajā…" at bounding box center [410, 95] width 361 height 339
copy div "1. Masa - 15 g kg - ...... mg - ....... 2. Masa - 2 kg g - ....... t - ........…"
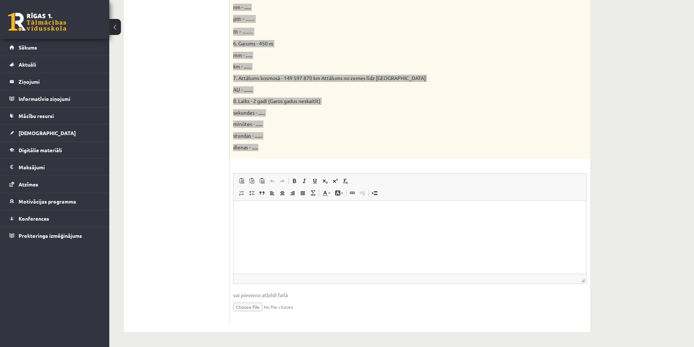
click at [277, 215] on p "Editor, wiswyg-editor-user-answer-47433780216220" at bounding box center [410, 212] width 338 height 8
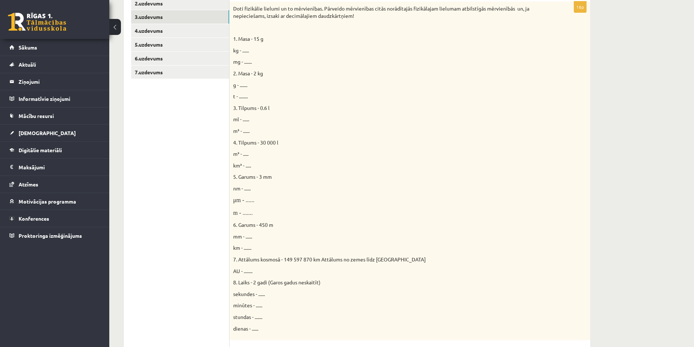
click at [201, 180] on ul "1.uzdevums 2.uzdevums 3.uzdevums 4.uzdevums 5.uzdevums 6.uzdevums 7.uzdevums" at bounding box center [180, 244] width 98 height 523
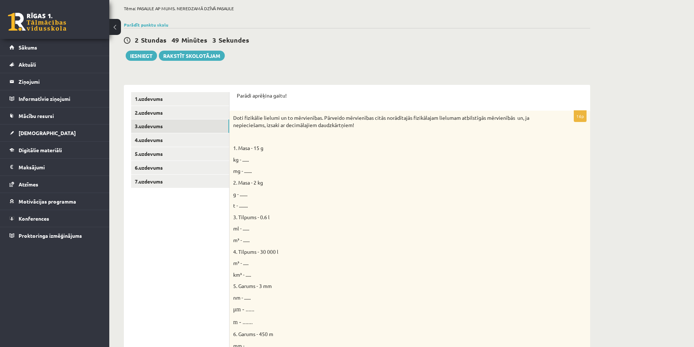
click at [326, 181] on p "2. Masa - 2 kg" at bounding box center [391, 182] width 317 height 7
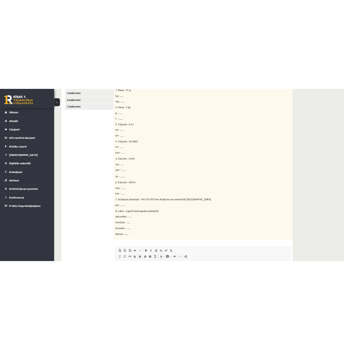
scroll to position [352, 0]
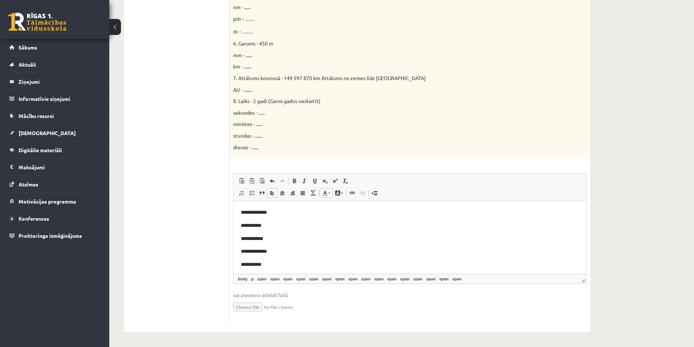
click at [261, 226] on p "**********" at bounding box center [410, 225] width 338 height 8
drag, startPoint x: 264, startPoint y: 213, endPoint x: 274, endPoint y: 215, distance: 9.6
click at [274, 215] on p "**********" at bounding box center [410, 212] width 338 height 8
copy span "****"
drag, startPoint x: 262, startPoint y: 226, endPoint x: 252, endPoint y: 226, distance: 10.6
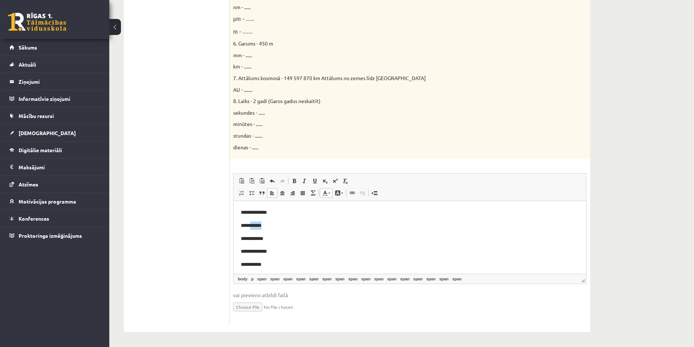
click at [252, 226] on p "**********" at bounding box center [410, 225] width 338 height 8
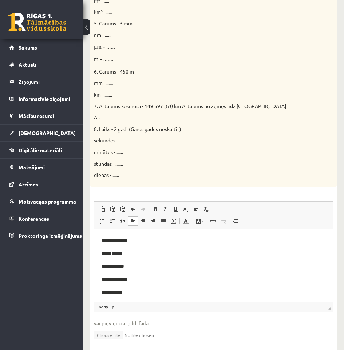
click at [122, 251] on p "**** ******" at bounding box center [211, 253] width 219 height 8
click at [124, 253] on p "**** ******" at bounding box center [211, 253] width 219 height 8
click at [128, 262] on p "**********" at bounding box center [214, 266] width 224 height 8
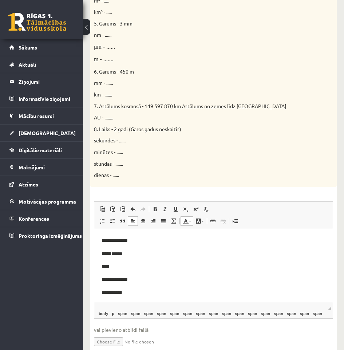
click at [120, 265] on p "****" at bounding box center [214, 266] width 224 height 8
click at [125, 255] on p "**********" at bounding box center [214, 256] width 224 height 8
click at [121, 270] on p "**********" at bounding box center [214, 268] width 224 height 8
click at [118, 256] on p "***" at bounding box center [214, 256] width 224 height 8
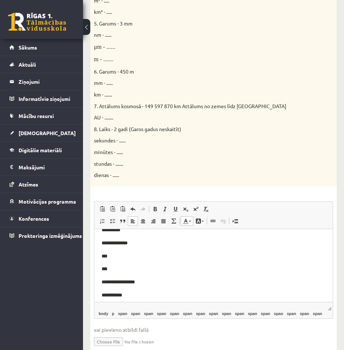
click at [118, 258] on p "***" at bounding box center [214, 256] width 224 height 8
click at [128, 269] on p "***" at bounding box center [214, 268] width 224 height 8
click at [115, 271] on p "***" at bounding box center [214, 268] width 224 height 8
click at [110, 271] on span "*********" at bounding box center [110, 268] width 17 height 5
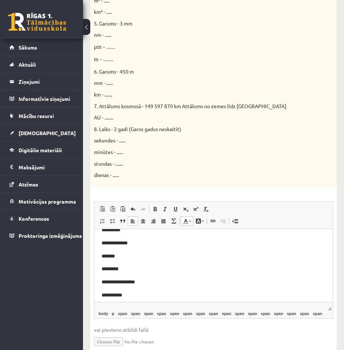
click at [110, 271] on span "*********" at bounding box center [110, 268] width 17 height 5
click at [113, 270] on span "*********" at bounding box center [110, 268] width 17 height 5
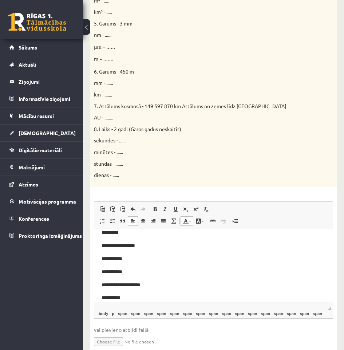
click at [128, 256] on p "**********" at bounding box center [214, 258] width 224 height 8
drag, startPoint x: 122, startPoint y: 270, endPoint x: 113, endPoint y: 272, distance: 9.5
click at [113, 272] on p "**********" at bounding box center [214, 271] width 224 height 8
click at [118, 258] on p "****" at bounding box center [214, 258] width 224 height 8
click at [118, 271] on p "****" at bounding box center [214, 271] width 224 height 8
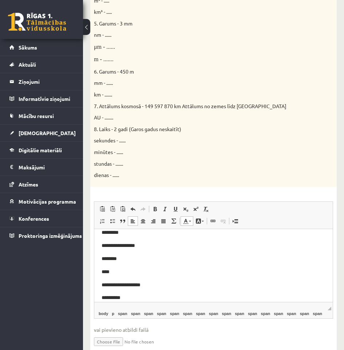
click at [107, 274] on p "****" at bounding box center [214, 271] width 224 height 8
click at [114, 271] on p "****" at bounding box center [214, 271] width 224 height 8
click at [112, 269] on span "*********" at bounding box center [110, 268] width 17 height 5
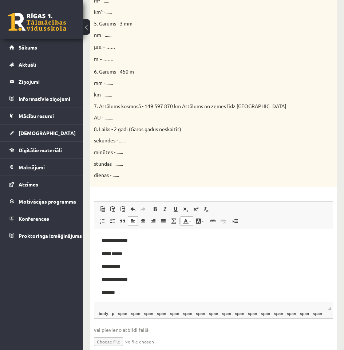
click at [117, 254] on p "**** ******" at bounding box center [211, 253] width 219 height 8
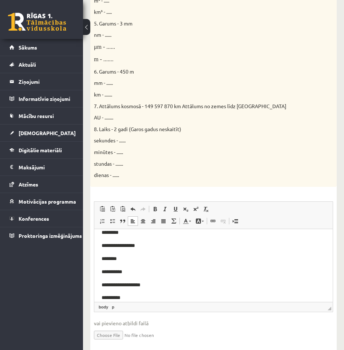
scroll to position [109, 0]
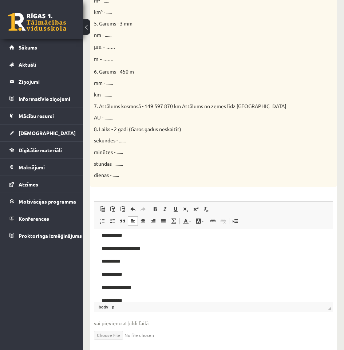
click at [129, 261] on p "**********" at bounding box center [214, 261] width 224 height 8
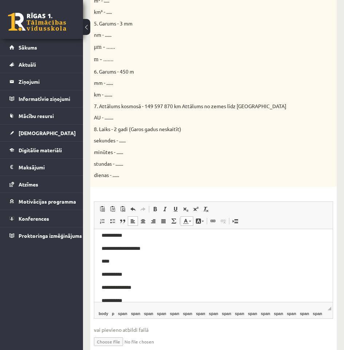
click at [121, 262] on p "****" at bounding box center [214, 261] width 224 height 8
click at [128, 272] on p "**********" at bounding box center [214, 274] width 224 height 8
click at [110, 271] on span "*****" at bounding box center [107, 273] width 10 height 5
click at [115, 272] on p "*****" at bounding box center [214, 274] width 224 height 8
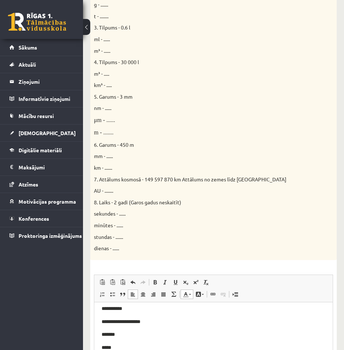
scroll to position [388, 0]
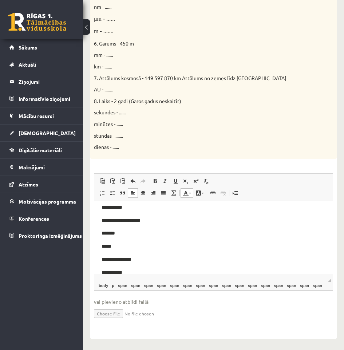
click at [123, 244] on p "*****" at bounding box center [214, 246] width 224 height 8
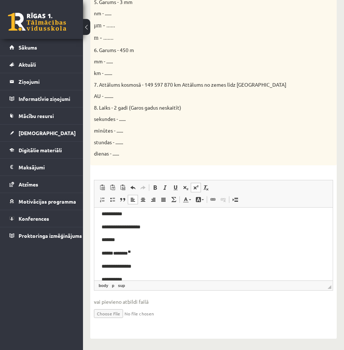
click at [141, 254] on p "***** ******** **" at bounding box center [211, 252] width 219 height 9
click at [149, 254] on p "***** ******** **" at bounding box center [211, 252] width 219 height 9
click at [154, 267] on p "**********" at bounding box center [214, 266] width 224 height 8
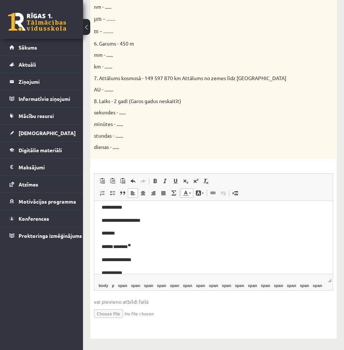
scroll to position [146, 0]
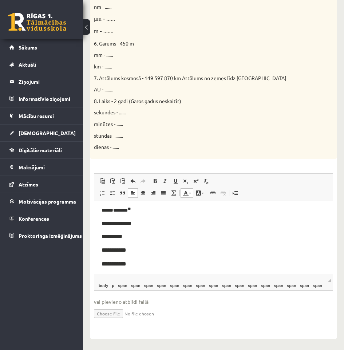
click at [134, 235] on p "**********" at bounding box center [214, 236] width 224 height 8
drag, startPoint x: 127, startPoint y: 232, endPoint x: 115, endPoint y: 233, distance: 12.4
click at [115, 233] on p "**********" at bounding box center [214, 236] width 224 height 8
click at [115, 234] on span "**********" at bounding box center [112, 236] width 21 height 5
click at [122, 237] on span "**********" at bounding box center [112, 236] width 21 height 5
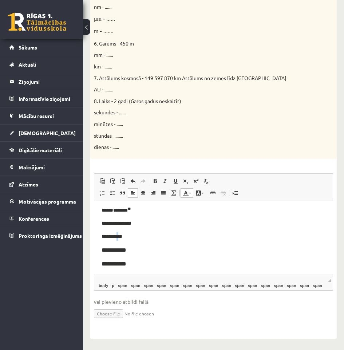
click at [124, 238] on p "**********" at bounding box center [214, 236] width 224 height 8
click at [134, 235] on p "**********" at bounding box center [214, 236] width 224 height 8
drag, startPoint x: 127, startPoint y: 250, endPoint x: 114, endPoint y: 251, distance: 13.2
click at [114, 251] on p "**********" at bounding box center [214, 249] width 224 height 9
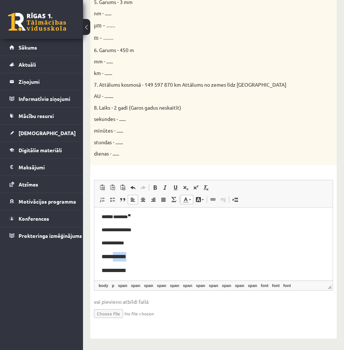
scroll to position [374, 0]
drag, startPoint x: 123, startPoint y: 267, endPoint x: 111, endPoint y: 271, distance: 12.5
click at [111, 271] on p "**********" at bounding box center [214, 270] width 224 height 9
click at [131, 252] on p "****" at bounding box center [214, 256] width 224 height 9
click at [118, 252] on p "****" at bounding box center [214, 256] width 224 height 9
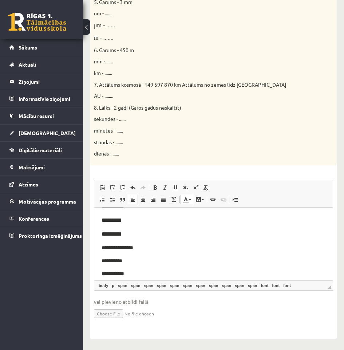
scroll to position [219, 0]
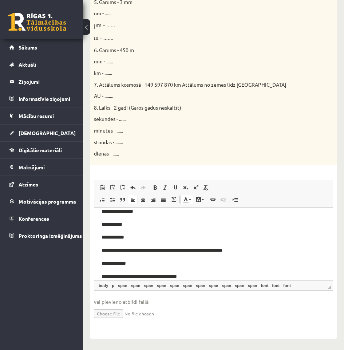
click at [130, 225] on p "**********" at bounding box center [214, 224] width 224 height 8
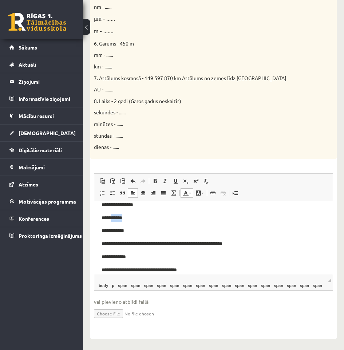
drag, startPoint x: 125, startPoint y: 216, endPoint x: 114, endPoint y: 218, distance: 10.4
click at [114, 218] on p "**********" at bounding box center [214, 217] width 224 height 8
drag, startPoint x: 130, startPoint y: 231, endPoint x: 114, endPoint y: 229, distance: 16.1
click at [114, 229] on p "**********" at bounding box center [214, 230] width 224 height 8
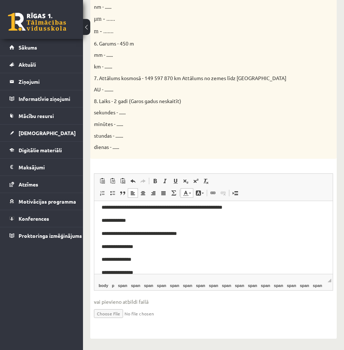
click at [125, 217] on p "**********" at bounding box center [214, 220] width 224 height 8
drag, startPoint x: 123, startPoint y: 216, endPoint x: 113, endPoint y: 218, distance: 10.4
click at [113, 218] on p "**********" at bounding box center [214, 220] width 224 height 8
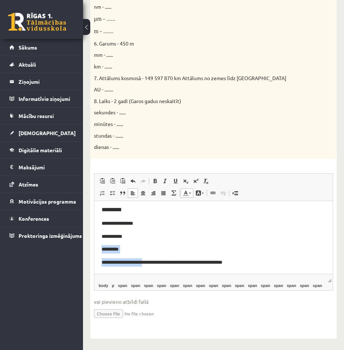
drag, startPoint x: 154, startPoint y: 206, endPoint x: 173, endPoint y: 235, distance: 34.5
click at [173, 235] on body "**********" at bounding box center [214, 176] width 224 height 337
click at [173, 237] on p "**********" at bounding box center [214, 236] width 224 height 8
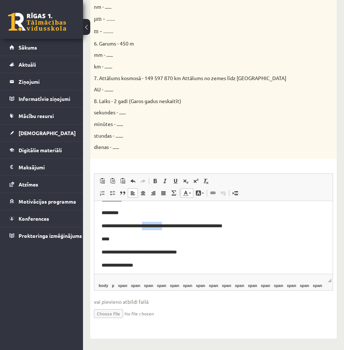
drag, startPoint x: 181, startPoint y: 225, endPoint x: 153, endPoint y: 224, distance: 28.1
click at [153, 224] on span "**********" at bounding box center [162, 225] width 121 height 5
copy span "**********"
click at [136, 236] on p "****" at bounding box center [214, 239] width 224 height 8
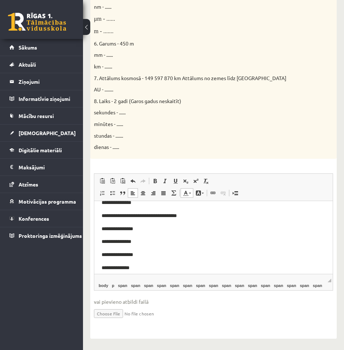
click at [146, 224] on p "**********" at bounding box center [214, 228] width 224 height 8
drag, startPoint x: 139, startPoint y: 227, endPoint x: 129, endPoint y: 227, distance: 10.2
click at [129, 227] on p "**********" at bounding box center [214, 228] width 224 height 8
click at [130, 228] on p "**********" at bounding box center [214, 228] width 224 height 8
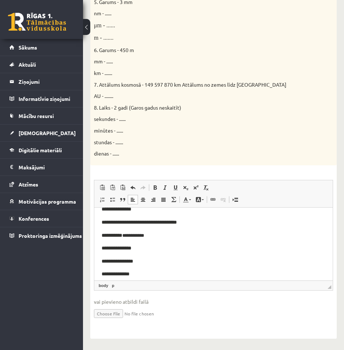
click at [143, 257] on p "**********" at bounding box center [214, 261] width 224 height 8
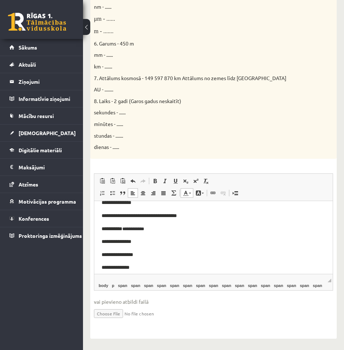
click at [147, 239] on p "**********" at bounding box center [214, 241] width 224 height 8
click at [132, 237] on p "*********" at bounding box center [214, 241] width 224 height 8
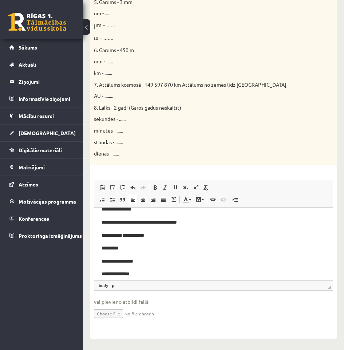
scroll to position [374, 0]
click at [130, 247] on p "**********" at bounding box center [211, 248] width 219 height 8
click at [127, 248] on p "**********" at bounding box center [211, 248] width 219 height 8
click at [129, 248] on p "**********" at bounding box center [211, 248] width 219 height 8
click at [126, 248] on p "**********" at bounding box center [211, 248] width 219 height 8
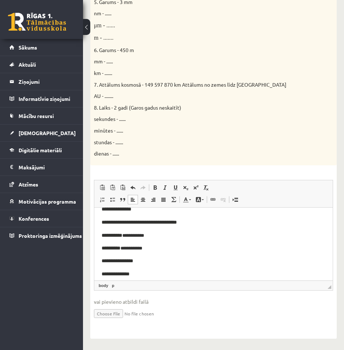
click at [128, 247] on p "**********" at bounding box center [211, 248] width 219 height 8
click at [136, 247] on p "**********" at bounding box center [211, 248] width 219 height 8
click at [136, 232] on p "**********" at bounding box center [211, 235] width 219 height 8
click at [150, 234] on p "**********" at bounding box center [211, 235] width 219 height 8
click at [151, 234] on p "**********" at bounding box center [211, 235] width 219 height 8
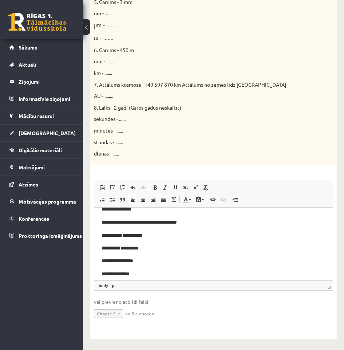
click at [151, 232] on p "**********" at bounding box center [211, 235] width 219 height 8
click at [168, 247] on p "**********" at bounding box center [211, 248] width 219 height 8
click at [141, 259] on p "**********" at bounding box center [214, 260] width 224 height 8
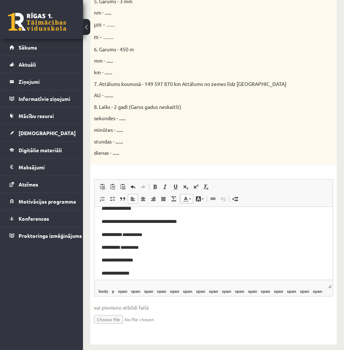
scroll to position [388, 0]
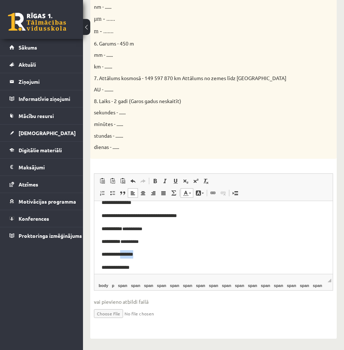
drag, startPoint x: 138, startPoint y: 255, endPoint x: 124, endPoint y: 255, distance: 14.2
click at [124, 255] on p "**********" at bounding box center [214, 254] width 224 height 8
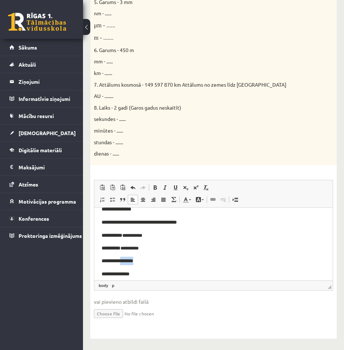
scroll to position [374, 0]
click at [141, 261] on p "**********" at bounding box center [211, 260] width 219 height 8
click at [153, 260] on p "**********" at bounding box center [211, 260] width 219 height 8
drag, startPoint x: 149, startPoint y: 247, endPoint x: 144, endPoint y: 248, distance: 5.5
click at [144, 248] on p "**********" at bounding box center [211, 248] width 219 height 8
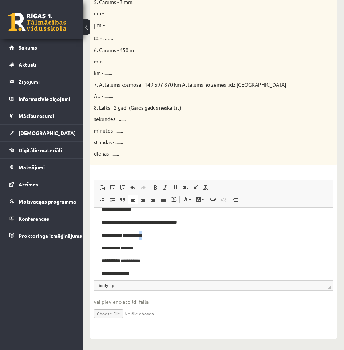
drag, startPoint x: 154, startPoint y: 235, endPoint x: 149, endPoint y: 234, distance: 5.1
click at [149, 234] on p "**********" at bounding box center [211, 235] width 219 height 8
drag, startPoint x: 153, startPoint y: 259, endPoint x: 141, endPoint y: 260, distance: 11.7
click at [141, 260] on p "**********" at bounding box center [211, 260] width 219 height 8
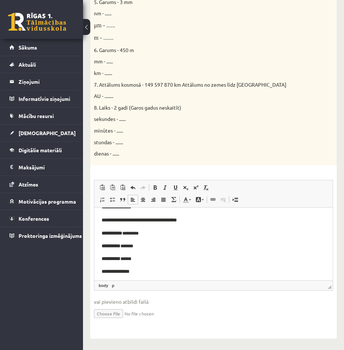
click at [136, 259] on p "********* ******" at bounding box center [211, 258] width 219 height 8
click at [139, 259] on p "********* ******" at bounding box center [211, 258] width 219 height 8
drag, startPoint x: 130, startPoint y: 270, endPoint x: 217, endPoint y: 480, distance: 226.6
click at [122, 273] on html "**********" at bounding box center [213, 107] width 239 height 350
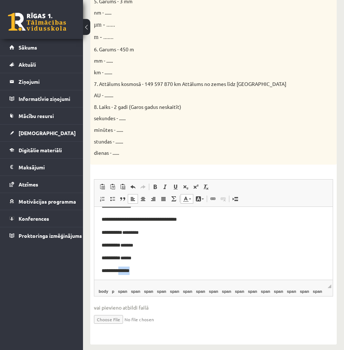
scroll to position [388, 0]
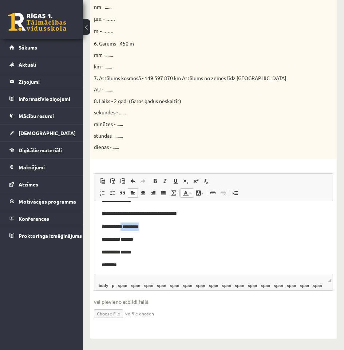
drag, startPoint x: 149, startPoint y: 223, endPoint x: 127, endPoint y: 227, distance: 22.6
click at [127, 227] on p "**********" at bounding box center [211, 226] width 219 height 8
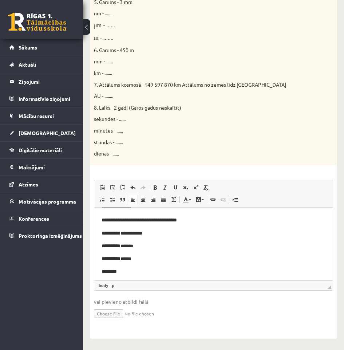
click at [133, 229] on p "**********" at bounding box center [211, 233] width 219 height 8
click at [141, 231] on p "**********" at bounding box center [211, 233] width 219 height 8
click at [151, 232] on p "**********" at bounding box center [211, 233] width 219 height 8
click at [136, 258] on p "********* ******" at bounding box center [211, 258] width 219 height 8
click at [139, 259] on p "********* ******" at bounding box center [211, 258] width 219 height 8
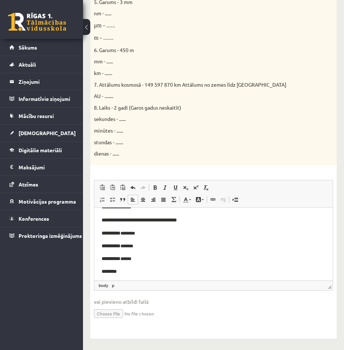
click at [122, 272] on p "********" at bounding box center [214, 271] width 224 height 8
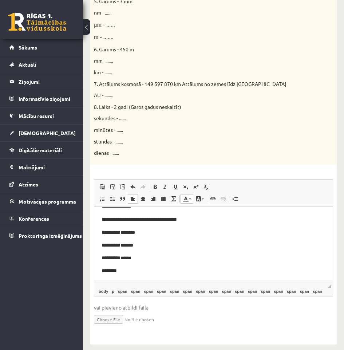
scroll to position [388, 0]
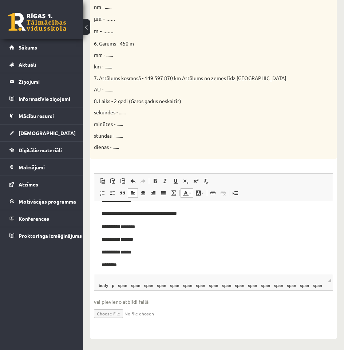
click at [142, 260] on p "********" at bounding box center [214, 264] width 224 height 8
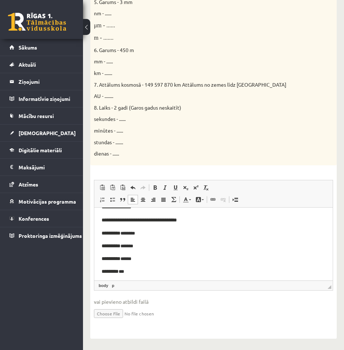
click at [135, 139] on p "stundas - ......." at bounding box center [195, 142] width 203 height 7
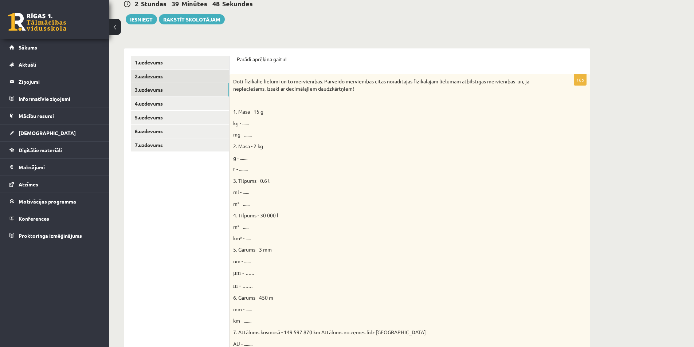
scroll to position [60, 0]
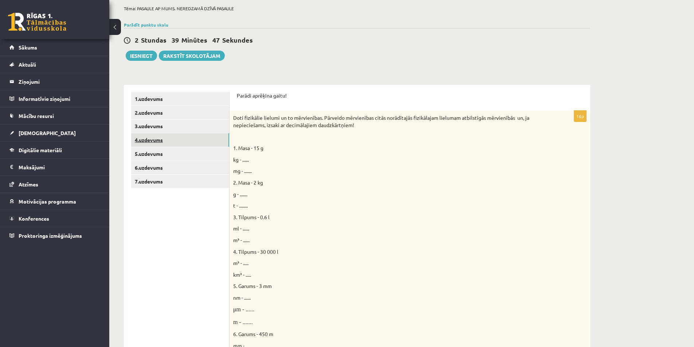
click at [154, 142] on link "4.uzdevums" at bounding box center [180, 139] width 98 height 13
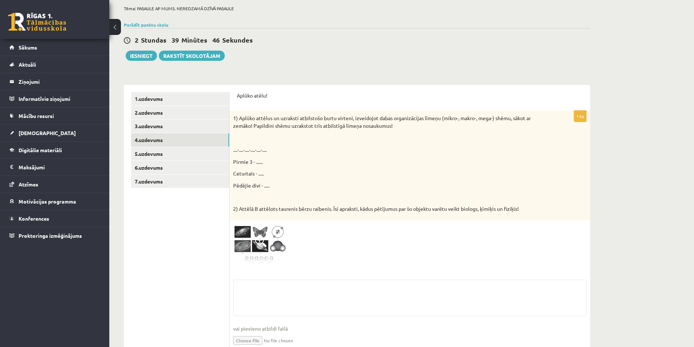
scroll to position [94, 0]
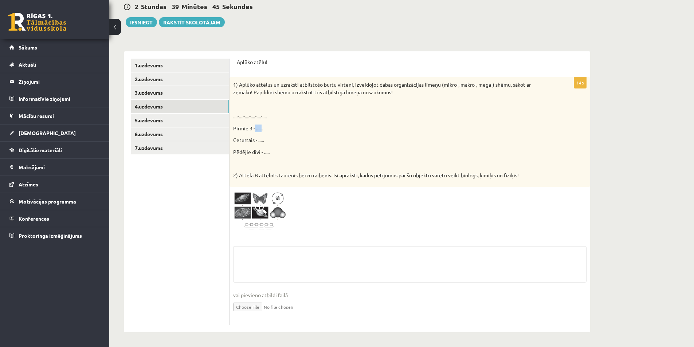
click at [262, 131] on p "Pirmie 3 - ......" at bounding box center [391, 129] width 317 height 8
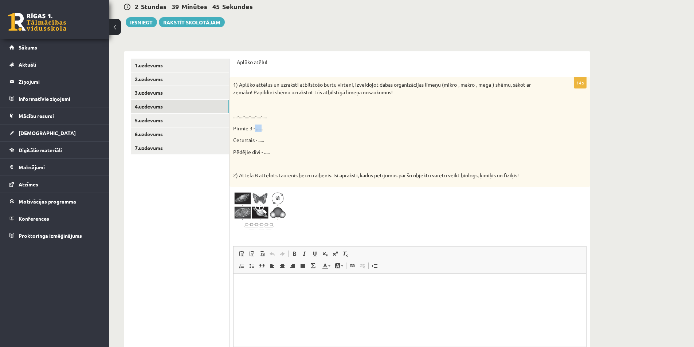
scroll to position [0, 0]
click at [262, 131] on p "Pirmie 3 - ......" at bounding box center [391, 129] width 317 height 8
drag, startPoint x: 265, startPoint y: 83, endPoint x: 377, endPoint y: 84, distance: 112.2
click at [343, 84] on p "1) Aplūko attēlus un uzraksti atbilstošo burtu virteni, izveidojot dabas organi…" at bounding box center [391, 88] width 317 height 15
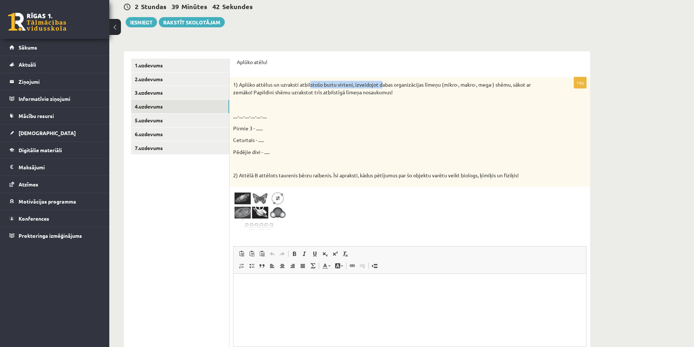
drag, startPoint x: 311, startPoint y: 87, endPoint x: 392, endPoint y: 84, distance: 81.7
click at [343, 83] on p "1) Aplūko attēlus un uzraksti atbilstošo burtu virteni, izveidojot dabas organi…" at bounding box center [391, 88] width 317 height 15
click at [343, 84] on p "1) Aplūko attēlus un uzraksti atbilstošo burtu virteni, izveidojot dabas organi…" at bounding box center [391, 88] width 317 height 15
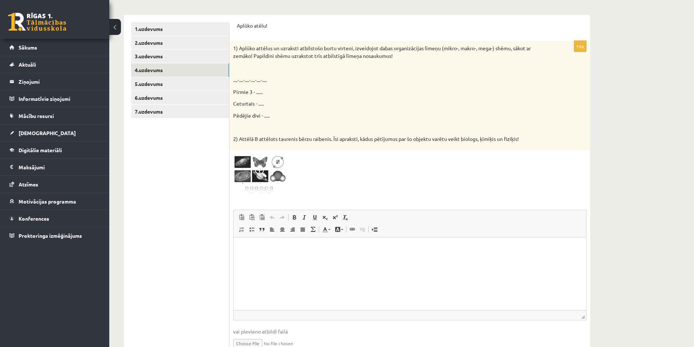
click at [261, 166] on span at bounding box center [261, 172] width 12 height 12
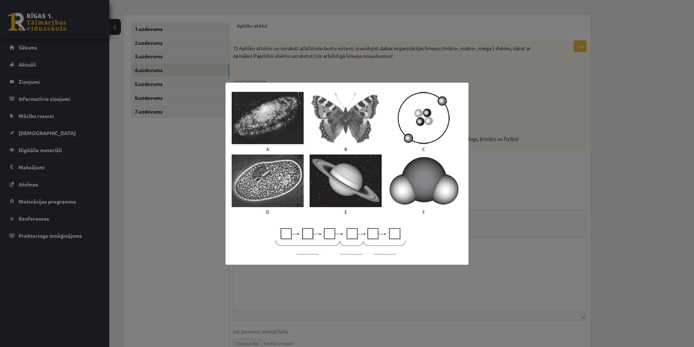
click at [290, 235] on img at bounding box center [347, 174] width 243 height 182
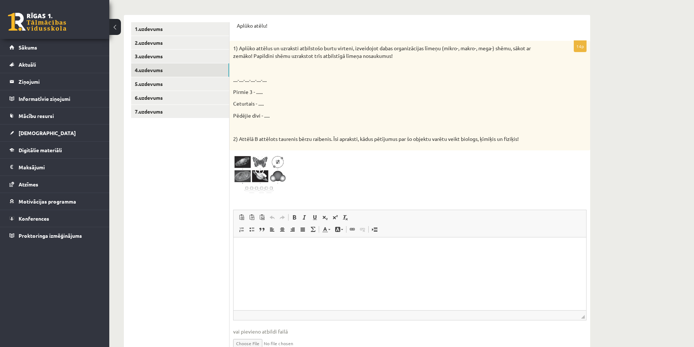
click at [262, 172] on span at bounding box center [261, 172] width 12 height 12
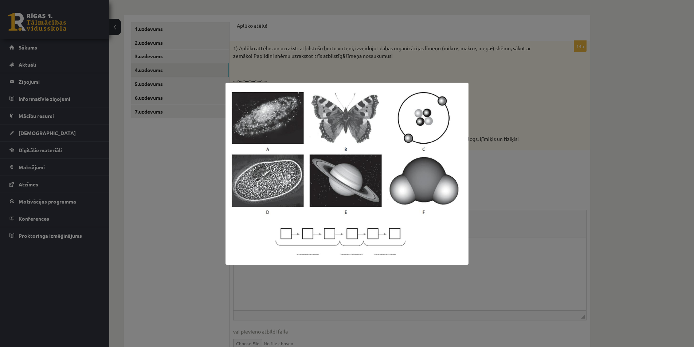
click at [343, 148] on div at bounding box center [347, 173] width 694 height 347
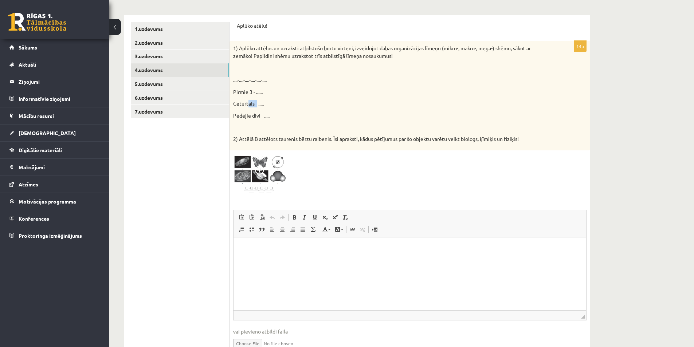
drag, startPoint x: 250, startPoint y: 104, endPoint x: 257, endPoint y: 105, distance: 7.7
click at [257, 105] on p "Ceturtais - ....." at bounding box center [391, 104] width 317 height 8
drag, startPoint x: 256, startPoint y: 116, endPoint x: 263, endPoint y: 116, distance: 6.9
click at [263, 116] on p "Pēdējie divi - ....." at bounding box center [391, 116] width 317 height 8
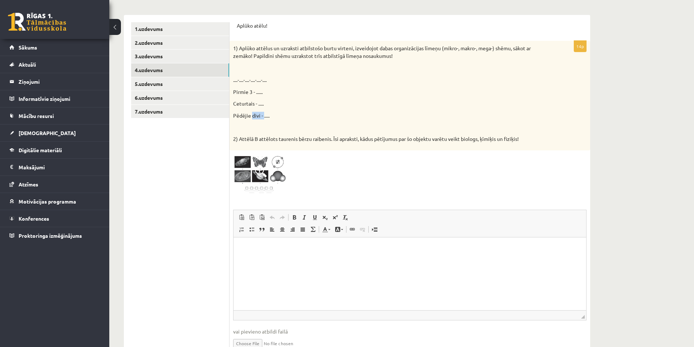
click at [263, 116] on p "Pēdējie divi - ....." at bounding box center [391, 116] width 317 height 8
click at [257, 168] on span at bounding box center [261, 172] width 12 height 12
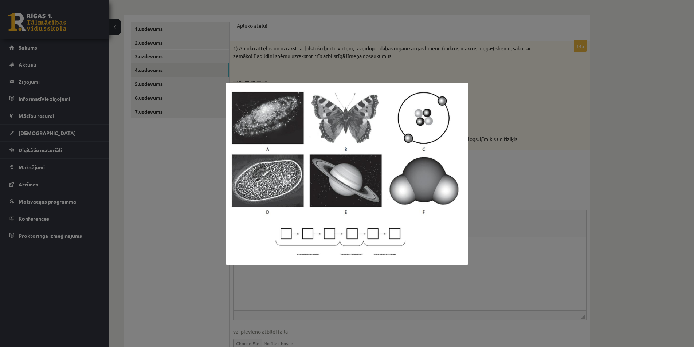
click at [343, 148] on div at bounding box center [347, 173] width 694 height 347
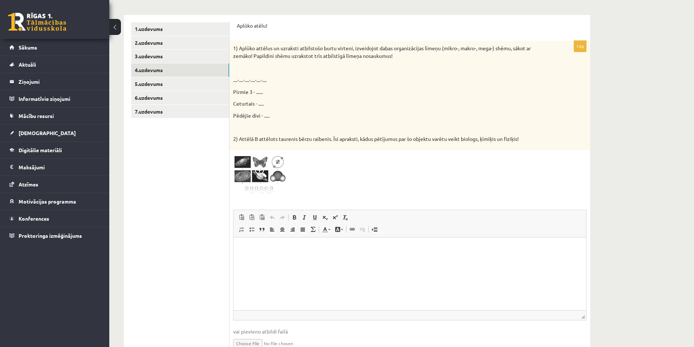
click at [285, 255] on html at bounding box center [410, 248] width 353 height 22
click at [240, 167] on img at bounding box center [260, 174] width 55 height 41
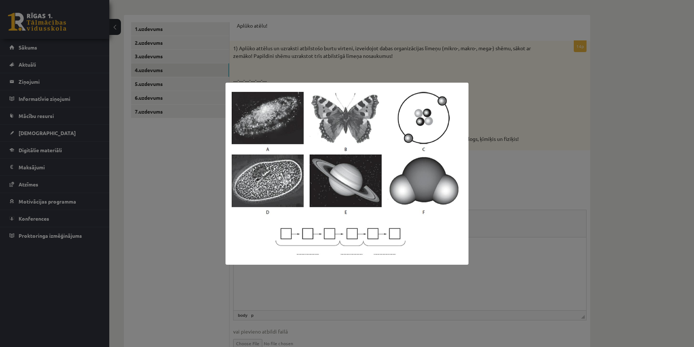
click at [181, 194] on div at bounding box center [347, 173] width 694 height 347
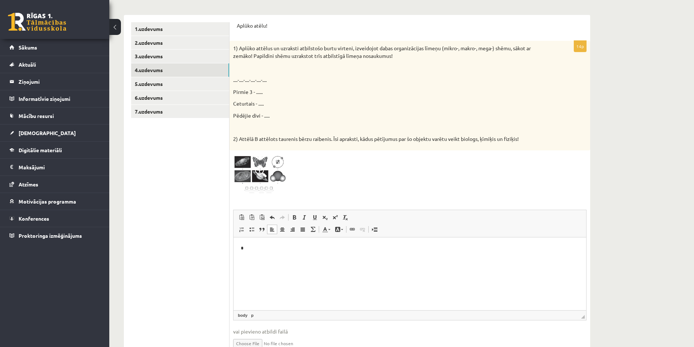
click at [256, 253] on html "*" at bounding box center [410, 248] width 353 height 22
click at [255, 157] on img at bounding box center [260, 174] width 55 height 41
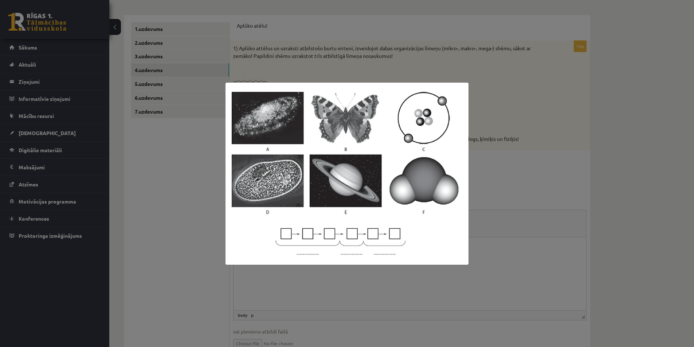
click at [343, 165] on div at bounding box center [347, 173] width 694 height 347
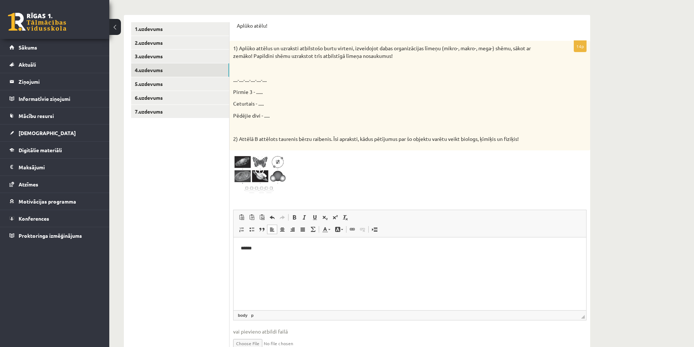
click at [256, 250] on p "******" at bounding box center [410, 248] width 338 height 8
click at [343, 223] on span "Paste Keyboard shortcut Ctrl+V Paste as plain text Keyboard shortcut Ctrl+Shift…" at bounding box center [409, 218] width 347 height 12
click at [280, 246] on p "**********" at bounding box center [410, 248] width 338 height 8
click at [267, 178] on img at bounding box center [260, 174] width 55 height 41
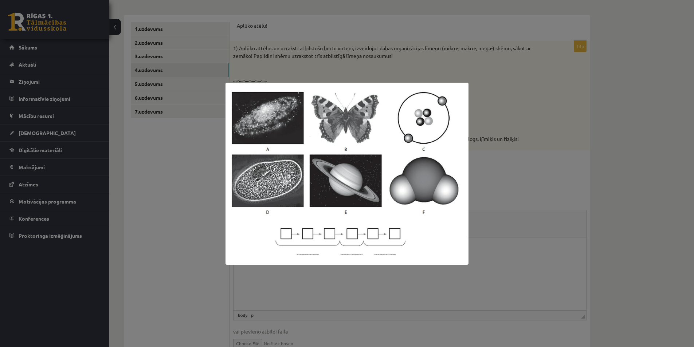
click at [165, 183] on div at bounding box center [347, 173] width 694 height 347
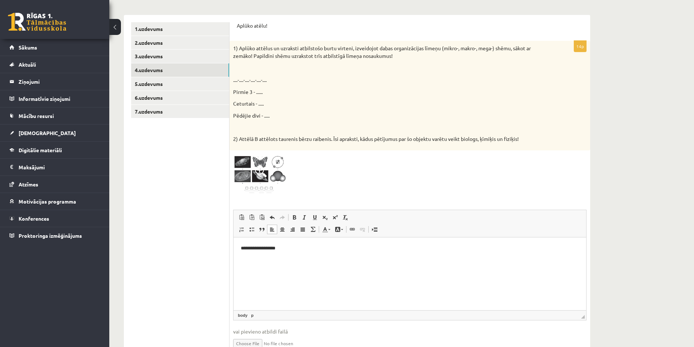
click at [264, 174] on span at bounding box center [261, 172] width 12 height 12
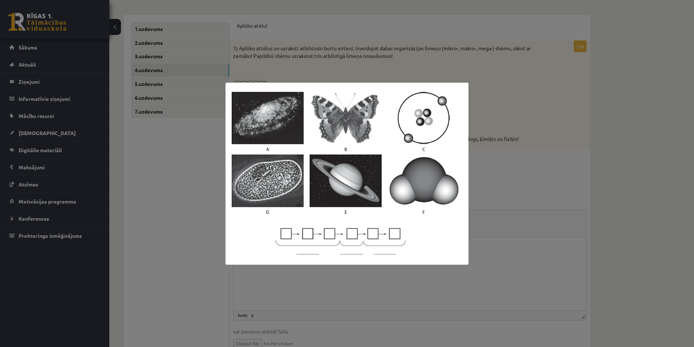
click at [125, 256] on div at bounding box center [347, 173] width 694 height 347
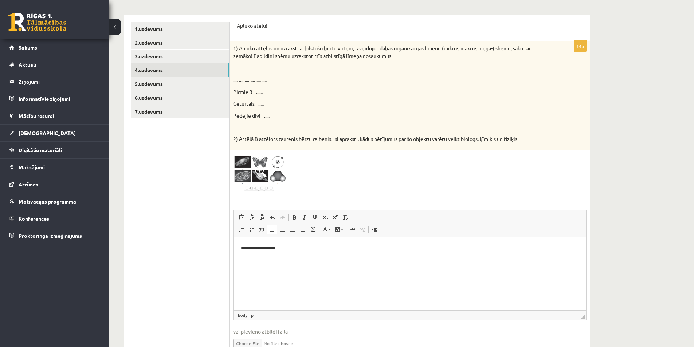
click at [258, 258] on p "Editor, wiswyg-editor-user-answer-47433924501380" at bounding box center [410, 261] width 338 height 8
click at [86, 230] on link "Proktoringa izmēģinājums" at bounding box center [54, 235] width 91 height 17
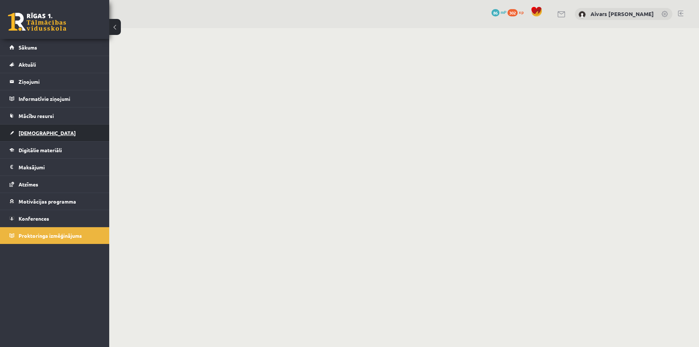
click at [39, 140] on link "[DEMOGRAPHIC_DATA]" at bounding box center [54, 133] width 91 height 17
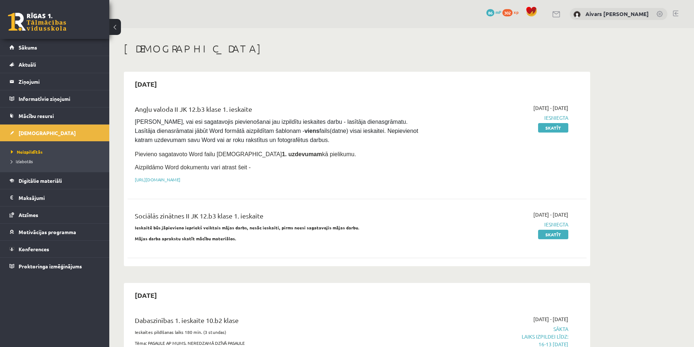
scroll to position [109, 0]
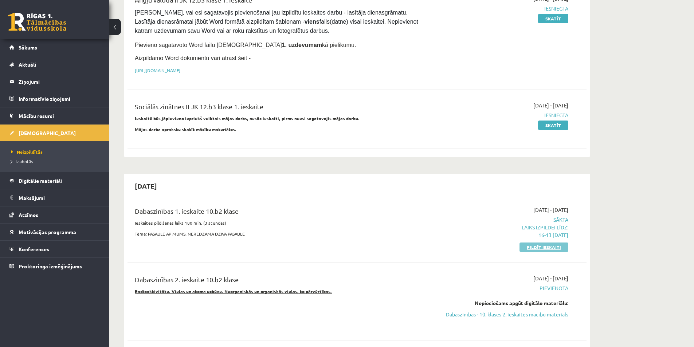
click at [343, 250] on link "Pildīt ieskaiti" at bounding box center [543, 247] width 49 height 9
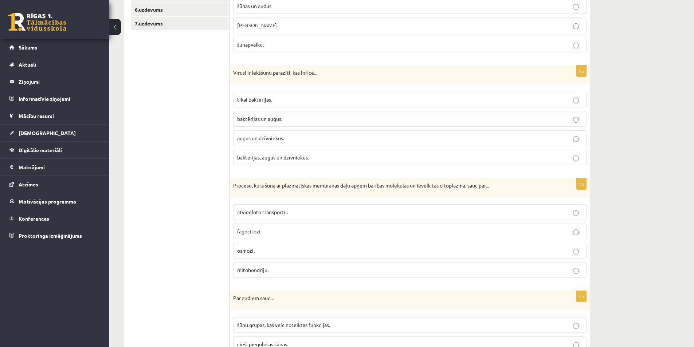
scroll to position [36, 0]
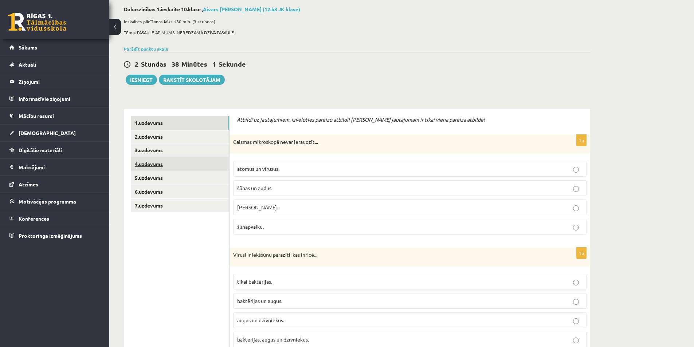
click at [170, 167] on link "4.uzdevums" at bounding box center [180, 163] width 98 height 13
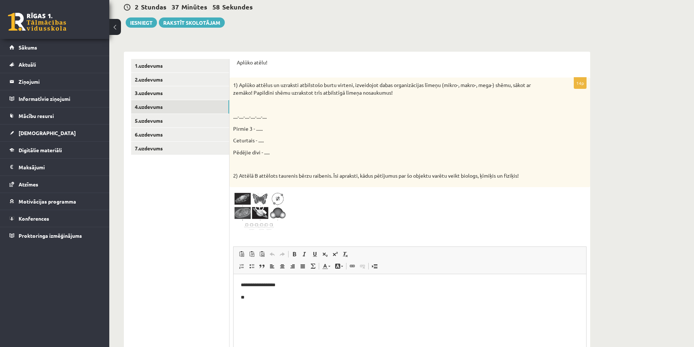
scroll to position [168, 0]
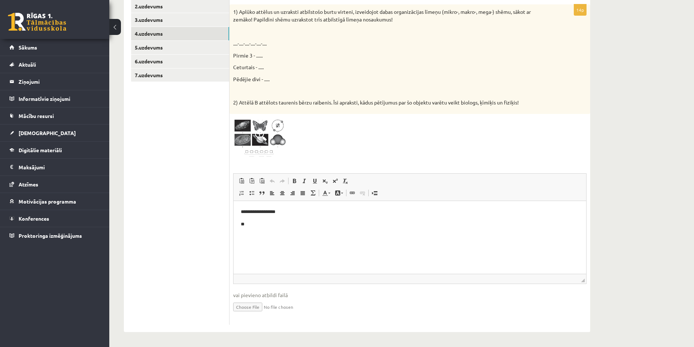
click at [256, 226] on p "**" at bounding box center [410, 224] width 338 height 8
click at [251, 131] on img at bounding box center [260, 137] width 55 height 41
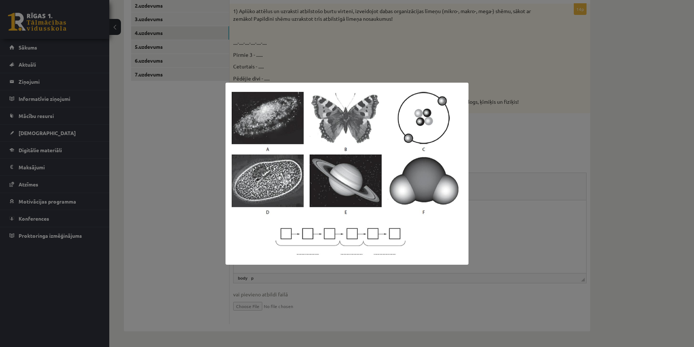
click at [172, 199] on div at bounding box center [347, 173] width 694 height 347
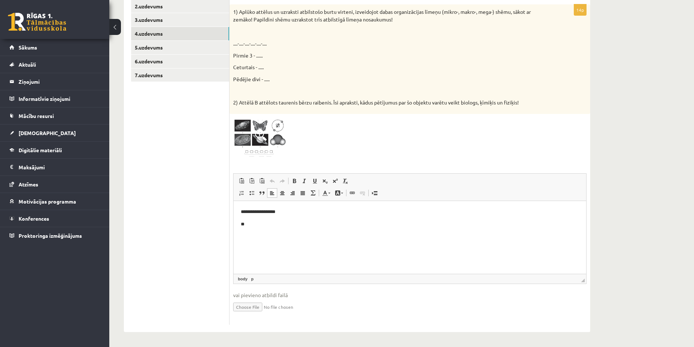
click at [252, 137] on img at bounding box center [260, 138] width 55 height 41
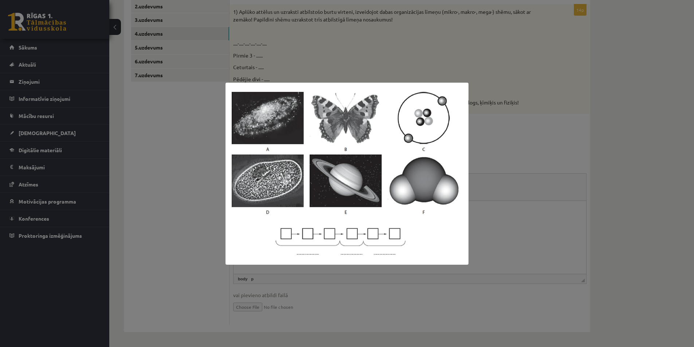
click at [182, 203] on div at bounding box center [347, 173] width 694 height 347
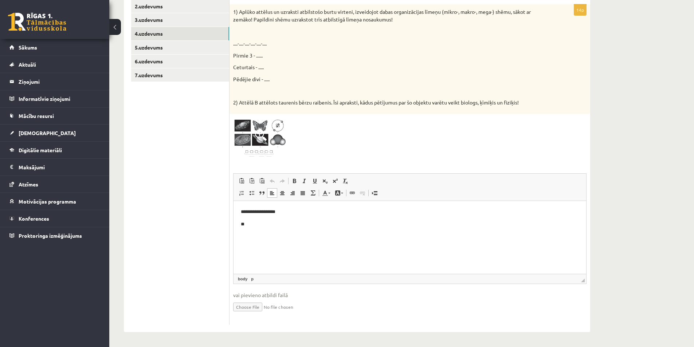
click at [255, 223] on p "**" at bounding box center [410, 224] width 338 height 8
click at [256, 212] on p "**********" at bounding box center [410, 212] width 338 height 8
click at [289, 221] on p "**********" at bounding box center [410, 224] width 338 height 8
click at [262, 135] on span at bounding box center [261, 135] width 12 height 12
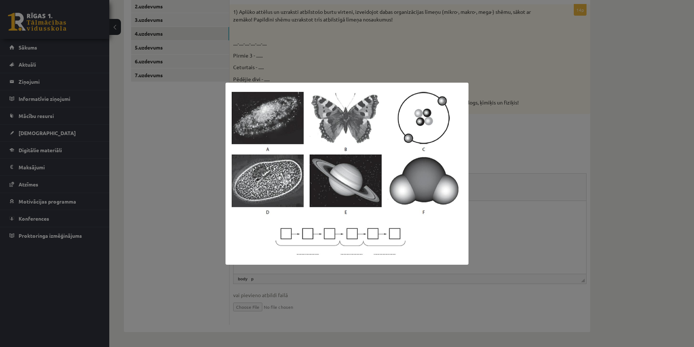
drag, startPoint x: 113, startPoint y: 184, endPoint x: 211, endPoint y: 249, distance: 116.7
click at [114, 184] on div at bounding box center [347, 173] width 694 height 347
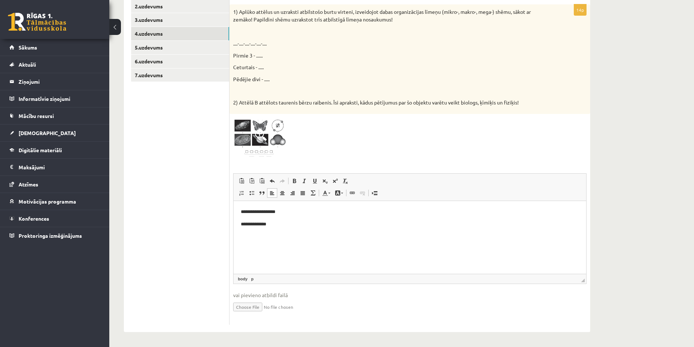
click at [245, 232] on body "**********" at bounding box center [410, 230] width 338 height 44
click at [138, 206] on ul "1.uzdevums 2.uzdevums 3.uzdevums 4.uzdevums 5.uzdevums 6.uzdevums 7.uzdevums" at bounding box center [180, 155] width 98 height 339
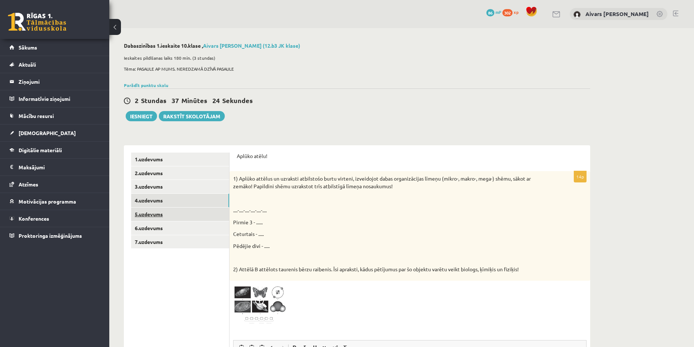
click at [142, 213] on link "5.uzdevums" at bounding box center [180, 214] width 98 height 13
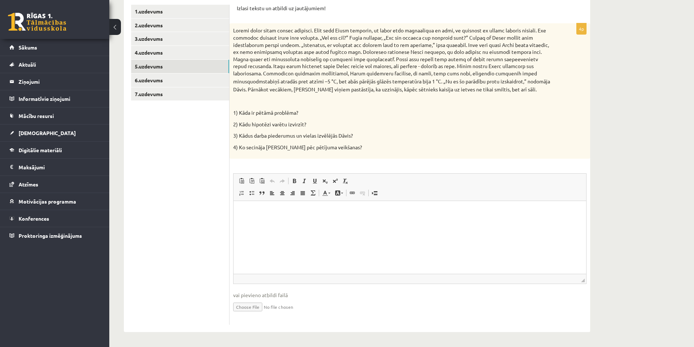
scroll to position [113, 0]
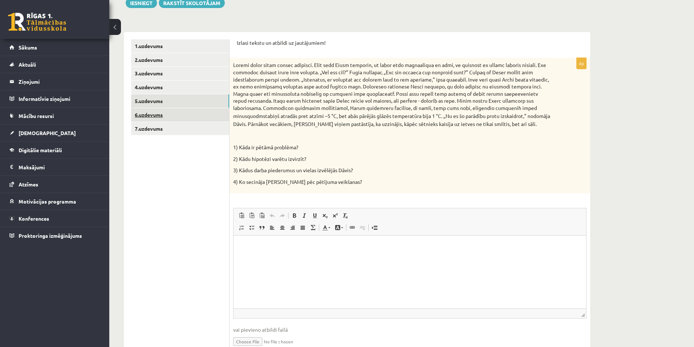
click at [189, 121] on link "6.uzdevums" at bounding box center [180, 114] width 98 height 13
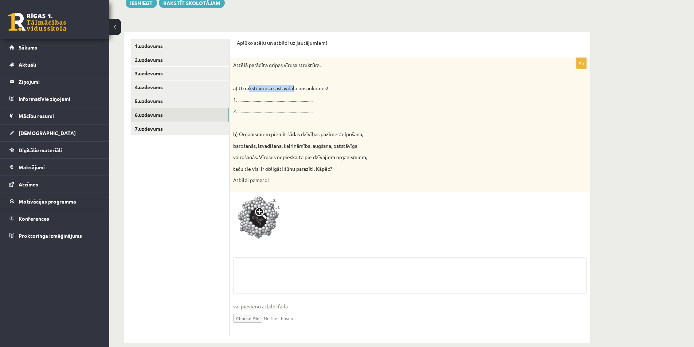
drag, startPoint x: 286, startPoint y: 85, endPoint x: 308, endPoint y: 87, distance: 21.7
click at [299, 86] on p "a) Uzraksti vīrusa sastāvdaļu nosaukumus!" at bounding box center [391, 88] width 317 height 7
click at [308, 87] on p "a) Uzraksti vīrusa sastāvdaļu nosaukumus!" at bounding box center [391, 88] width 317 height 7
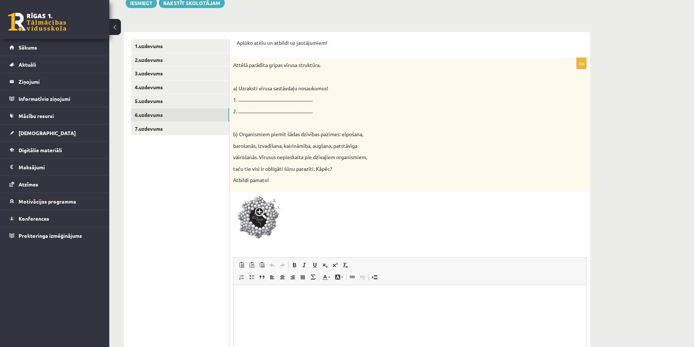
scroll to position [0, 0]
click at [260, 211] on span at bounding box center [261, 213] width 12 height 12
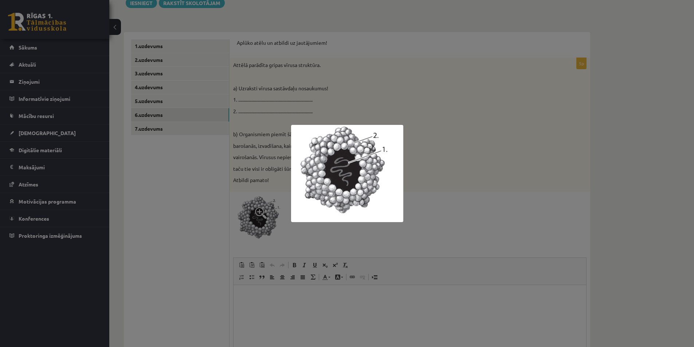
click at [272, 154] on div at bounding box center [347, 173] width 694 height 347
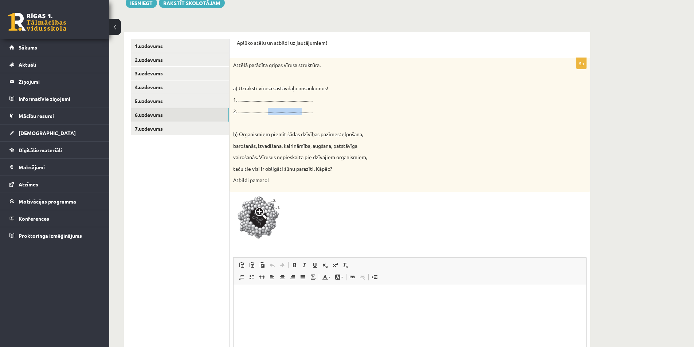
drag, startPoint x: 268, startPoint y: 105, endPoint x: 315, endPoint y: 104, distance: 47.0
click at [305, 103] on div "Attēlā parādīta gripas vīrusa struktūra. a) Uzraksti vīrusa sastāvdaļu nosaukum…" at bounding box center [410, 125] width 361 height 134
click at [315, 104] on div "Attēlā parādīta gripas vīrusa struktūra. a) Uzraksti vīrusa sastāvdaļu nosaukum…" at bounding box center [410, 125] width 361 height 134
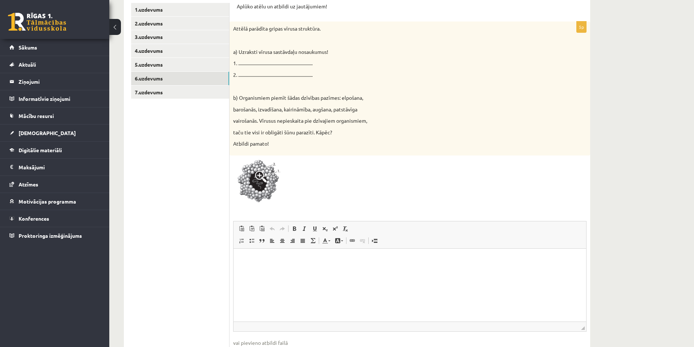
click at [297, 271] on html at bounding box center [410, 259] width 353 height 22
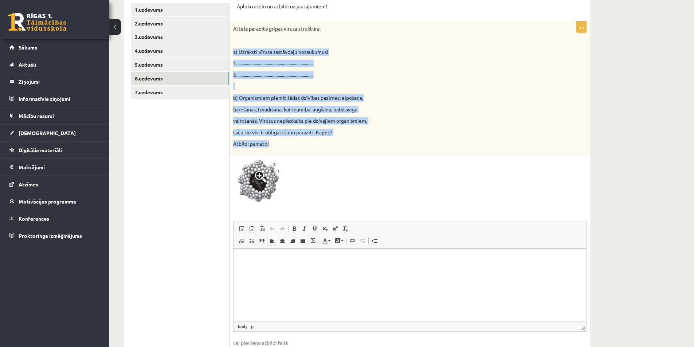
drag, startPoint x: 232, startPoint y: 50, endPoint x: 294, endPoint y: 142, distance: 111.2
click at [294, 142] on div "Attēlā parādīta gripas vīrusa struktūra. a) Uzraksti vīrusa sastāvdaļu nosaukum…" at bounding box center [410, 88] width 361 height 134
copy div "a) Uzraksti vīrusa sastāvdaļu nosaukumus! 1. ..................................…"
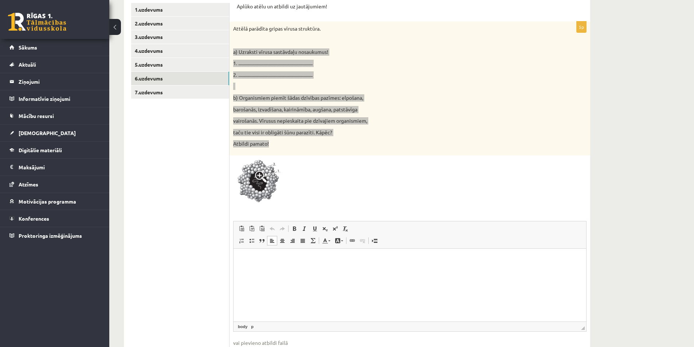
click at [250, 261] on p "Editor, wiswyg-editor-user-answer-47433982828680" at bounding box center [410, 260] width 338 height 8
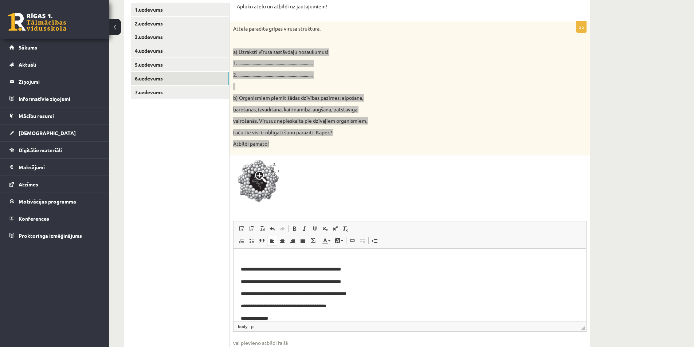
scroll to position [0, 0]
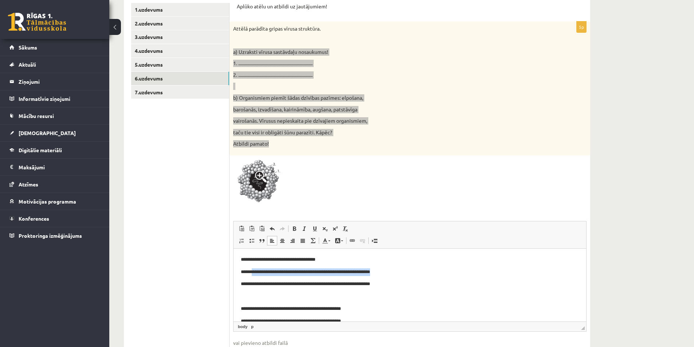
drag, startPoint x: 349, startPoint y: 274, endPoint x: 250, endPoint y: 271, distance: 98.8
click at [250, 271] on p "**********" at bounding box center [407, 272] width 333 height 8
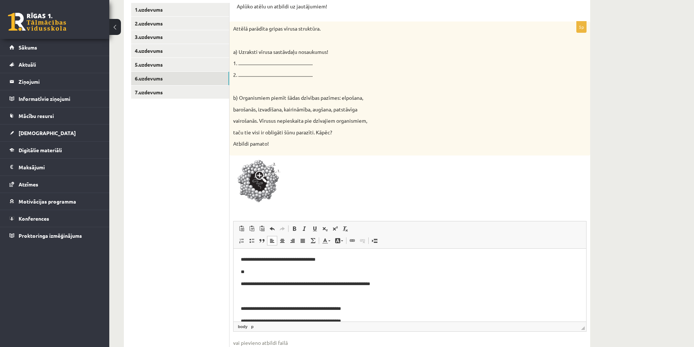
drag, startPoint x: 183, startPoint y: 196, endPoint x: 191, endPoint y: 207, distance: 13.4
click at [182, 196] on ul "1.uzdevums 2.uzdevums 3.uzdevums 4.uzdevums 5.uzdevums 6.uzdevums 7.uzdevums" at bounding box center [180, 188] width 98 height 370
click at [267, 277] on body "**********" at bounding box center [410, 309] width 338 height 106
click at [264, 273] on p "**" at bounding box center [407, 272] width 333 height 8
click at [255, 271] on p "**" at bounding box center [407, 272] width 333 height 8
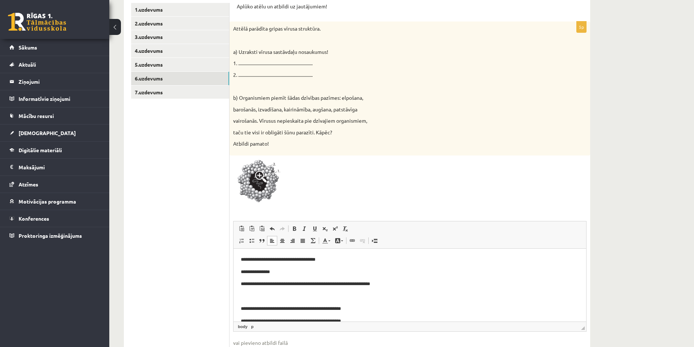
click at [263, 273] on p "**********" at bounding box center [407, 272] width 333 height 8
click at [258, 272] on p "**********" at bounding box center [407, 272] width 333 height 8
drag, startPoint x: 349, startPoint y: 286, endPoint x: 248, endPoint y: 289, distance: 100.9
click at [248, 289] on body "**********" at bounding box center [410, 309] width 338 height 106
drag, startPoint x: 349, startPoint y: 283, endPoint x: 248, endPoint y: 287, distance: 101.4
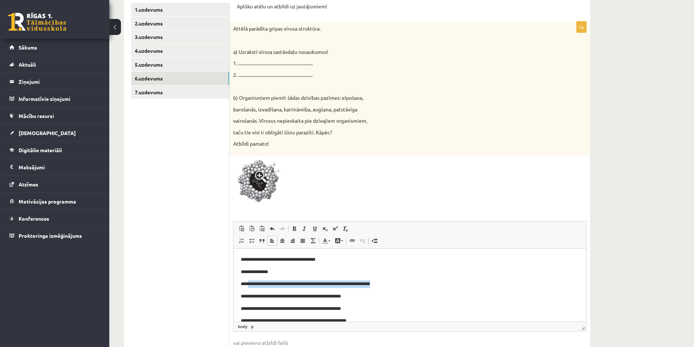
click at [248, 287] on p "**********" at bounding box center [407, 284] width 333 height 8
click at [272, 232] on link "Undo Keyboard shortcut Ctrl+Z" at bounding box center [272, 228] width 10 height 9
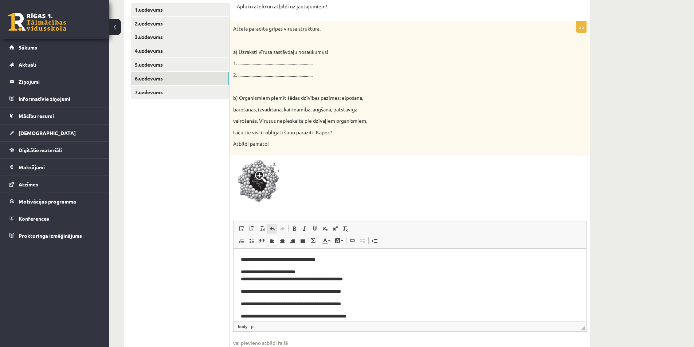
click at [272, 230] on span at bounding box center [272, 229] width 6 height 6
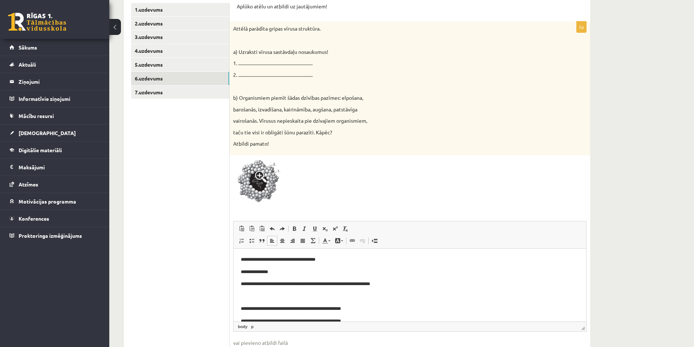
click at [343, 287] on p "**********" at bounding box center [407, 284] width 333 height 8
click at [349, 286] on p "**********" at bounding box center [407, 284] width 333 height 8
drag, startPoint x: 345, startPoint y: 285, endPoint x: 246, endPoint y: 285, distance: 99.8
click at [246, 285] on p "**********" at bounding box center [407, 284] width 333 height 8
click at [251, 284] on p "**" at bounding box center [407, 284] width 333 height 8
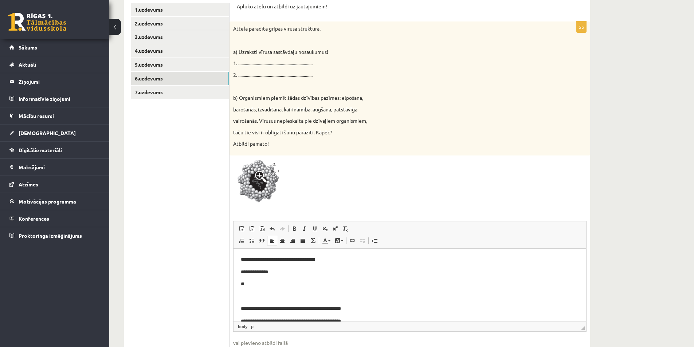
click at [264, 180] on span at bounding box center [261, 177] width 12 height 12
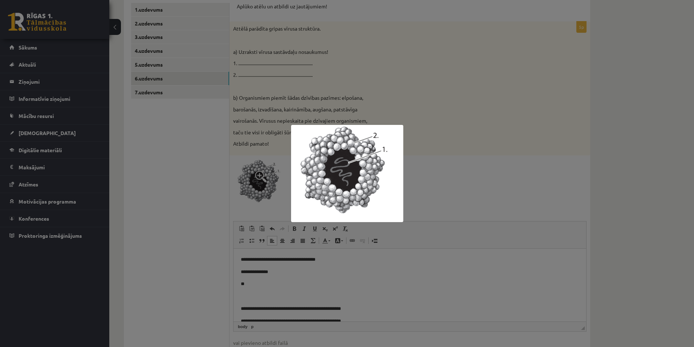
click at [155, 219] on div at bounding box center [347, 173] width 694 height 347
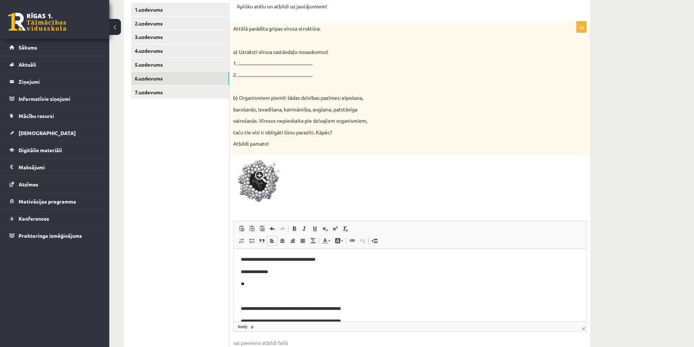
click at [271, 286] on p "**" at bounding box center [407, 284] width 333 height 8
click at [183, 271] on ul "1.uzdevums 2.uzdevums 3.uzdevums 4.uzdevums 5.uzdevums 6.uzdevums 7.uzdevums" at bounding box center [180, 188] width 98 height 370
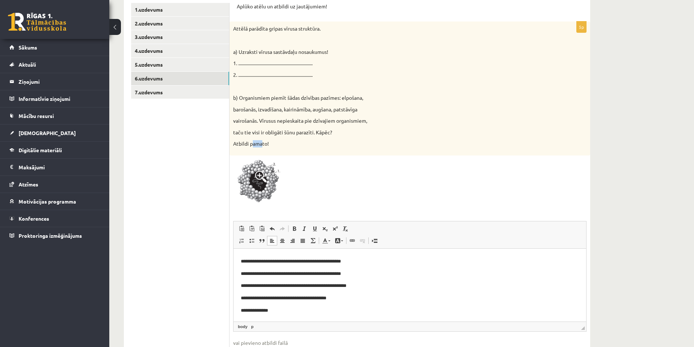
drag, startPoint x: 254, startPoint y: 139, endPoint x: 291, endPoint y: 139, distance: 37.5
click at [287, 139] on div "Attēlā parādīta gripas vīrusa struktūra. a) Uzraksti vīrusa sastāvdaļu nosaukum…" at bounding box center [410, 88] width 361 height 134
click at [291, 138] on div "Attēlā parādīta gripas vīrusa struktūra. a) Uzraksti vīrusa sastāvdaļu nosaukum…" at bounding box center [410, 88] width 361 height 134
drag, startPoint x: 303, startPoint y: 105, endPoint x: 341, endPoint y: 105, distance: 37.9
click at [332, 105] on div "Attēlā parādīta gripas vīrusa struktūra. a) Uzraksti vīrusa sastāvdaļu nosaukum…" at bounding box center [410, 88] width 361 height 134
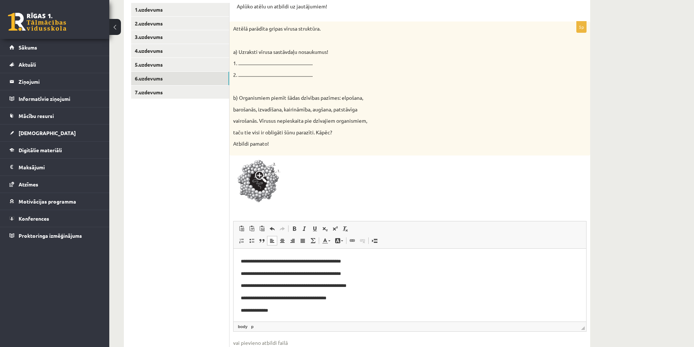
click at [341, 105] on div "Attēlā parādīta gripas vīrusa struktūra. a) Uzraksti vīrusa sastāvdaļu nosaukum…" at bounding box center [410, 88] width 361 height 134
click at [313, 134] on p "taču tie visi ir obligāti šūnu parazīti. Kāpēc?" at bounding box center [391, 132] width 317 height 7
drag, startPoint x: 268, startPoint y: 119, endPoint x: 334, endPoint y: 122, distance: 65.3
click at [315, 120] on p "vairošanās. Vīrusus nepieskaita pie dzīvajiem organismiem," at bounding box center [391, 120] width 317 height 7
click at [334, 122] on p "vairošanās. Vīrusus nepieskaita pie dzīvajiem organismiem," at bounding box center [391, 120] width 317 height 7
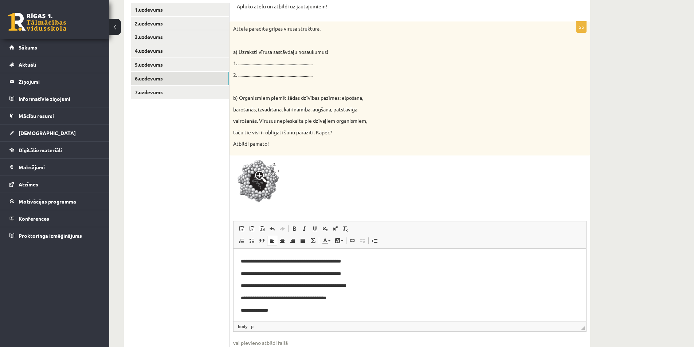
scroll to position [186, 0]
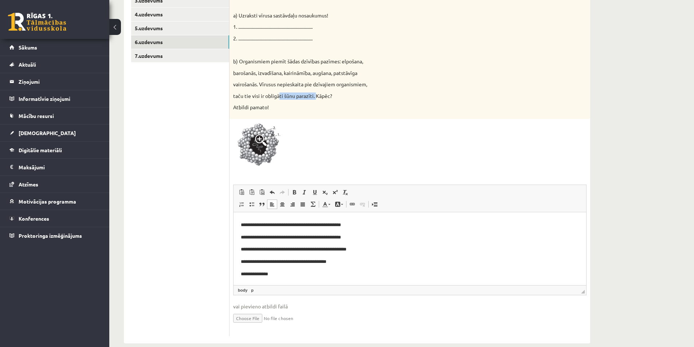
drag, startPoint x: 300, startPoint y: 95, endPoint x: 324, endPoint y: 94, distance: 24.4
click at [322, 94] on p "taču tie visi ir obligāti šūnu parazīti. Kāpēc?" at bounding box center [391, 96] width 317 height 7
click at [324, 94] on p "taču tie visi ir obligāti šūnu parazīti. Kāpēc?" at bounding box center [391, 96] width 317 height 7
click at [276, 104] on p "Atbildi pamato!" at bounding box center [391, 107] width 317 height 7
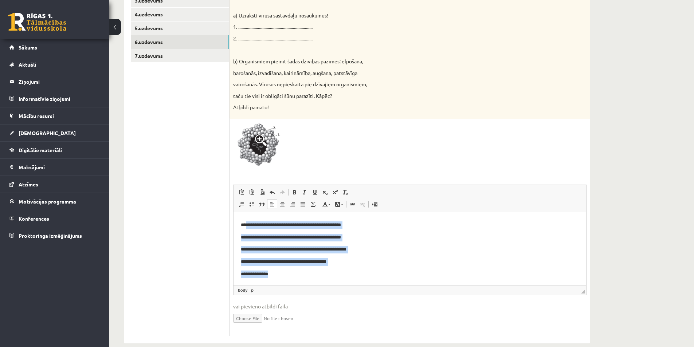
drag, startPoint x: 287, startPoint y: 278, endPoint x: 248, endPoint y: 226, distance: 65.1
click at [248, 226] on html "**********" at bounding box center [410, 225] width 353 height 120
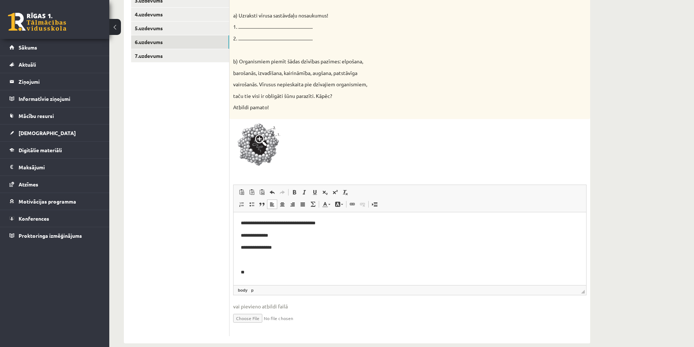
scroll to position [0, 0]
click at [260, 266] on body "**********" at bounding box center [410, 247] width 338 height 57
click at [278, 276] on p "**********" at bounding box center [410, 272] width 338 height 8
click at [275, 273] on p "**********" at bounding box center [410, 272] width 338 height 8
click at [276, 275] on p "**********" at bounding box center [410, 272] width 338 height 8
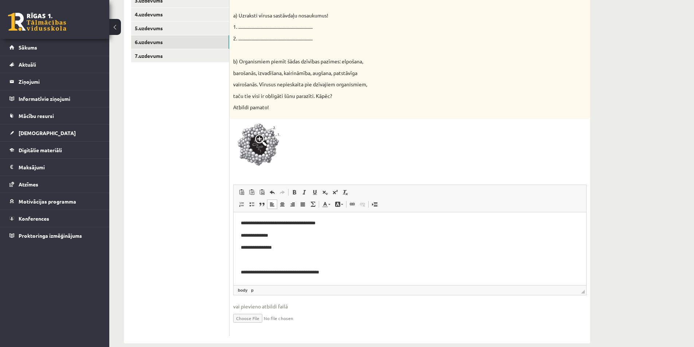
click at [343, 268] on body "**********" at bounding box center [410, 247] width 338 height 57
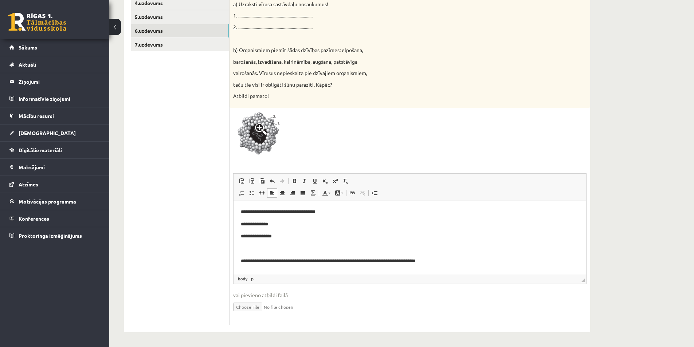
scroll to position [89, 0]
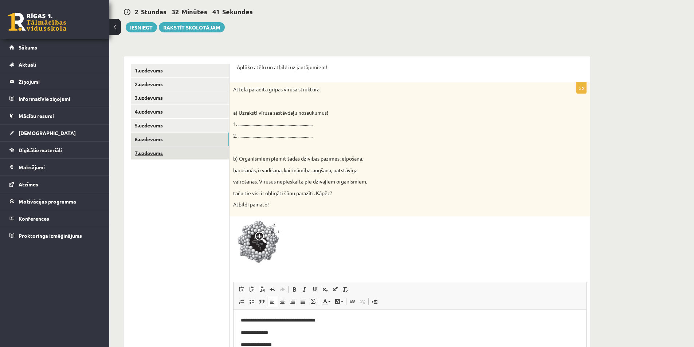
click at [152, 151] on link "7.uzdevums" at bounding box center [180, 152] width 98 height 13
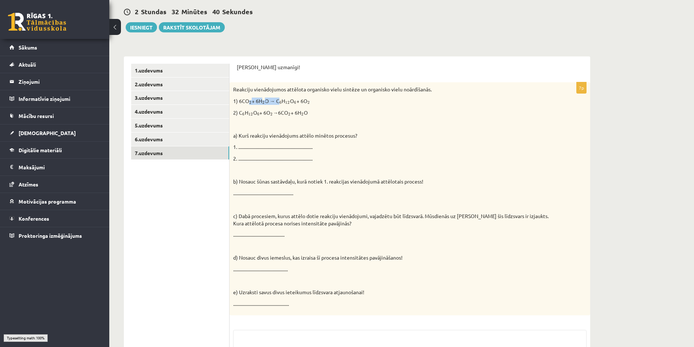
drag, startPoint x: 250, startPoint y: 96, endPoint x: 299, endPoint y: 97, distance: 48.8
click at [290, 96] on div "Reakciju vienādojumos attēlota organisko vielu sintēze un organisko vielu noārd…" at bounding box center [410, 198] width 361 height 233
click at [313, 99] on p "1) 6CO 2 2 + 6H 2 2 O → C 6 6 H 12 12 O 6 6 + 6O 2 2" at bounding box center [391, 101] width 317 height 7
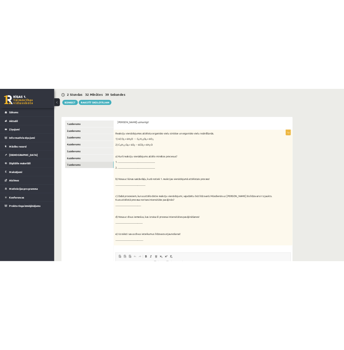
scroll to position [0, 0]
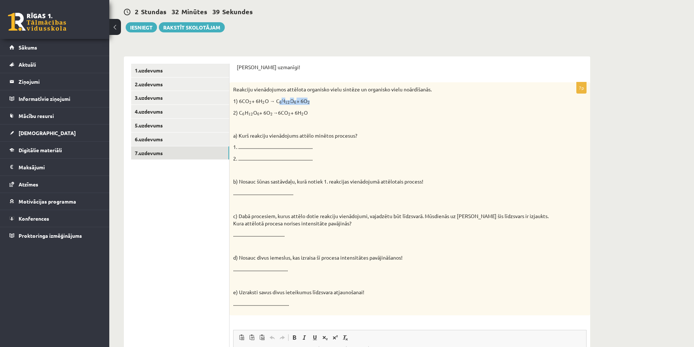
drag, startPoint x: 296, startPoint y: 101, endPoint x: 356, endPoint y: 98, distance: 60.5
click at [352, 98] on p "1) 6CO 2 2 + 6H 2 2 O → C 6 6 H 12 12 O 6 6 + 6O 2 2" at bounding box center [391, 101] width 317 height 7
click at [356, 98] on p "1) 6CO 2 2 + 6H 2 2 O → C 6 6 H 12 12 O 6 6 + 6O 2 2" at bounding box center [391, 101] width 317 height 7
drag, startPoint x: 394, startPoint y: 89, endPoint x: 423, endPoint y: 89, distance: 29.5
click at [423, 89] on p "Reakciju vienādojumos attēlota organisko vielu sintēze un organisko vielu noārd…" at bounding box center [391, 89] width 317 height 7
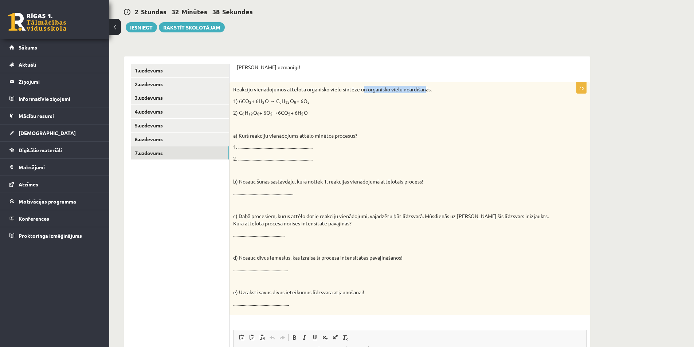
click at [423, 89] on p "Reakciju vienādojumos attēlota organisko vielu sintēze un organisko vielu noārd…" at bounding box center [391, 89] width 317 height 7
click at [341, 119] on div "Reakciju vienādojumos attēlota organisko vielu sintēze un organisko vielu noārd…" at bounding box center [410, 198] width 361 height 233
drag, startPoint x: 255, startPoint y: 145, endPoint x: 321, endPoint y: 147, distance: 66.0
click at [311, 147] on p "1. ...................................................................." at bounding box center [391, 147] width 317 height 7
click at [323, 147] on p "1. ...................................................................." at bounding box center [391, 147] width 317 height 7
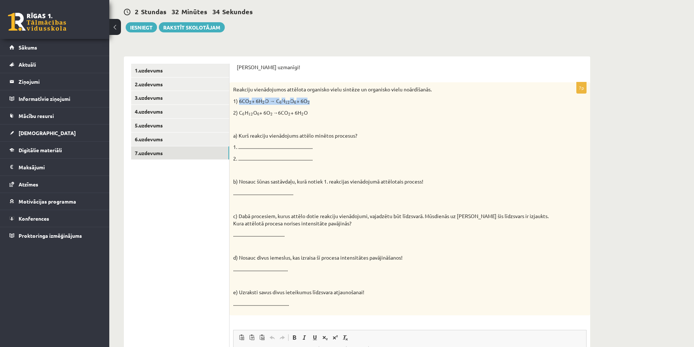
drag, startPoint x: 239, startPoint y: 101, endPoint x: 312, endPoint y: 103, distance: 73.3
click at [312, 103] on p "1) 6CO 2 2 + 6H 2 2 O → C 6 6 H 12 12 O 6 6 + 6O 2 2" at bounding box center [391, 101] width 317 height 7
copy p "6CO 2 2 + 6H 2 2 O → C 6 6 H 12 12 O 6 6 + 6O 2"
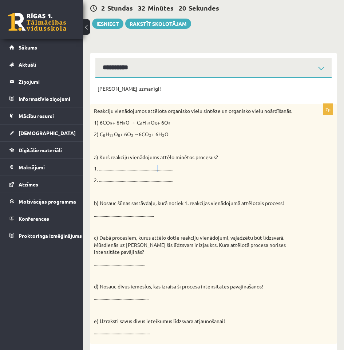
click at [158, 166] on p "1. ...................................................................." at bounding box center [195, 168] width 203 height 7
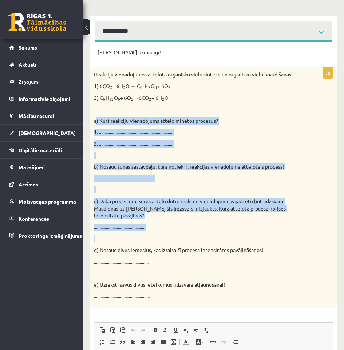
scroll to position [162, 0]
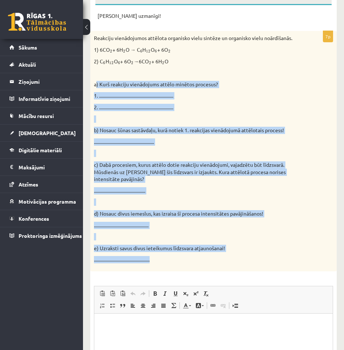
drag, startPoint x: 96, startPoint y: 121, endPoint x: 192, endPoint y: 257, distance: 166.6
click at [192, 257] on div "Reakciju vienādojumos attēlota organisko vielu sintēze un organisko vielu noārd…" at bounding box center [213, 151] width 247 height 240
copy div ") Kurš reakciju vienādojums attēlo minētos procesus? 1. .......................…"
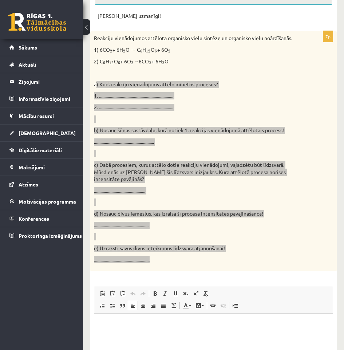
click at [149, 329] on html at bounding box center [213, 324] width 239 height 22
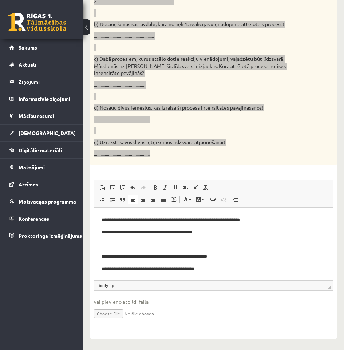
scroll to position [0, 0]
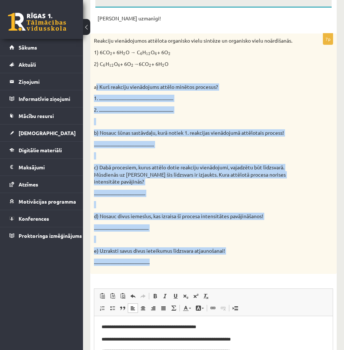
drag, startPoint x: 240, startPoint y: 166, endPoint x: 252, endPoint y: 165, distance: 12.0
click at [241, 165] on p "c) Dabā procesiem, kurus attēlo dotie reakciju vienādojumi, vajadzētu būt līdzs…" at bounding box center [195, 174] width 203 height 21
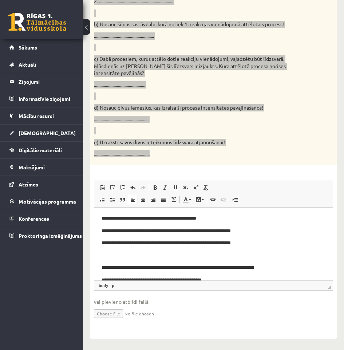
click at [205, 235] on body "**********" at bounding box center [214, 308] width 224 height 187
click at [208, 234] on p "**********" at bounding box center [211, 231] width 219 height 8
drag, startPoint x: 207, startPoint y: 232, endPoint x: 106, endPoint y: 232, distance: 100.2
click at [106, 232] on p "**********" at bounding box center [211, 231] width 219 height 8
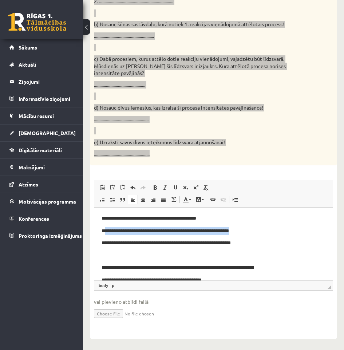
drag, startPoint x: 149, startPoint y: 231, endPoint x: 105, endPoint y: 231, distance: 43.7
click at [105, 231] on p "**********" at bounding box center [211, 231] width 219 height 8
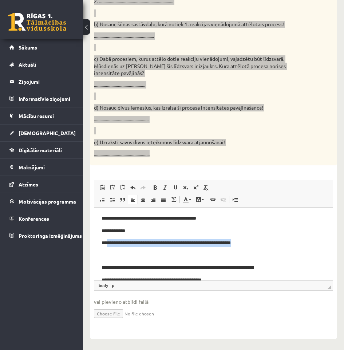
drag, startPoint x: 207, startPoint y: 245, endPoint x: 107, endPoint y: 247, distance: 100.2
click at [107, 247] on p "**********" at bounding box center [211, 243] width 219 height 8
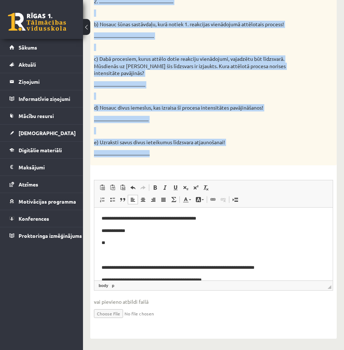
click at [196, 158] on div "Reakciju vienādojumos attēlota organisko vielu sintēze un organisko vielu noārd…" at bounding box center [213, 45] width 247 height 240
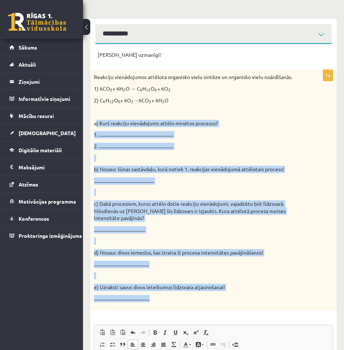
click at [236, 150] on div "Reakciju vienādojumos attēlota organisko vielu sintēze un organisko vielu noārd…" at bounding box center [213, 190] width 247 height 240
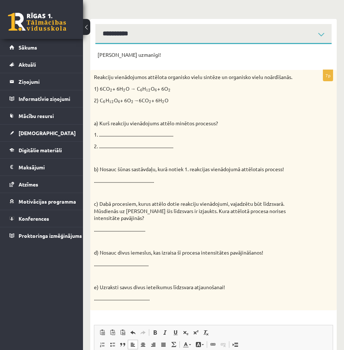
scroll to position [159, 0]
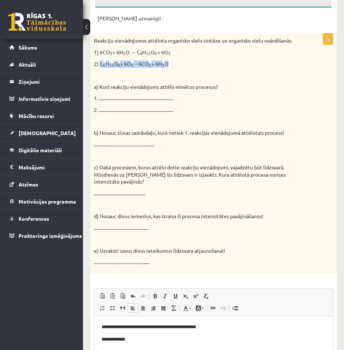
drag, startPoint x: 100, startPoint y: 64, endPoint x: 175, endPoint y: 64, distance: 75.0
click at [175, 64] on p "2) C 6 6 H 12 12 O 6 6 + 6O 2 2 →6CO 2 2 + 6H 2 2 O" at bounding box center [195, 63] width 203 height 7
copy p "C 6 6 H 12 12 O 6 6 + 6O 2 2 →6CO 2 2 + 6H 2 2 O"
drag, startPoint x: 179, startPoint y: 79, endPoint x: 180, endPoint y: 70, distance: 9.9
click at [180, 80] on div "Reakciju vienādojumos attēlota organisko vielu sintēze un organisko vielu noārd…" at bounding box center [213, 154] width 247 height 240
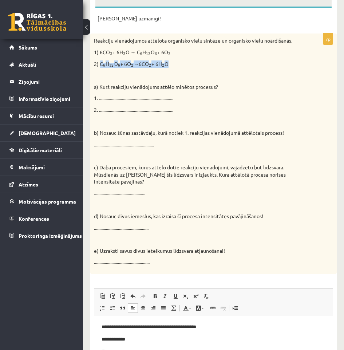
drag, startPoint x: 173, startPoint y: 63, endPoint x: 102, endPoint y: 64, distance: 71.0
click at [102, 64] on p "2) C 6 6 H 12 12 O 6 6 + 6O 2 2 →6CO 2 2 + 6H 2 2 O" at bounding box center [195, 63] width 203 height 7
copy p "C 6 6 H 12 12 O 6 6 + 6O 2 2 →6CO 2 2 + 6H 2 2 O"
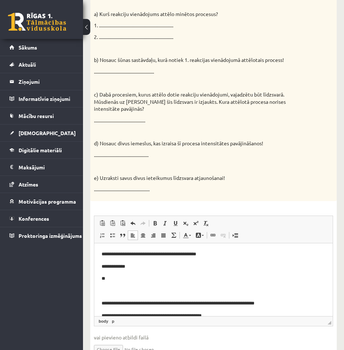
click at [137, 278] on p "**" at bounding box center [211, 279] width 219 height 8
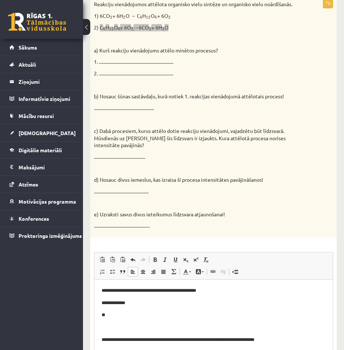
click at [124, 311] on p "**" at bounding box center [211, 315] width 219 height 8
drag, startPoint x: 132, startPoint y: 315, endPoint x: 110, endPoint y: 318, distance: 21.2
click at [110, 318] on p "**********" at bounding box center [211, 315] width 219 height 8
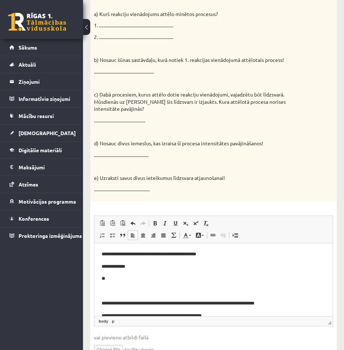
click at [177, 312] on p "**********" at bounding box center [211, 316] width 219 height 8
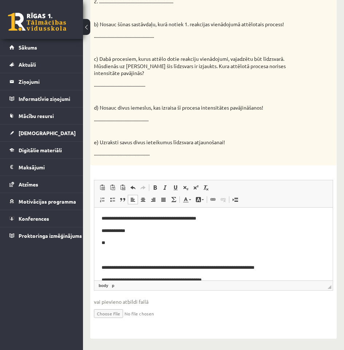
scroll to position [36, 0]
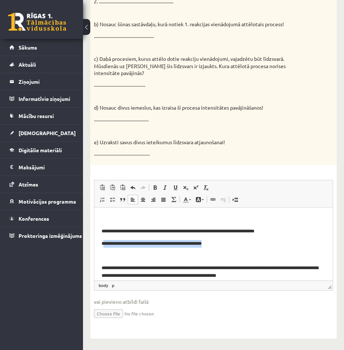
drag, startPoint x: 183, startPoint y: 247, endPoint x: 103, endPoint y: 244, distance: 79.8
click at [103, 244] on p "**********" at bounding box center [211, 244] width 219 height 8
click at [130, 248] on body "**********" at bounding box center [214, 271] width 224 height 187
click at [121, 244] on p "Editor, wiswyg-editor-user-answer-47433836505240" at bounding box center [211, 244] width 219 height 8
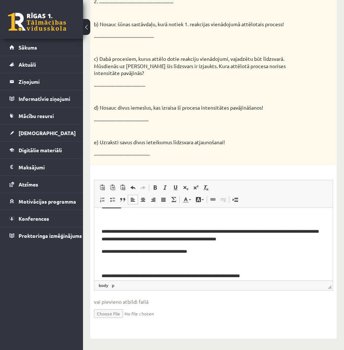
click at [181, 250] on p "**********" at bounding box center [211, 252] width 219 height 8
drag, startPoint x: 170, startPoint y: 252, endPoint x: 99, endPoint y: 249, distance: 71.1
click at [99, 249] on html "**********" at bounding box center [213, 235] width 239 height 202
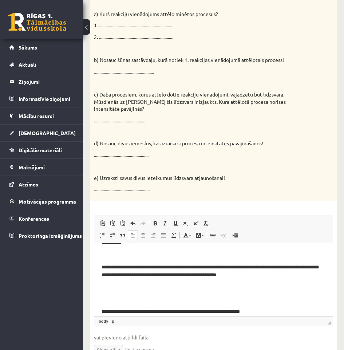
scroll to position [268, 0]
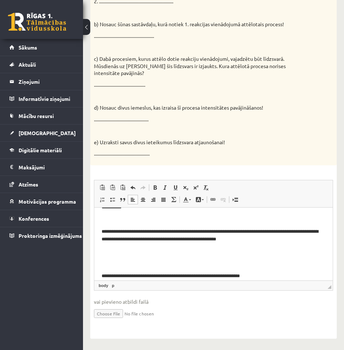
click at [111, 251] on p "Editor, wiswyg-editor-user-answer-47433836505240" at bounding box center [211, 252] width 219 height 8
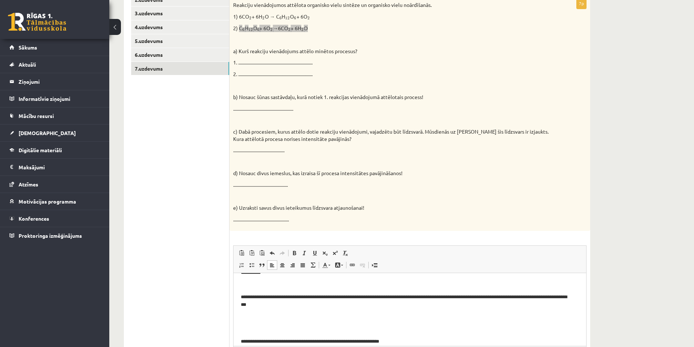
scroll to position [210, 0]
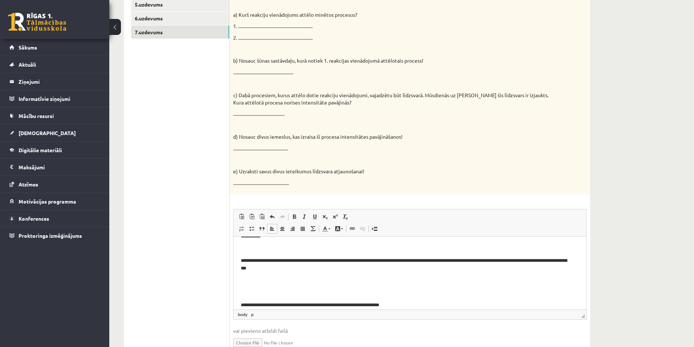
click at [251, 281] on p "Editor, wiswyg-editor-user-answer-47433836505240" at bounding box center [407, 281] width 333 height 8
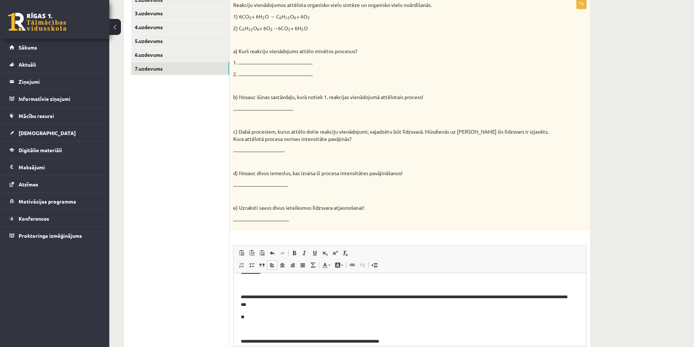
click at [201, 219] on ul "1.uzdevums 2.uzdevums 3.uzdevums 4.uzdevums 5.uzdevums 6.uzdevums 7.uzdevums" at bounding box center [180, 188] width 98 height 418
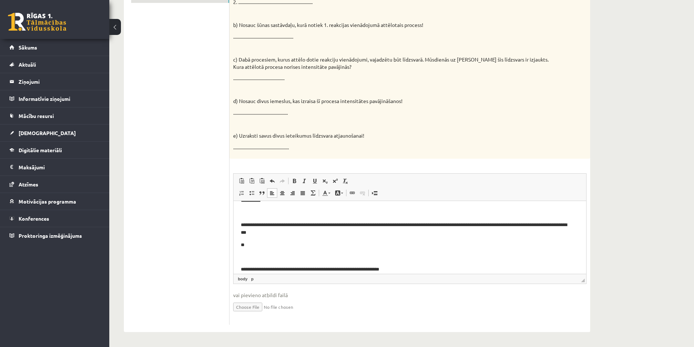
scroll to position [109, 0]
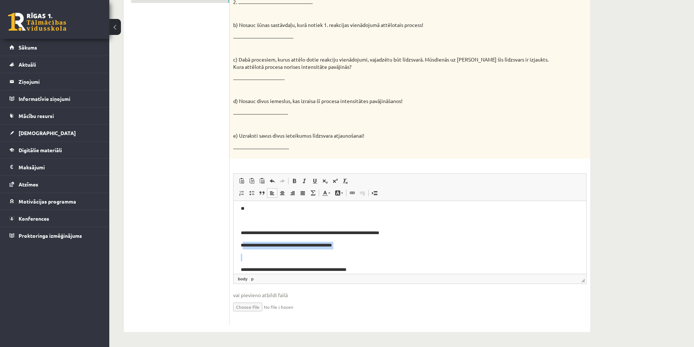
drag, startPoint x: 326, startPoint y: 250, endPoint x: 242, endPoint y: 247, distance: 83.9
click at [242, 247] on body "**********" at bounding box center [410, 192] width 338 height 187
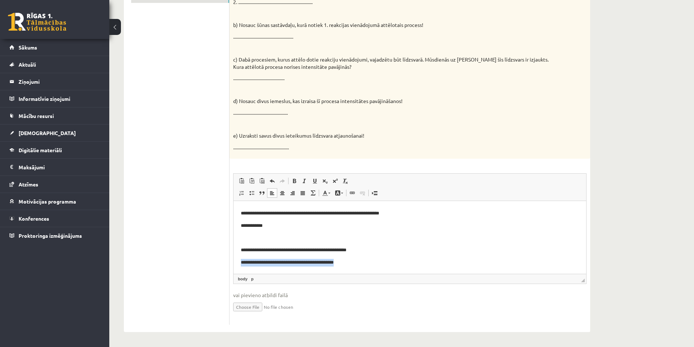
drag, startPoint x: 317, startPoint y: 263, endPoint x: 239, endPoint y: 266, distance: 77.7
click at [239, 266] on html "**********" at bounding box center [410, 173] width 353 height 202
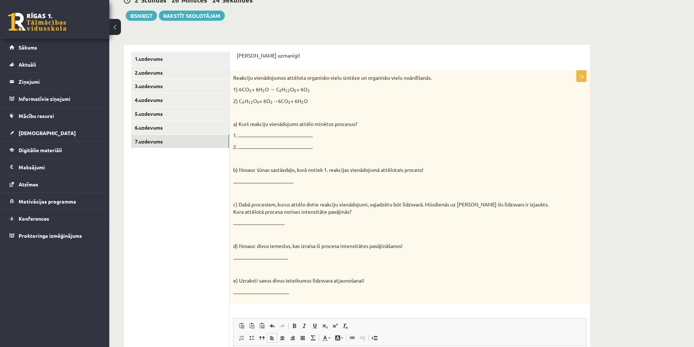
scroll to position [64, 0]
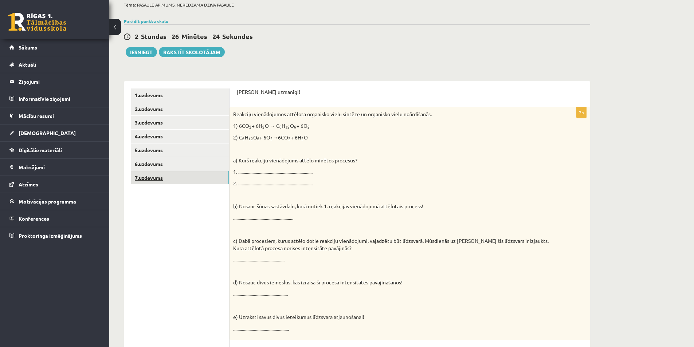
click at [159, 184] on link "7.uzdevums" at bounding box center [180, 177] width 98 height 13
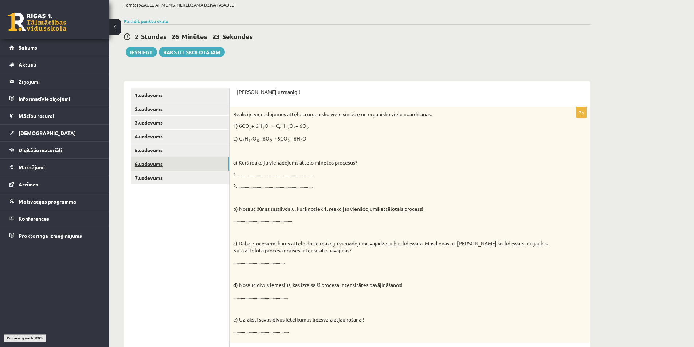
click at [162, 161] on link "6.uzdevums" at bounding box center [180, 163] width 98 height 13
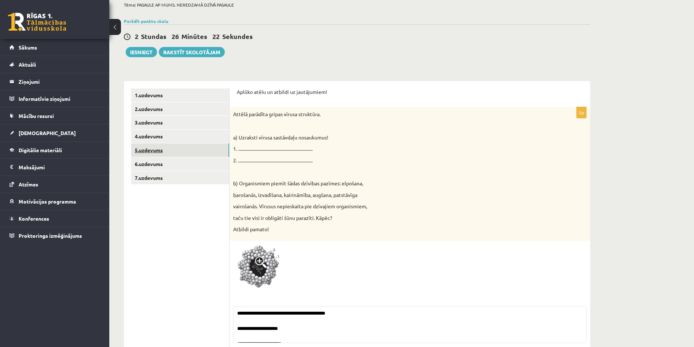
click at [170, 151] on link "5.uzdevums" at bounding box center [180, 150] width 98 height 13
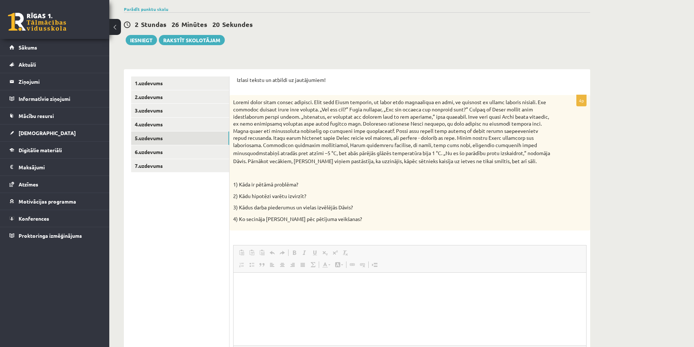
scroll to position [0, 0]
drag, startPoint x: 267, startPoint y: 180, endPoint x: 322, endPoint y: 184, distance: 55.2
click at [318, 183] on div "stabiņš atradās pret atzīmi –5 °C, bet abās pārējās glāzēs temperatūra bija 1 °…" at bounding box center [410, 163] width 361 height 136
click at [322, 184] on p "1) Kāda ir pētāmā problēma?" at bounding box center [391, 184] width 317 height 7
drag, startPoint x: 258, startPoint y: 100, endPoint x: 361, endPoint y: 106, distance: 104.0
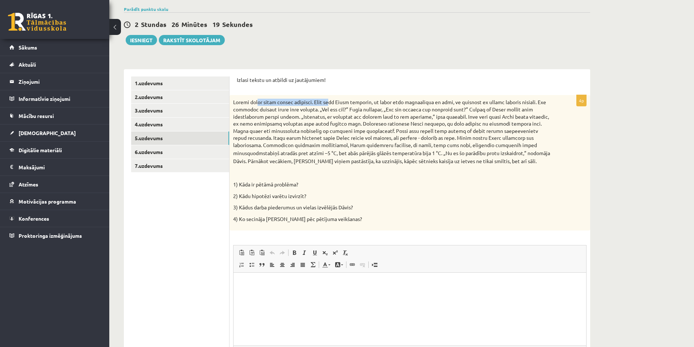
click at [356, 106] on p "stabiņš atradās pret atzīmi –5 °C, bet abās pārējās glāzēs temperatūra bija 1 °…" at bounding box center [391, 132] width 317 height 66
click at [368, 106] on p "stabiņš atradās pret atzīmi –5 °C, bet abās pārējās glāzēs temperatūra bija 1 °…" at bounding box center [391, 132] width 317 height 66
drag, startPoint x: 354, startPoint y: 102, endPoint x: 441, endPoint y: 106, distance: 87.2
click at [426, 104] on p "stabiņš atradās pret atzīmi –5 °C, bet abās pārējās glāzēs temperatūra bija 1 °…" at bounding box center [391, 132] width 317 height 66
click at [443, 106] on p "stabiņš atradās pret atzīmi –5 °C, bet abās pārējās glāzēs temperatūra bija 1 °…" at bounding box center [391, 132] width 317 height 66
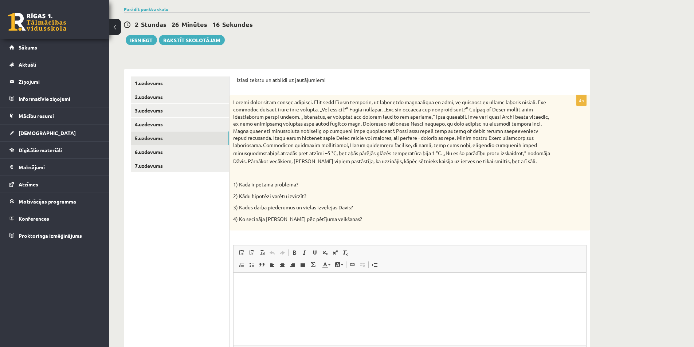
click at [375, 295] on html at bounding box center [410, 284] width 353 height 22
click at [264, 283] on p "**" at bounding box center [410, 284] width 338 height 8
drag, startPoint x: 372, startPoint y: 107, endPoint x: 399, endPoint y: 107, distance: 26.2
click at [390, 107] on p "stabiņš atradās pret atzīmi –5 °C, bet abās pārējās glāzēs temperatūra bija 1 °…" at bounding box center [391, 132] width 317 height 66
click at [404, 107] on p "stabiņš atradās pret atzīmi –5 °C, bet abās pārējās glāzēs temperatūra bija 1 °…" at bounding box center [391, 132] width 317 height 66
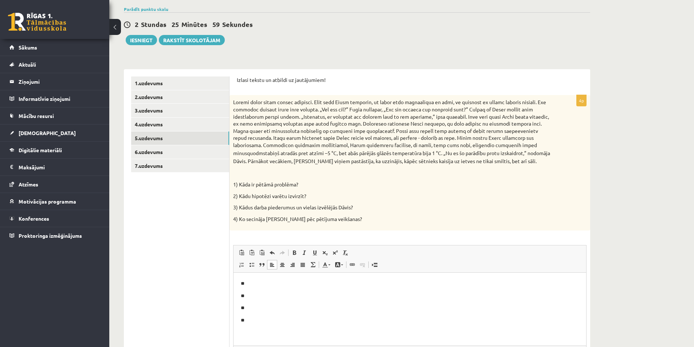
click at [407, 169] on div "stabiņš atradās pret atzīmi –5 °C, bet abās pārējās glāzēs temperatūra bija 1 °…" at bounding box center [410, 163] width 361 height 136
click at [278, 283] on p "**" at bounding box center [410, 284] width 338 height 8
drag, startPoint x: 349, startPoint y: 116, endPoint x: 388, endPoint y: 116, distance: 39.3
click at [388, 116] on p "stabiņš atradās pret atzīmi –5 °C, bet abās pārējās glāzēs temperatūra bija 1 °…" at bounding box center [391, 132] width 317 height 66
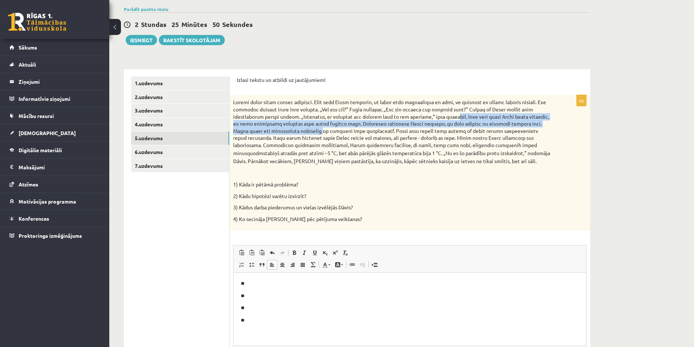
drag, startPoint x: 420, startPoint y: 118, endPoint x: 535, endPoint y: 122, distance: 115.2
click at [535, 122] on p "stabiņš atradās pret atzīmi –5 °C, bet abās pārējās glāzēs temperatūra bija 1 °…" at bounding box center [391, 132] width 317 height 66
click at [535, 123] on p "stabiņš atradās pret atzīmi –5 °C, bet abās pārējās glāzēs temperatūra bija 1 °…" at bounding box center [391, 132] width 317 height 66
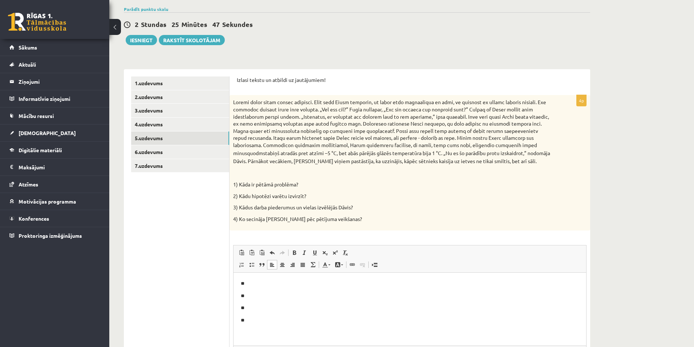
click at [256, 282] on p "**" at bounding box center [410, 284] width 338 height 8
click at [260, 318] on p "**" at bounding box center [410, 321] width 338 height 8
drag, startPoint x: 304, startPoint y: 150, endPoint x: 386, endPoint y: 153, distance: 82.0
click at [386, 153] on span "stabiņš atradās pret atzīmi –5 °C, bet abās pārējās glāzēs temperatūra bija 1 °…" at bounding box center [391, 157] width 317 height 15
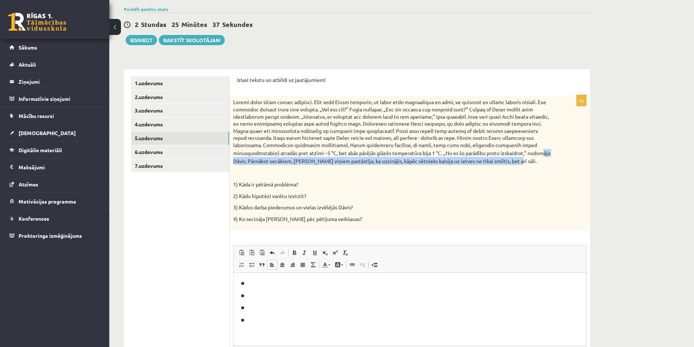
drag, startPoint x: 393, startPoint y: 157, endPoint x: 473, endPoint y: 160, distance: 79.8
click at [472, 160] on p "stabiņš atradās pret atzīmi –5 °C, bet abās pārējās glāzēs temperatūra bija 1 °…" at bounding box center [391, 132] width 317 height 66
click at [475, 161] on p "stabiņš atradās pret atzīmi –5 °C, bet abās pārējās glāzēs temperatūra bija 1 °…" at bounding box center [391, 132] width 317 height 66
drag, startPoint x: 244, startPoint y: 161, endPoint x: 338, endPoint y: 162, distance: 93.3
click at [338, 162] on span "stabiņš atradās pret atzīmi –5 °C, bet abās pārējās glāzēs temperatūra bija 1 °…" at bounding box center [391, 157] width 317 height 15
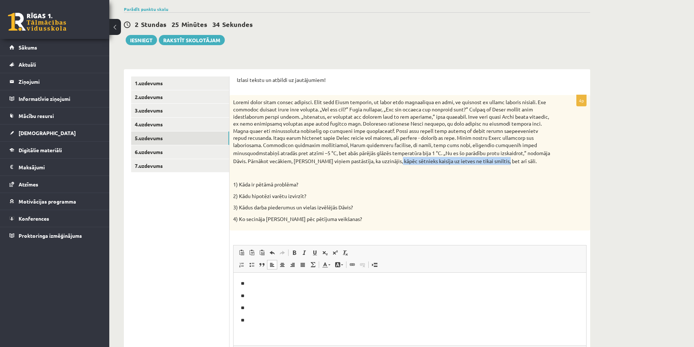
click at [338, 162] on span "stabiņš atradās pret atzīmi –5 °C, bet abās pārējās glāzēs temperatūra bija 1 °…" at bounding box center [391, 157] width 317 height 15
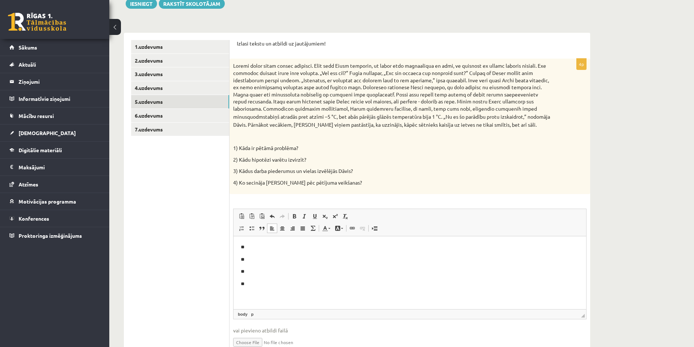
click at [267, 288] on html "** ** ** **" at bounding box center [410, 265] width 353 height 59
click at [266, 271] on p "**" at bounding box center [410, 272] width 338 height 8
click at [259, 271] on p "**" at bounding box center [410, 272] width 338 height 8
drag, startPoint x: 281, startPoint y: 105, endPoint x: 330, endPoint y: 103, distance: 48.5
click at [330, 103] on p "stabiņš atradās pret atzīmi –5 °C, bet abās pārējās glāzēs temperatūra bija 1 °…" at bounding box center [391, 95] width 317 height 66
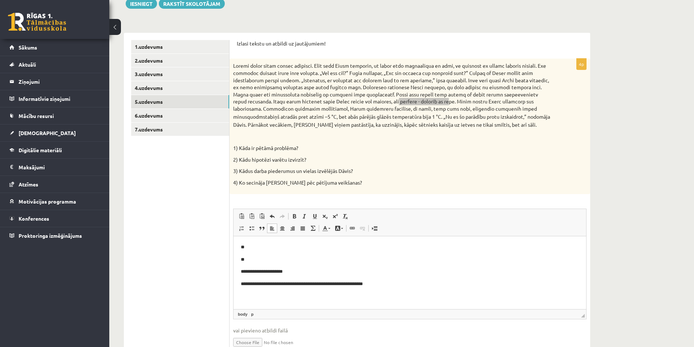
click at [300, 272] on p "**********" at bounding box center [410, 272] width 338 height 8
drag, startPoint x: 372, startPoint y: 99, endPoint x: 462, endPoint y: 102, distance: 90.4
click at [462, 102] on p "stabiņš atradās pret atzīmi –5 °C, bet abās pārējās glāzēs temperatūra bija 1 °…" at bounding box center [391, 95] width 317 height 66
click at [430, 117] on span "stabiņš atradās pret atzīmi –5 °C, bet abās pārējās glāzēs temperatūra bija 1 °…" at bounding box center [391, 120] width 317 height 15
click at [306, 274] on p "**********" at bounding box center [410, 272] width 338 height 8
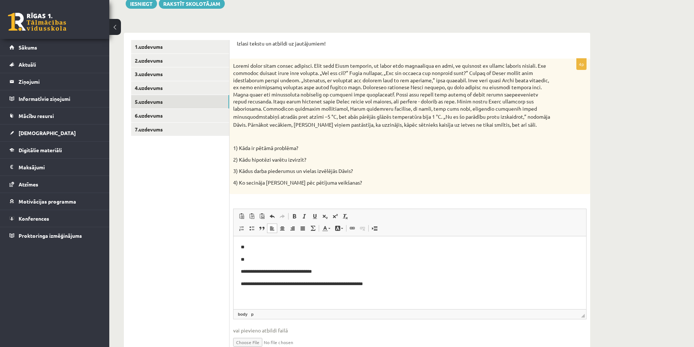
click at [260, 257] on p "**" at bounding box center [410, 260] width 338 height 8
click at [261, 242] on html "**********" at bounding box center [410, 265] width 353 height 59
click at [277, 244] on p "**" at bounding box center [410, 248] width 338 height 8
click at [267, 262] on p "**" at bounding box center [410, 260] width 338 height 8
click at [266, 260] on p "**" at bounding box center [410, 260] width 338 height 8
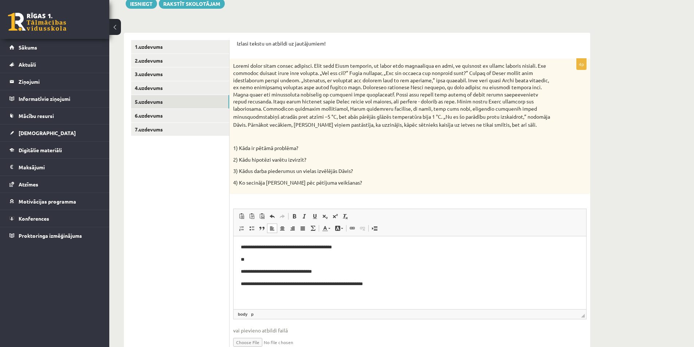
click at [265, 260] on p "**" at bounding box center [410, 260] width 338 height 8
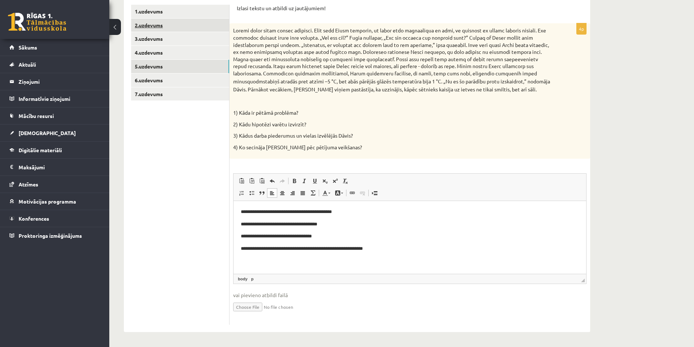
scroll to position [0, 0]
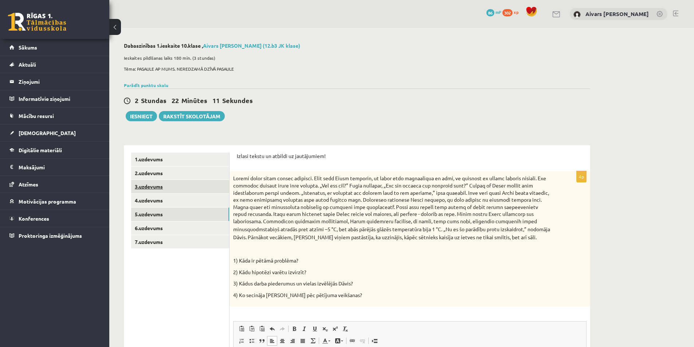
click at [146, 184] on link "3.uzdevums" at bounding box center [180, 186] width 98 height 13
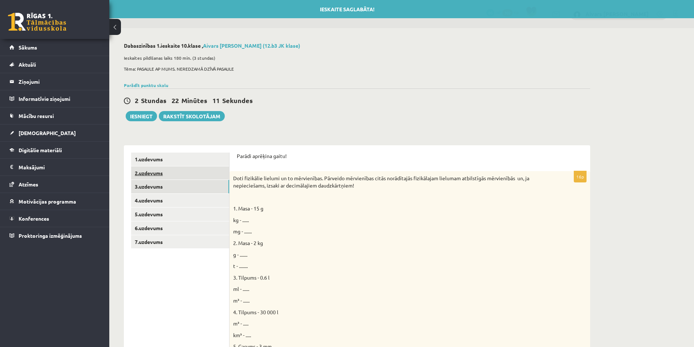
click at [154, 174] on link "2.uzdevums" at bounding box center [180, 172] width 98 height 13
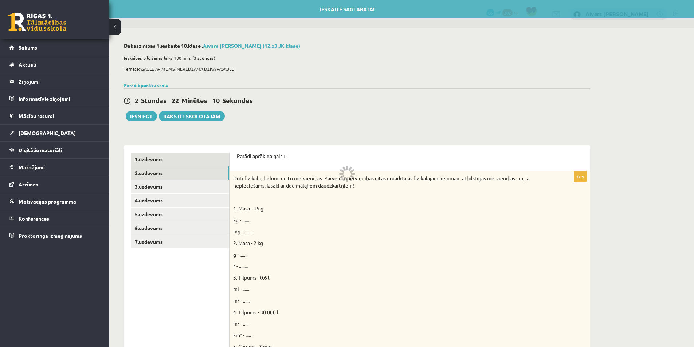
click at [162, 160] on link "1.uzdevums" at bounding box center [180, 159] width 98 height 13
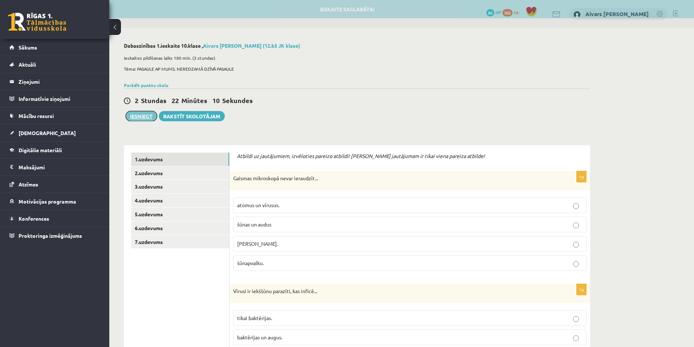
click at [142, 115] on button "Iesniegt" at bounding box center [141, 116] width 31 height 10
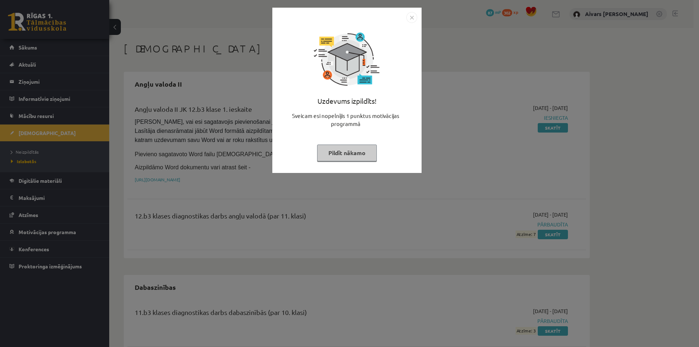
drag, startPoint x: 348, startPoint y: 156, endPoint x: 357, endPoint y: 174, distance: 20.9
click at [348, 156] on button "Pildīt nākamo" at bounding box center [347, 153] width 60 height 17
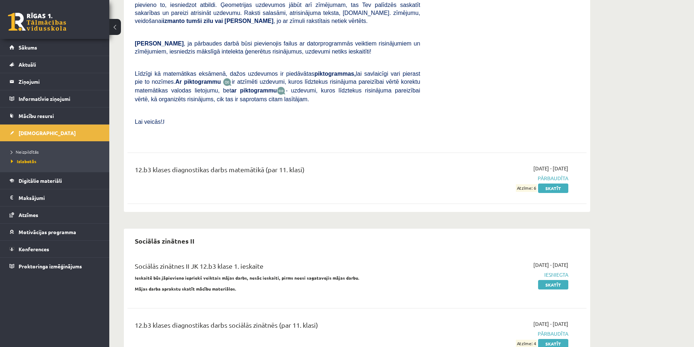
scroll to position [639, 0]
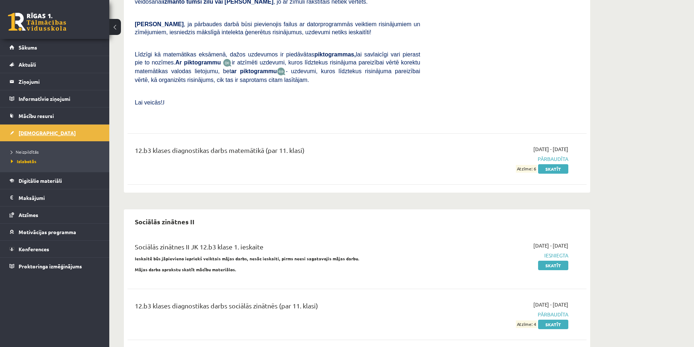
click at [37, 133] on span "[DEMOGRAPHIC_DATA]" at bounding box center [47, 133] width 57 height 7
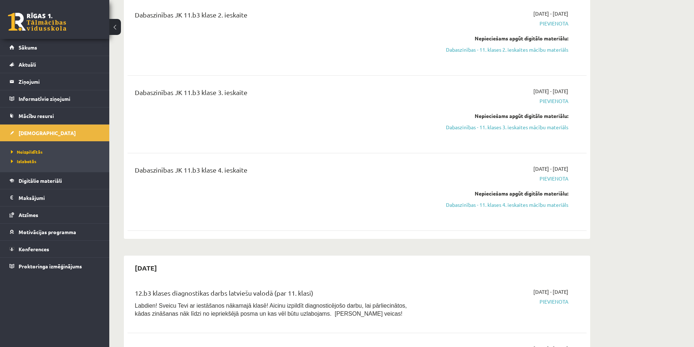
scroll to position [529, 0]
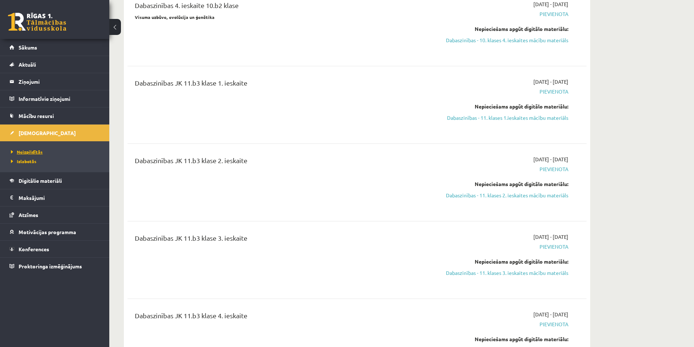
click at [35, 152] on span "Neizpildītās" at bounding box center [27, 152] width 32 height 6
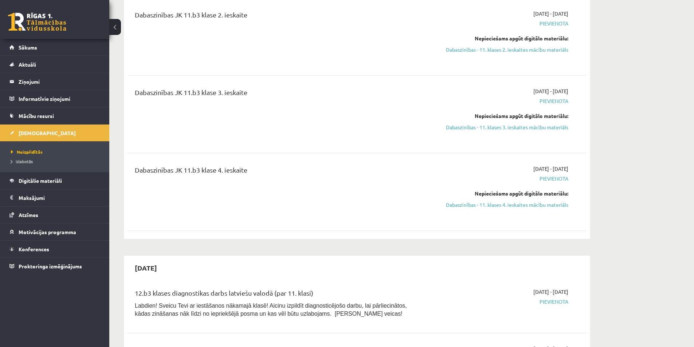
scroll to position [784, 0]
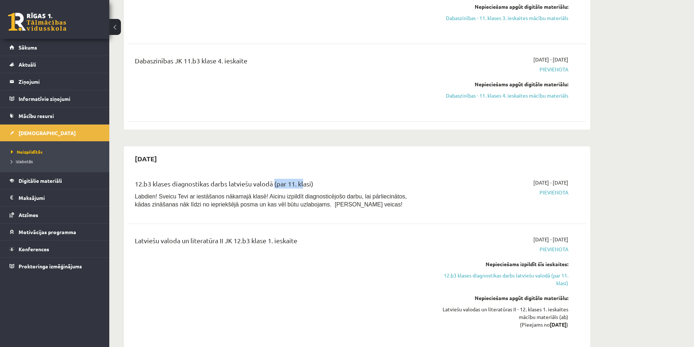
drag, startPoint x: 270, startPoint y: 191, endPoint x: 304, endPoint y: 185, distance: 33.9
click at [302, 186] on div "12.b3 klases diagnostikas darbs latviešu valodā (par 11. klasi)" at bounding box center [277, 185] width 285 height 13
click at [304, 185] on div "12.b3 klases diagnostikas darbs latviešu valodā (par 11. klasi)" at bounding box center [277, 185] width 285 height 13
click at [41, 134] on link "[DEMOGRAPHIC_DATA]" at bounding box center [54, 133] width 91 height 17
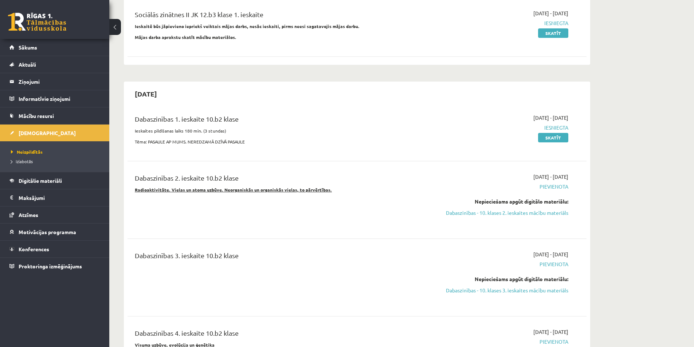
scroll to position [0, 0]
